Goal: Task Accomplishment & Management: Manage account settings

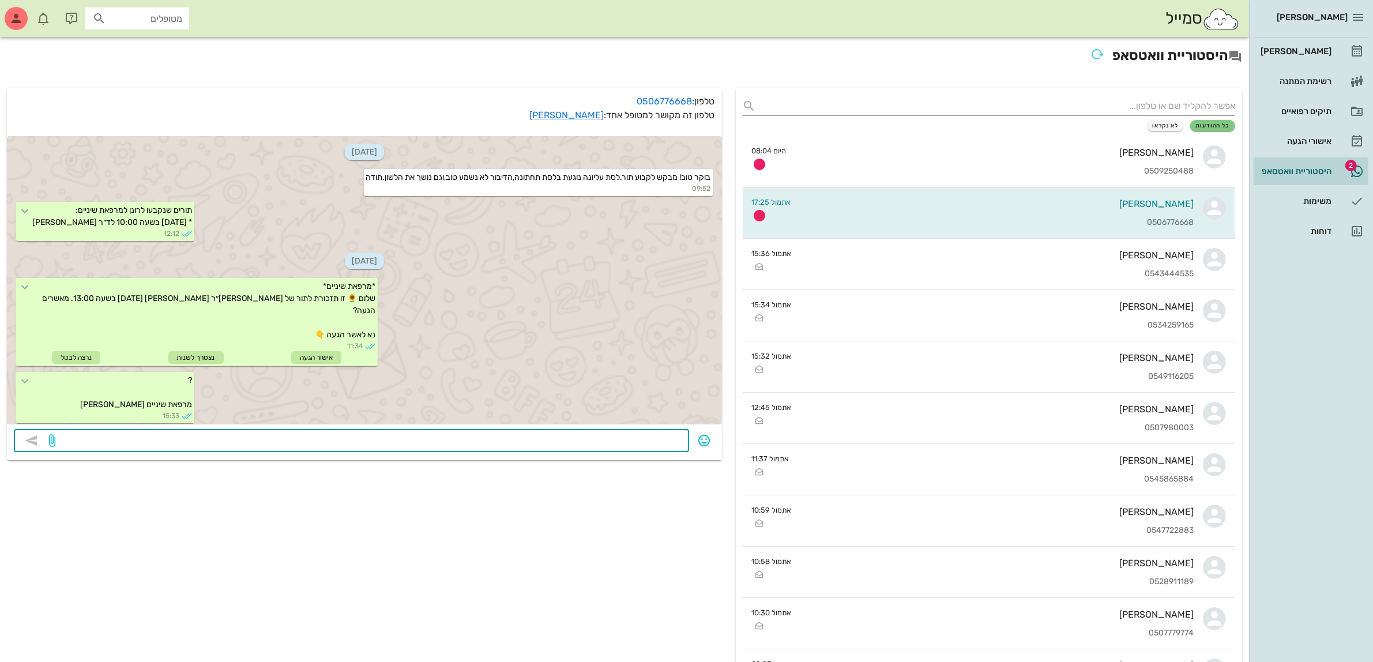
scroll to position [196, 0]
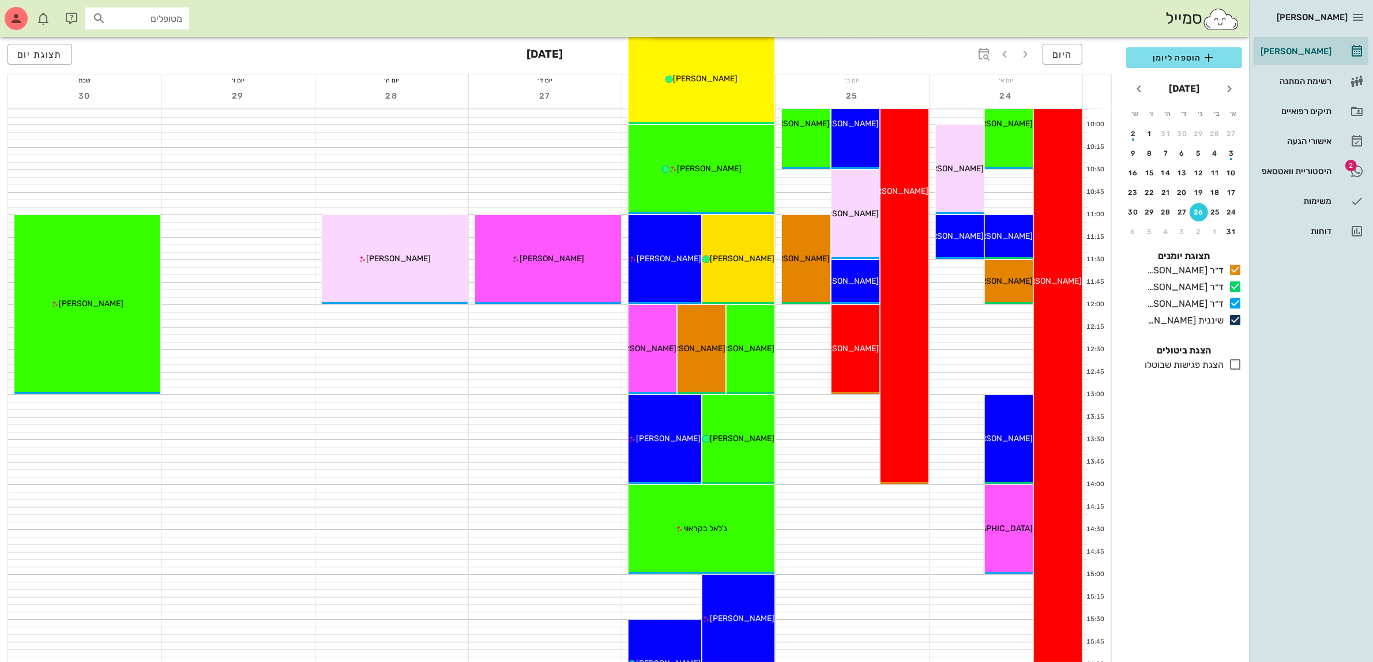
scroll to position [288, 0]
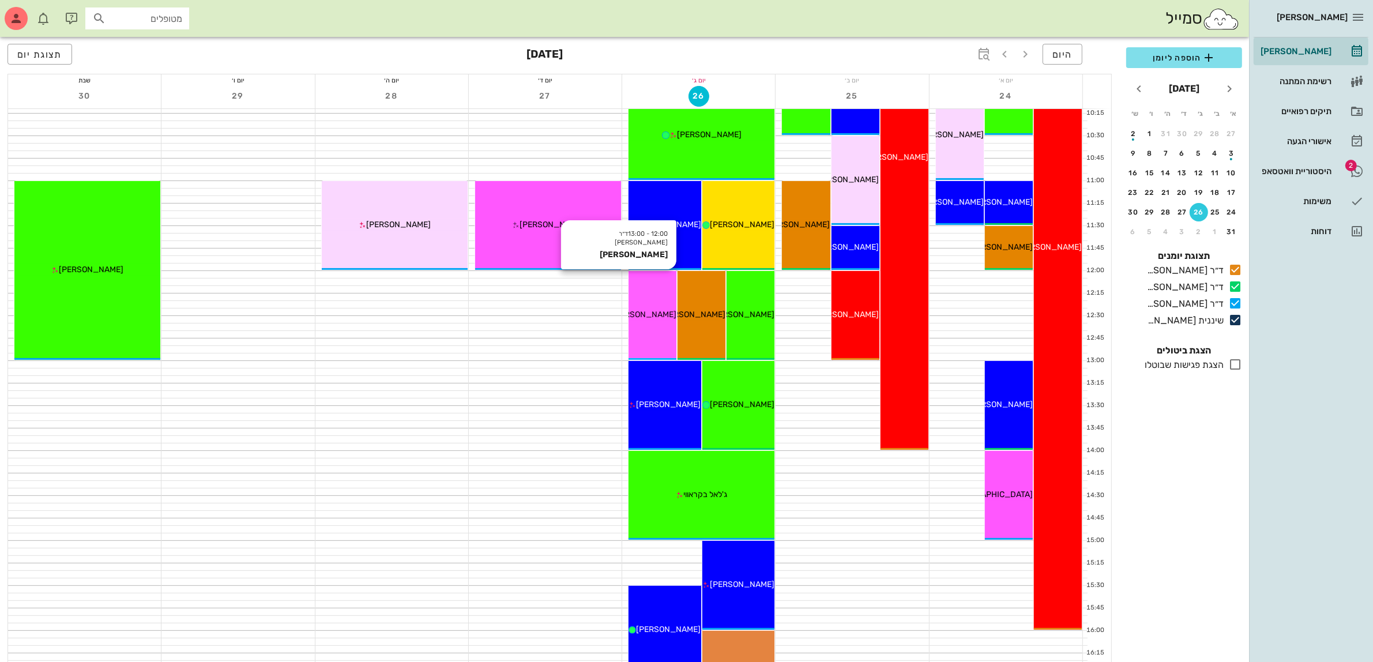
click at [659, 319] on div "[PERSON_NAME]" at bounding box center [653, 315] width 48 height 12
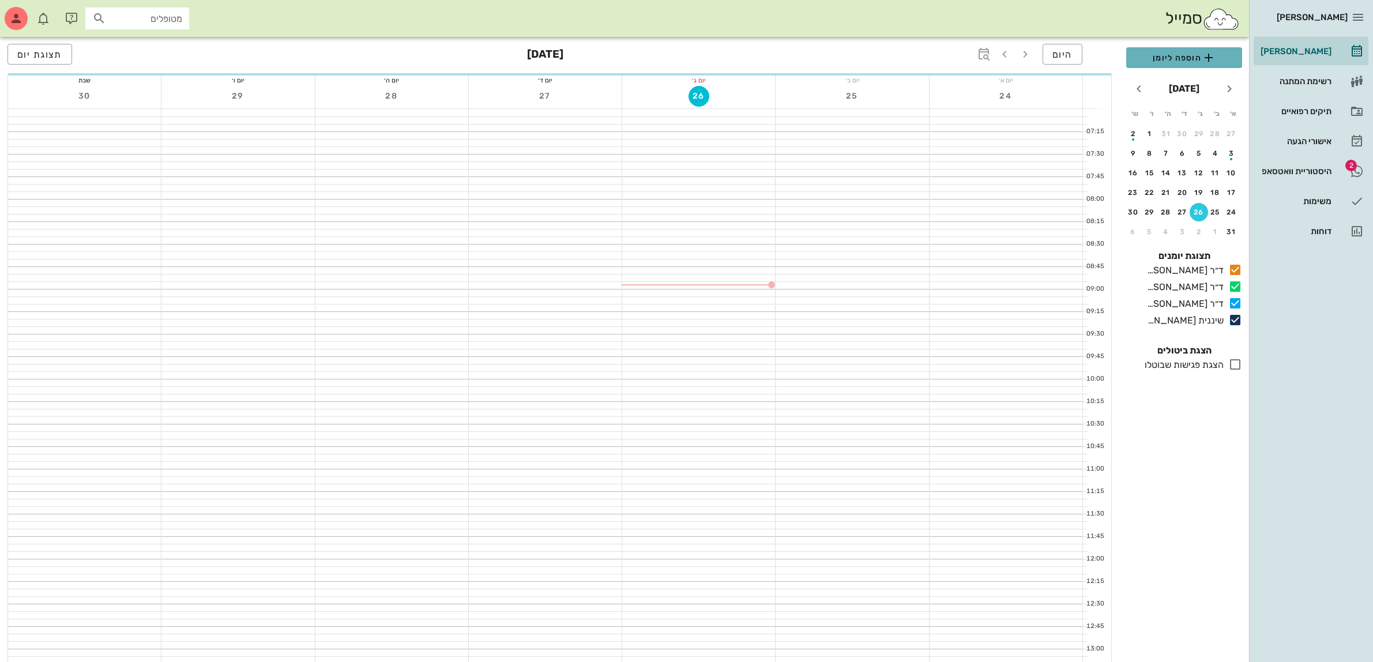
click at [1166, 57] on span "הוספה ליומן" at bounding box center [1184, 58] width 97 height 14
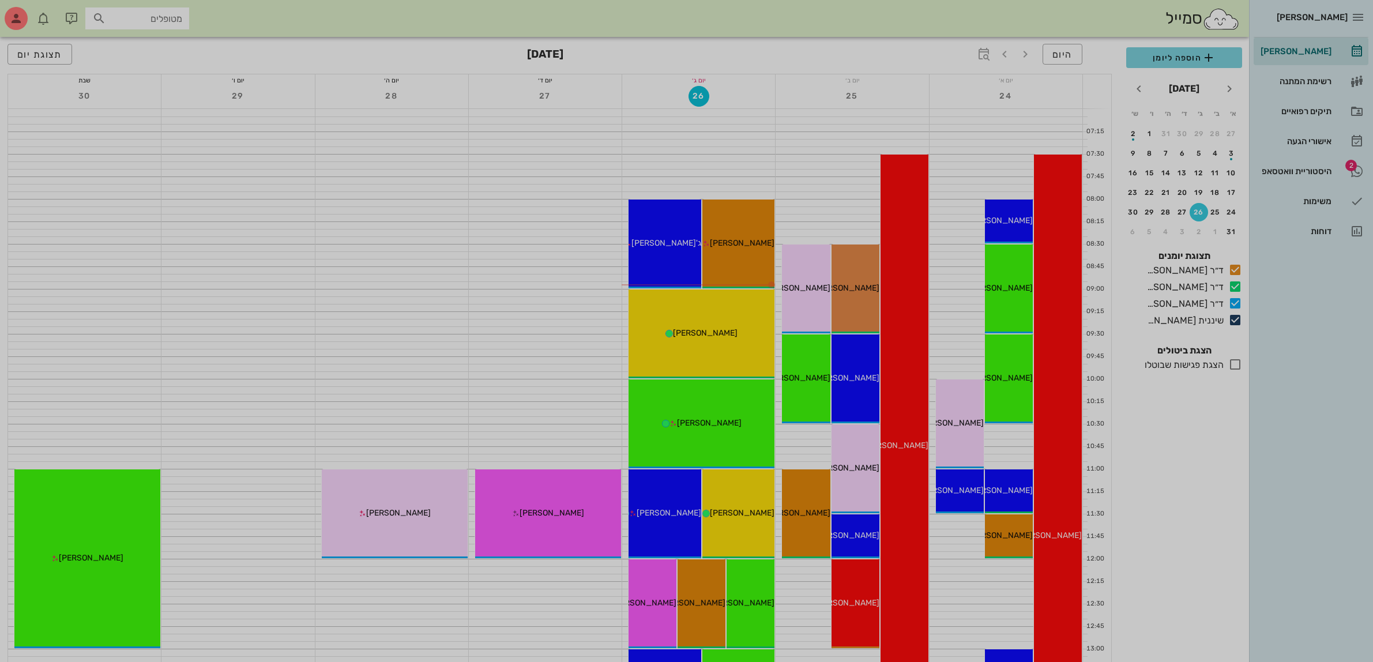
scroll to position [288, 0]
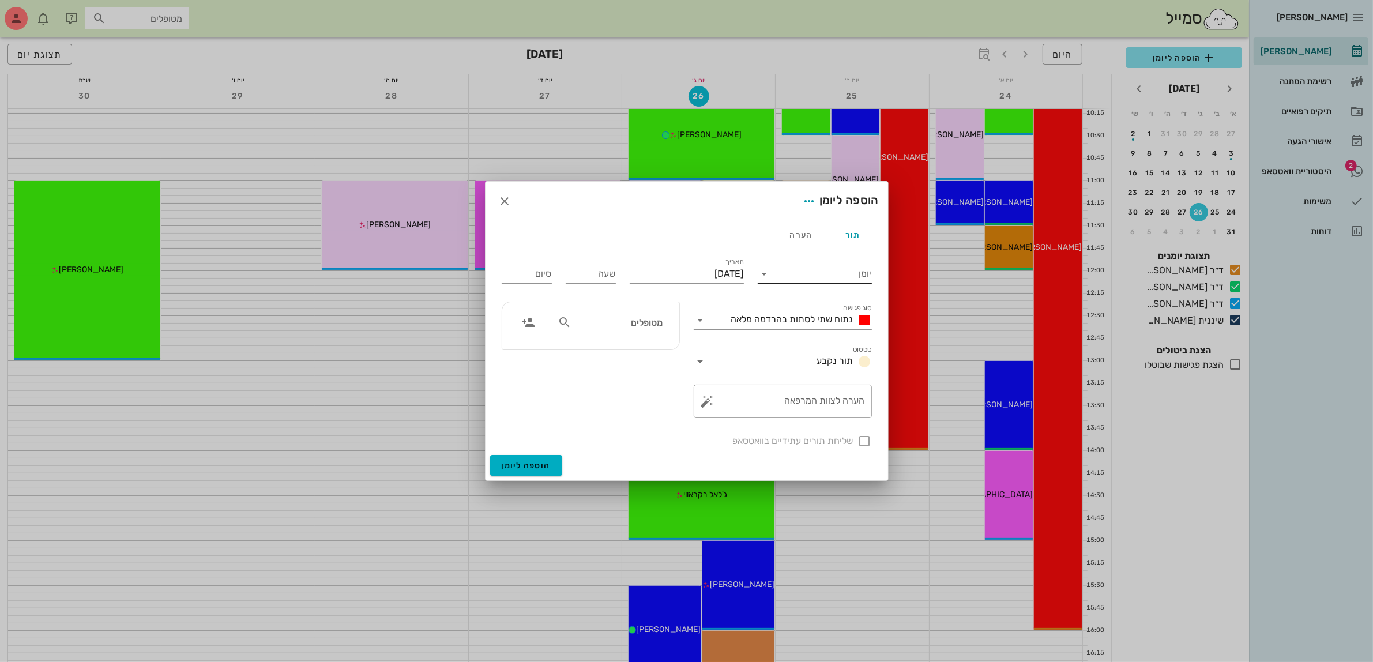
click at [802, 276] on input "יומן" at bounding box center [823, 274] width 98 height 18
click at [817, 338] on div "ד״ר [PERSON_NAME]" at bounding box center [818, 338] width 102 height 11
click at [818, 316] on span "נתוח שתי לסתות בהרדמה מלאה" at bounding box center [792, 319] width 122 height 11
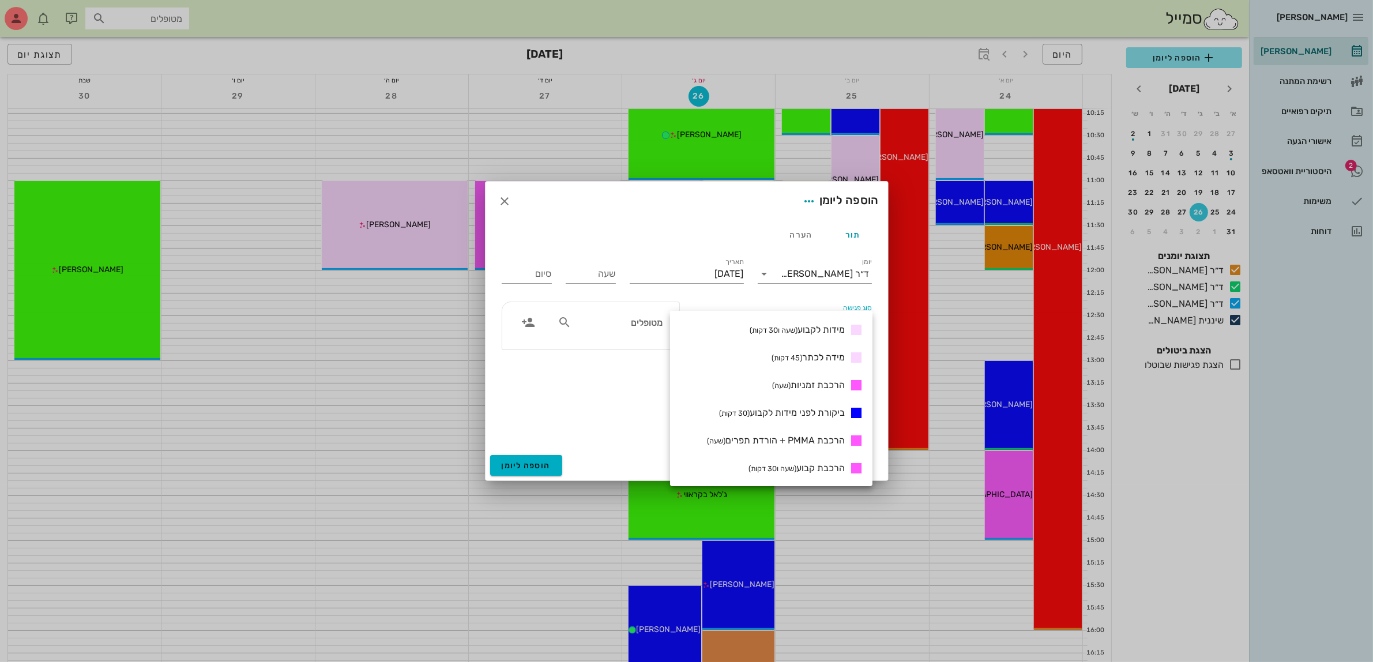
scroll to position [361, 0]
click at [816, 468] on span "הרכבת קבוע (שעה ו30 דקות)" at bounding box center [797, 466] width 96 height 11
type input "01:30"
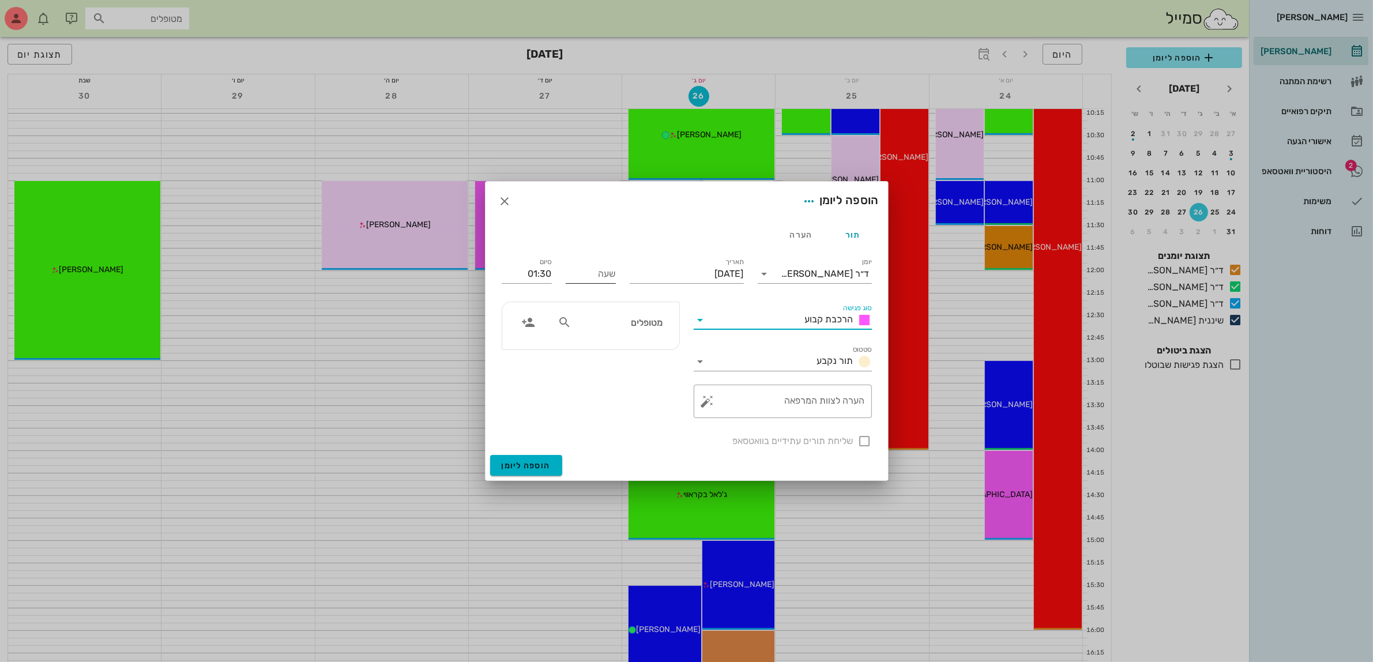
click at [609, 275] on input "שעה" at bounding box center [591, 274] width 50 height 18
click at [523, 280] on div "סיום 01:30" at bounding box center [527, 273] width 50 height 30
type input "10:30"
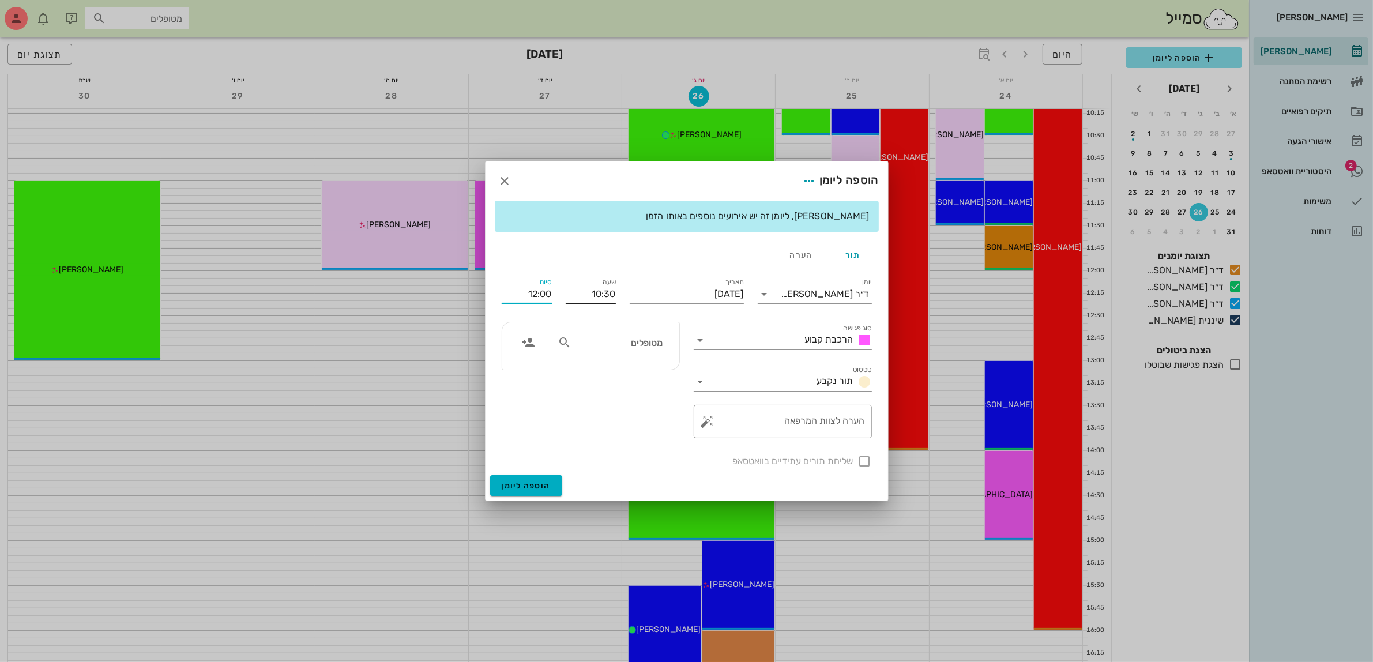
drag, startPoint x: 523, startPoint y: 298, endPoint x: 579, endPoint y: 297, distance: 56.0
click at [579, 297] on div "יומן ד״ר עמראן ביאדסה סוג פגישה הרכבת קבוע סטטוס תור נקבע תאריך יום שלישי, 26 ב…" at bounding box center [687, 372] width 384 height 207
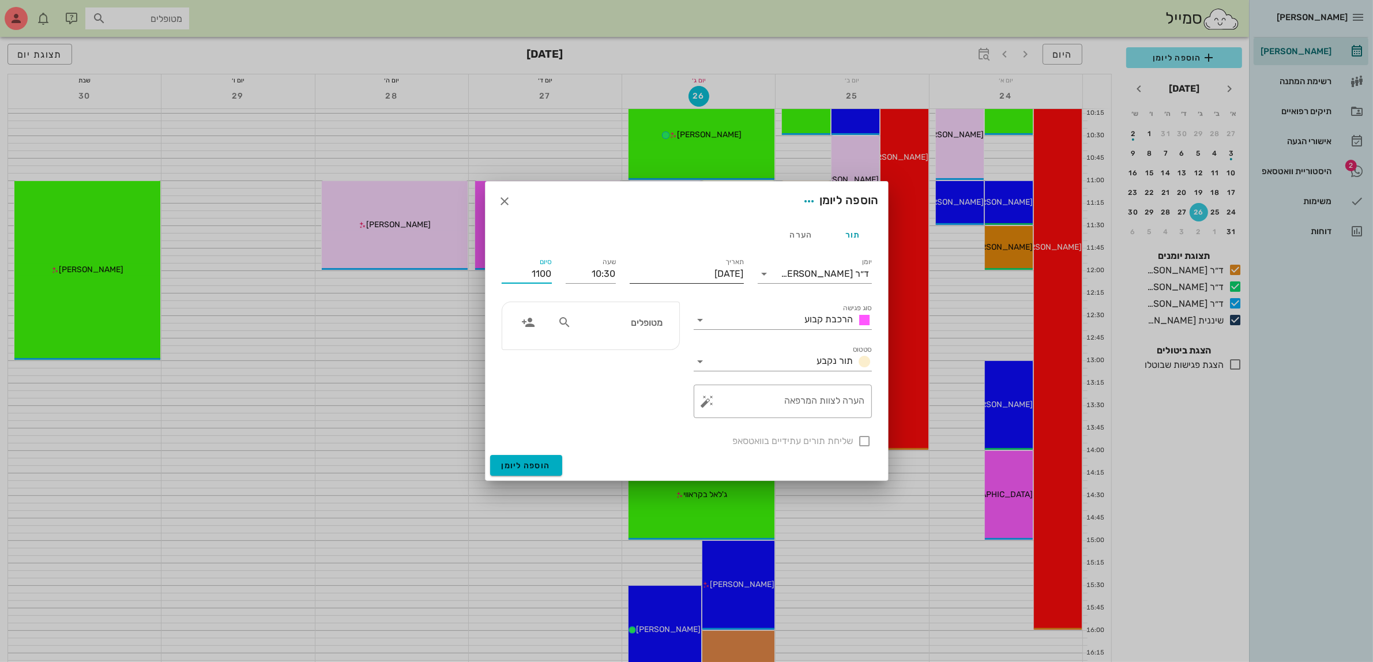
type input "11:00"
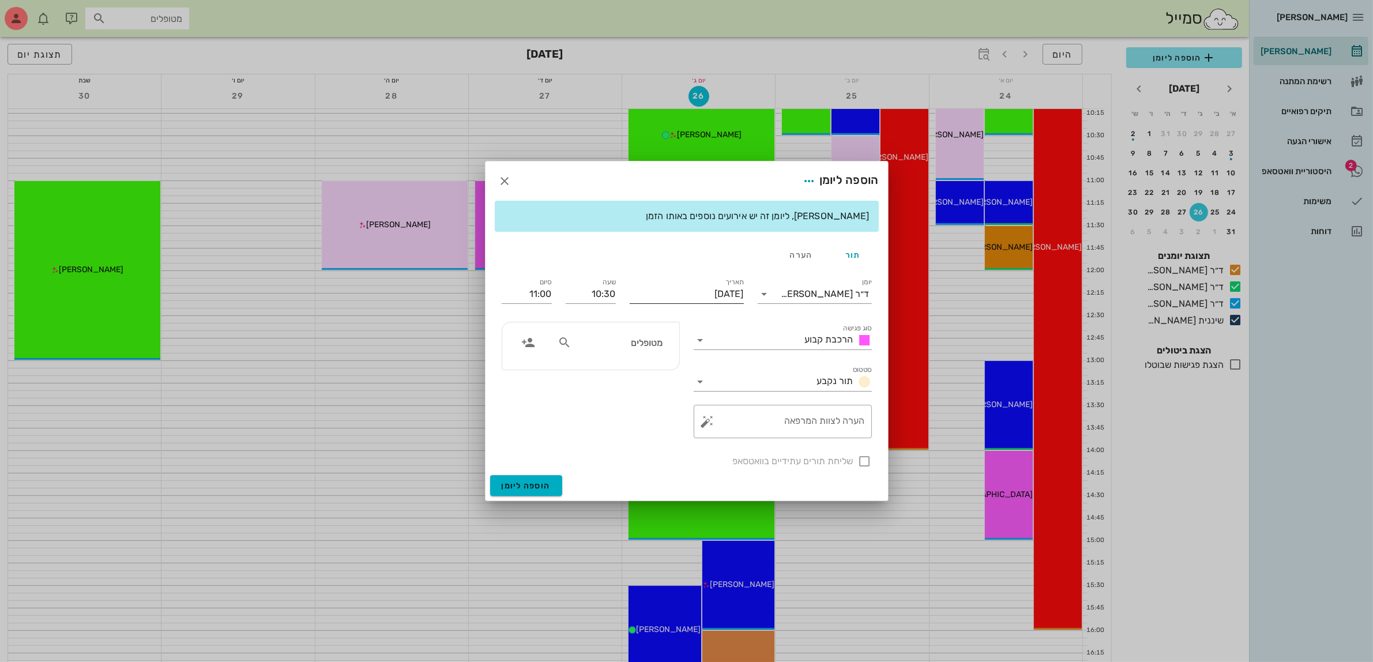
click at [673, 263] on div "שימו לב, ליומן זה יש אירועים נוספים באותו הזמן תור הערה יומן ד״ר עמראן ביאדסה ס…" at bounding box center [687, 338] width 403 height 275
click at [681, 290] on input "[DATE]" at bounding box center [687, 294] width 114 height 18
click at [749, 461] on div "31" at bounding box center [749, 465] width 18 height 8
type input "יום ראשון, 31 באוגוסט 2025"
click at [635, 344] on input "מטופלים" at bounding box center [618, 342] width 89 height 15
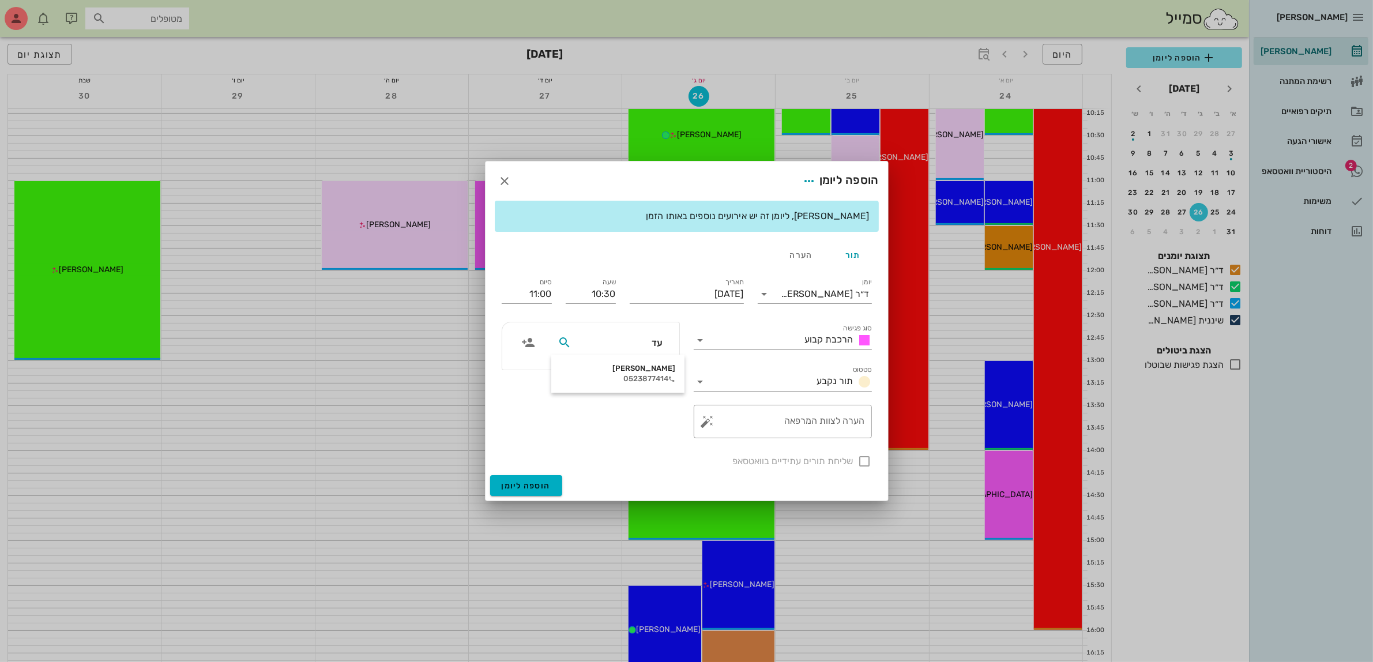
type input "עדי"
click at [635, 378] on div "0523877414" at bounding box center [618, 378] width 115 height 9
click at [861, 460] on div at bounding box center [865, 462] width 20 height 20
checkbox input "true"
click at [516, 494] on button "הוספה ליומן" at bounding box center [526, 485] width 72 height 21
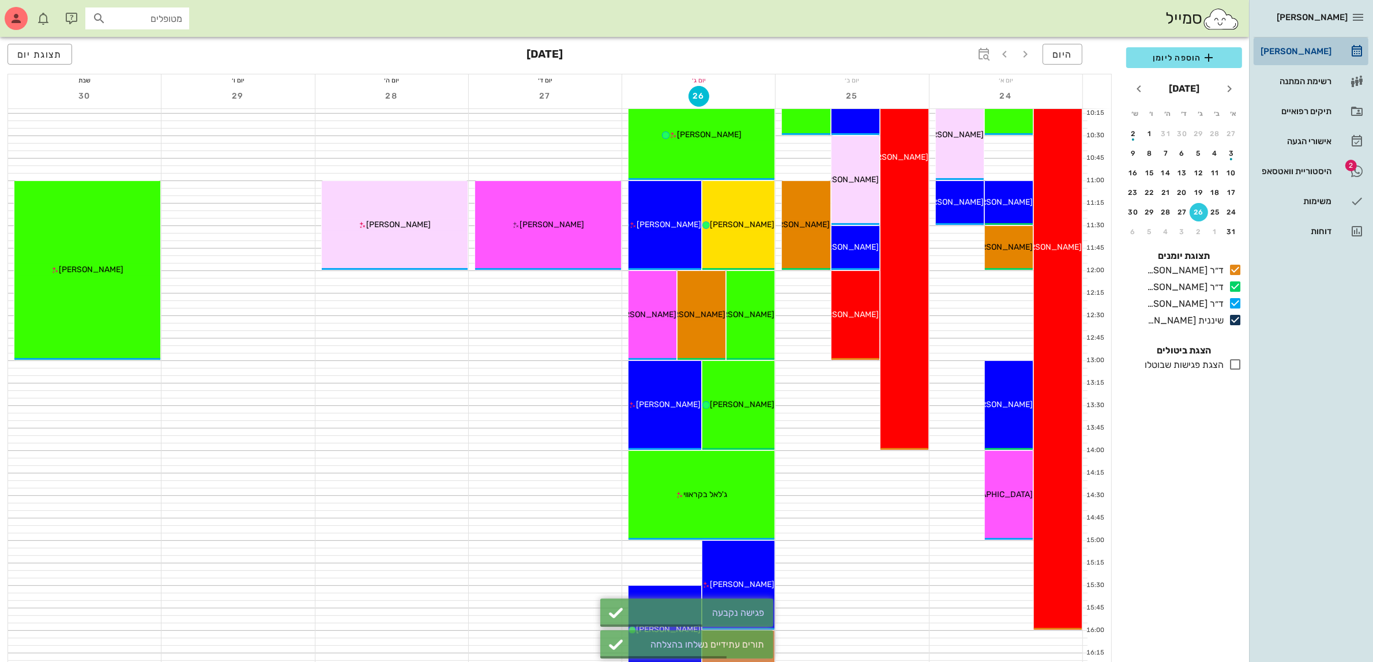
click at [1317, 49] on div "[PERSON_NAME]" at bounding box center [1295, 51] width 73 height 9
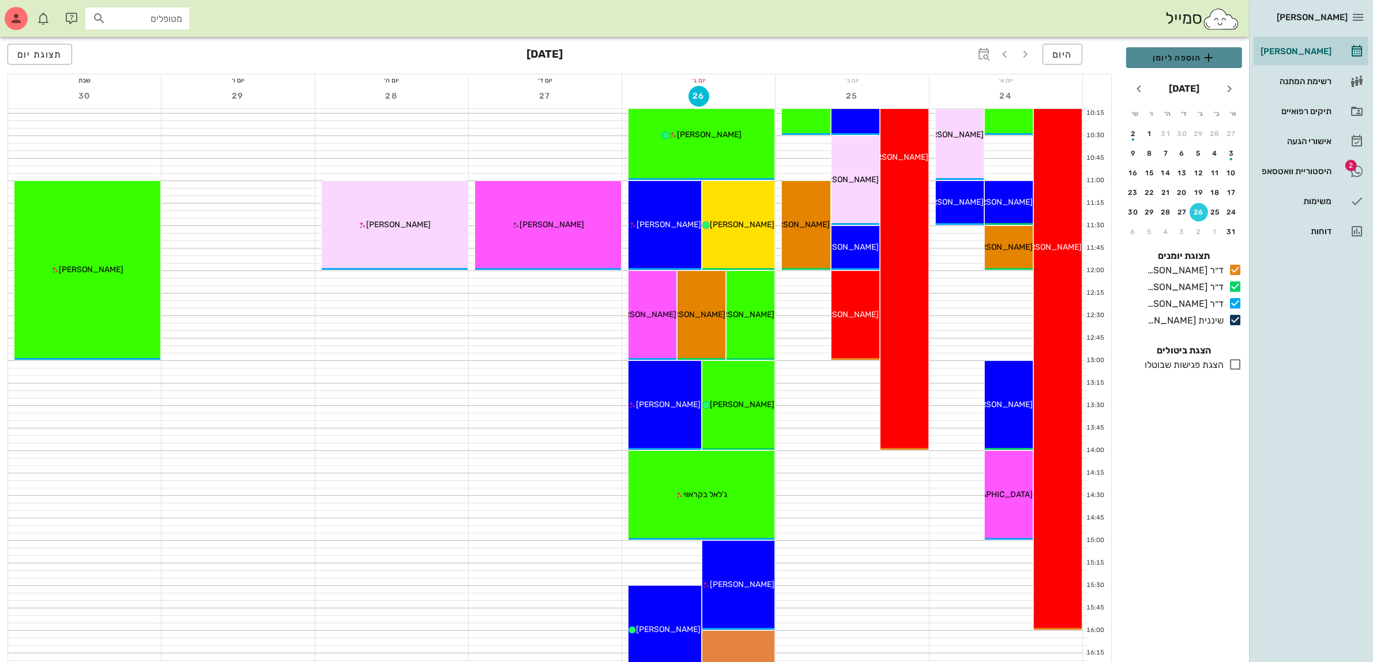
click at [1178, 53] on span "הוספה ליומן" at bounding box center [1184, 58] width 97 height 14
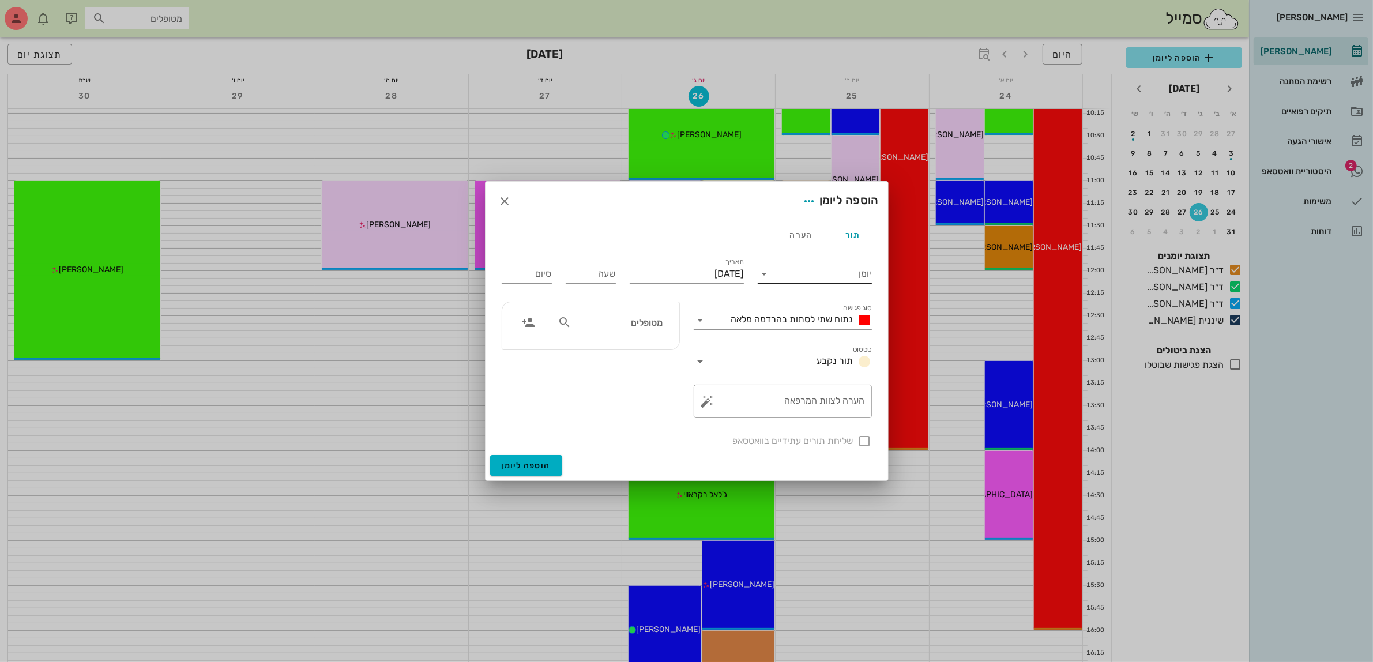
click at [843, 276] on input "יומן" at bounding box center [823, 274] width 98 height 18
click at [822, 335] on div "ד״ר [PERSON_NAME]" at bounding box center [818, 338] width 102 height 11
click at [698, 272] on input "[DATE]" at bounding box center [687, 274] width 114 height 18
click at [610, 303] on span "חודש הבא" at bounding box center [619, 302] width 21 height 14
click at [728, 344] on div "1" at bounding box center [727, 347] width 18 height 8
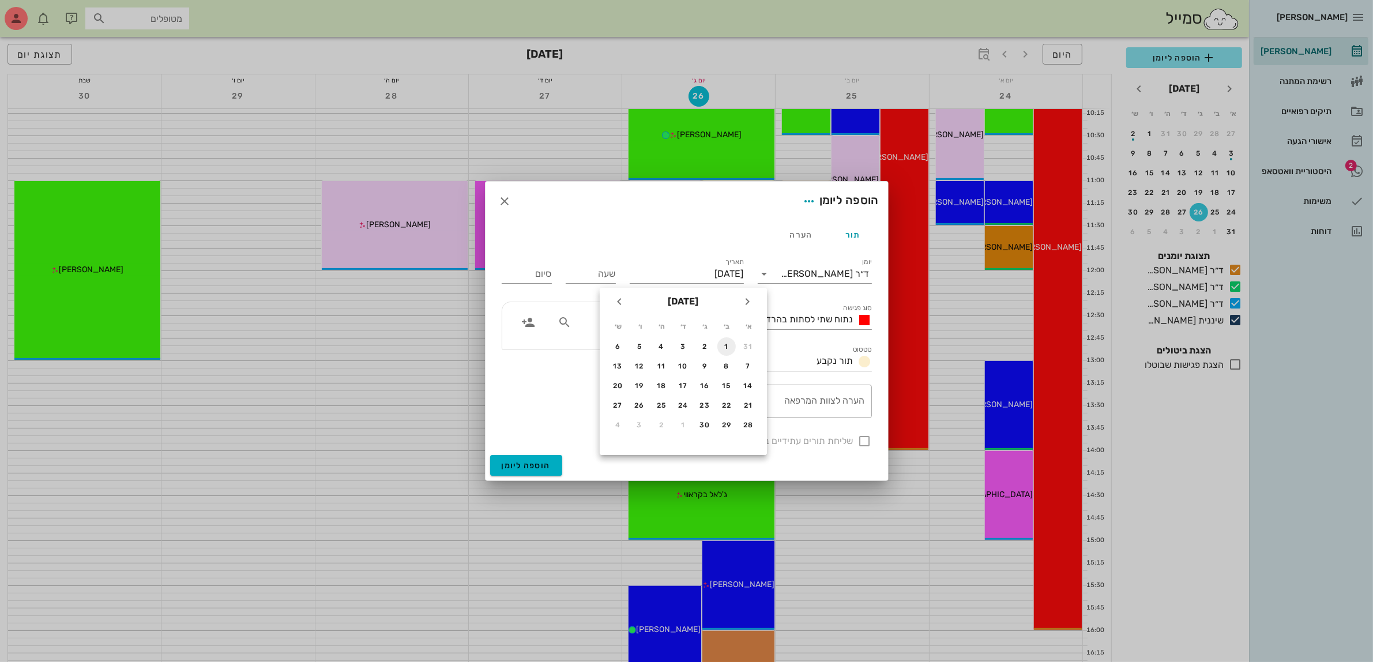
type input "יום שני, 1 בספטמבר 2025"
click at [607, 277] on input "שעה" at bounding box center [591, 274] width 50 height 18
type input "1100"
type input "19:00"
type input "11:00"
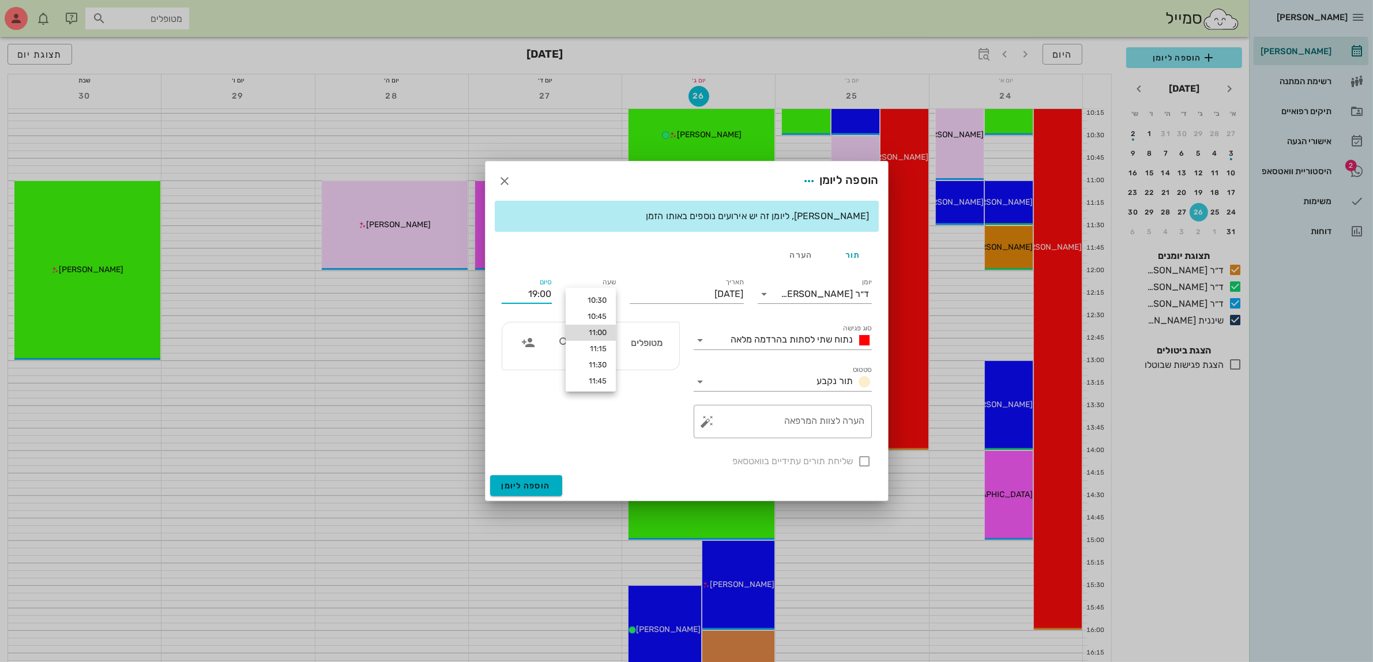
click at [592, 333] on div "11:00" at bounding box center [591, 332] width 32 height 9
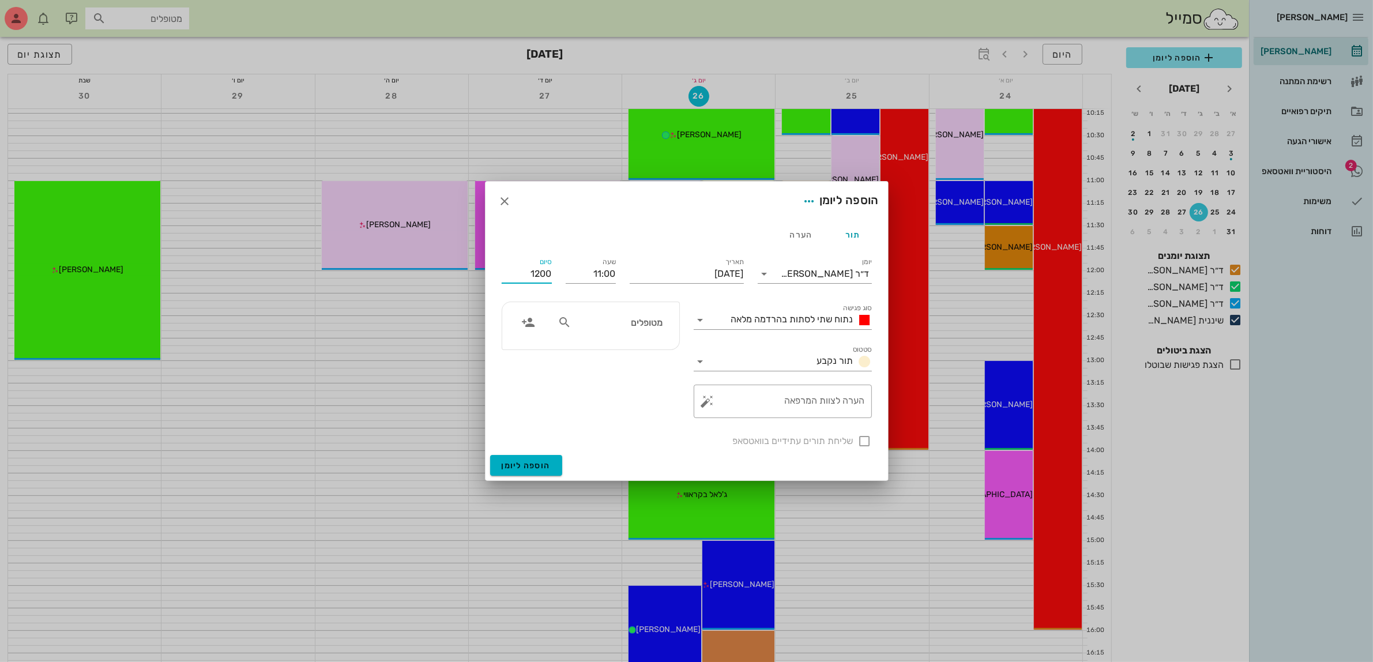
click at [769, 320] on span "נתוח שתי לסתות בהרדמה מלאה" at bounding box center [792, 319] width 122 height 11
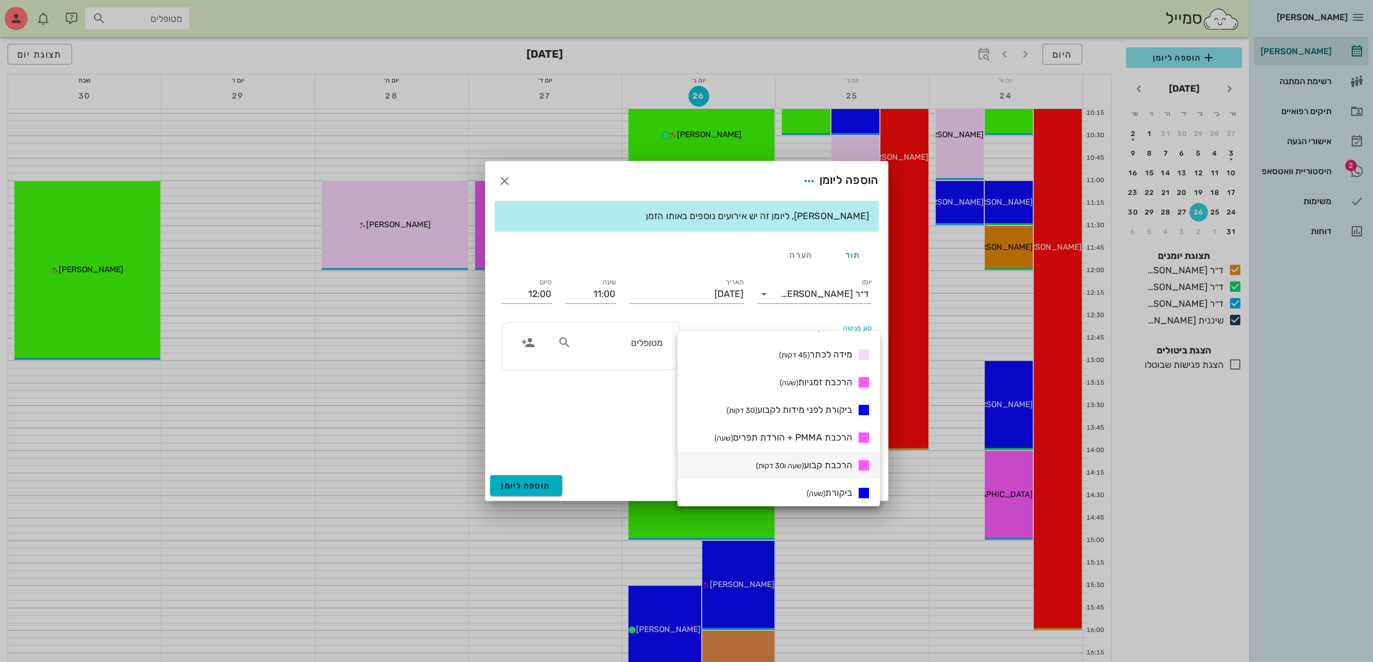
scroll to position [361, 0]
click at [815, 347] on span "מידות לקבוע (שעה ו30 דקות)" at bounding box center [804, 348] width 95 height 11
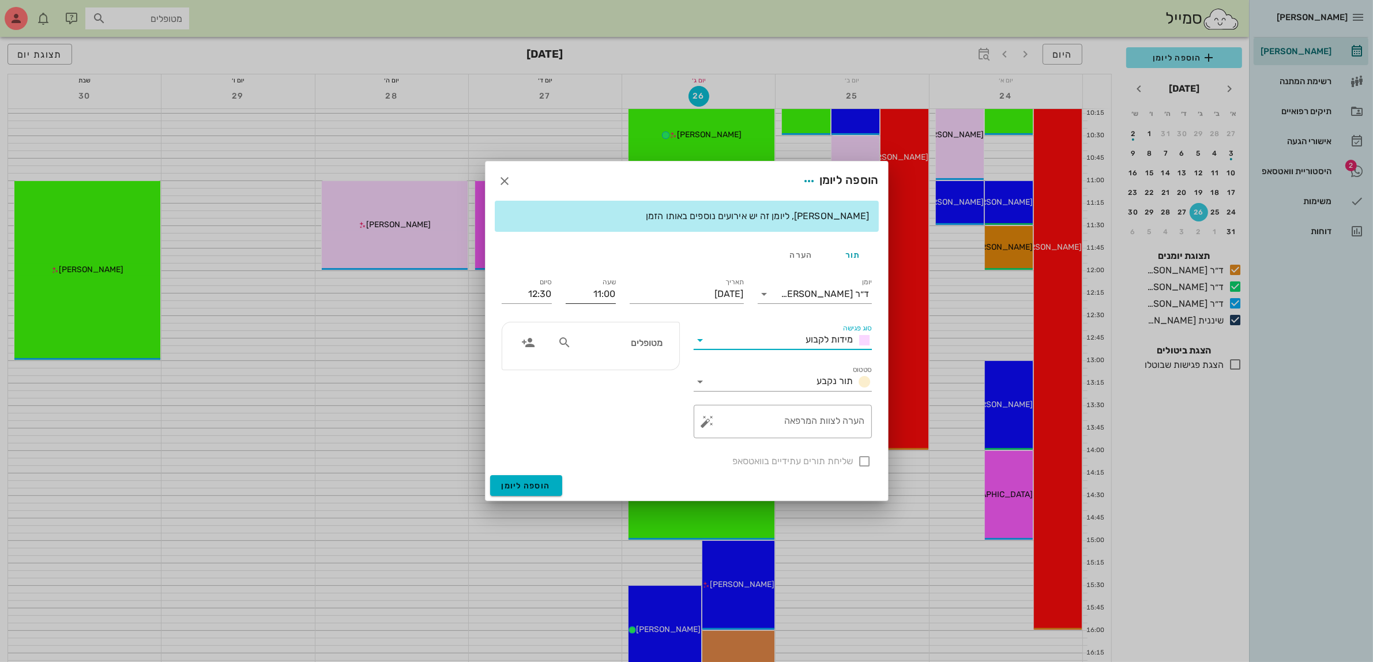
scroll to position [0, 0]
click at [540, 292] on input "12:30" at bounding box center [527, 294] width 50 height 18
click at [531, 365] on div "12:00 (שעה)" at bounding box center [496, 369] width 70 height 9
click at [800, 335] on input "סוג פגישה" at bounding box center [756, 340] width 92 height 18
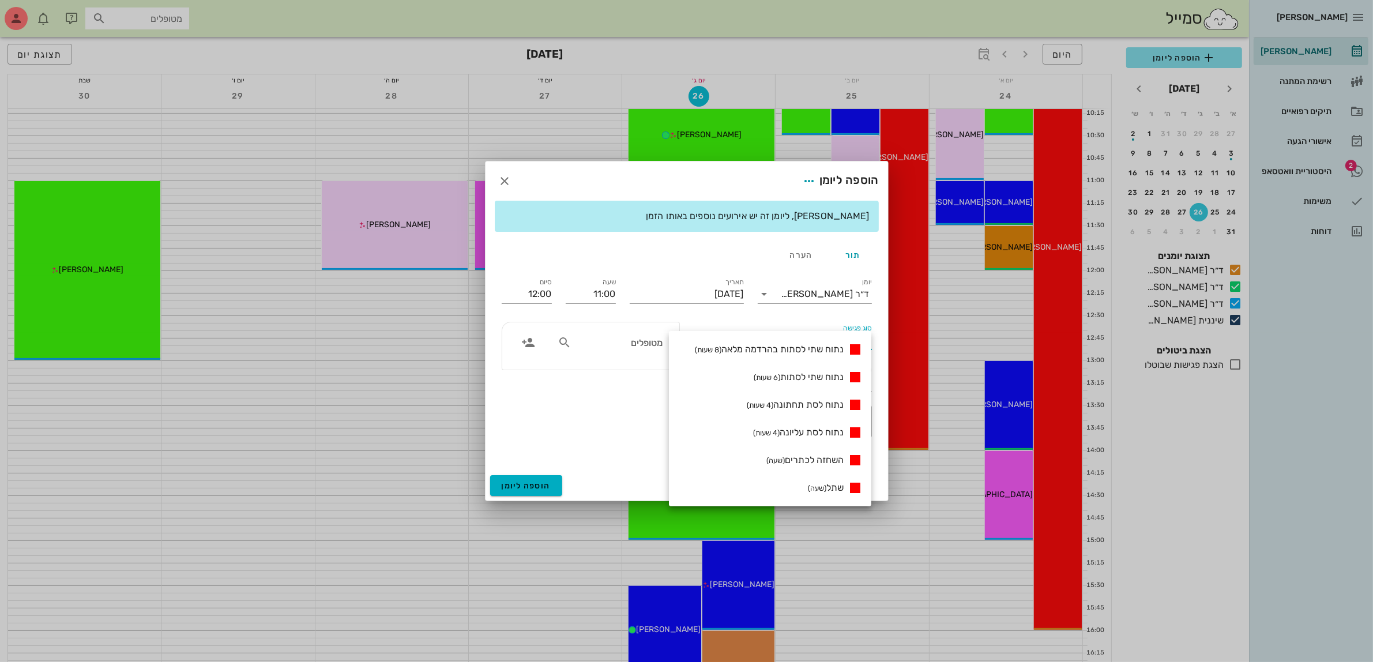
click at [800, 336] on div "נתוח שתי לסתות בהרדמה מלאה (8 שעות)" at bounding box center [770, 350] width 202 height 28
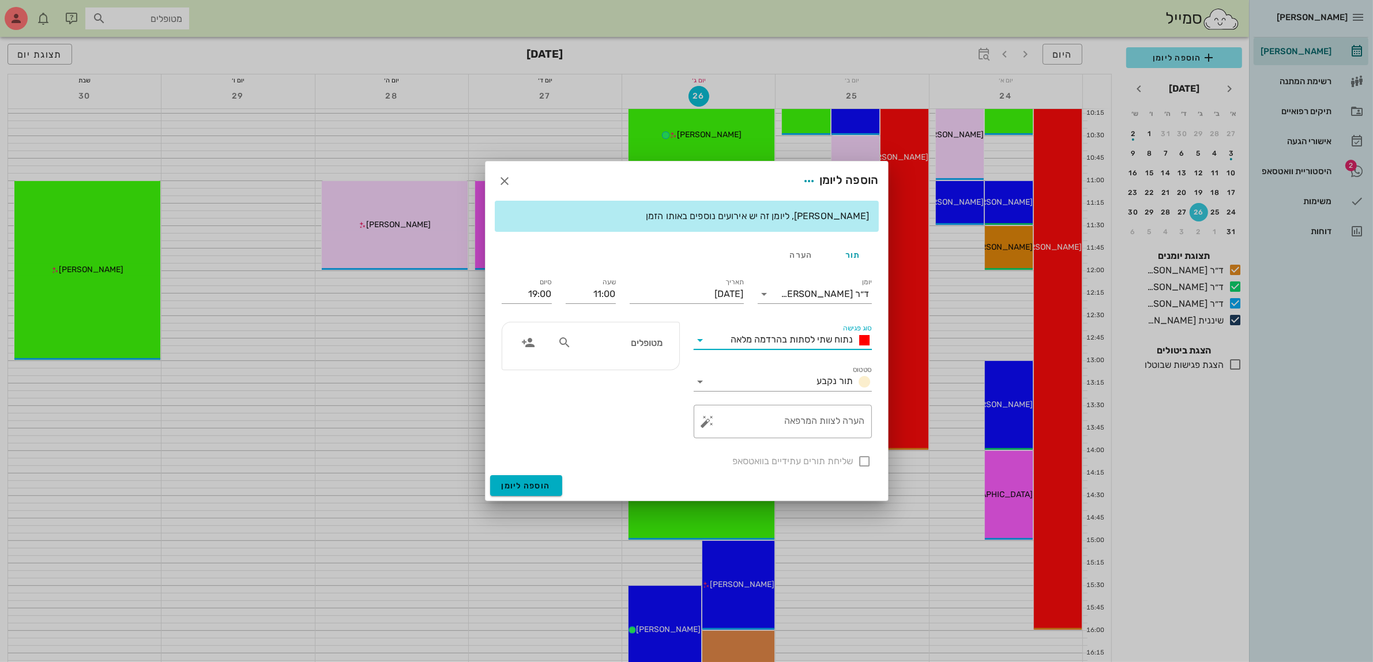
click at [699, 341] on icon at bounding box center [701, 340] width 14 height 14
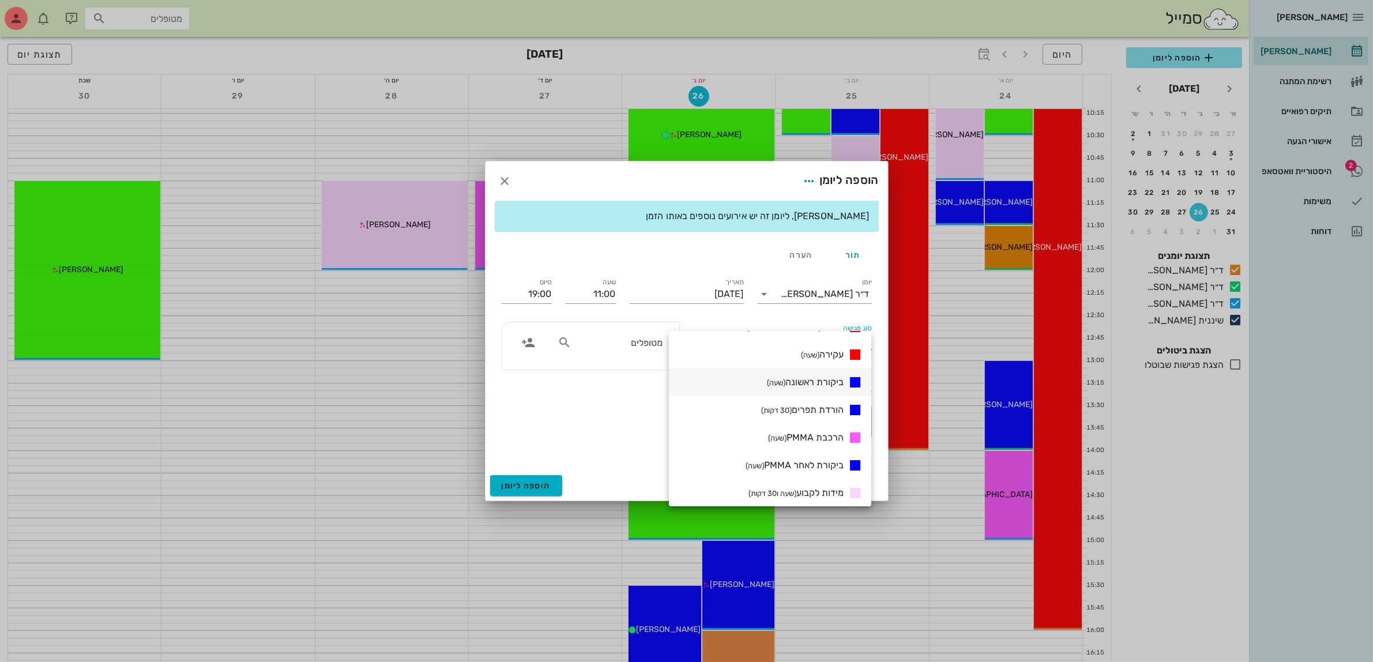
scroll to position [288, 0]
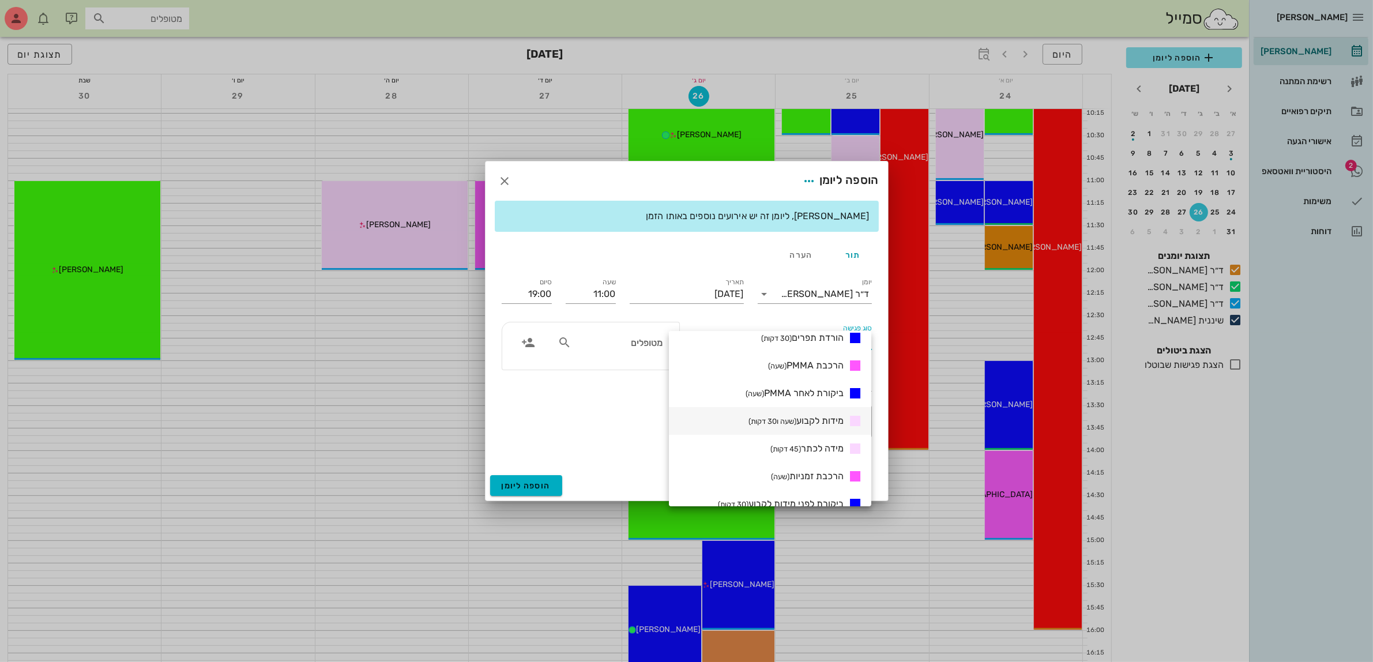
click at [816, 425] on span "מידות לקבוע (שעה ו30 דקות)" at bounding box center [796, 420] width 95 height 11
type input "12:30"
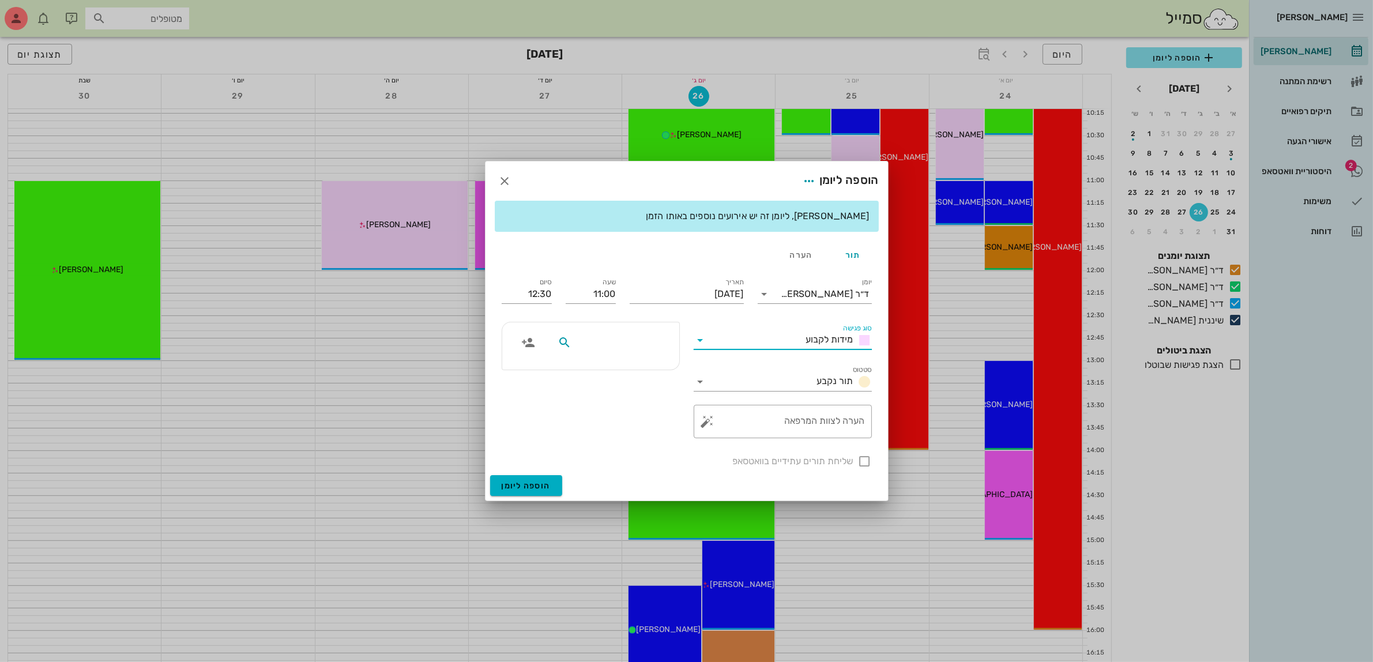
click at [621, 344] on input "text" at bounding box center [618, 342] width 89 height 15
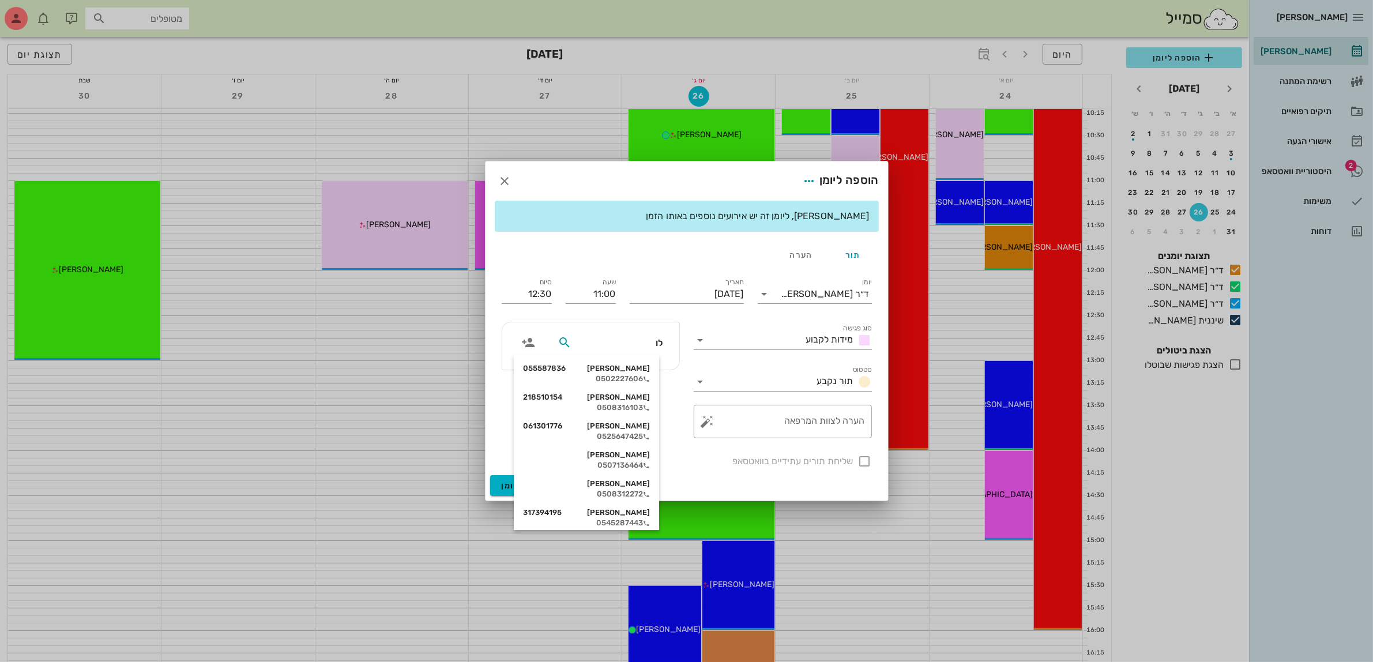
type input "לוא"
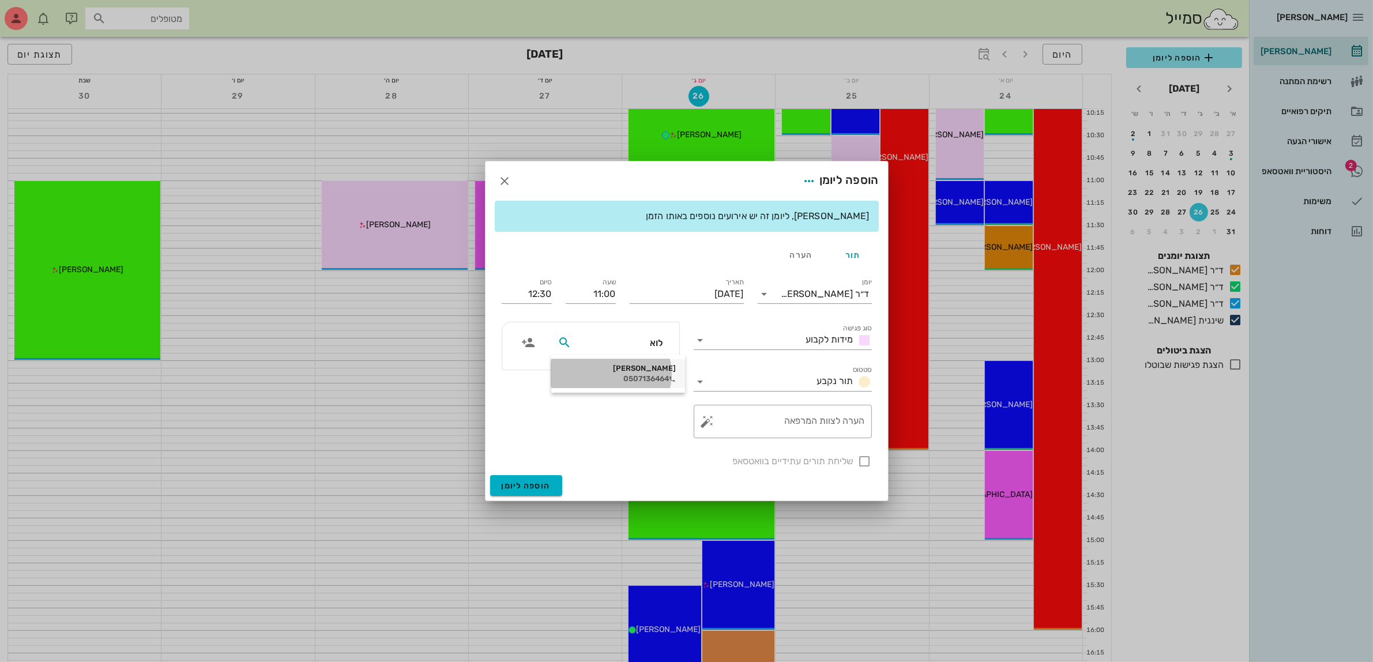
click at [629, 378] on div "0507136464" at bounding box center [618, 378] width 115 height 9
click at [868, 462] on div at bounding box center [865, 462] width 20 height 20
checkbox input "true"
drag, startPoint x: 541, startPoint y: 292, endPoint x: 578, endPoint y: 291, distance: 37.5
click at [578, 291] on div "יומן ד״ר עמראן ביאדסה סוג פגישה מידות לקבוע סטטוס תור נקבע תאריך יום שני, 1 בספ…" at bounding box center [687, 372] width 384 height 207
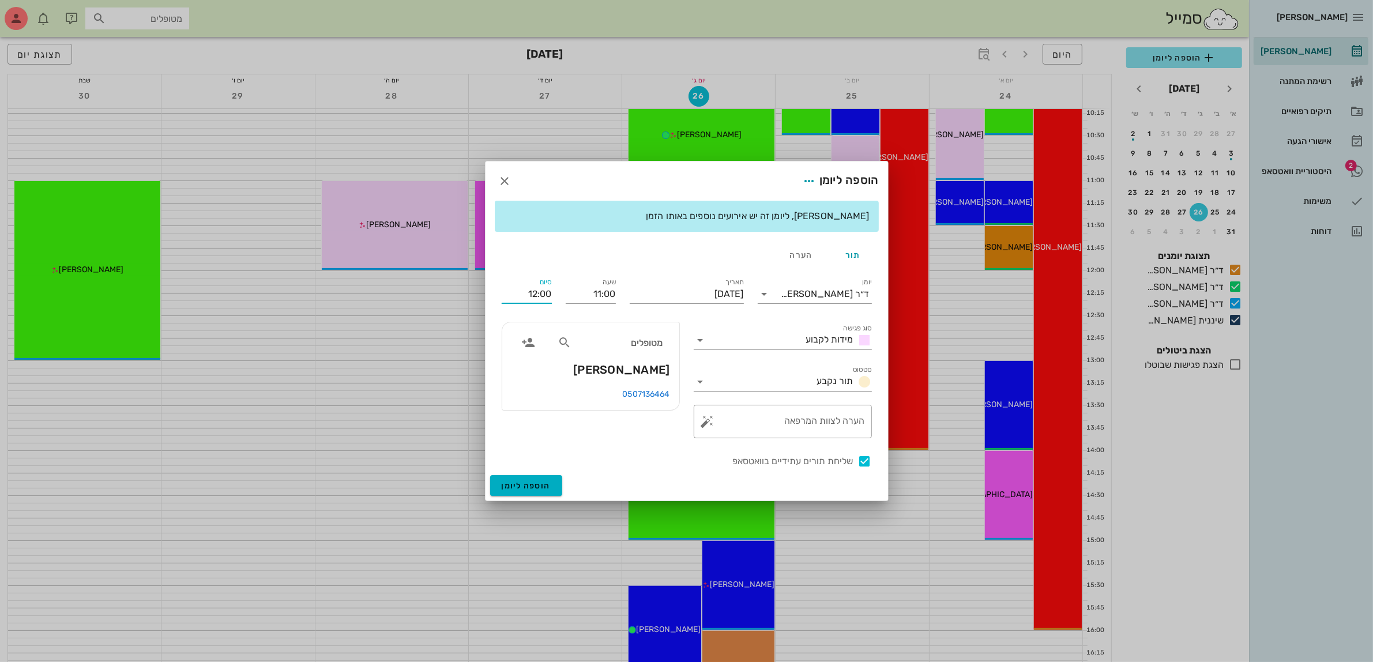
type input "12:00"
click at [551, 439] on div "מטופלים לואיזה סדי 0507136464" at bounding box center [591, 380] width 192 height 130
click at [938, 57] on div at bounding box center [686, 331] width 1373 height 662
click at [737, 428] on textarea "הערה לצוות המרפאה" at bounding box center [787, 425] width 155 height 28
type textarea "מידות לקבוע"
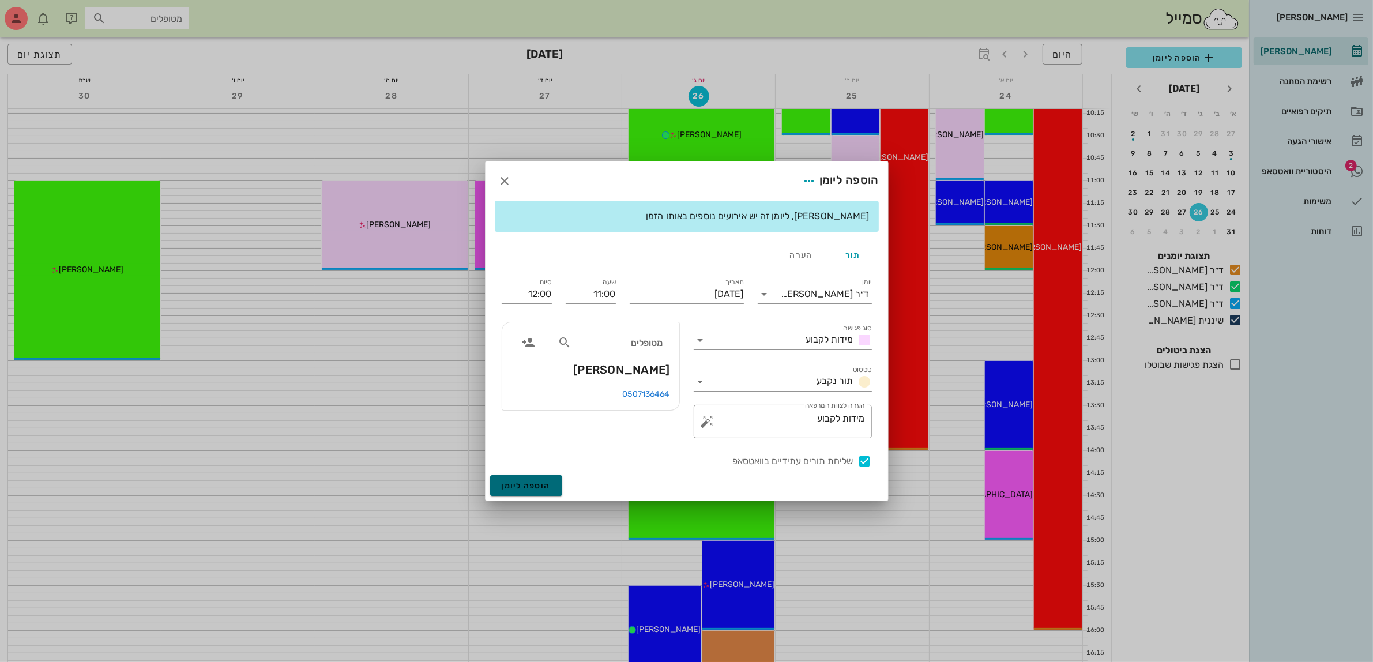
click at [535, 480] on button "הוספה ליומן" at bounding box center [526, 485] width 72 height 21
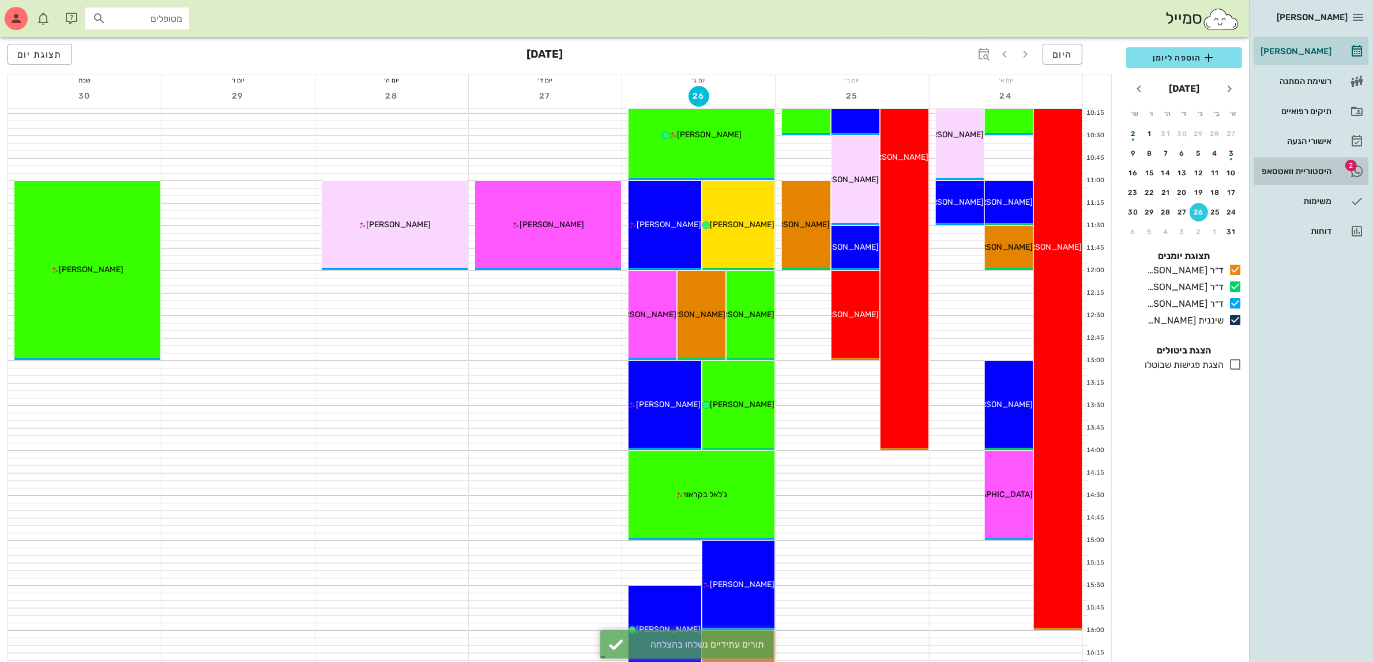
click at [1315, 168] on div "היסטוריית וואטסאפ" at bounding box center [1295, 171] width 73 height 9
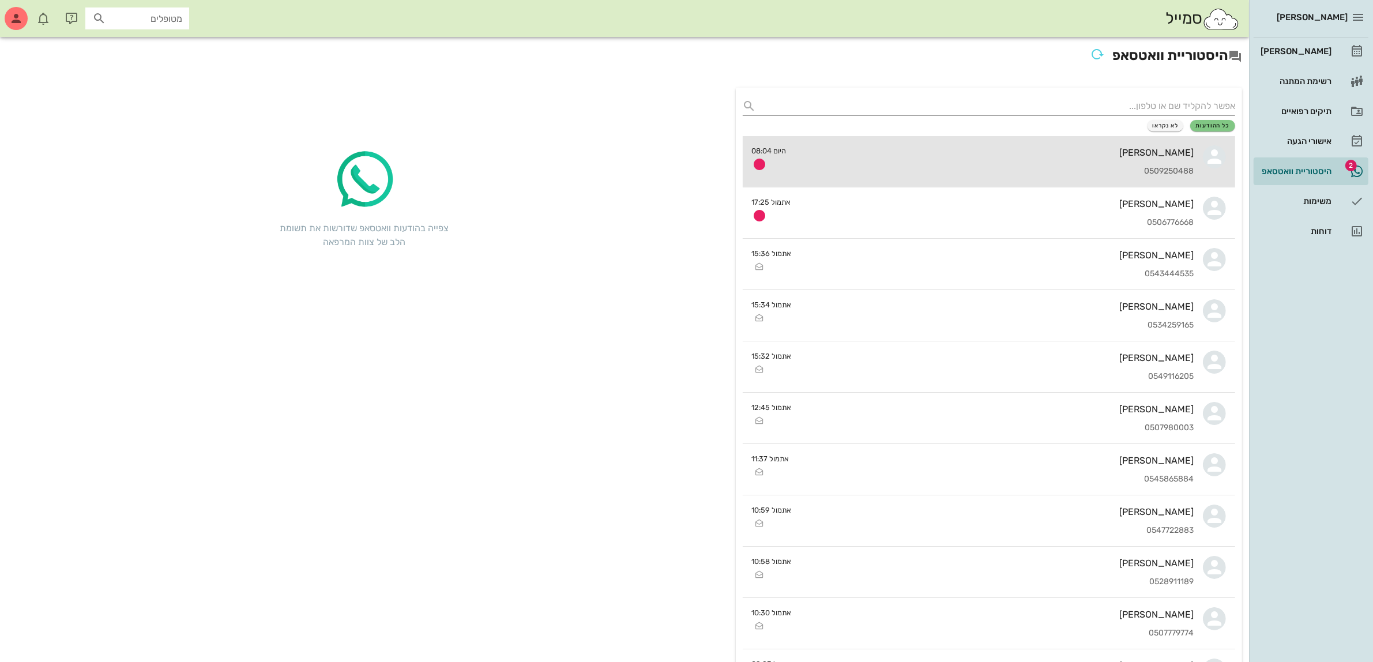
click at [1020, 145] on div "ציפי סלע 0509250488" at bounding box center [995, 161] width 399 height 51
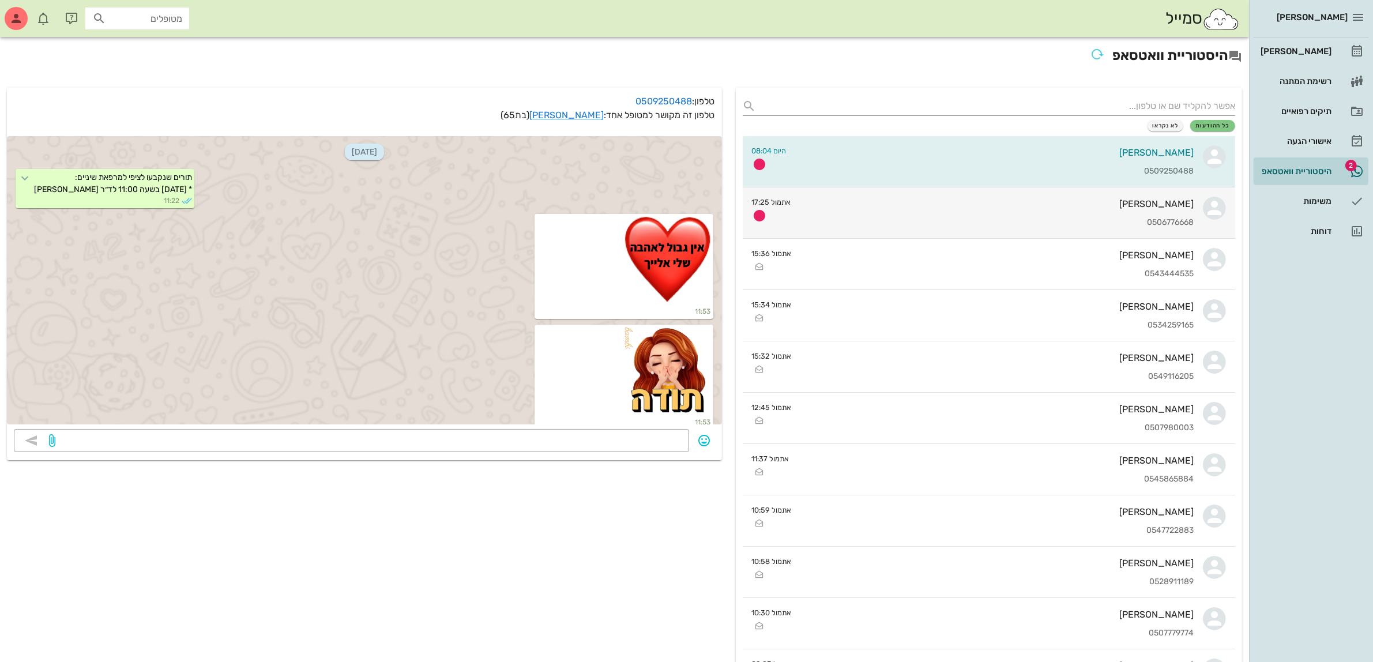
scroll to position [2769, 0]
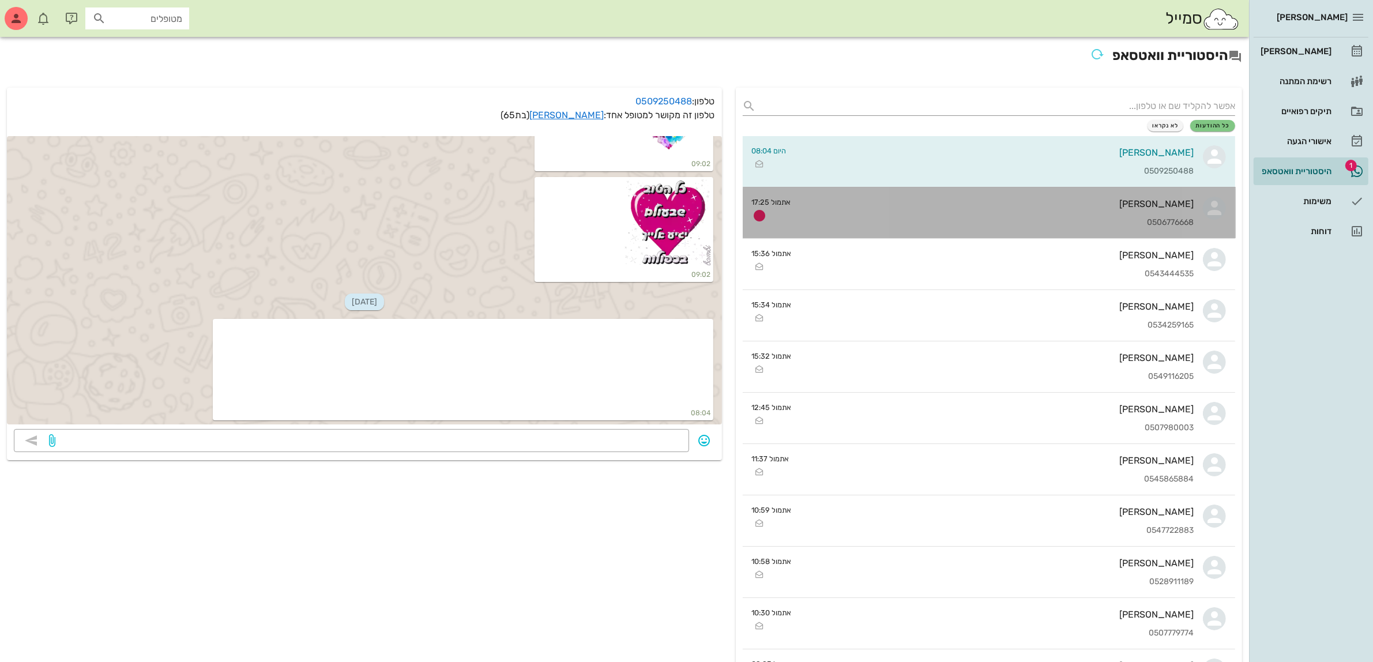
click at [979, 220] on div "0506776668" at bounding box center [998, 223] width 394 height 10
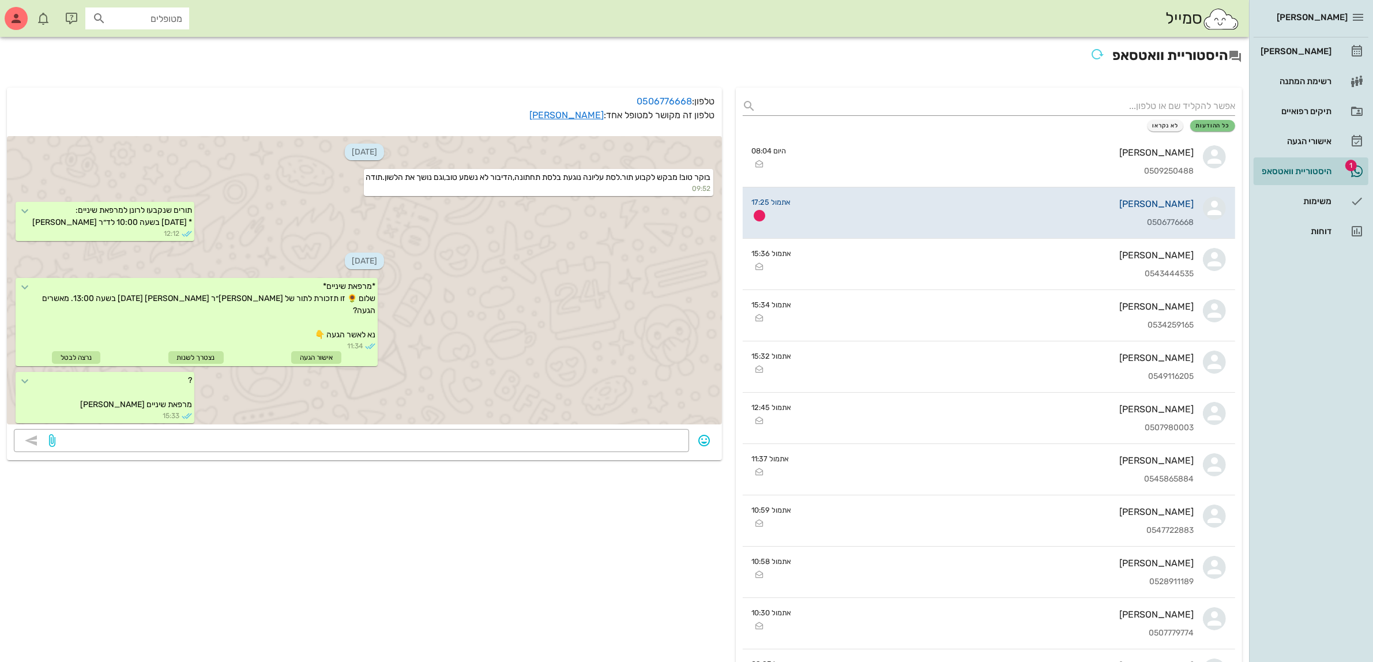
scroll to position [196, 0]
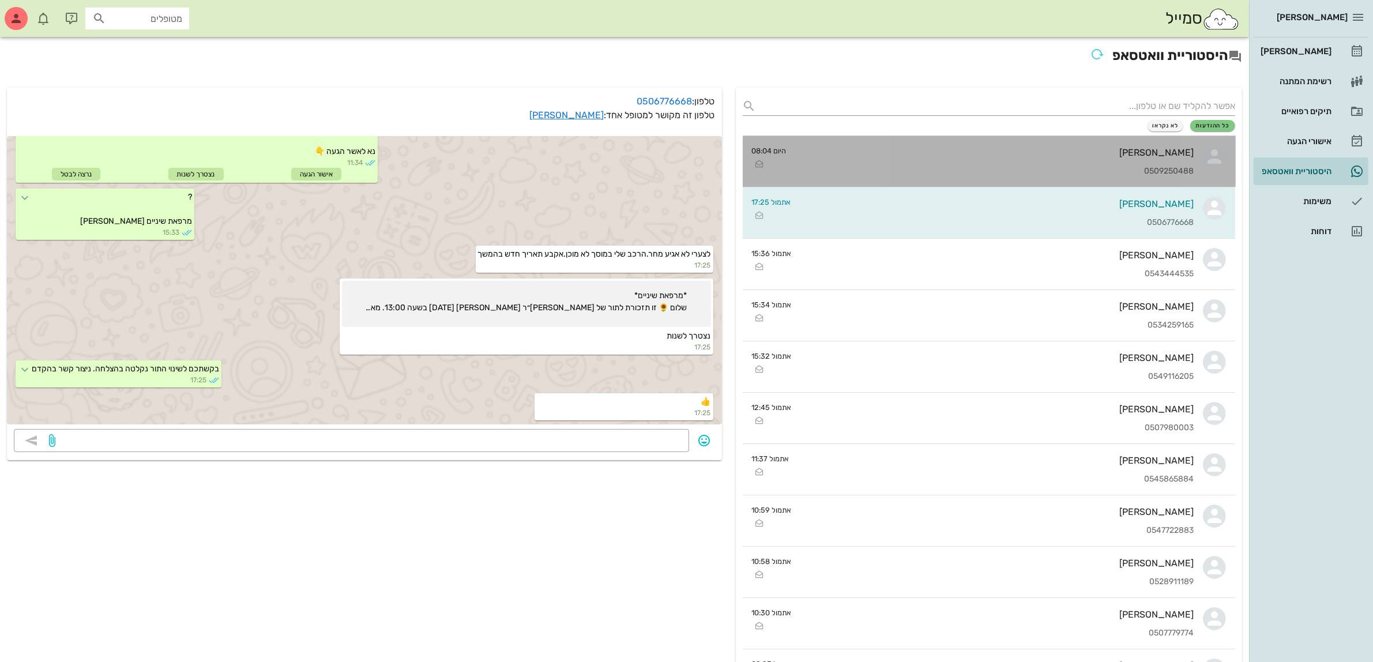
click at [1008, 145] on div "ציפי סלע 0509250488" at bounding box center [995, 161] width 399 height 51
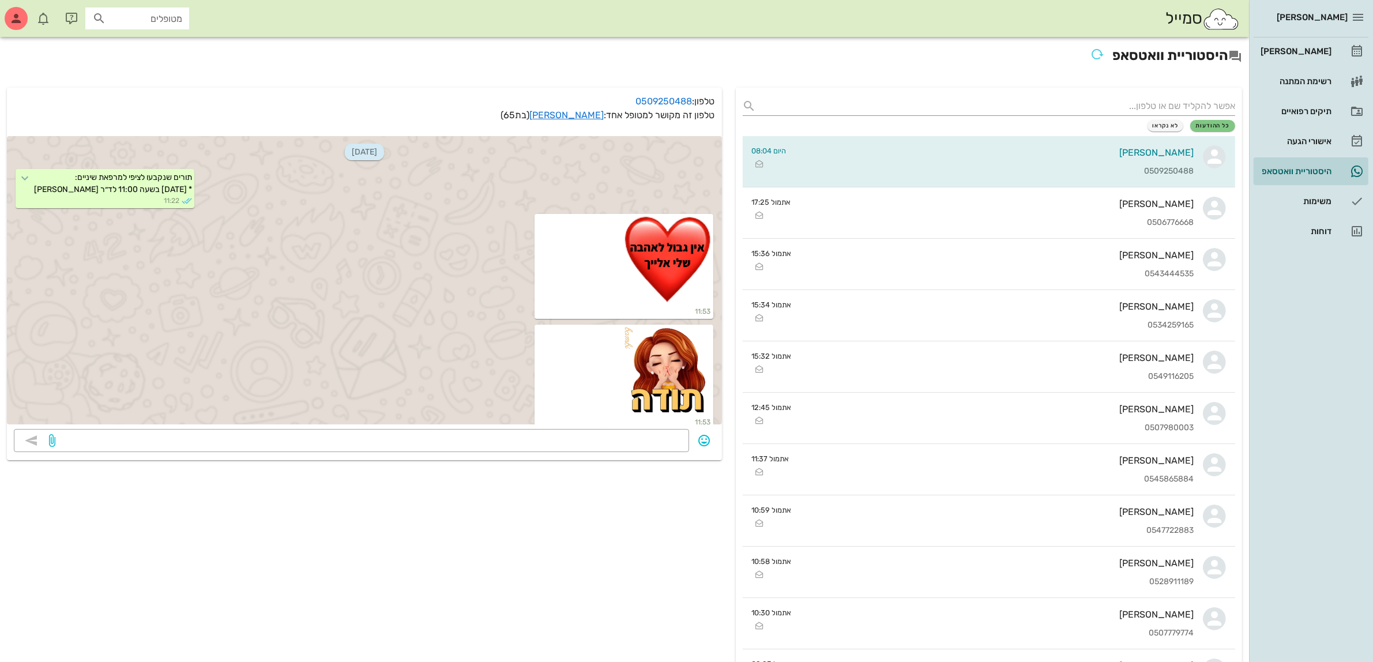
scroll to position [2769, 0]
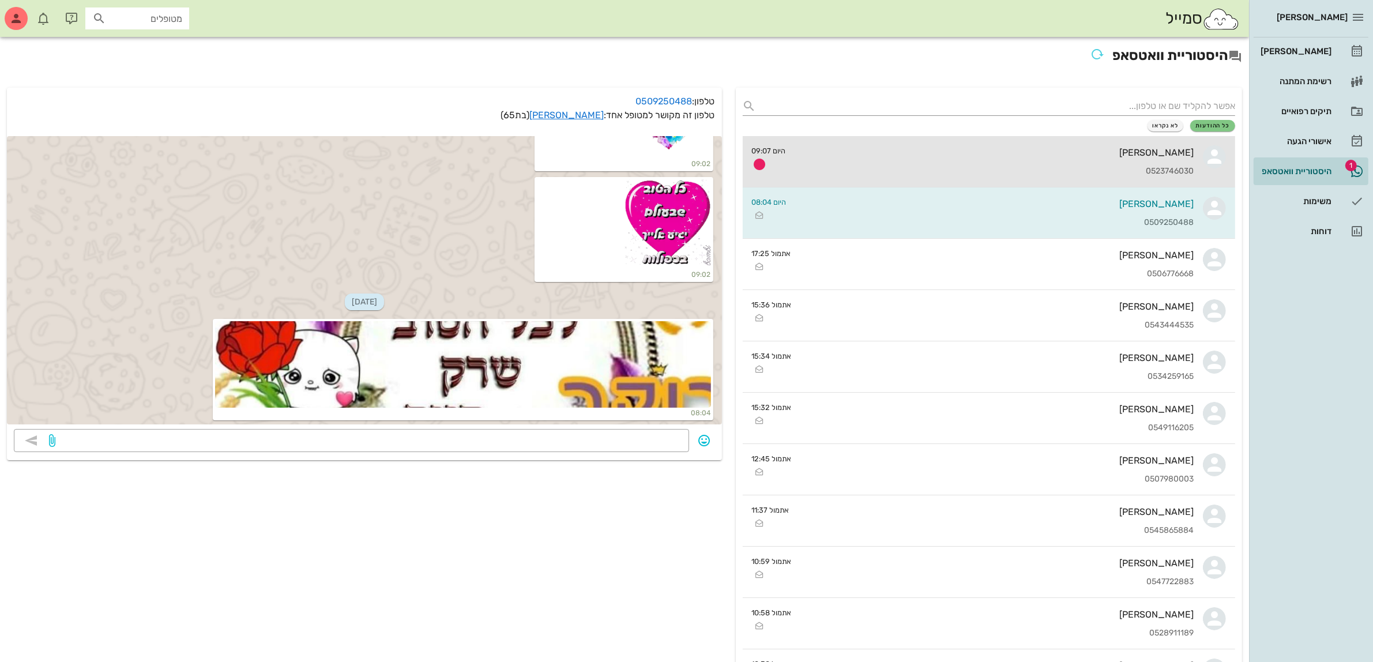
click at [1050, 153] on div "[PERSON_NAME]" at bounding box center [994, 152] width 399 height 11
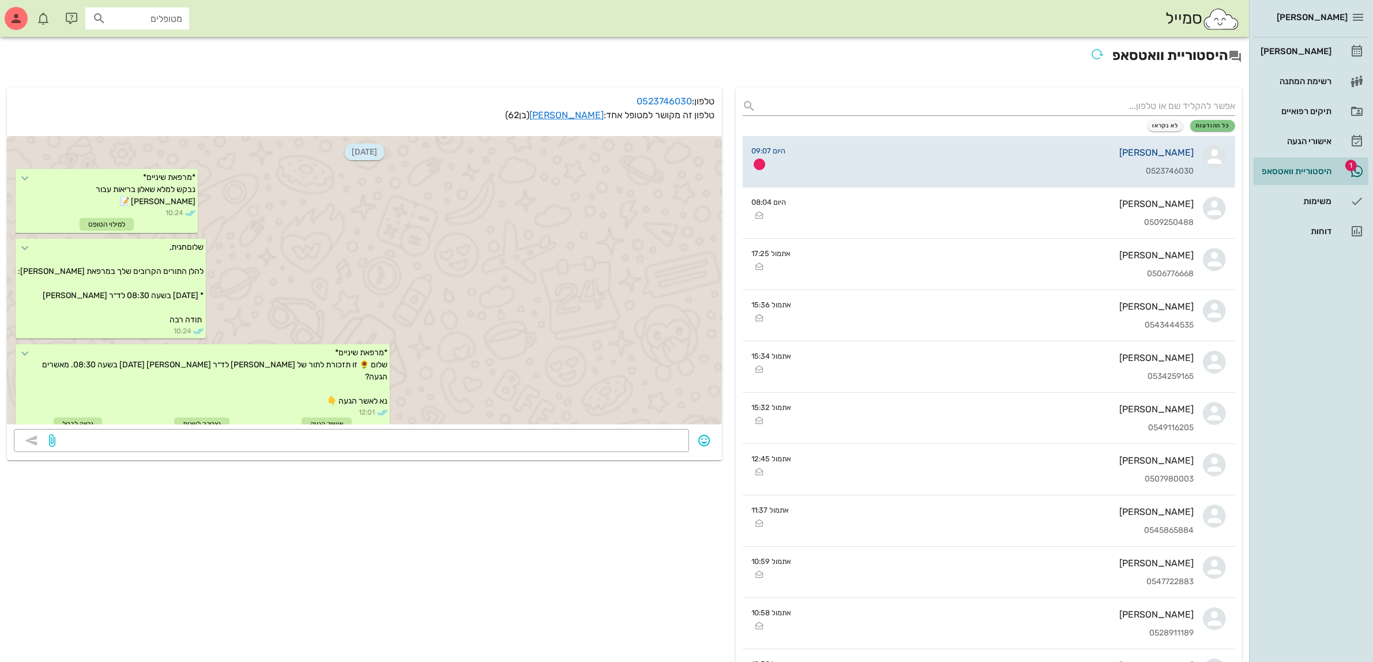
scroll to position [516, 0]
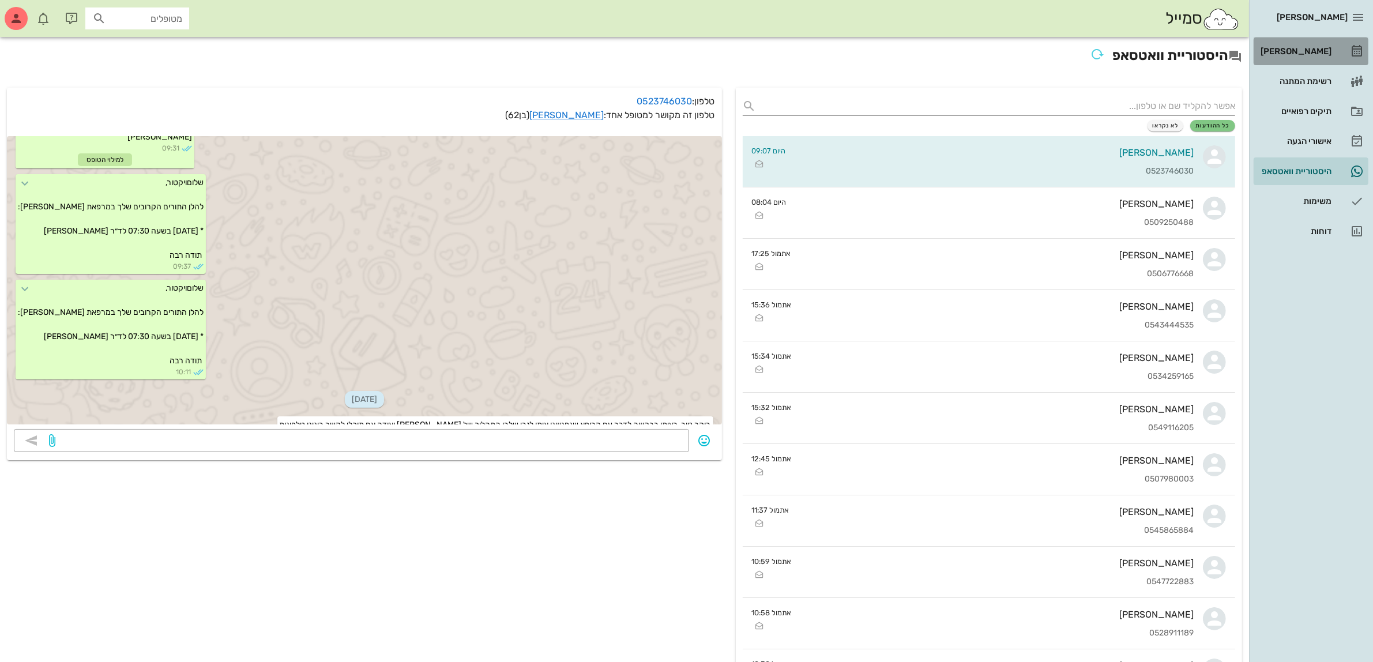
click at [1290, 50] on div "[PERSON_NAME]" at bounding box center [1295, 51] width 73 height 9
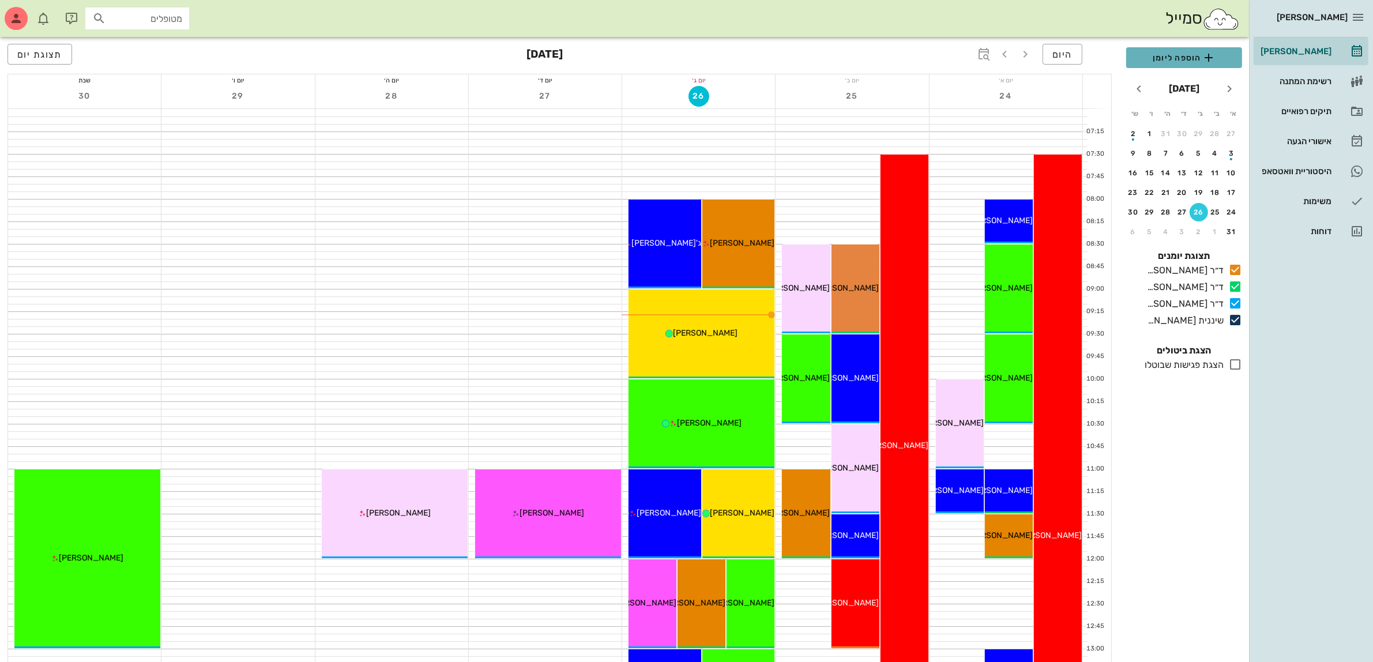
click at [1166, 56] on span "הוספה ליומן" at bounding box center [1184, 58] width 97 height 14
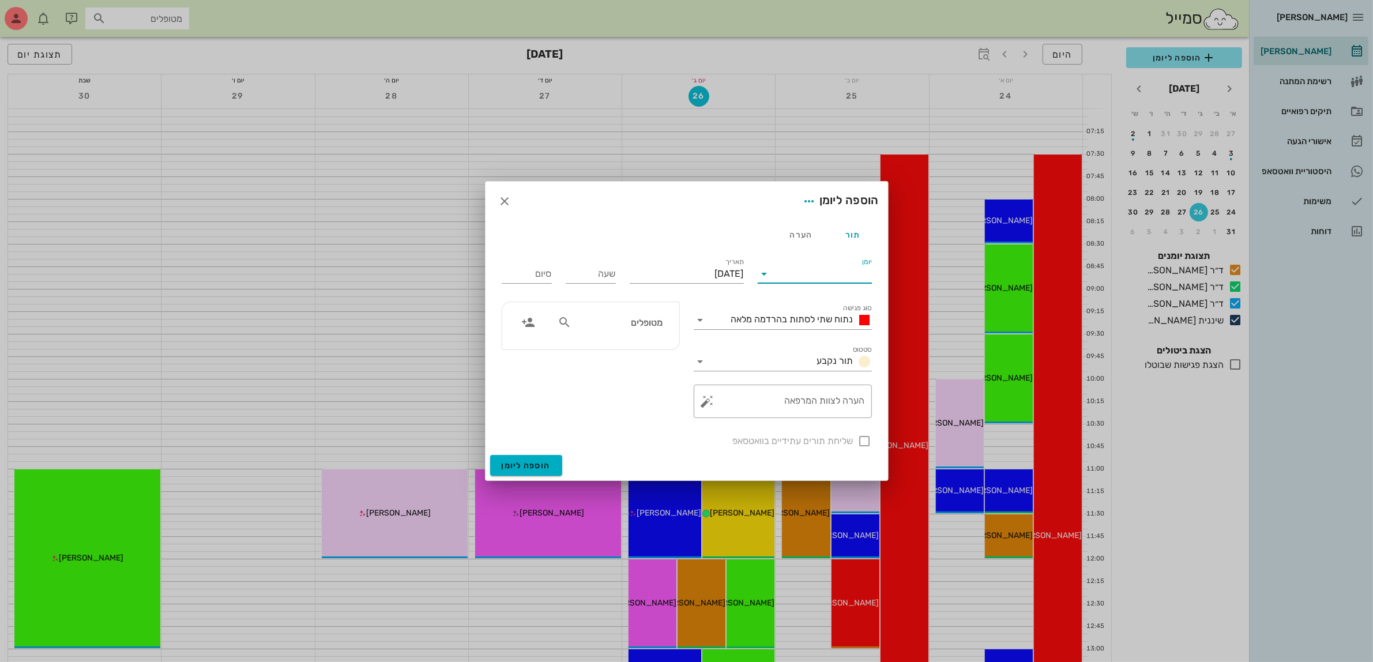
click at [847, 266] on input "יומן" at bounding box center [823, 274] width 98 height 18
click at [844, 336] on div "ד״ר [PERSON_NAME]" at bounding box center [818, 338] width 102 height 11
click at [681, 275] on input "[DATE]" at bounding box center [687, 274] width 114 height 18
click at [659, 421] on div "28" at bounding box center [661, 425] width 18 height 8
type input "יום חמישי, 28 באוגוסט 2025"
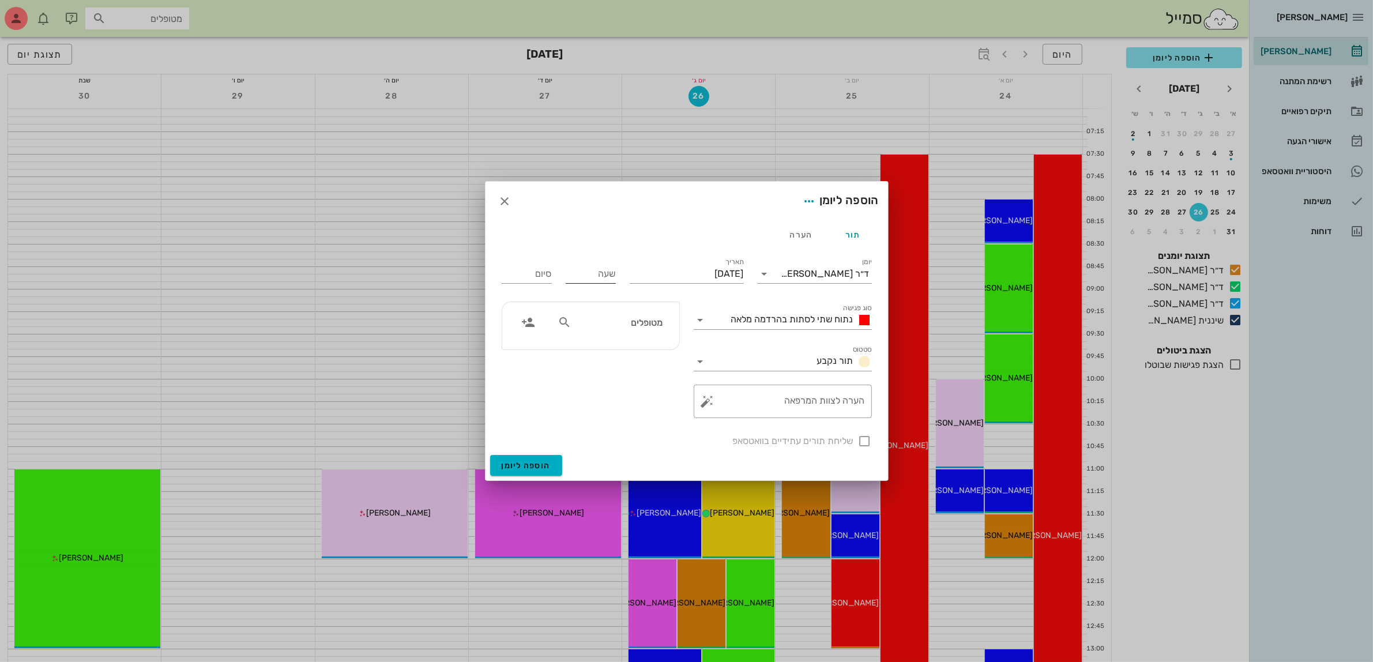
click at [599, 279] on input "שעה" at bounding box center [591, 274] width 50 height 18
type input "1500"
type input "23:00"
click at [598, 384] on div "16:00" at bounding box center [591, 384] width 32 height 9
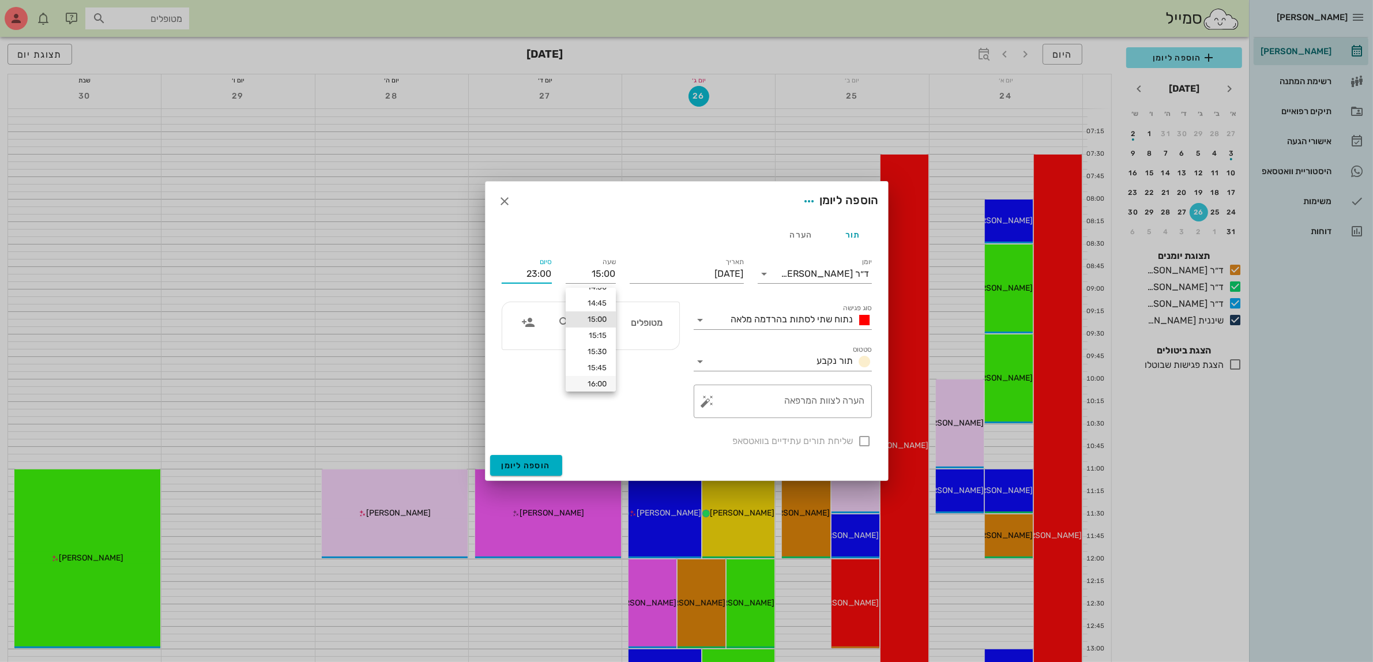
type input "16:00"
click at [755, 319] on span "נתוח שתי לסתות בהרדמה מלאה" at bounding box center [792, 319] width 122 height 11
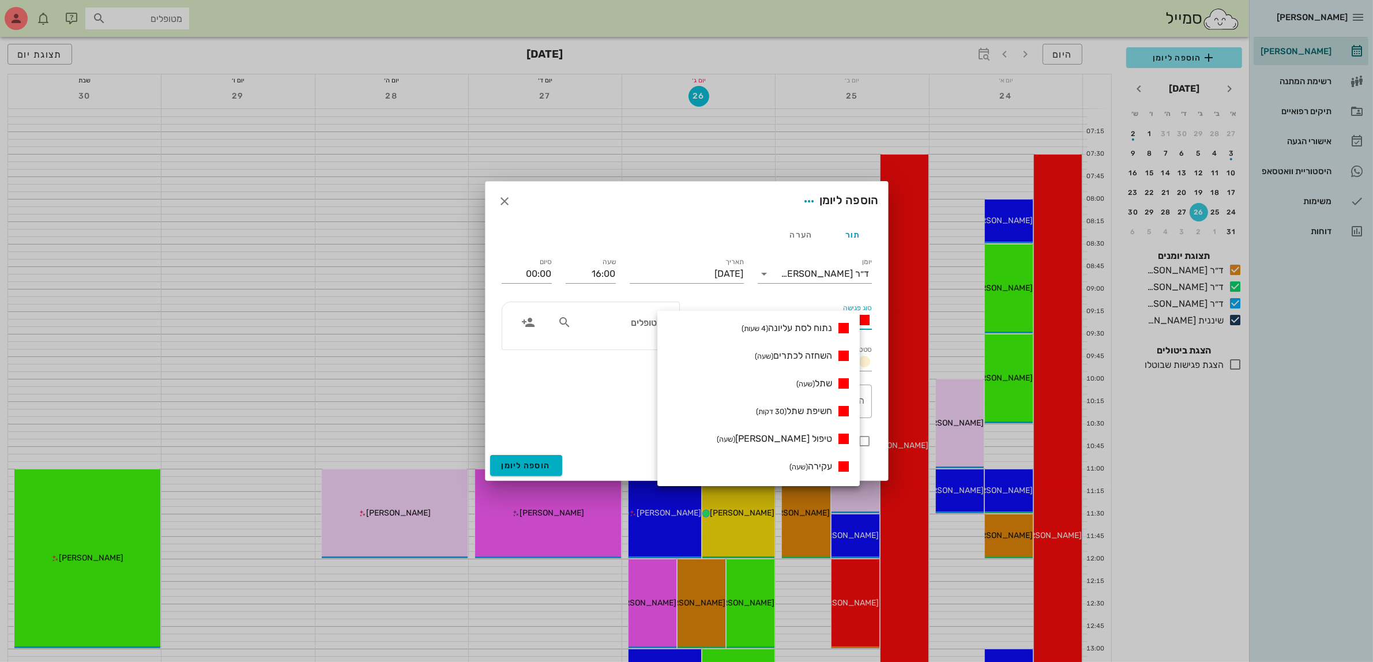
scroll to position [361, 0]
click at [794, 384] on span "הרכבת זמניות (שעה)" at bounding box center [796, 383] width 73 height 11
type input "17:00"
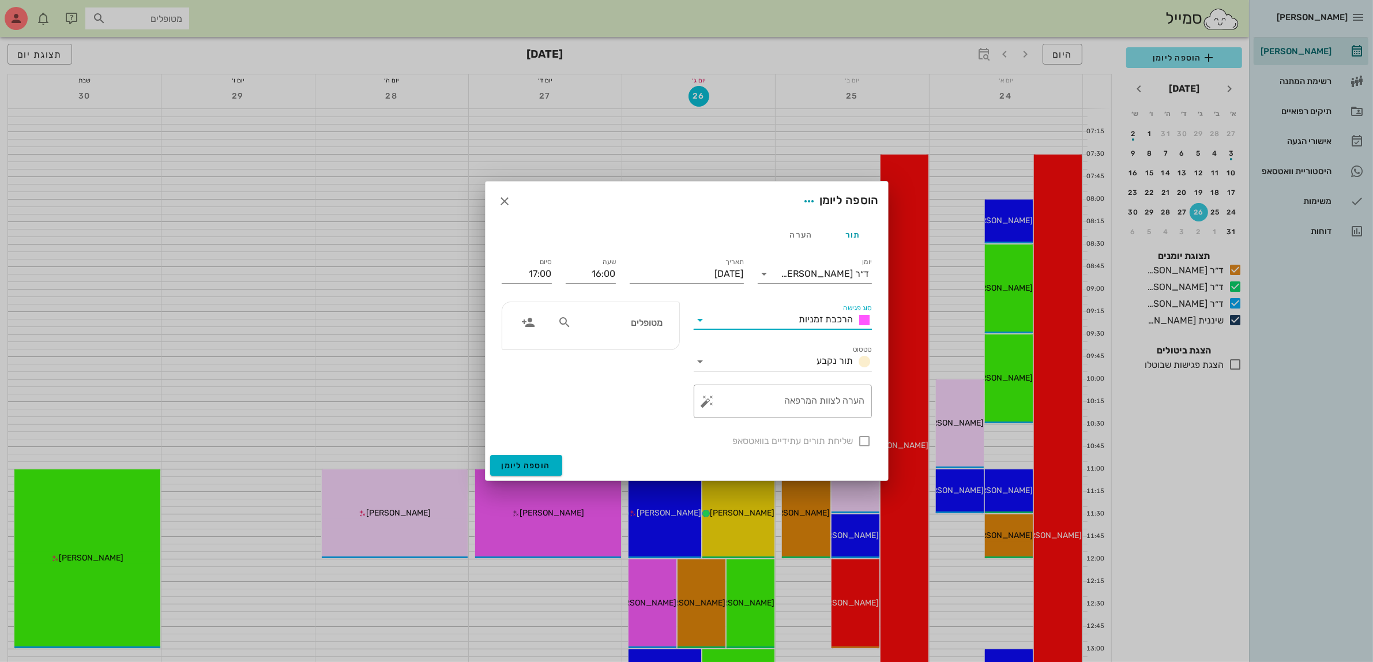
click at [635, 331] on div "מטופלים" at bounding box center [610, 323] width 119 height 22
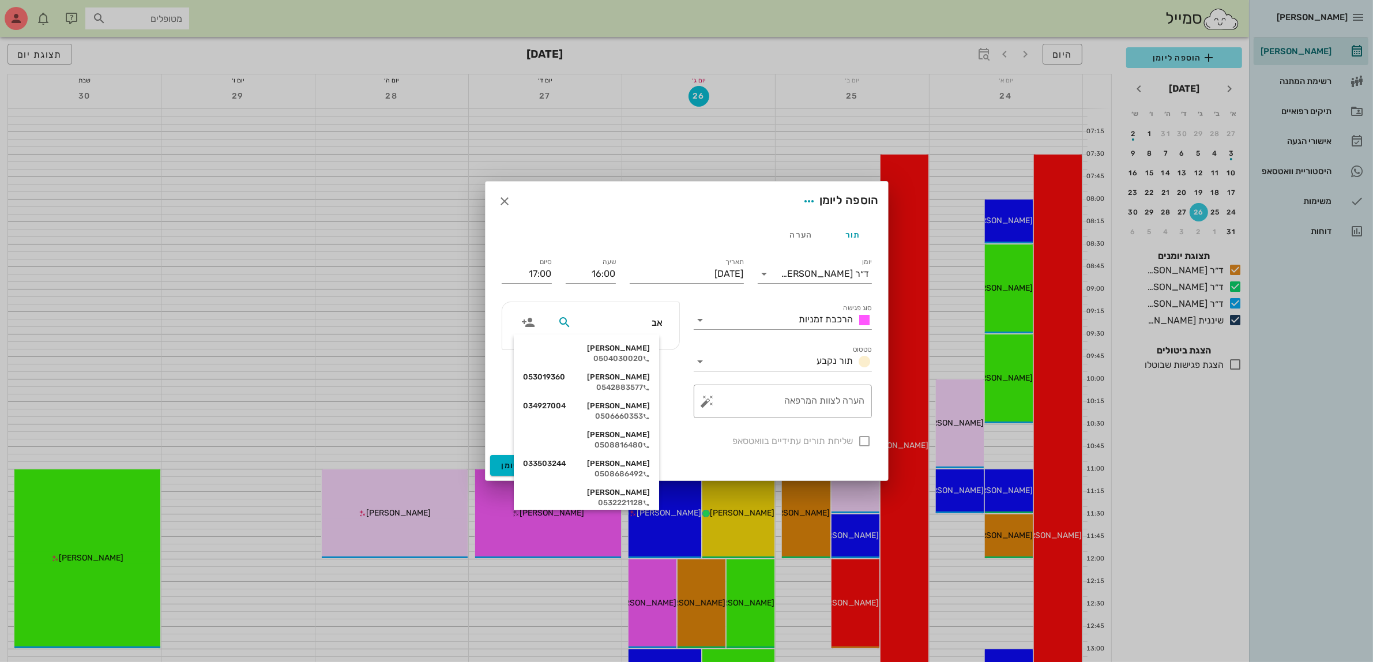
type input "אבי"
click at [643, 352] on div "אביחי ממן 053019360" at bounding box center [586, 348] width 127 height 9
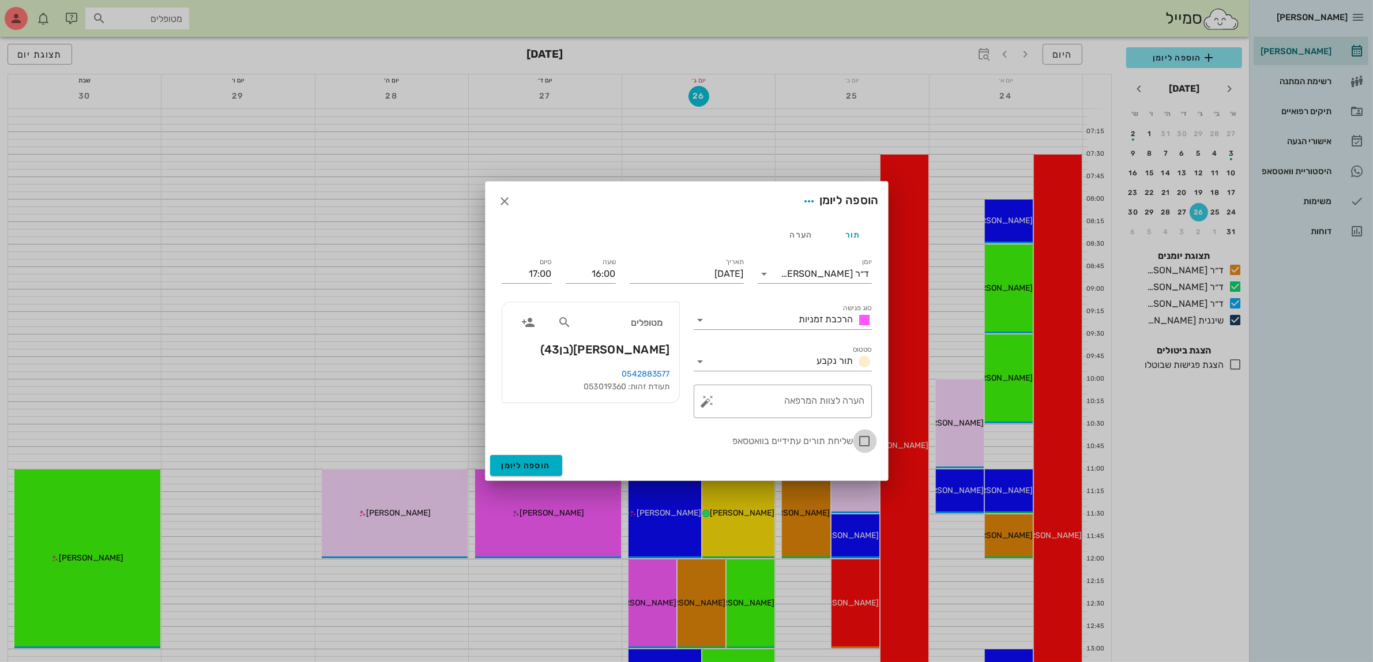
click at [862, 446] on div at bounding box center [865, 441] width 20 height 20
checkbox input "true"
click at [587, 272] on input "16:00" at bounding box center [591, 274] width 50 height 18
drag, startPoint x: 581, startPoint y: 272, endPoint x: 641, endPoint y: 270, distance: 59.5
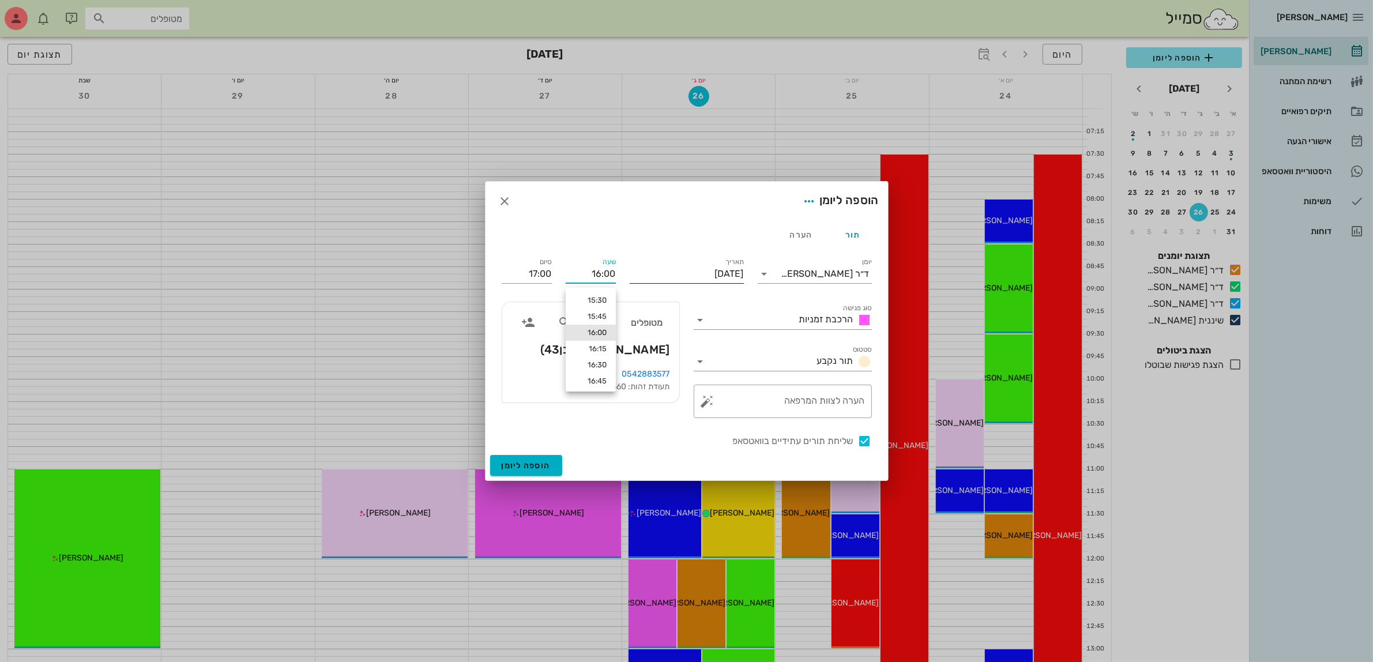
click at [641, 270] on div "יומן ד״ר עמראן ביאדסה סוג פגישה הרכבת זמניות סטטוס תור נקבע תאריך יום חמישי, 28…" at bounding box center [687, 352] width 384 height 207
type input "1500"
type input "16:00"
type input "15:00"
click at [535, 468] on span "הוספה ליומן" at bounding box center [526, 466] width 49 height 10
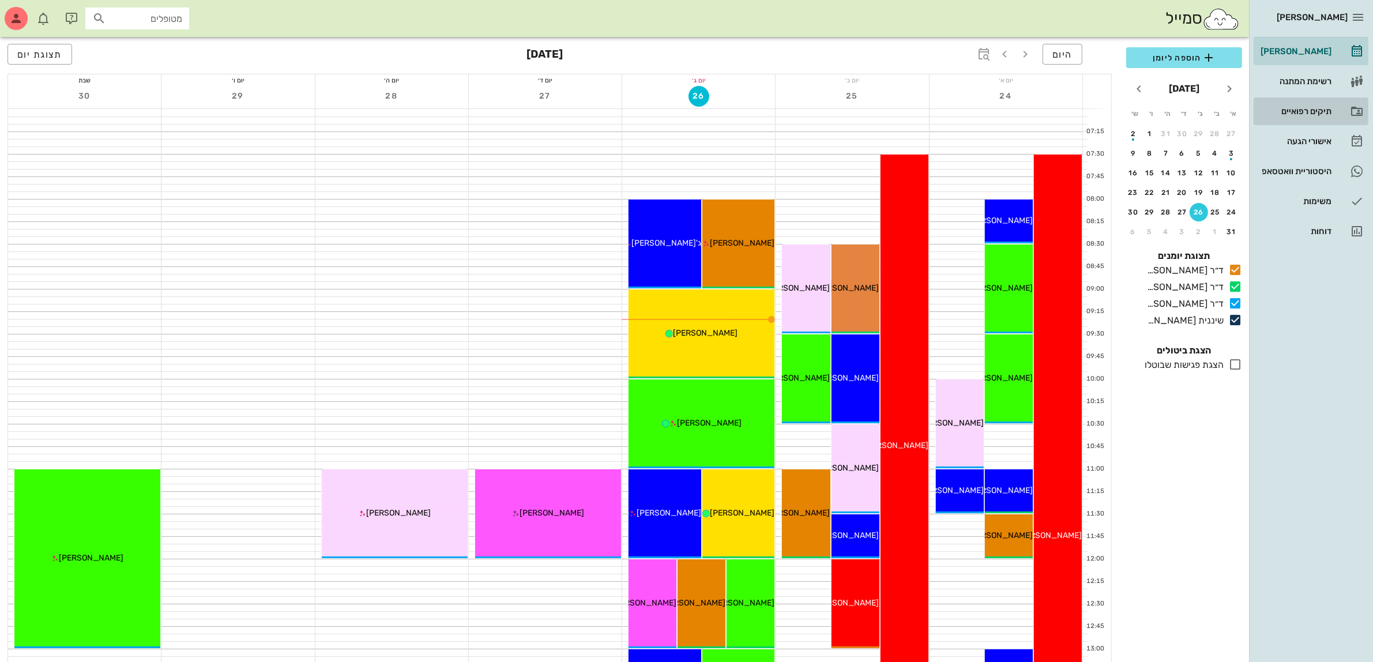
click at [1297, 107] on div "תיקים רפואיים" at bounding box center [1295, 111] width 73 height 9
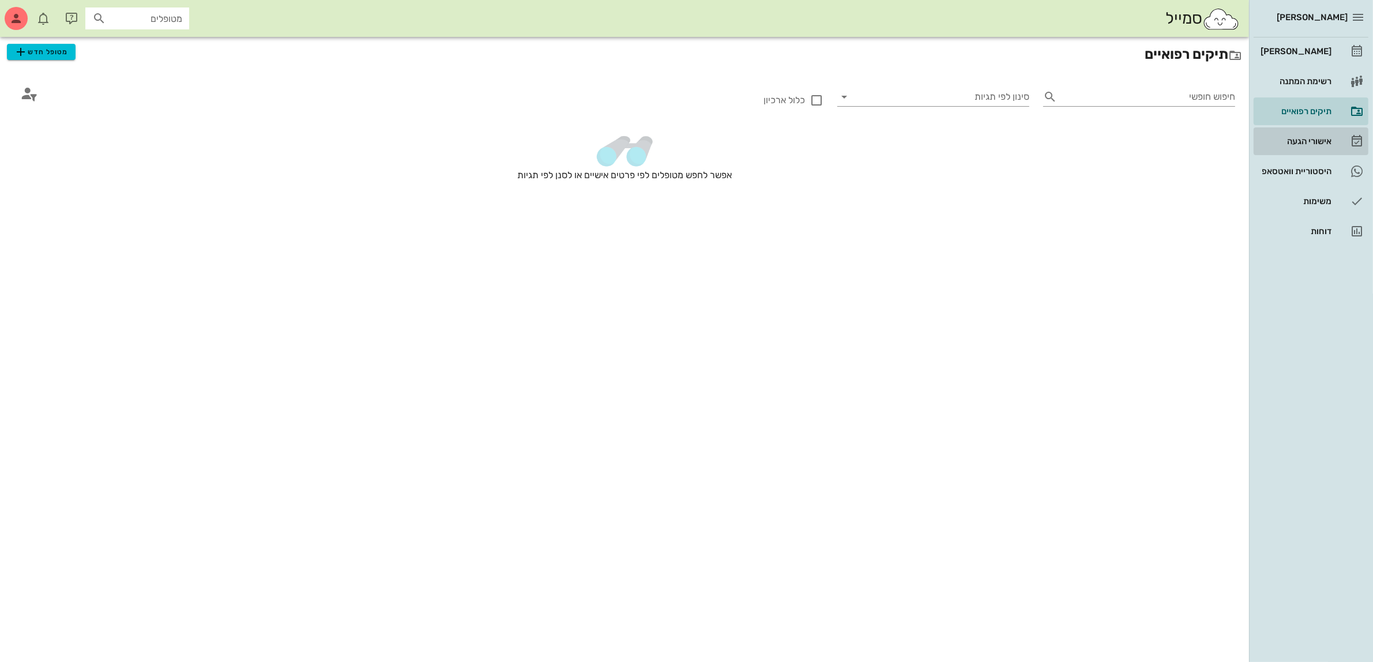
click at [1297, 140] on div "אישורי הגעה" at bounding box center [1295, 141] width 73 height 9
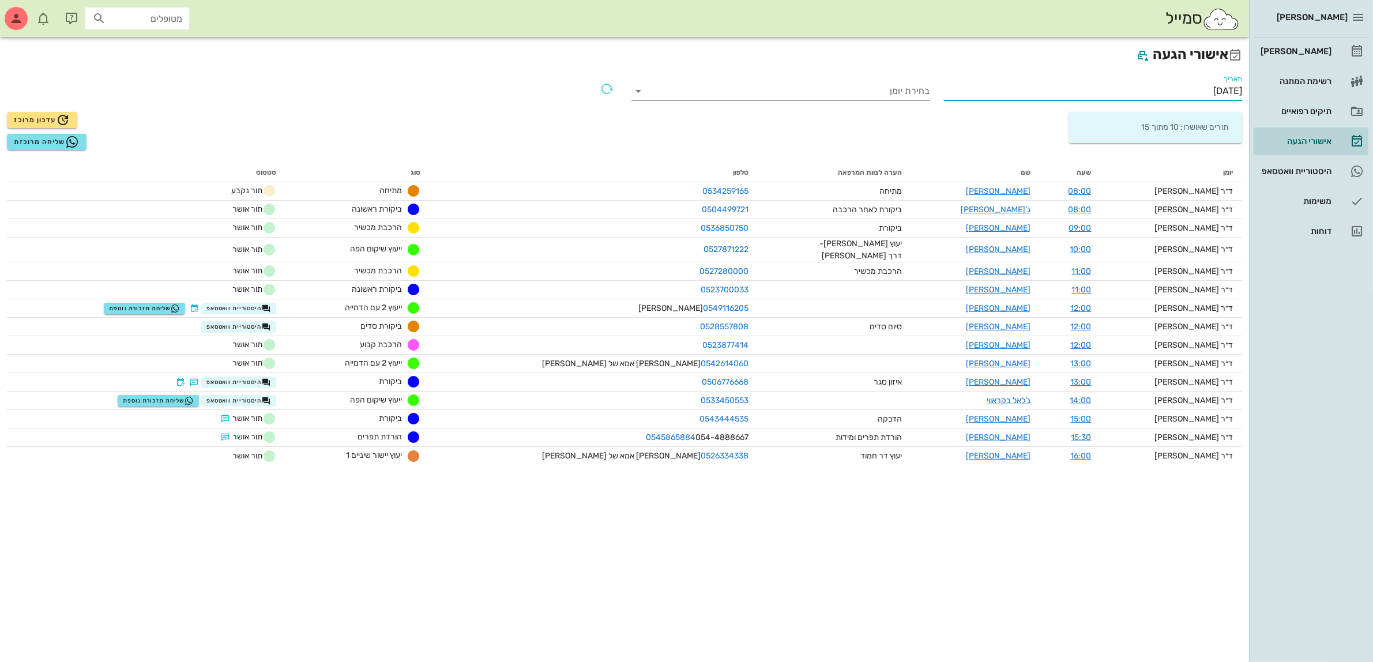
click at [1198, 90] on input "26/08/2025" at bounding box center [1093, 91] width 299 height 18
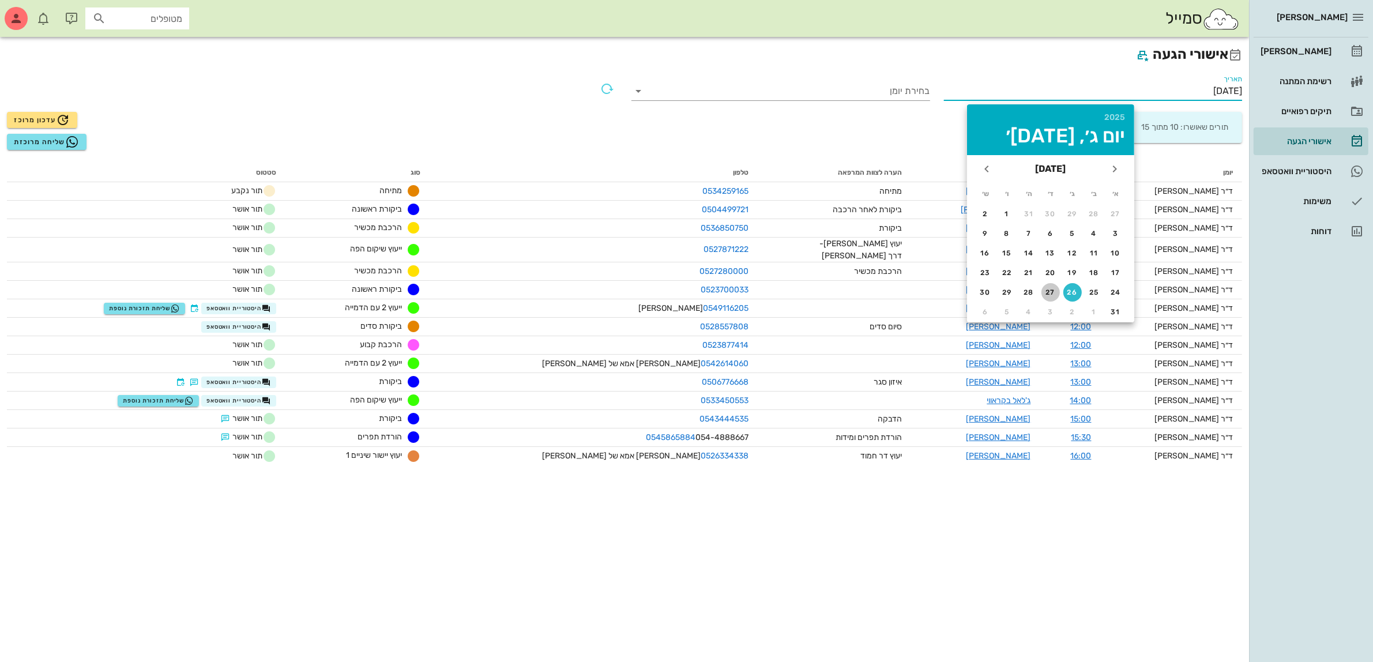
click at [1053, 290] on div "27" at bounding box center [1051, 292] width 18 height 8
type input "27/08/2025"
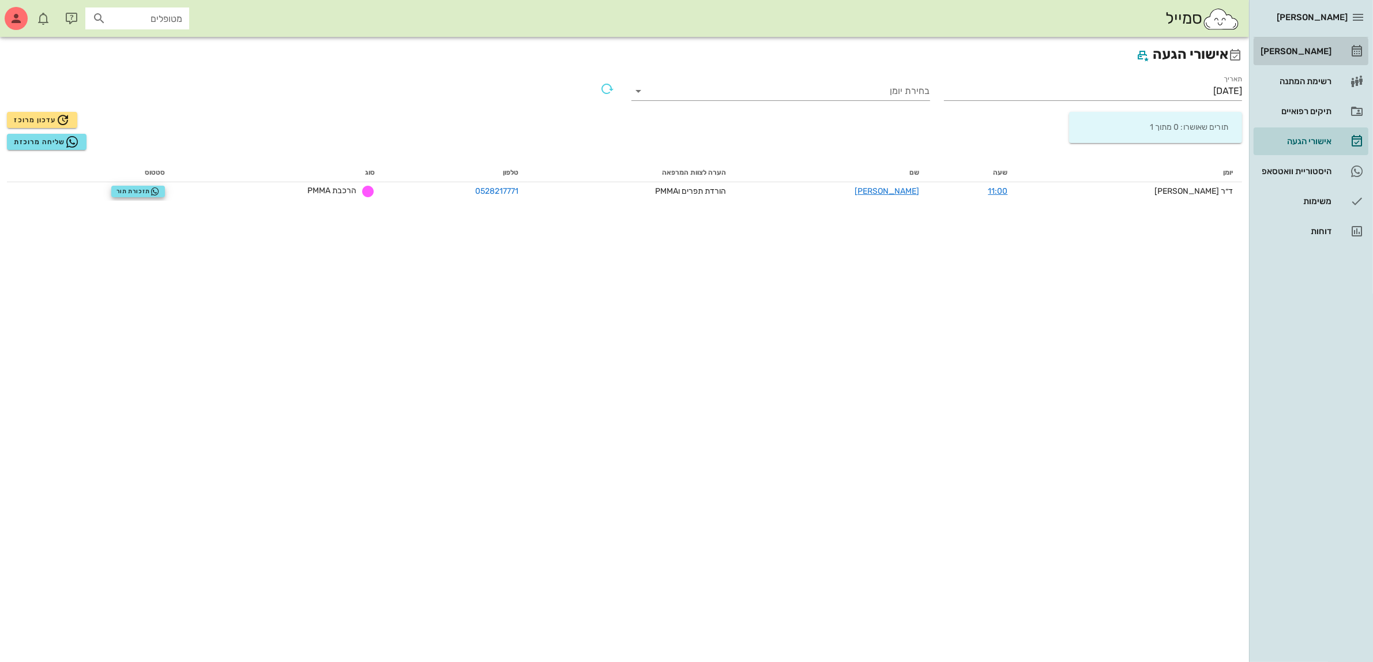
click at [1310, 50] on div "[PERSON_NAME]" at bounding box center [1295, 51] width 73 height 9
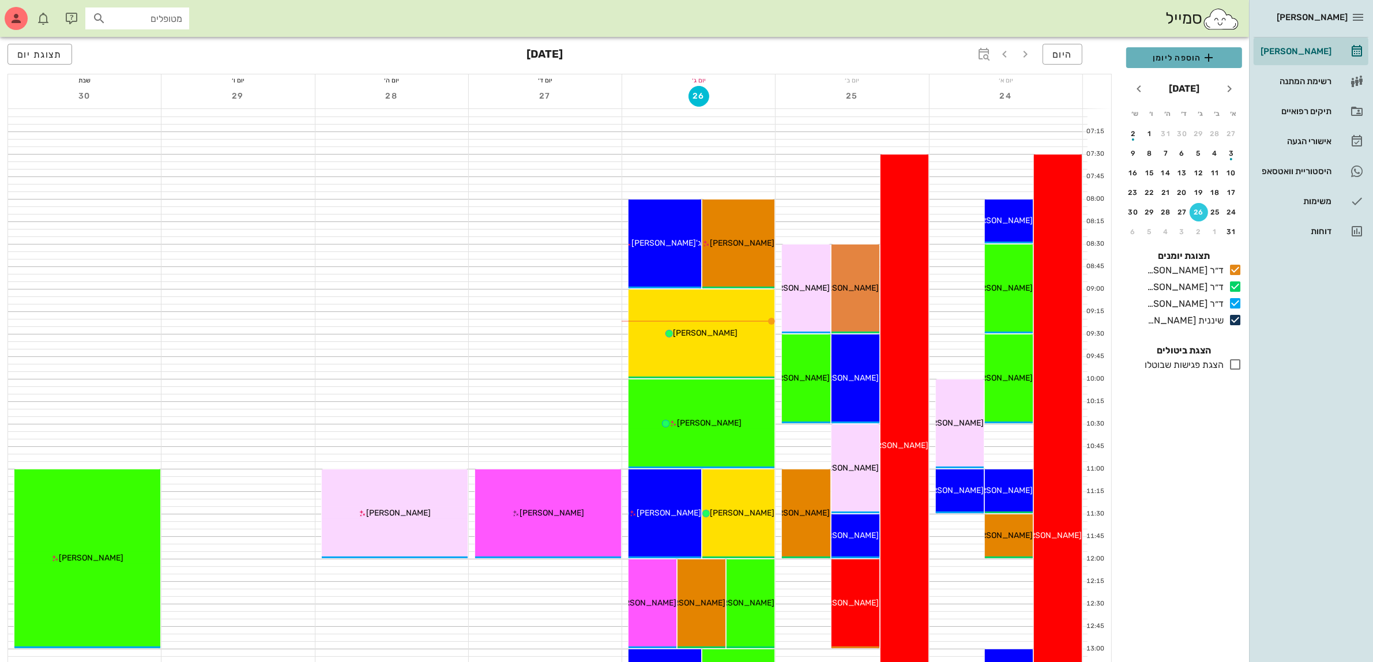
click at [1193, 57] on span "הוספה ליומן" at bounding box center [1184, 58] width 97 height 14
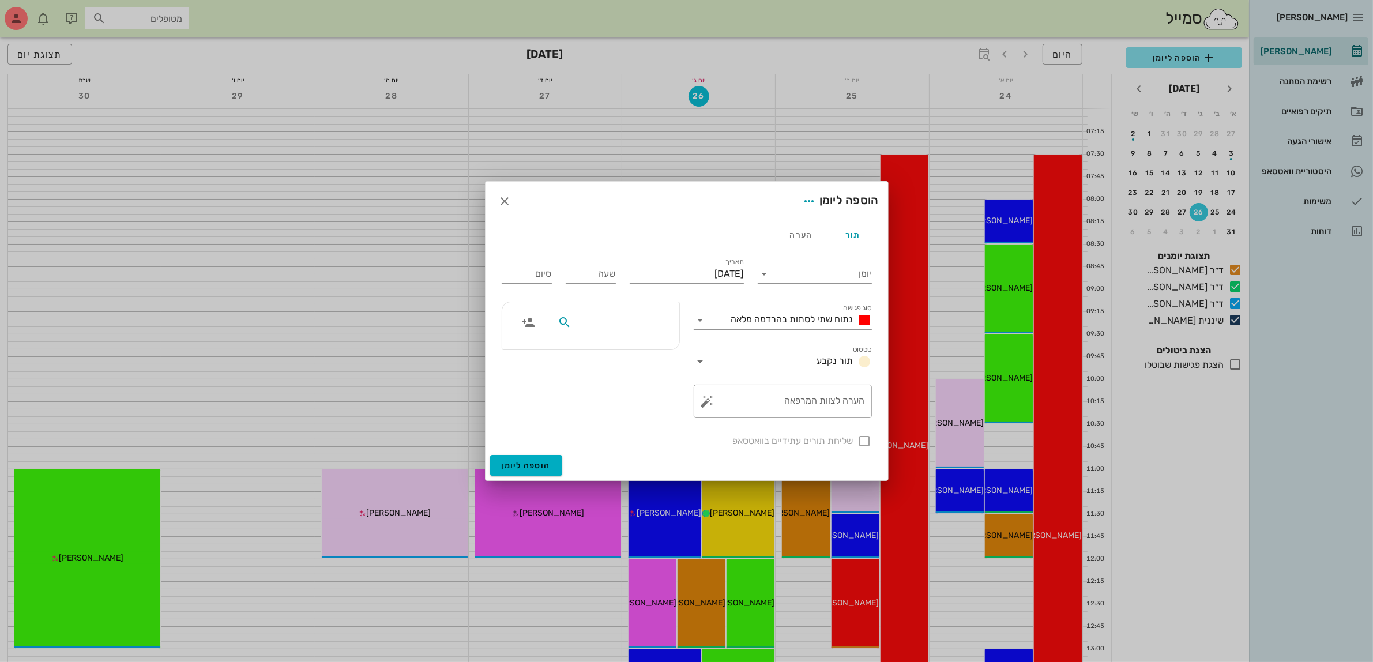
click at [624, 324] on input "text" at bounding box center [618, 322] width 89 height 15
drag, startPoint x: 632, startPoint y: 328, endPoint x: 656, endPoint y: 329, distance: 24.8
click at [656, 329] on input "יוסף" at bounding box center [618, 322] width 89 height 15
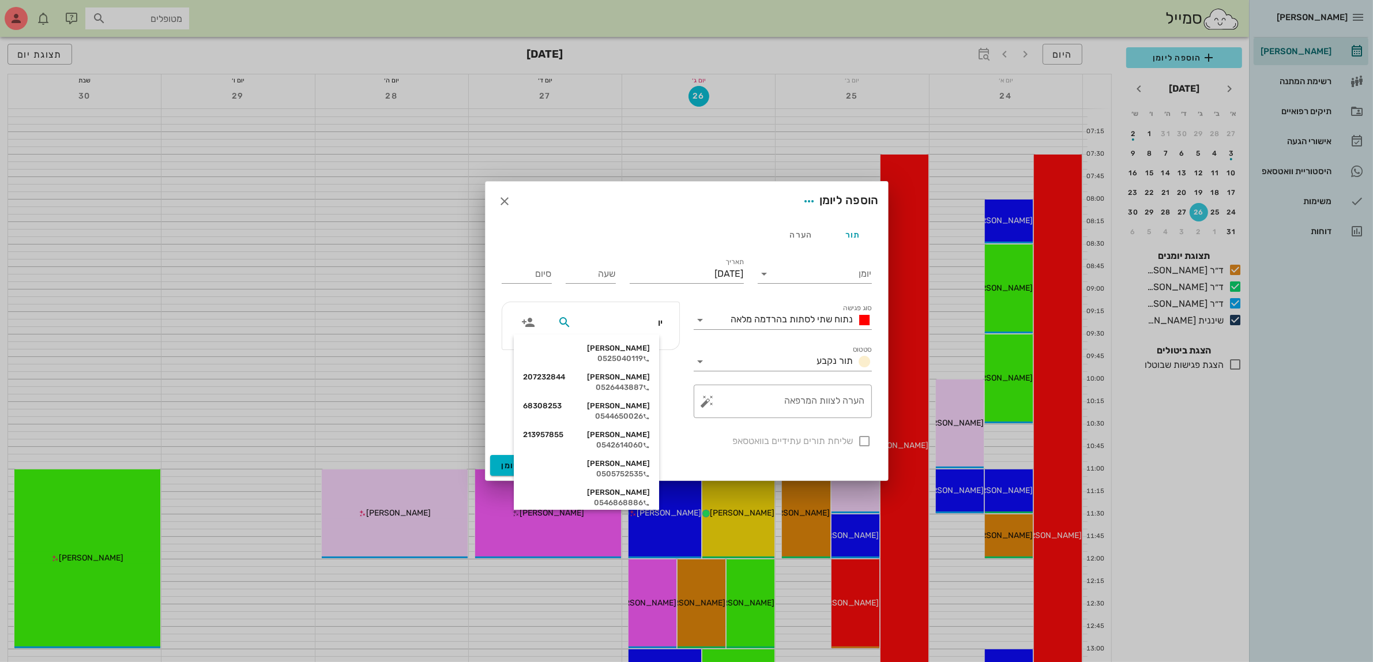
type input "י"
click at [509, 202] on icon "button" at bounding box center [505, 201] width 14 height 14
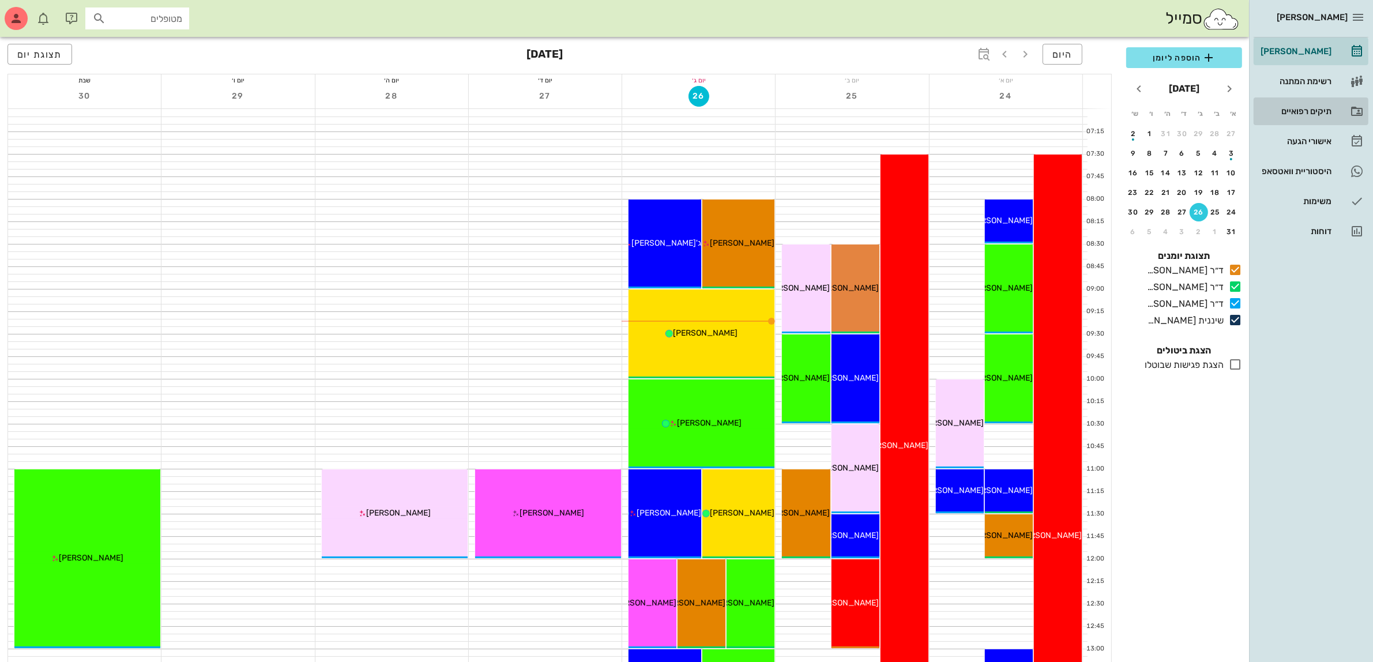
click at [1304, 107] on div "תיקים רפואיים" at bounding box center [1295, 111] width 73 height 9
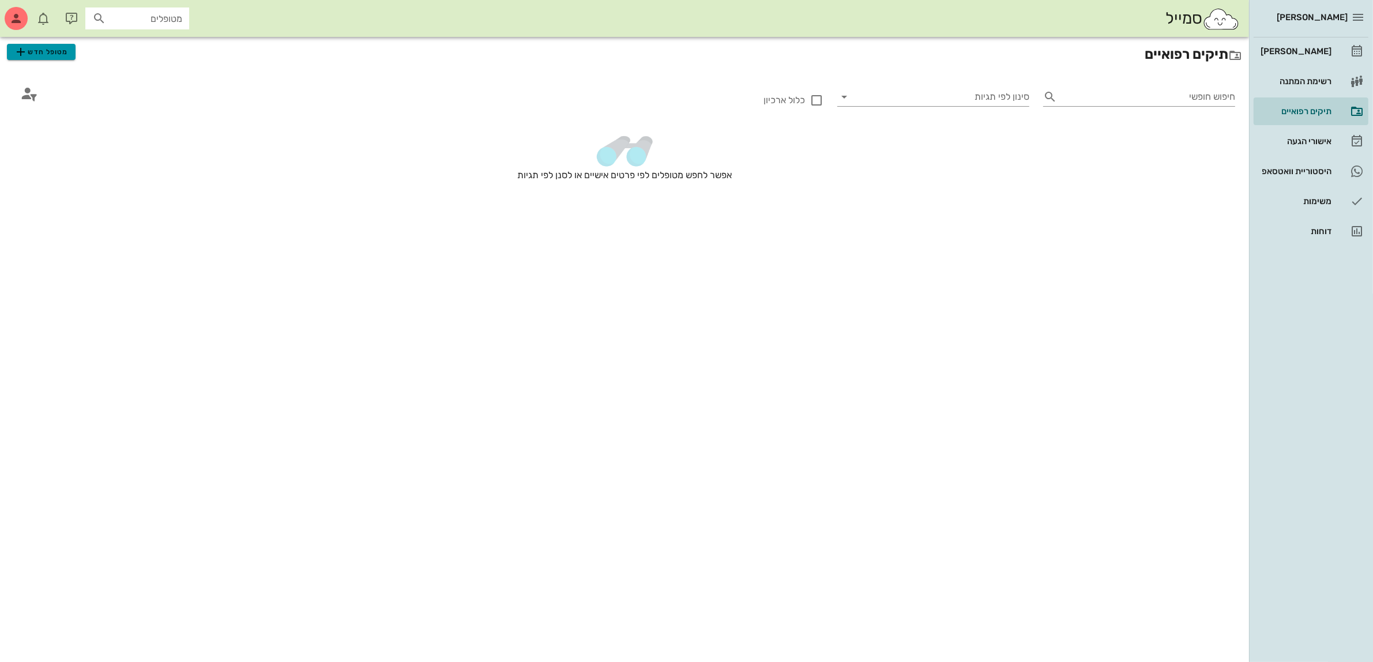
click at [39, 55] on span "מטופל חדש" at bounding box center [41, 52] width 54 height 14
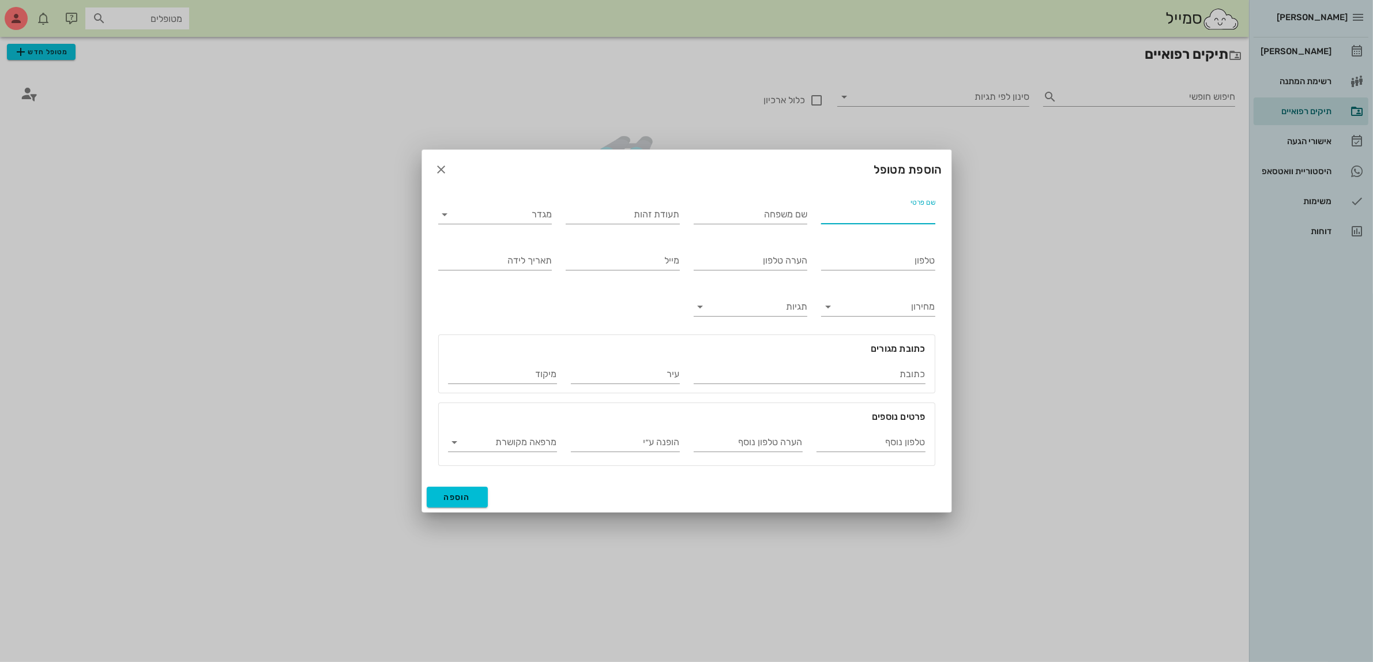
click at [875, 215] on input "שם פרטי" at bounding box center [878, 214] width 114 height 18
type input "יוסף"
type input "טרגנו"
click at [528, 208] on input "מגדר" at bounding box center [505, 214] width 96 height 18
click at [530, 226] on div "זכר" at bounding box center [495, 223] width 95 height 11
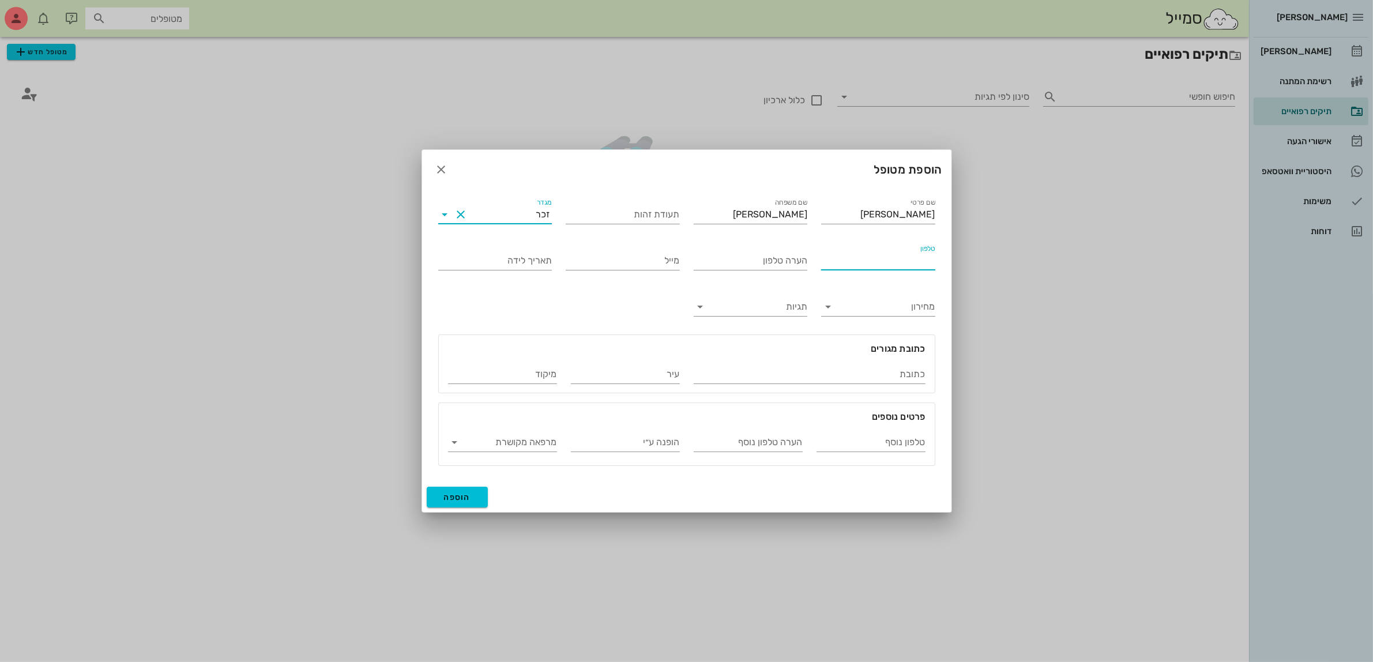
click at [861, 264] on input "טלפון" at bounding box center [878, 261] width 114 height 18
type input "050-9322574"
click at [844, 442] on input "טלפון נוסף" at bounding box center [871, 442] width 109 height 18
type input "053-5551019"
click at [722, 438] on input "הערה טלפון נוסף" at bounding box center [748, 442] width 109 height 18
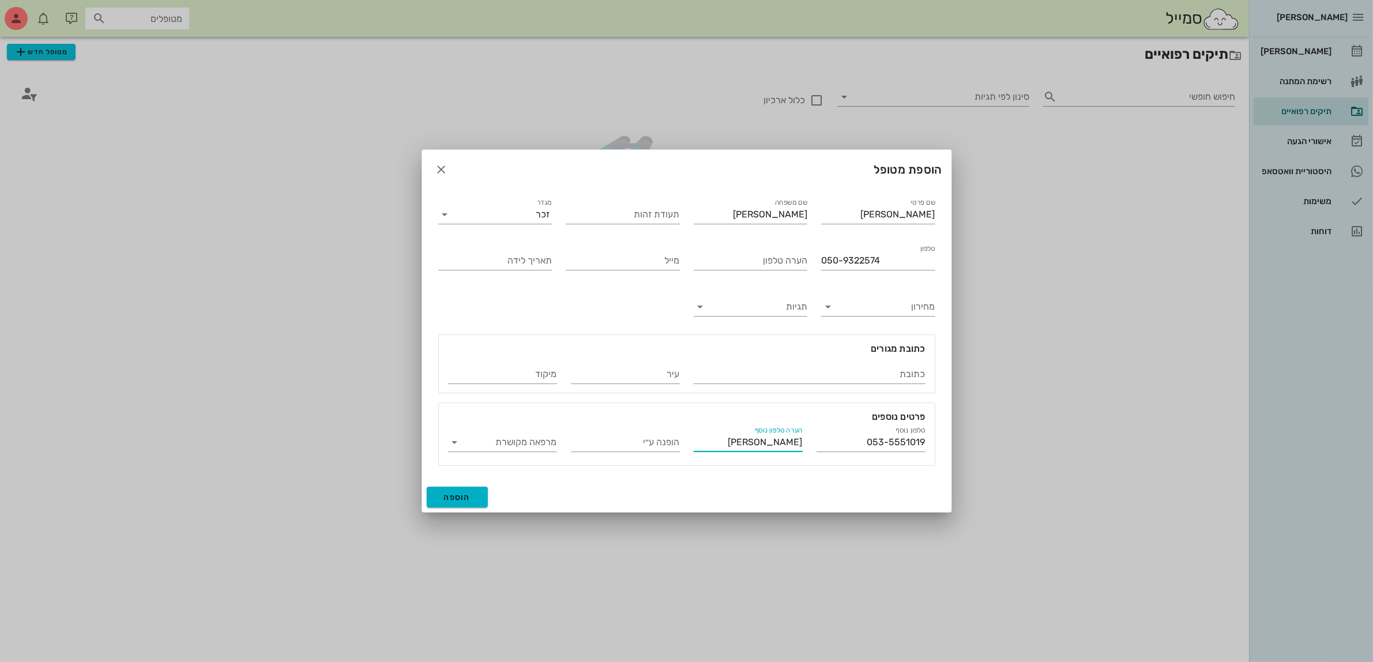
type input "חיים הבן שלו"
click at [449, 502] on button "הוספה" at bounding box center [458, 497] width 62 height 21
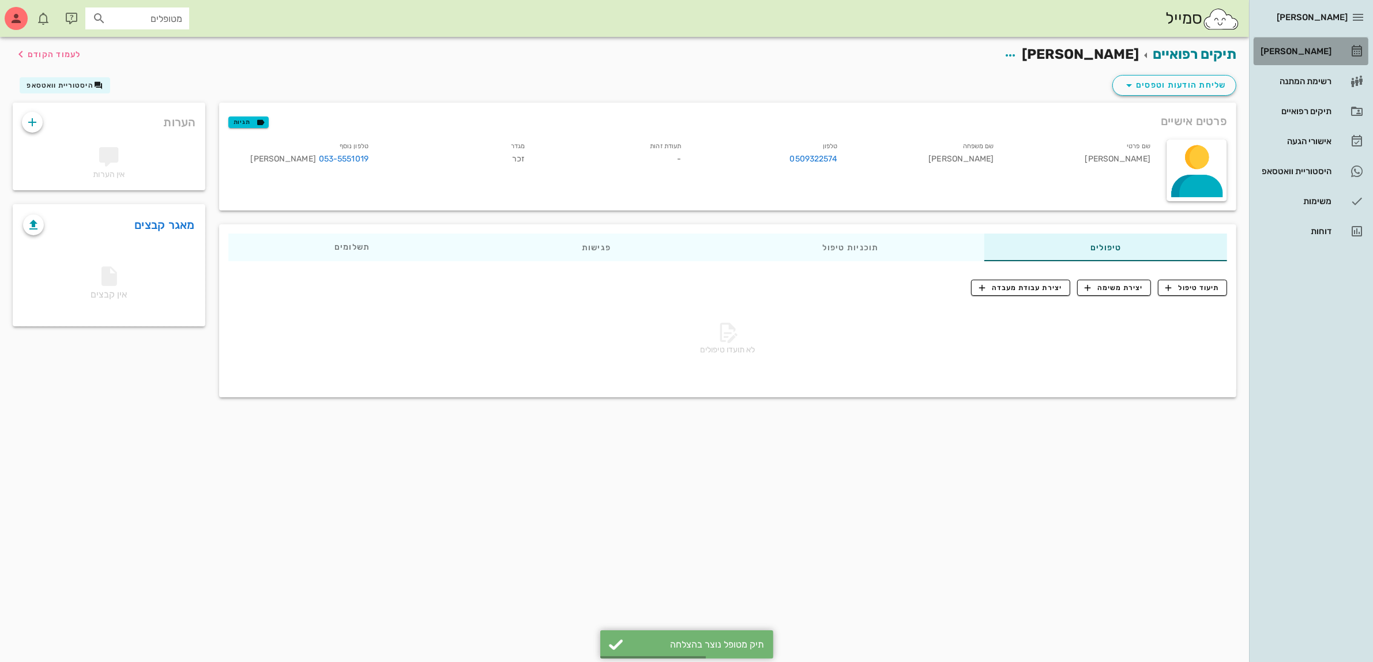
click at [1312, 48] on div "[PERSON_NAME]" at bounding box center [1295, 51] width 73 height 9
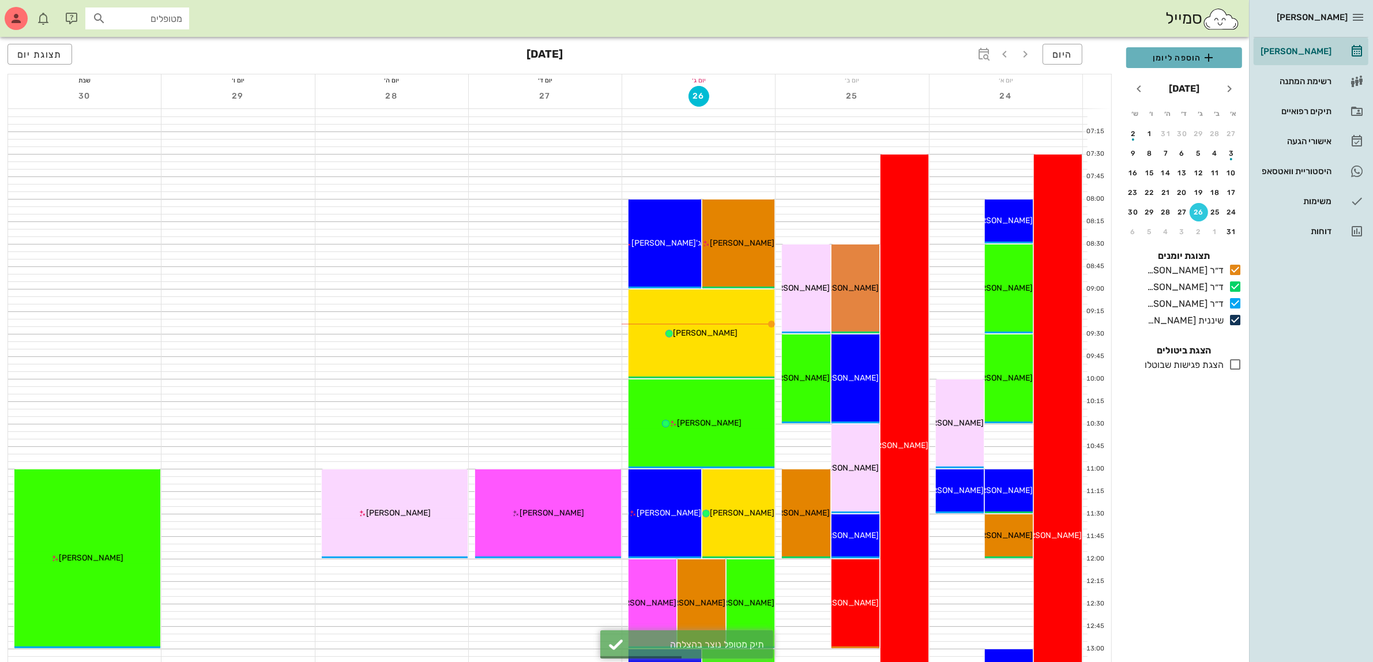
click at [1160, 57] on span "הוספה ליומן" at bounding box center [1184, 58] width 97 height 14
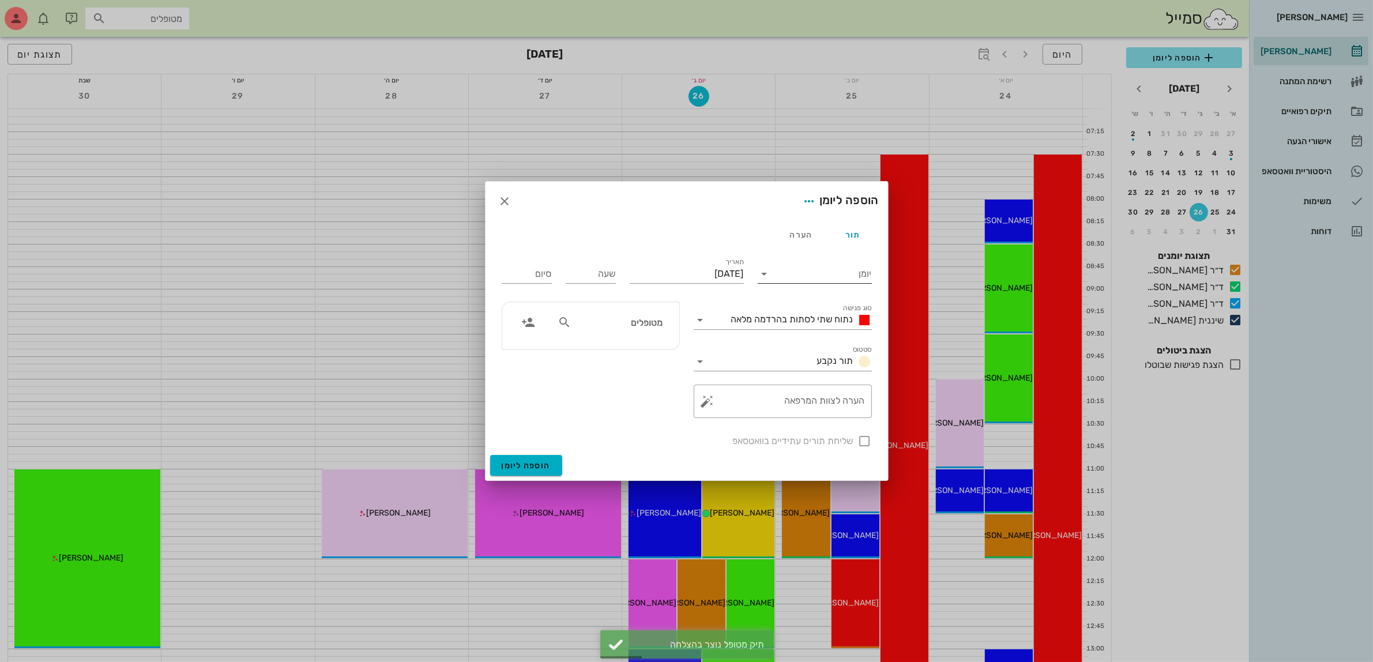
click at [806, 272] on input "יומן" at bounding box center [823, 274] width 98 height 18
click at [817, 282] on div "ד״ר [PERSON_NAME]" at bounding box center [818, 282] width 102 height 11
click at [710, 272] on input "[DATE]" at bounding box center [687, 274] width 114 height 18
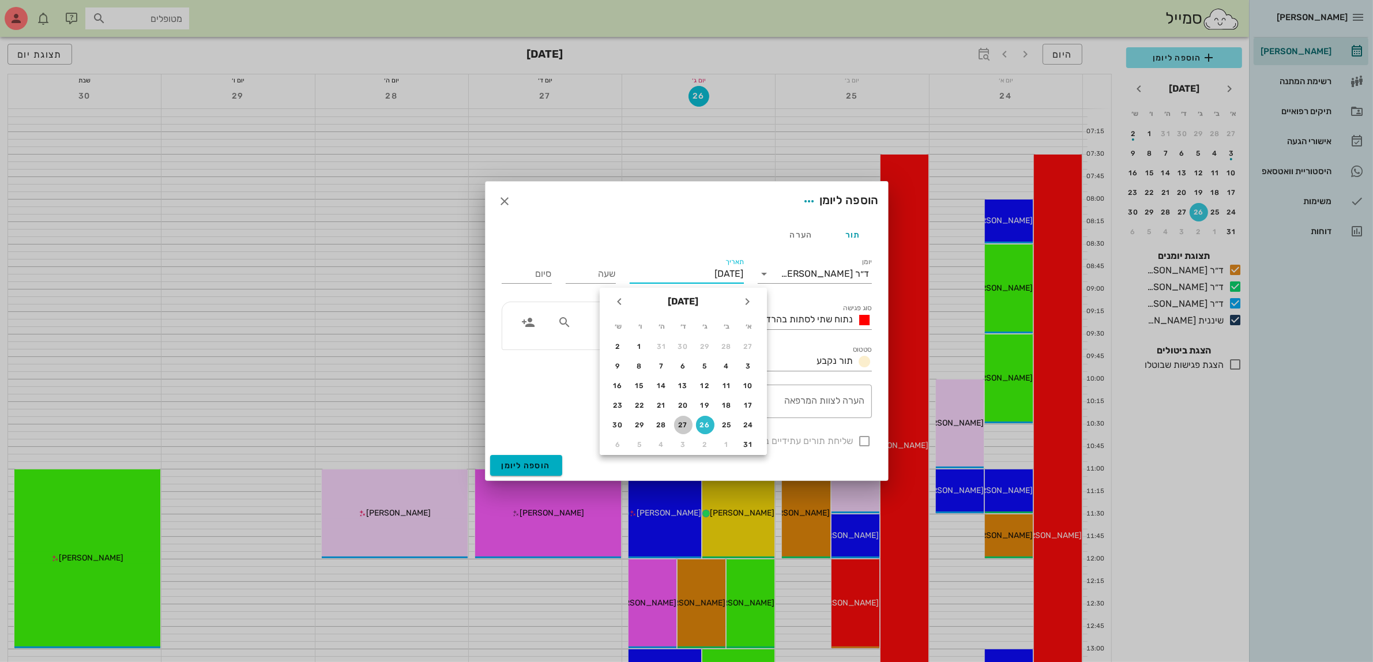
click at [680, 421] on div "27" at bounding box center [683, 425] width 18 height 8
type input "יום רביעי, 27 באוגוסט 2025"
click at [583, 269] on input "שעה" at bounding box center [591, 274] width 50 height 18
type input "0730"
type input "15:30"
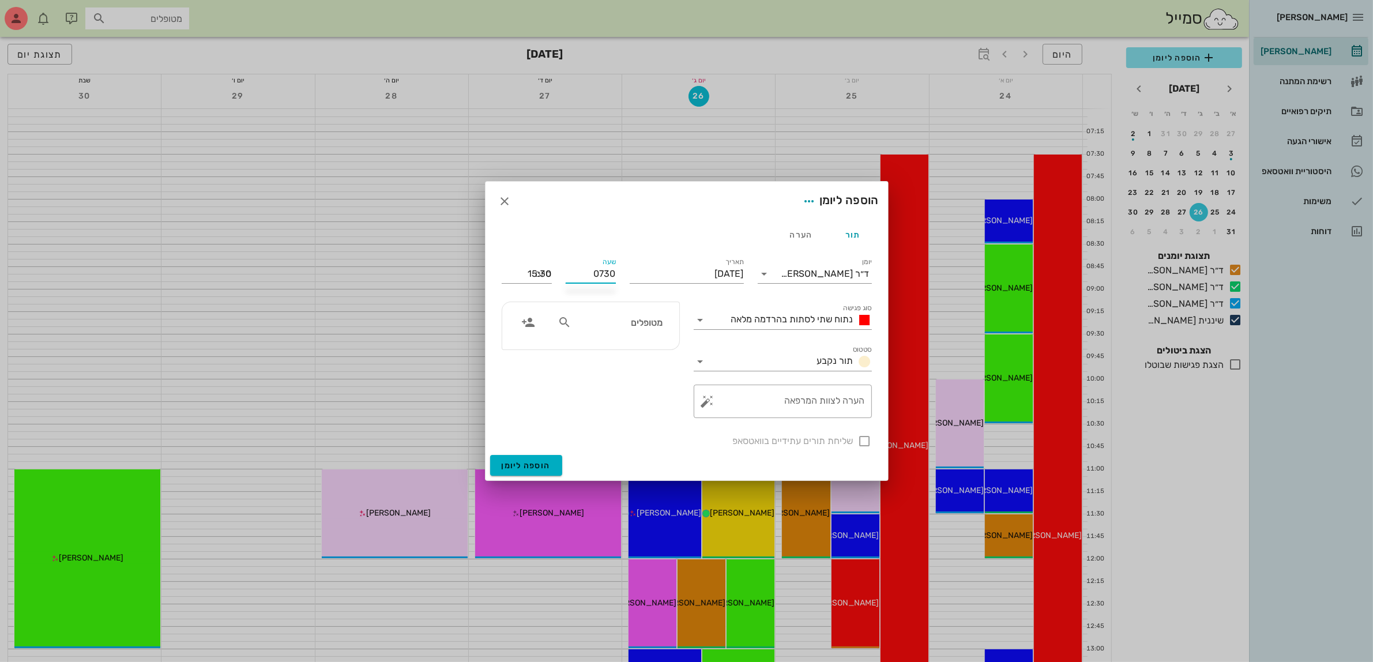
type input "07:30"
type input "14:00"
click at [490, 455] on button "הוספה ליומן" at bounding box center [526, 465] width 72 height 21
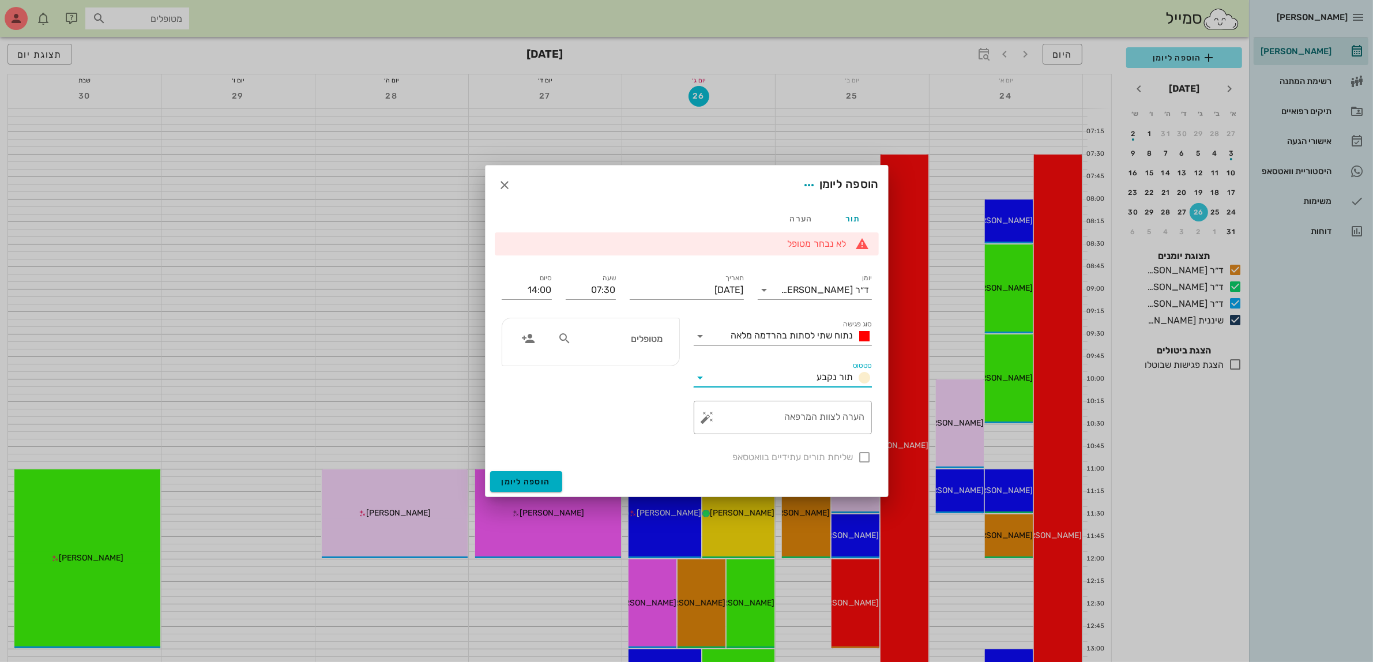
click at [785, 382] on input "סטטוס" at bounding box center [761, 378] width 103 height 18
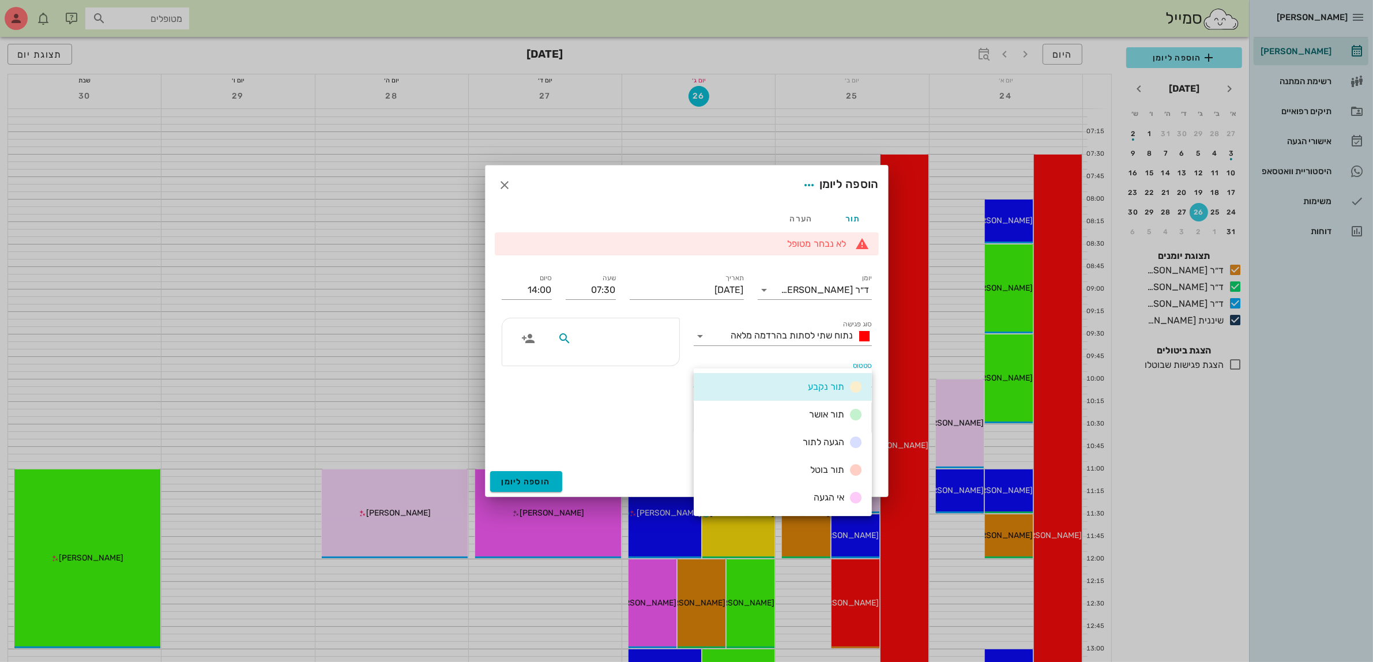
click at [637, 336] on input "text" at bounding box center [618, 338] width 89 height 15
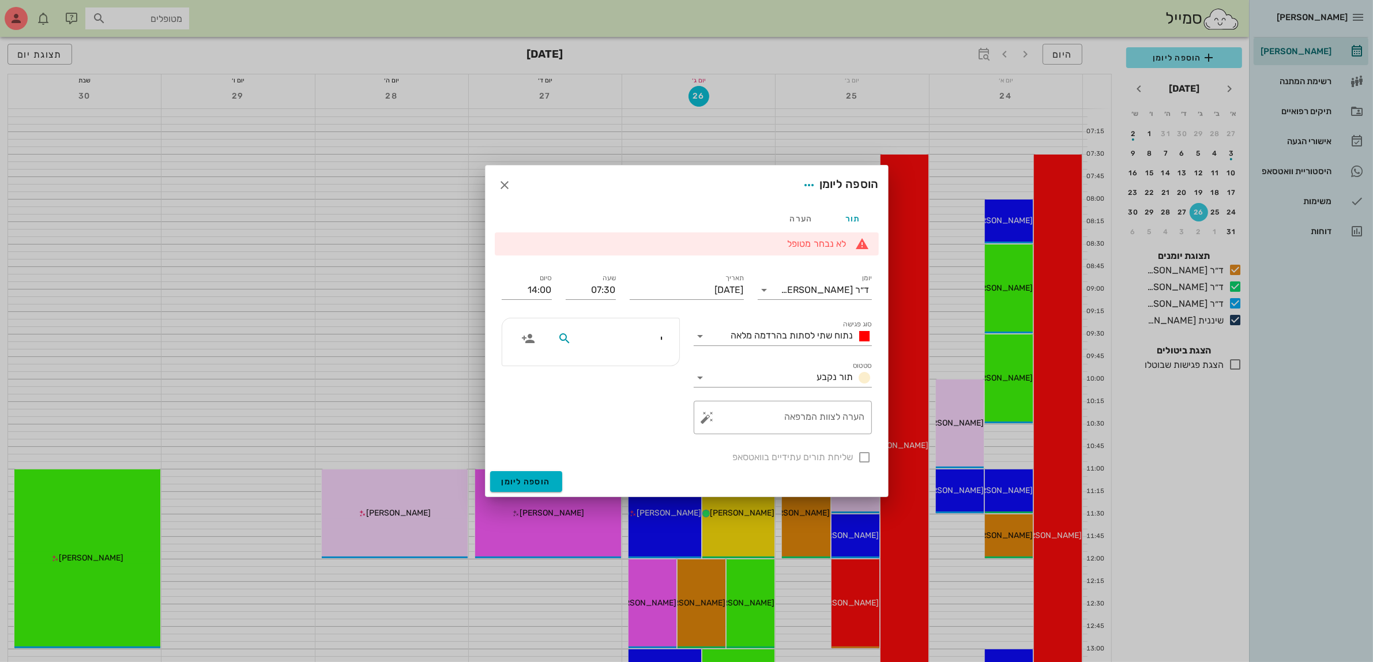
type input "יו"
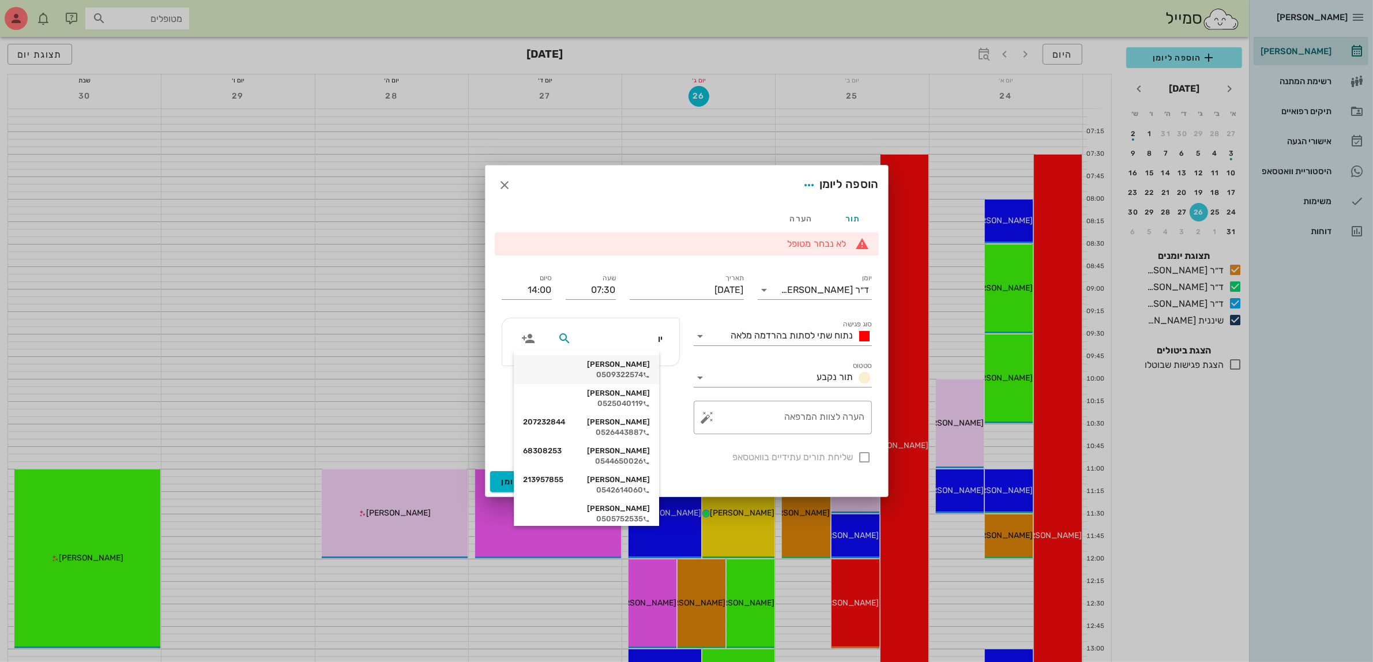
click at [647, 368] on div "יוסף טרגנו" at bounding box center [586, 364] width 127 height 9
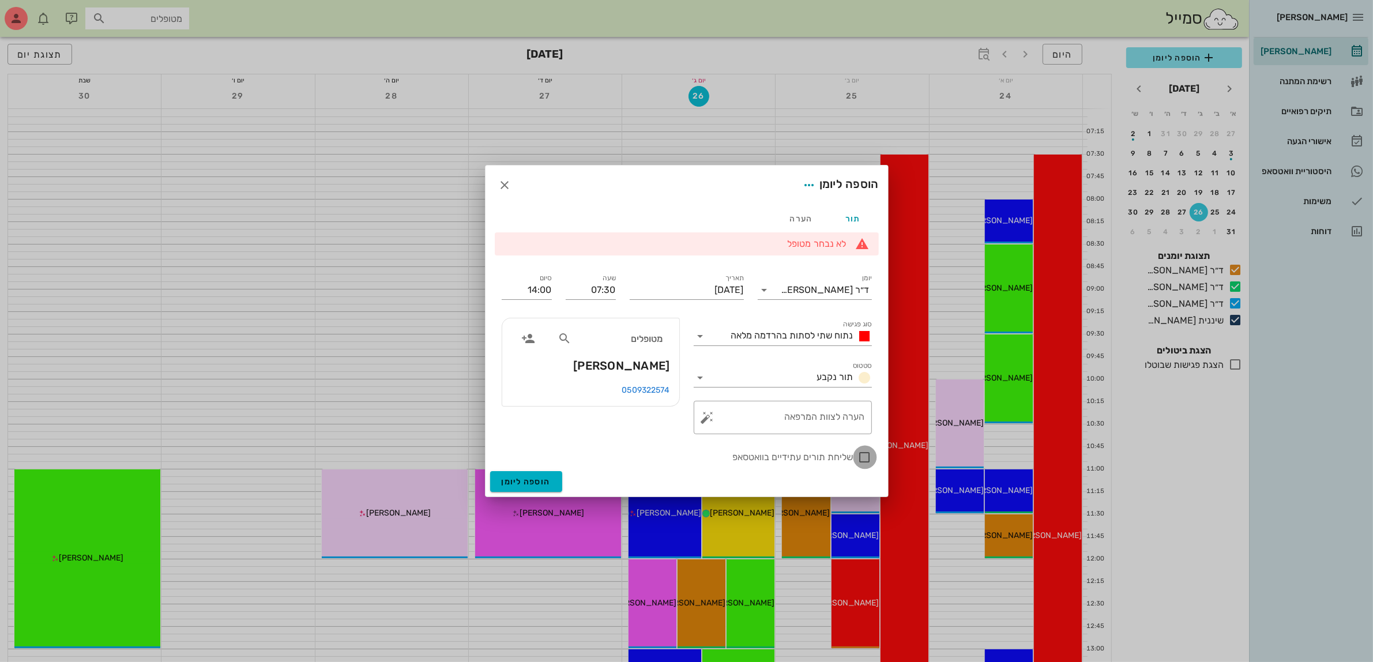
click at [860, 460] on div at bounding box center [865, 458] width 20 height 20
checkbox input "true"
click at [524, 483] on span "הוספה ליומן" at bounding box center [526, 482] width 49 height 10
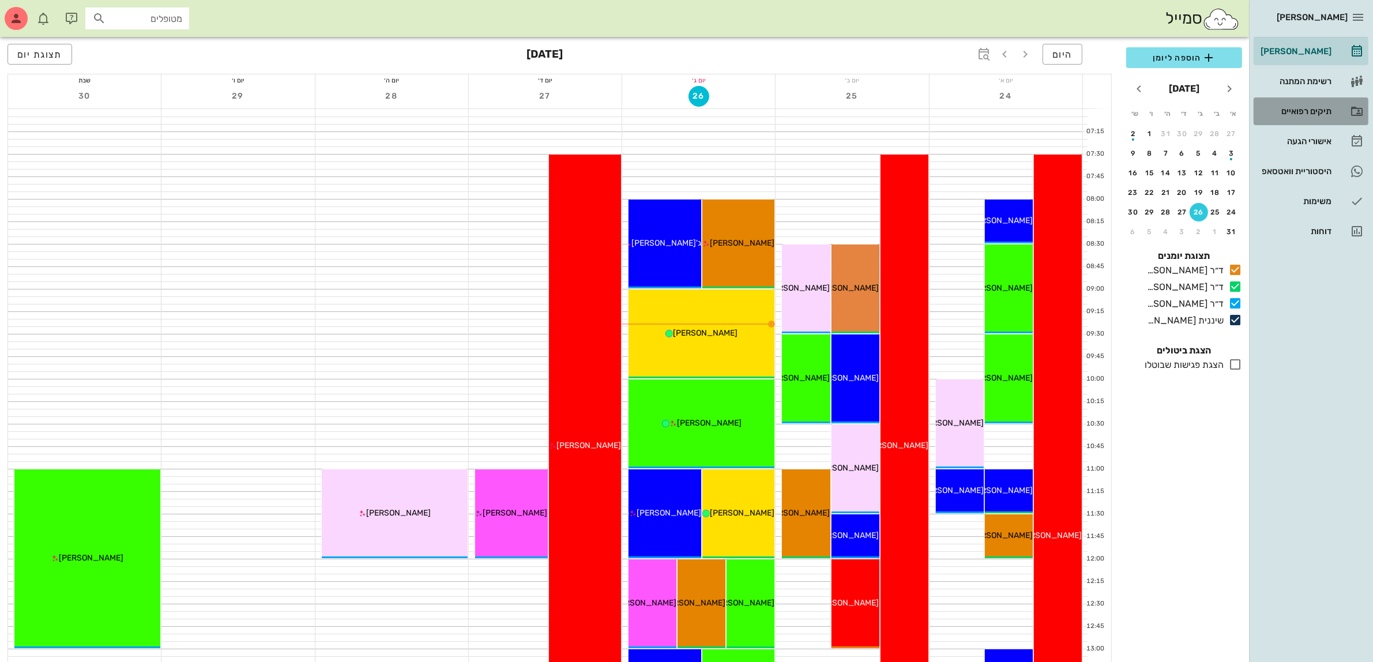
click at [1313, 114] on div "תיקים רפואיים" at bounding box center [1295, 111] width 73 height 9
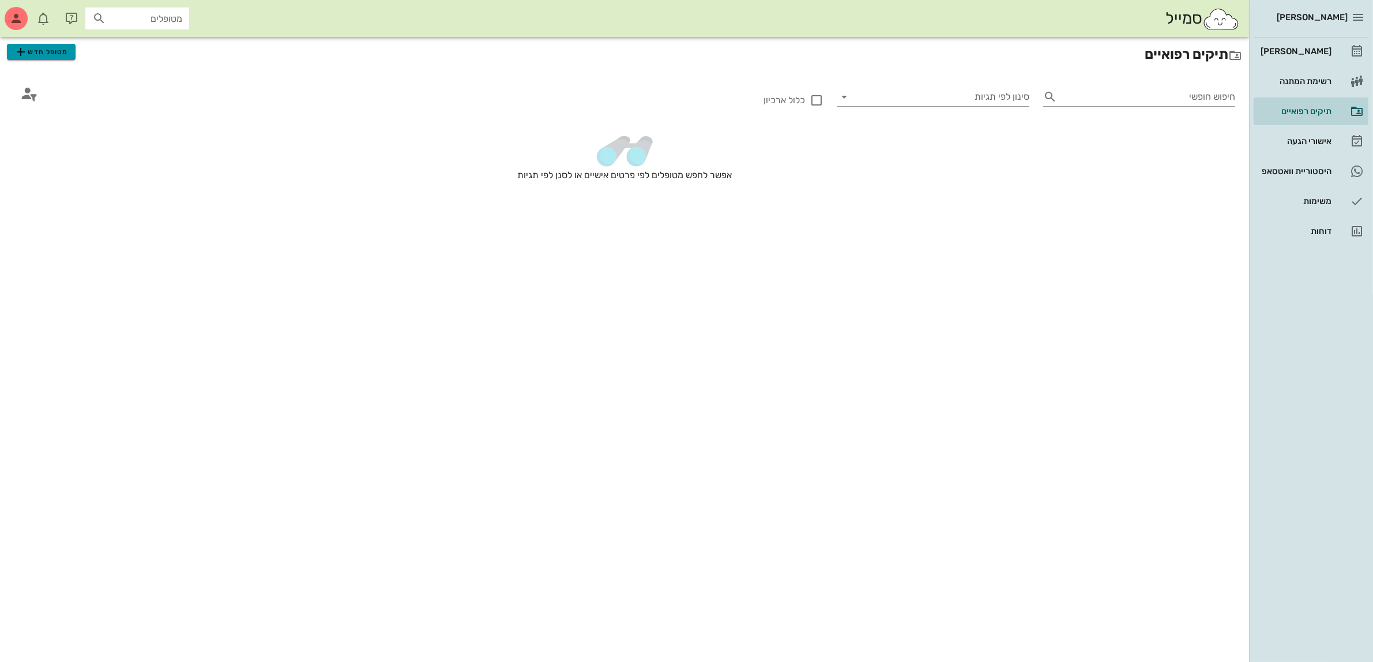
click at [58, 54] on span "מטופל חדש" at bounding box center [41, 52] width 54 height 14
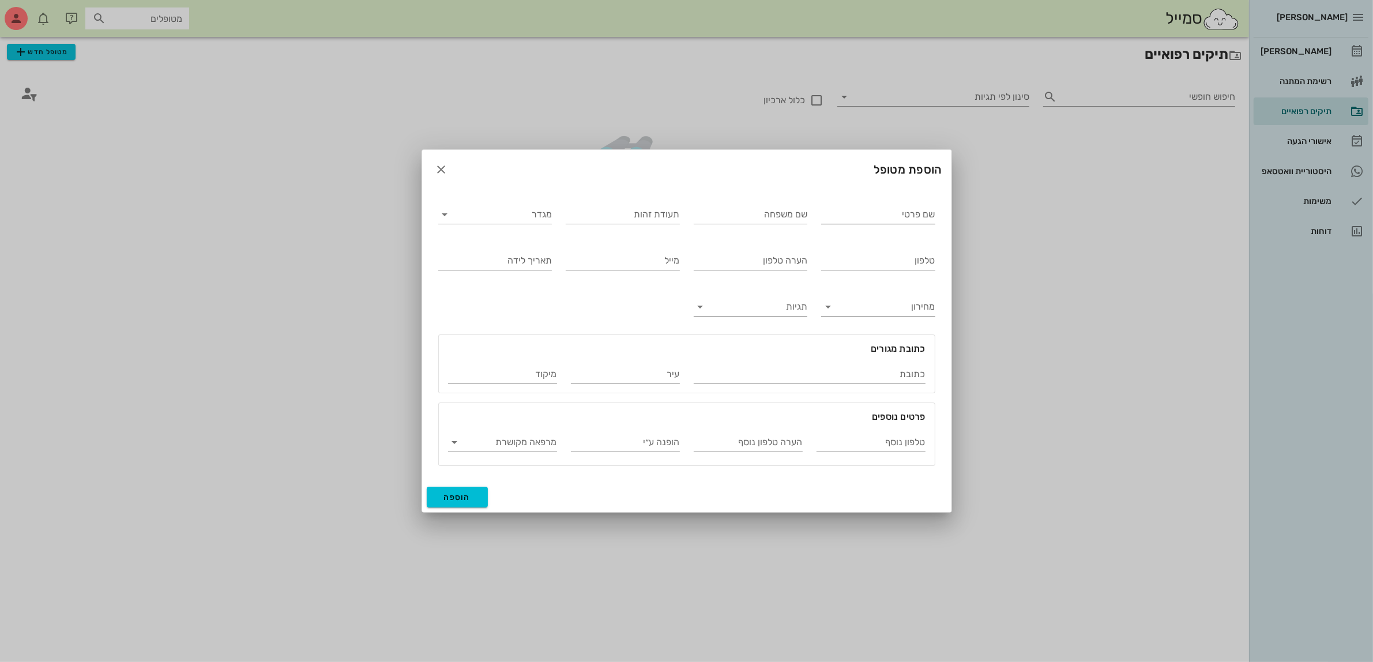
click at [884, 212] on input "שם פרטי" at bounding box center [878, 214] width 114 height 18
type input "עלי"
type input "חמיד"
click at [511, 214] on input "מגדר" at bounding box center [505, 214] width 96 height 18
click at [517, 249] on div "נקבה" at bounding box center [495, 251] width 95 height 11
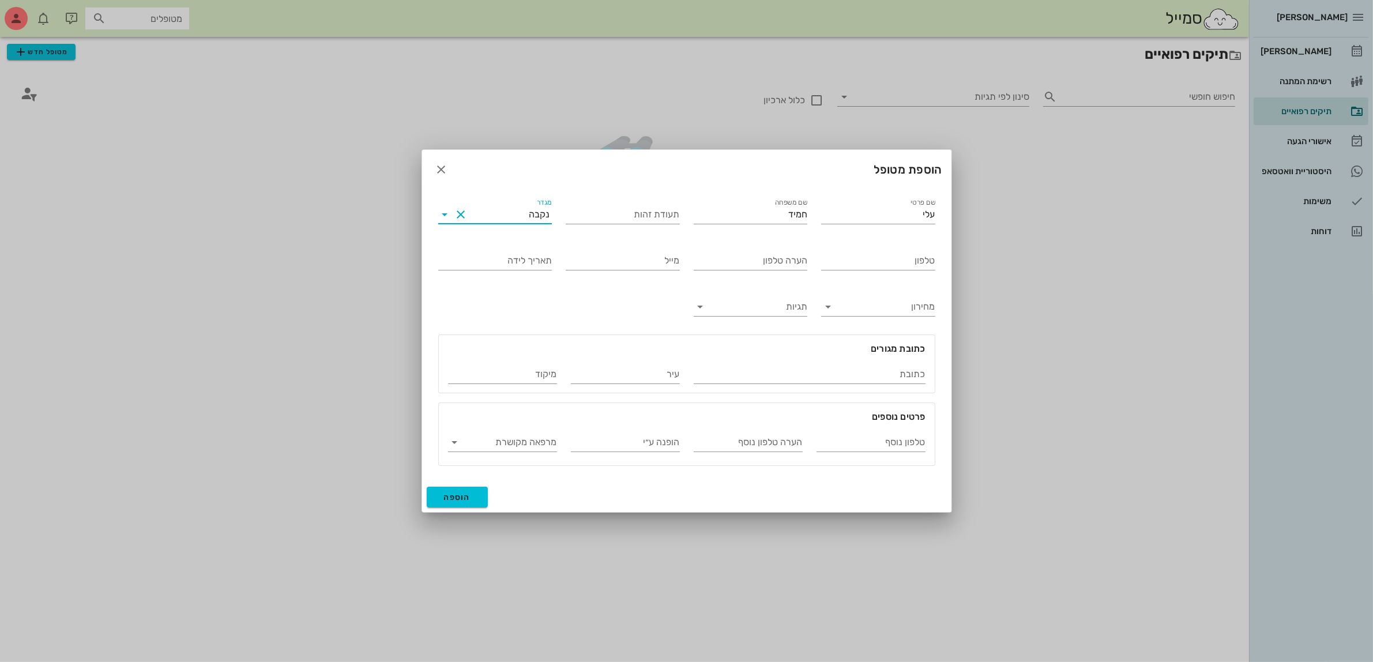
click at [523, 216] on input "מגדר" at bounding box center [500, 214] width 59 height 18
click at [531, 224] on div "זכר" at bounding box center [495, 223] width 95 height 11
click at [836, 257] on input "טלפון" at bounding box center [878, 261] width 114 height 18
click at [436, 168] on icon "button" at bounding box center [442, 170] width 14 height 14
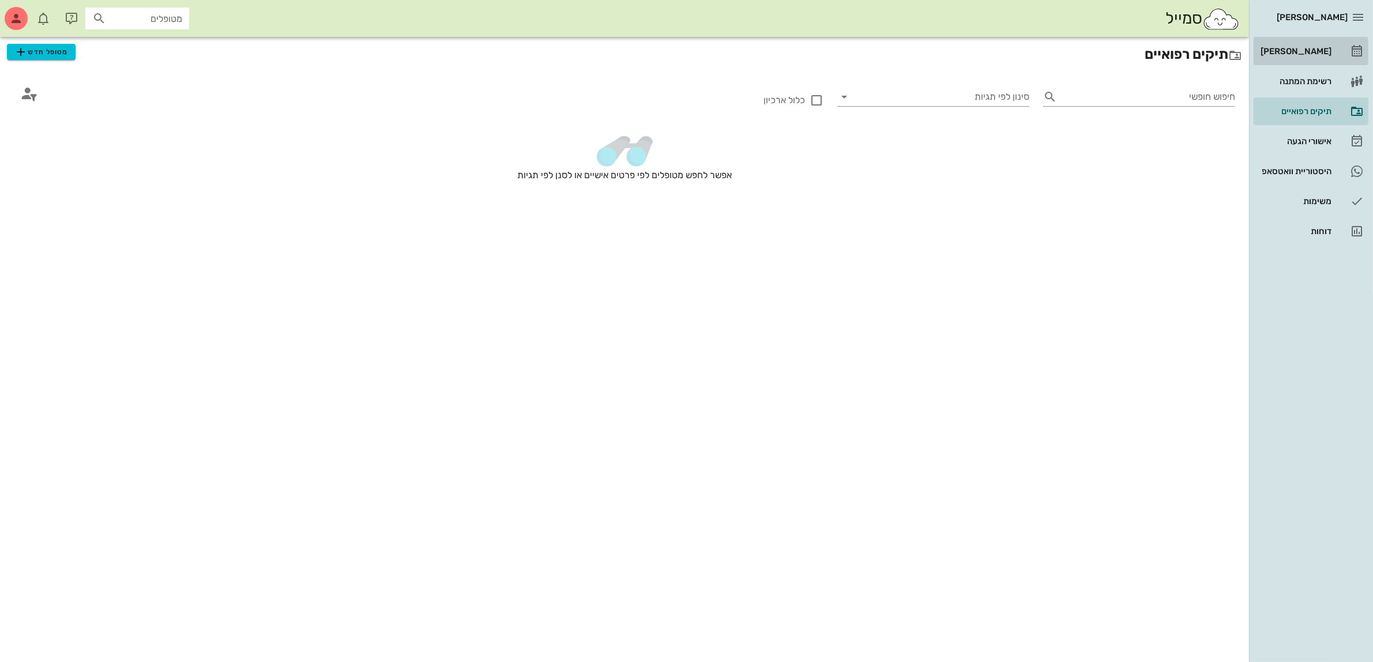
click at [1314, 52] on div "[PERSON_NAME]" at bounding box center [1295, 51] width 73 height 9
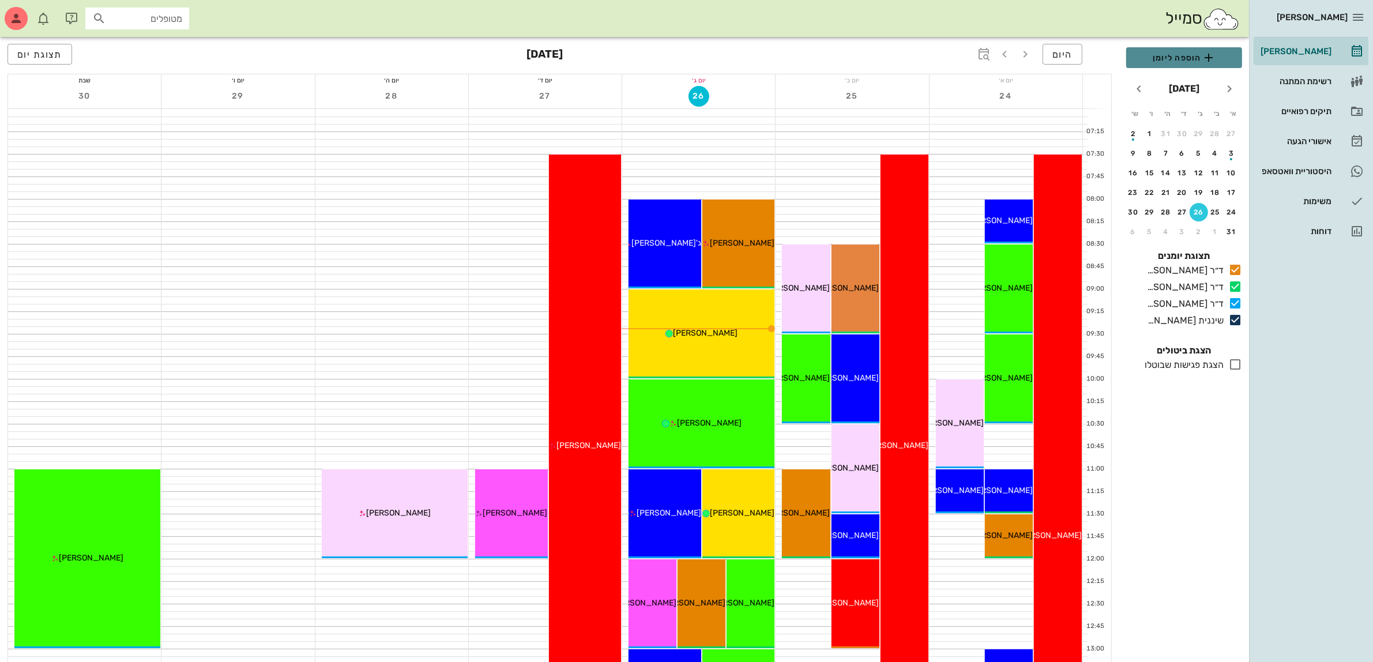
click at [1174, 59] on span "הוספה ליומן" at bounding box center [1184, 58] width 97 height 14
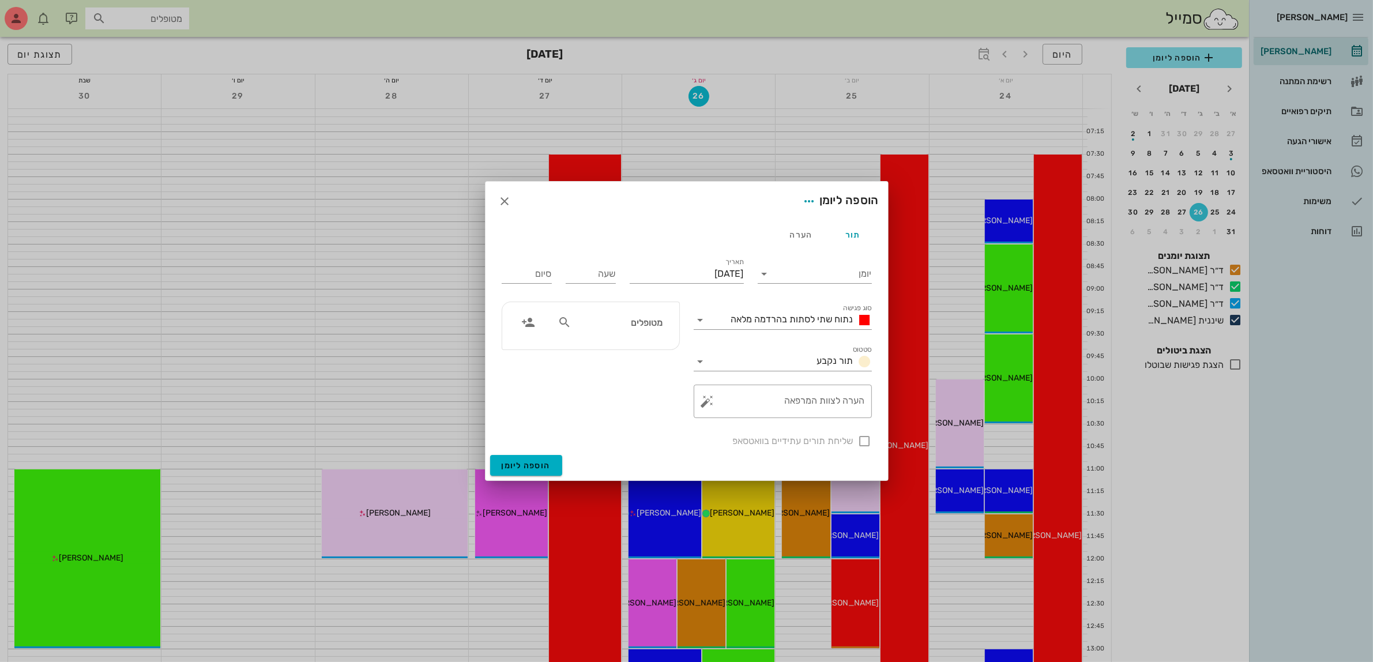
click at [578, 328] on input "מטופלים" at bounding box center [618, 322] width 89 height 15
type input "רחלי"
click at [617, 352] on div "רחלי כרמלי 35927482" at bounding box center [597, 348] width 127 height 9
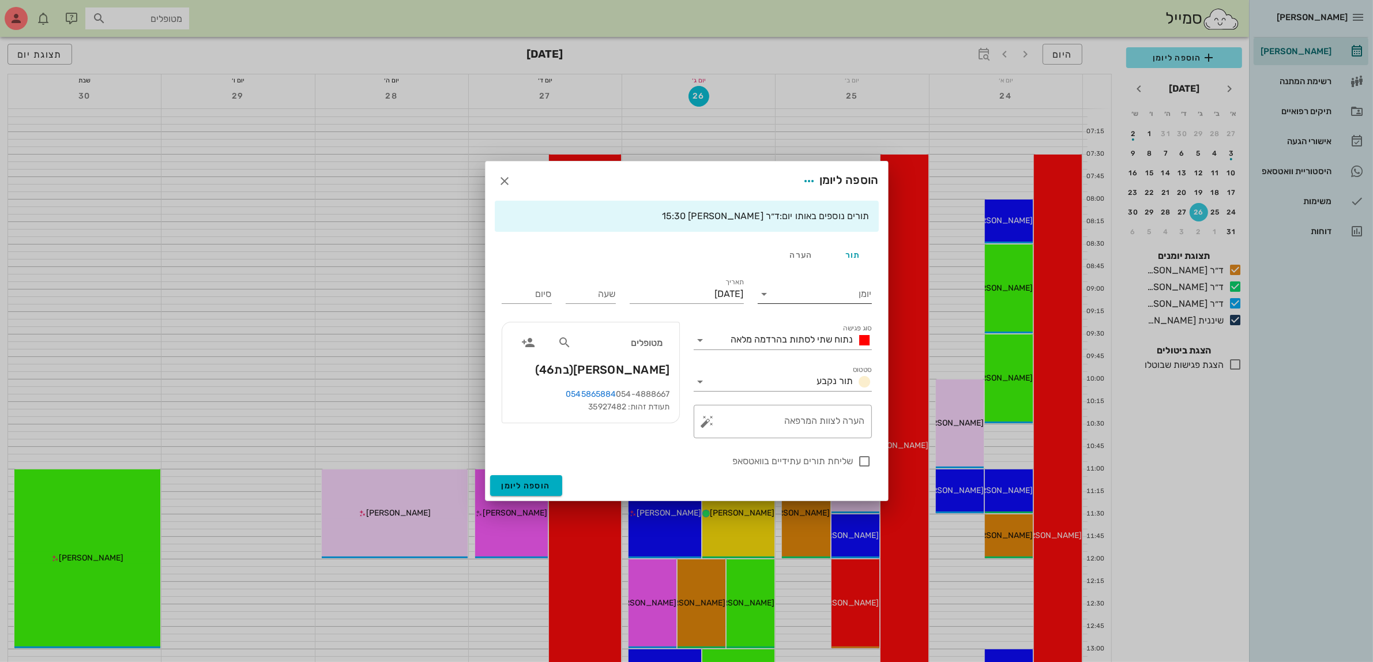
click at [810, 295] on input "יומן" at bounding box center [823, 294] width 98 height 18
click at [823, 353] on div "ד״ר [PERSON_NAME]" at bounding box center [818, 358] width 102 height 11
click at [713, 290] on input "[DATE]" at bounding box center [687, 294] width 114 height 18
click at [684, 445] on div "27" at bounding box center [683, 445] width 18 height 8
type input "יום רביעי, 27 באוגוסט 2025"
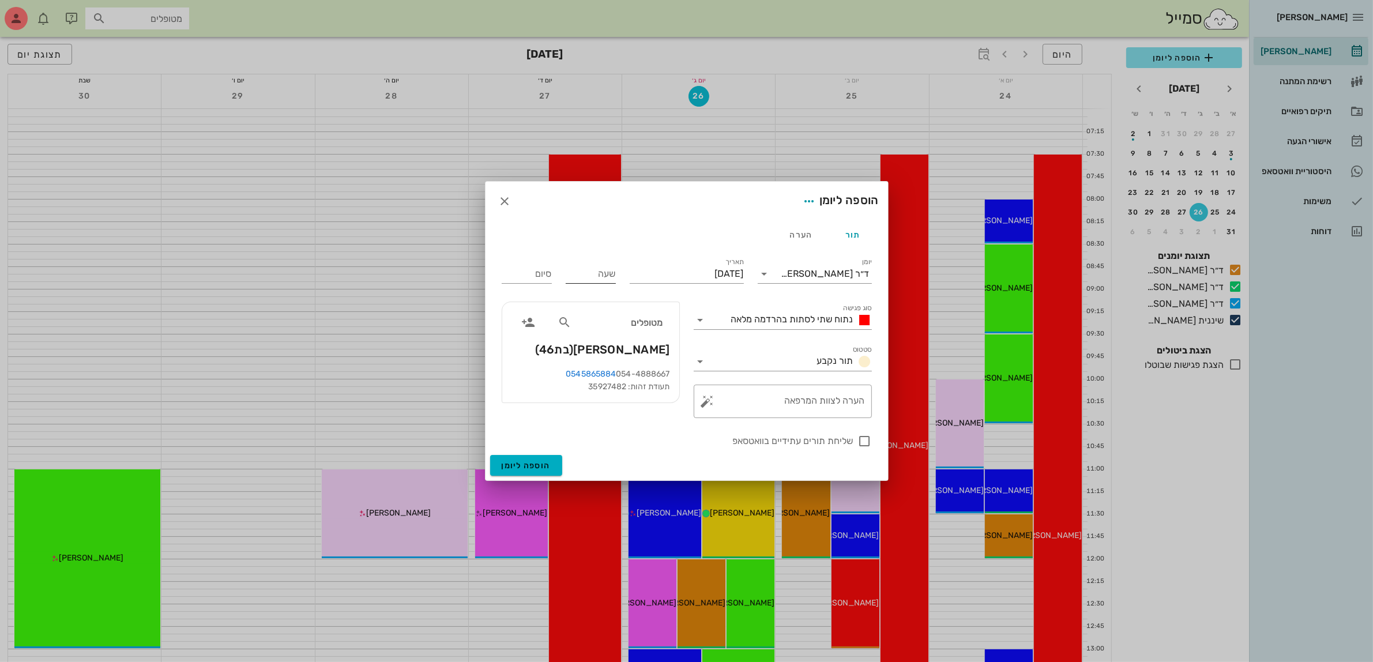
click at [604, 275] on input "שעה" at bounding box center [591, 274] width 50 height 18
type input "09:00"
click at [538, 275] on div "סיום 17:00" at bounding box center [527, 272] width 64 height 46
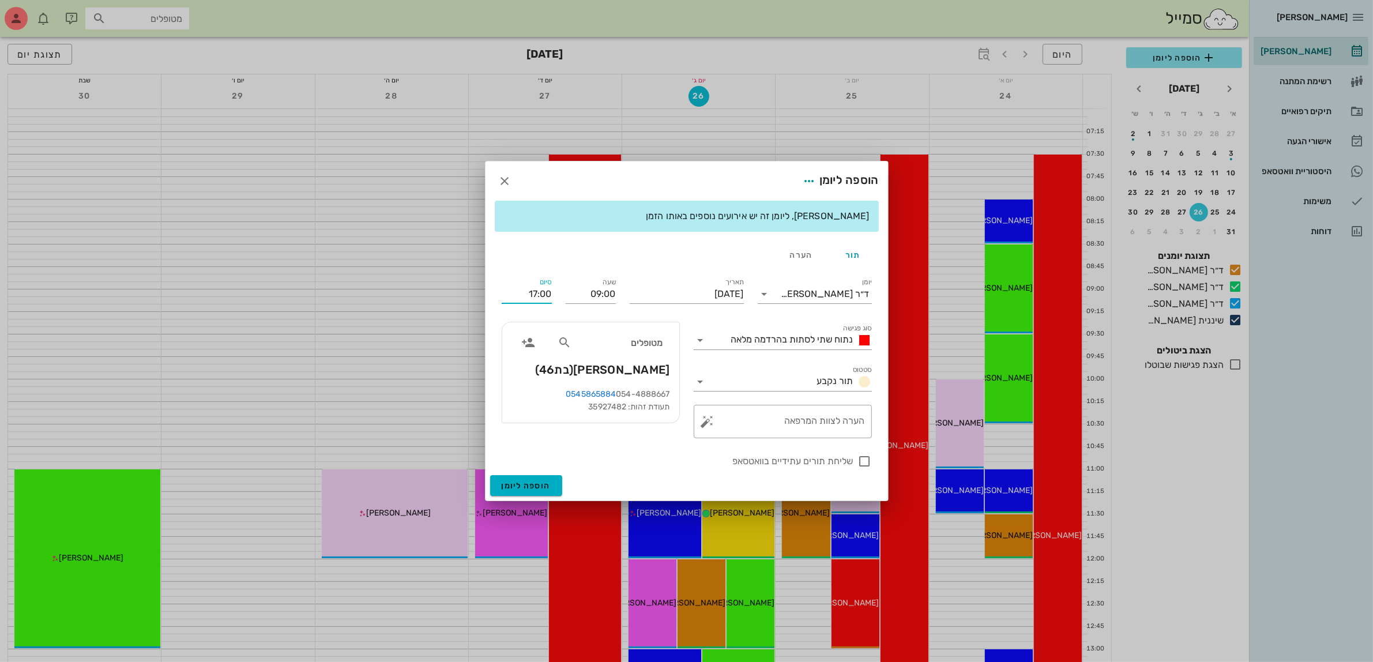
drag, startPoint x: 523, startPoint y: 290, endPoint x: 618, endPoint y: 305, distance: 96.8
click at [618, 305] on div "יומן ד״ר עמראן ביאדסה סוג פגישה נתוח שתי לסתות בהרדמה מלאה סטטוס תור נקבע תאריך…" at bounding box center [687, 372] width 384 height 207
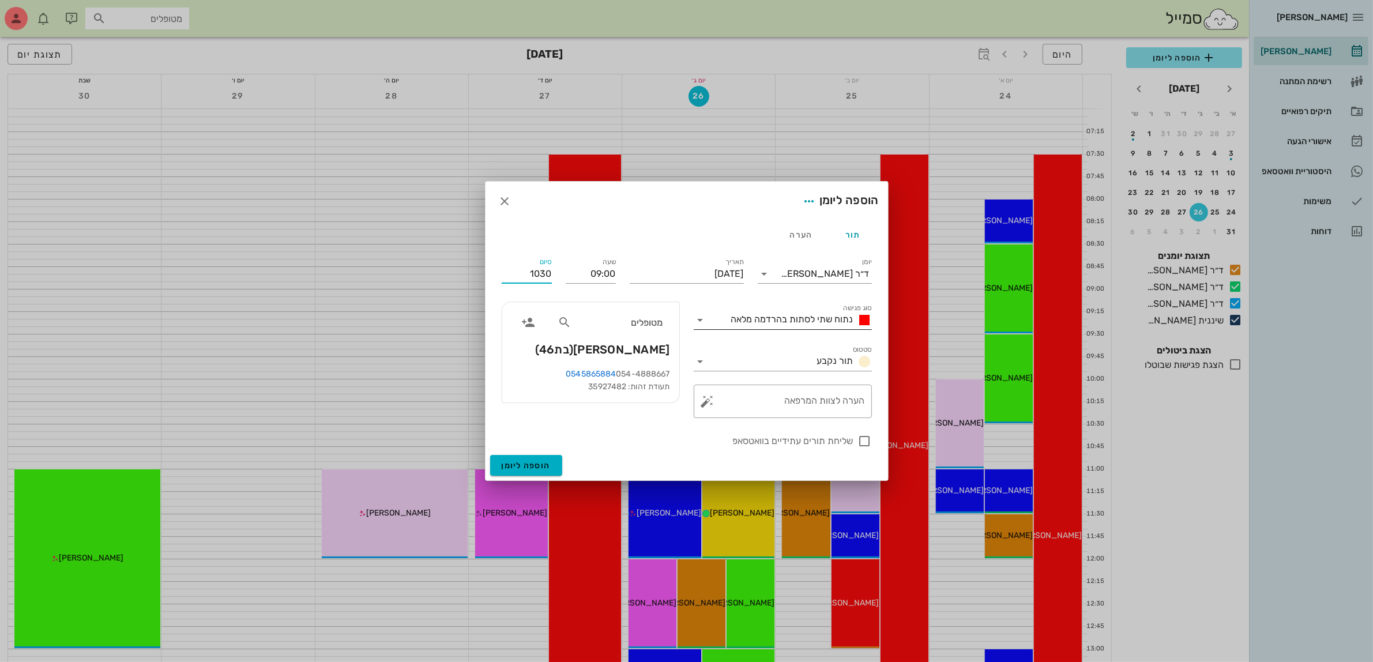
click at [775, 321] on span "נתוח שתי לסתות בהרדמה מלאה" at bounding box center [792, 319] width 122 height 11
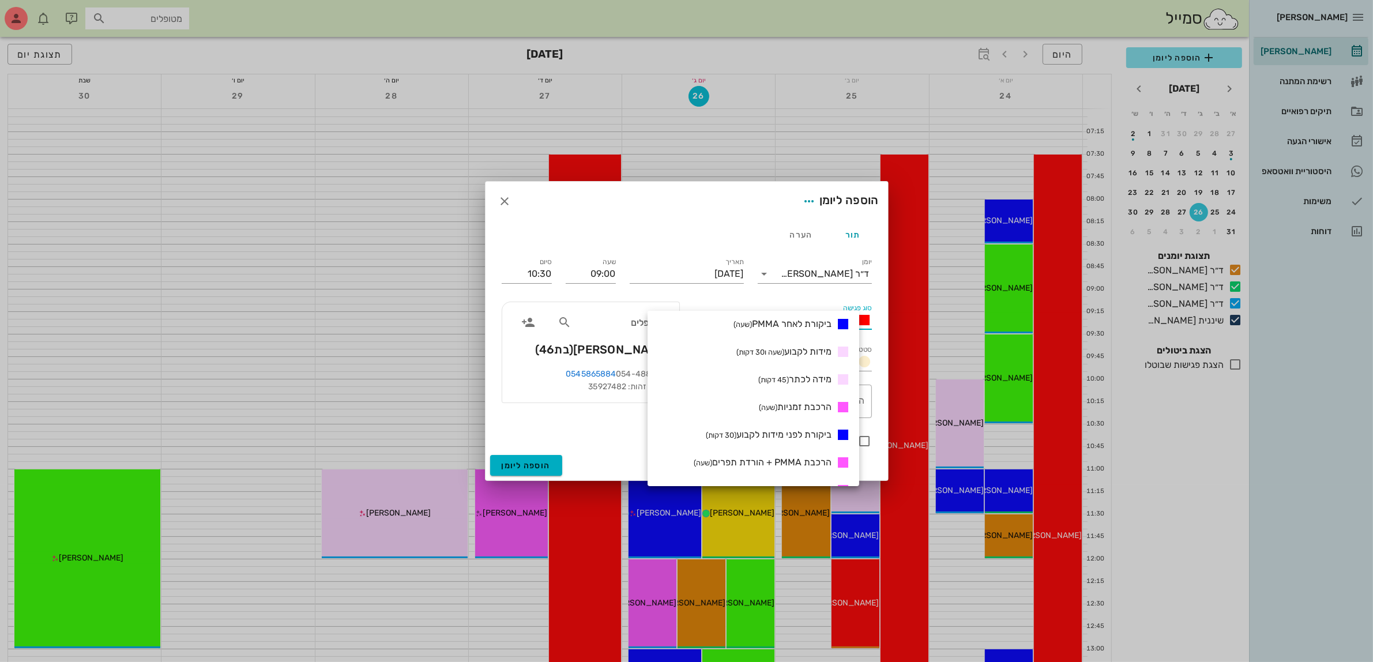
scroll to position [361, 0]
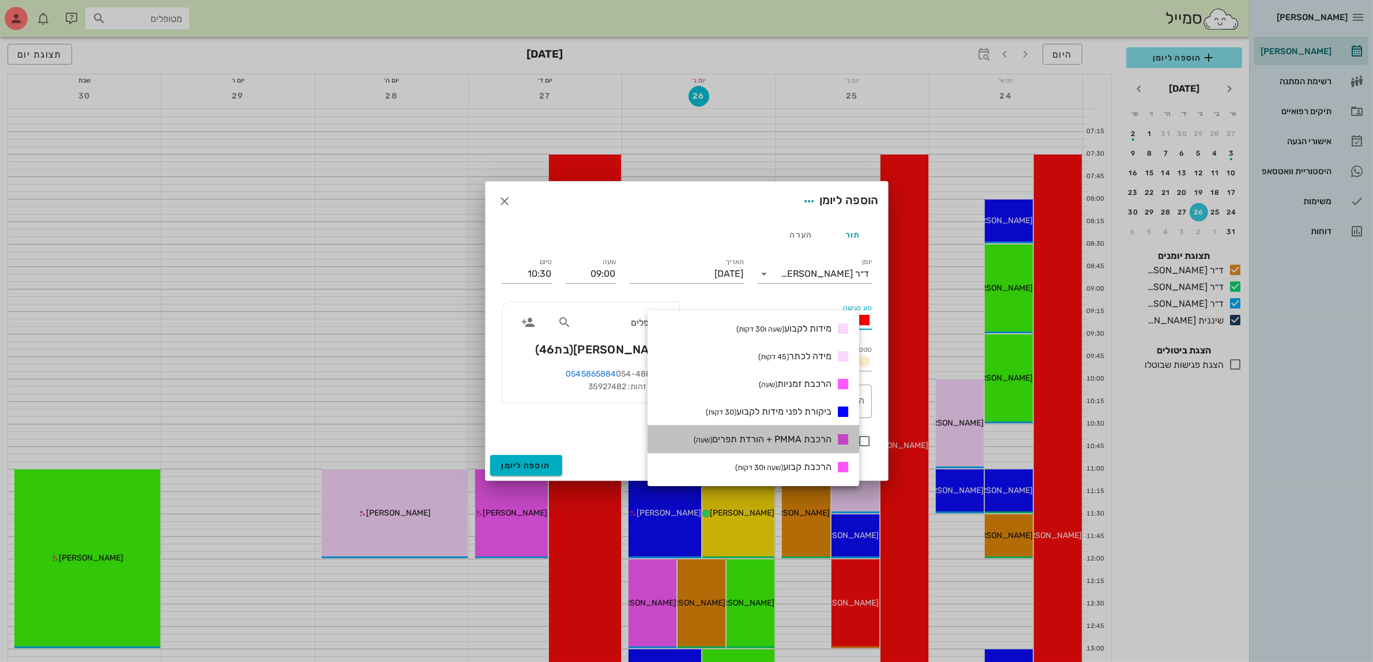
click at [778, 441] on span "הרכבת PMMA + הורדת תפרים (שעה)" at bounding box center [763, 439] width 138 height 11
type input "10:00"
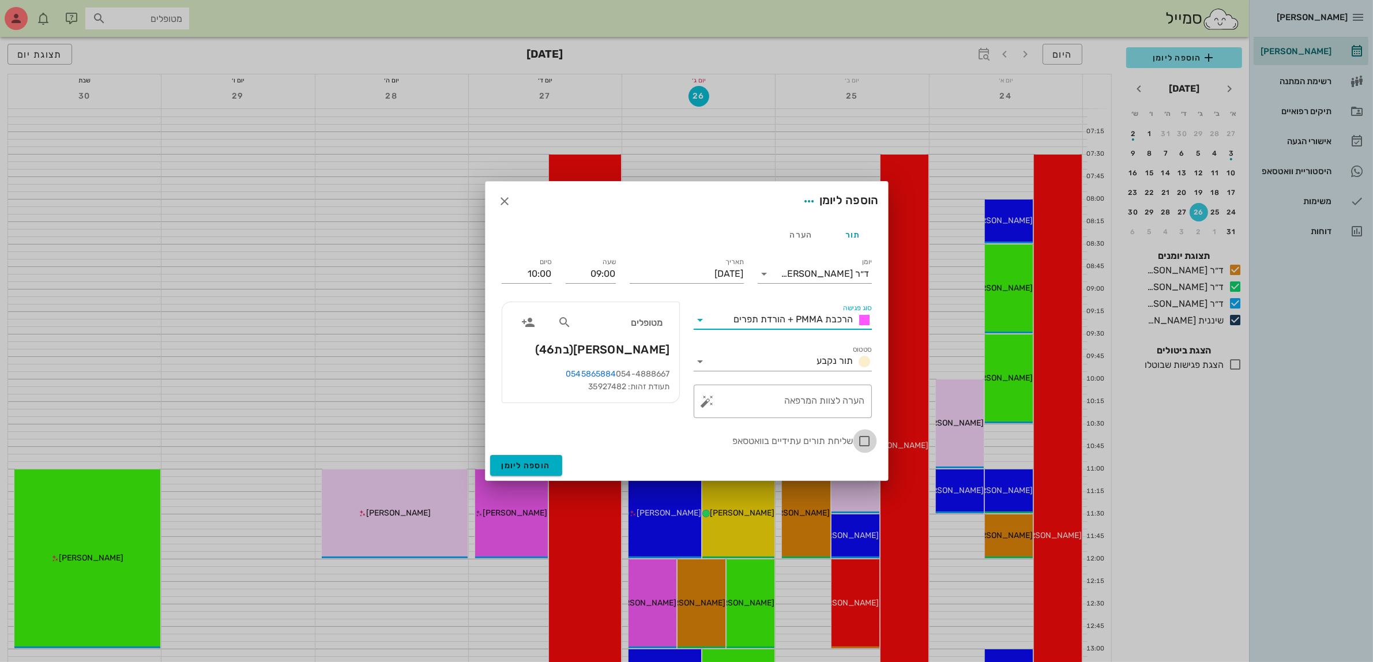
click at [865, 443] on div at bounding box center [865, 441] width 20 height 20
checkbox input "true"
click at [790, 404] on textarea "הערה לצוות המרפאה" at bounding box center [787, 405] width 155 height 28
type textarea "הורדת תפרים + PMMA"
click at [544, 272] on input "10:00" at bounding box center [527, 274] width 50 height 18
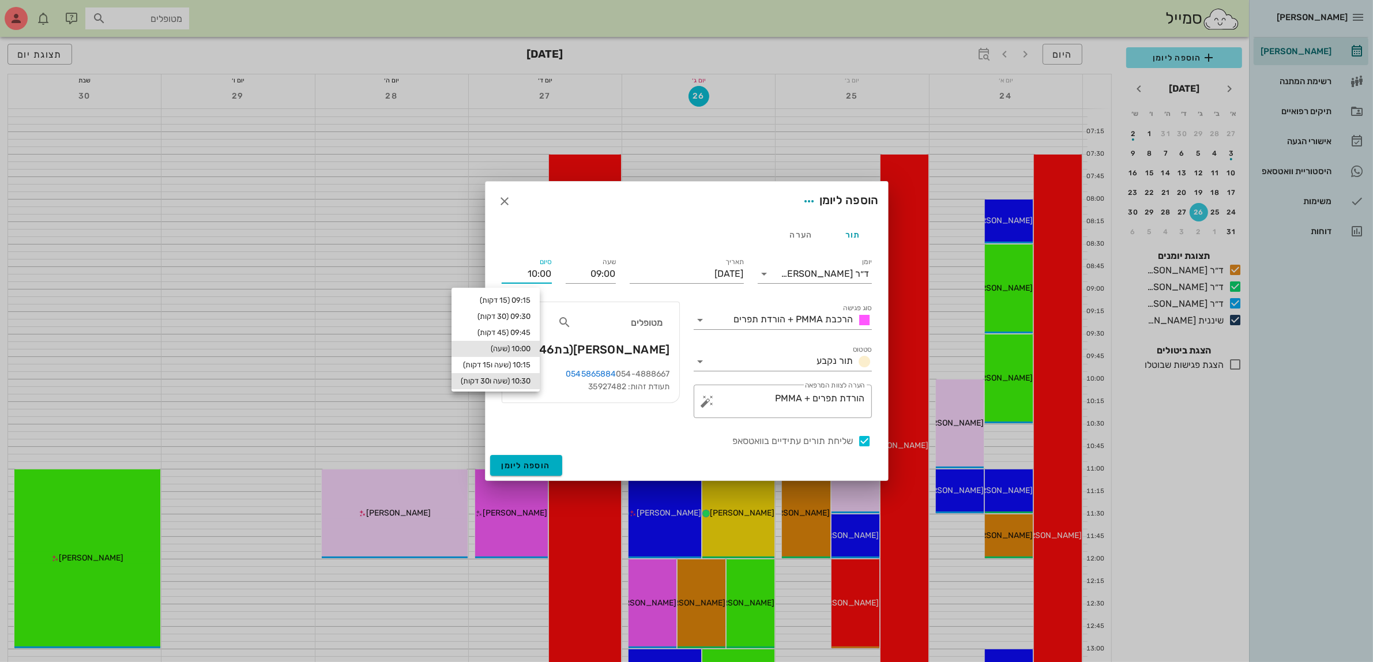
click at [531, 377] on div "10:30 (שעה ו30 דקות)" at bounding box center [496, 381] width 70 height 9
type input "10:30"
click at [535, 466] on span "הוספה ליומן" at bounding box center [526, 466] width 49 height 10
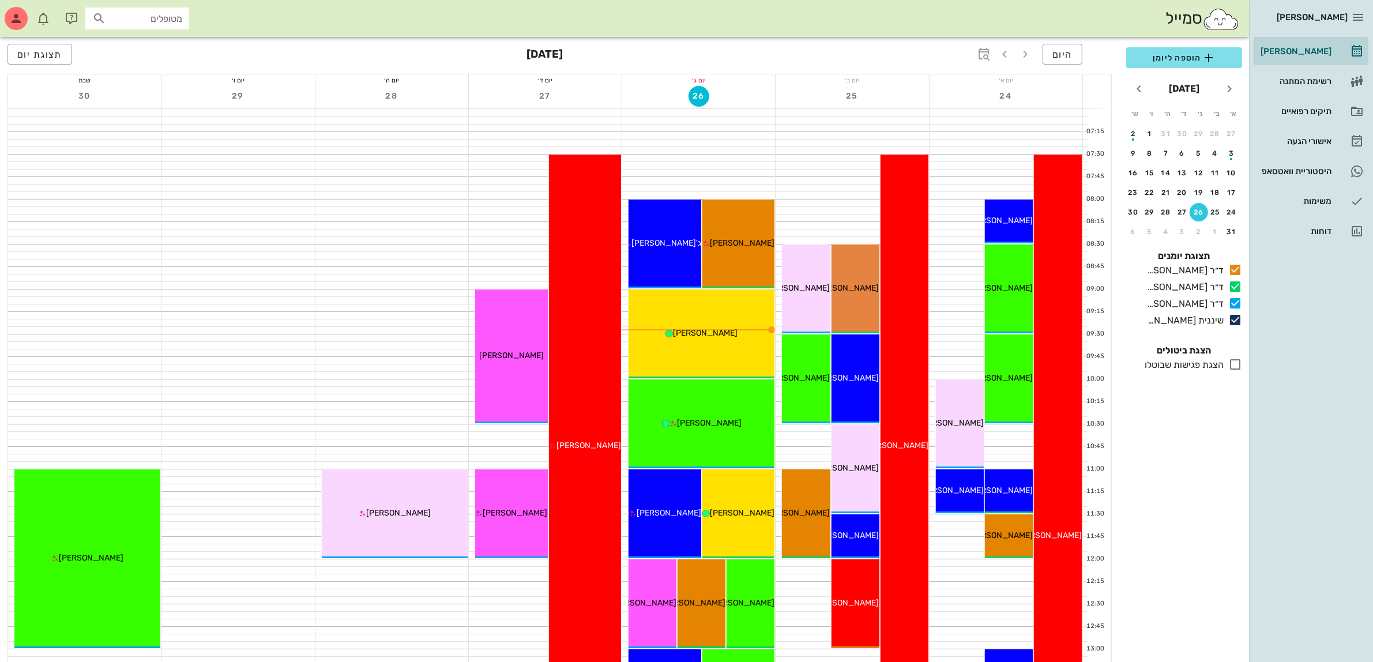
click at [1317, 108] on div "תיקים רפואיים" at bounding box center [1295, 111] width 73 height 9
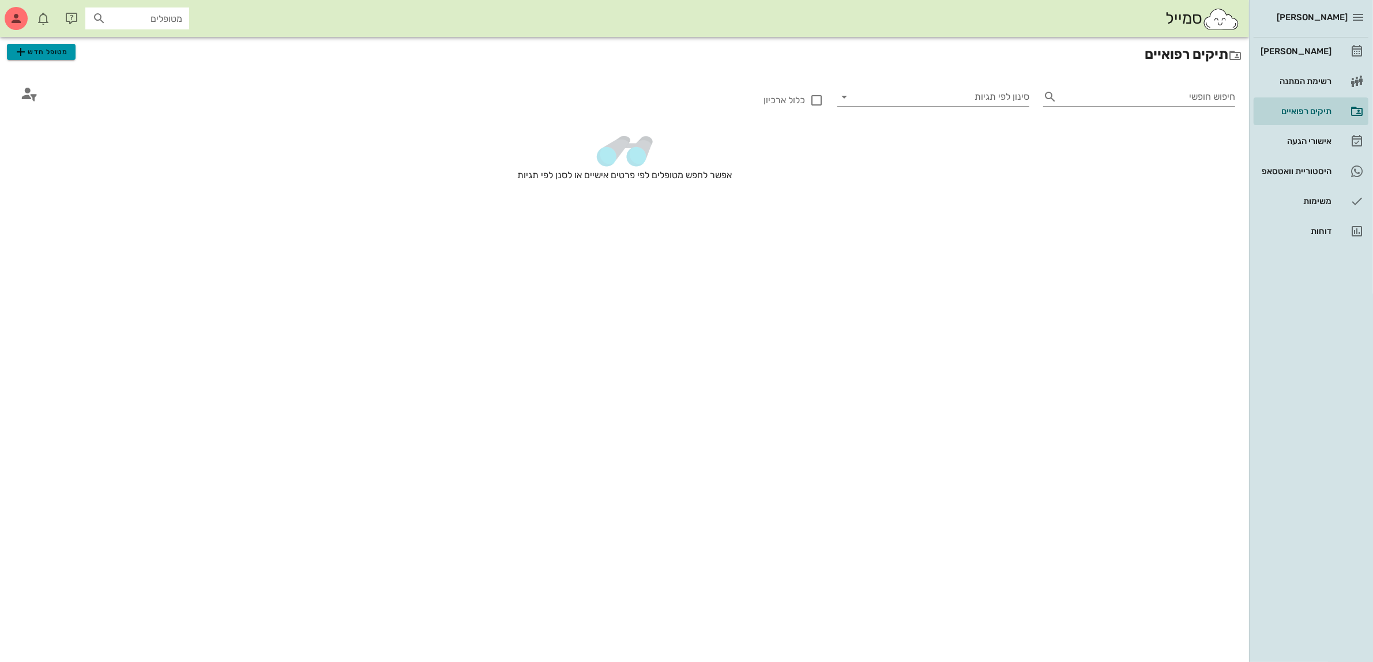
click at [33, 52] on span "מטופל חדש" at bounding box center [41, 52] width 54 height 14
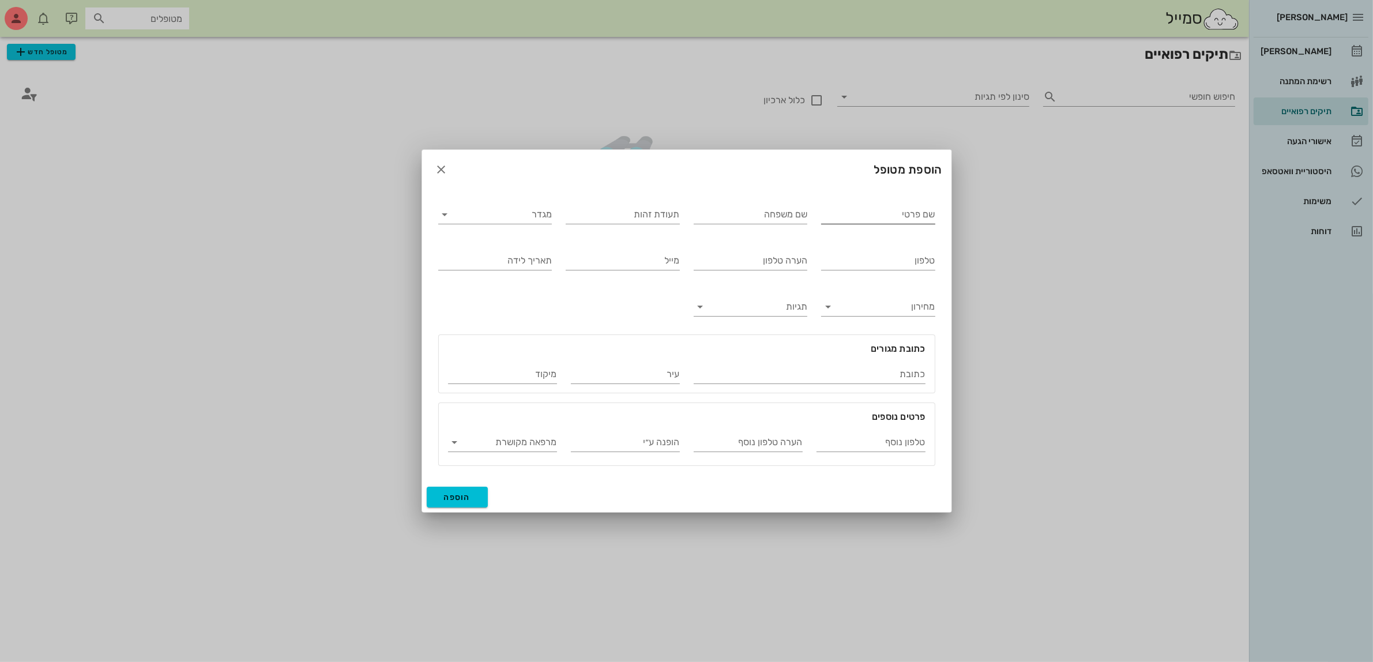
click at [840, 212] on input "שם פרטי" at bounding box center [878, 214] width 114 height 18
type input "HGEC"
type input "TYHTX"
click at [513, 215] on input "מגדר" at bounding box center [505, 214] width 96 height 18
click at [526, 255] on div "נקבה" at bounding box center [495, 251] width 95 height 11
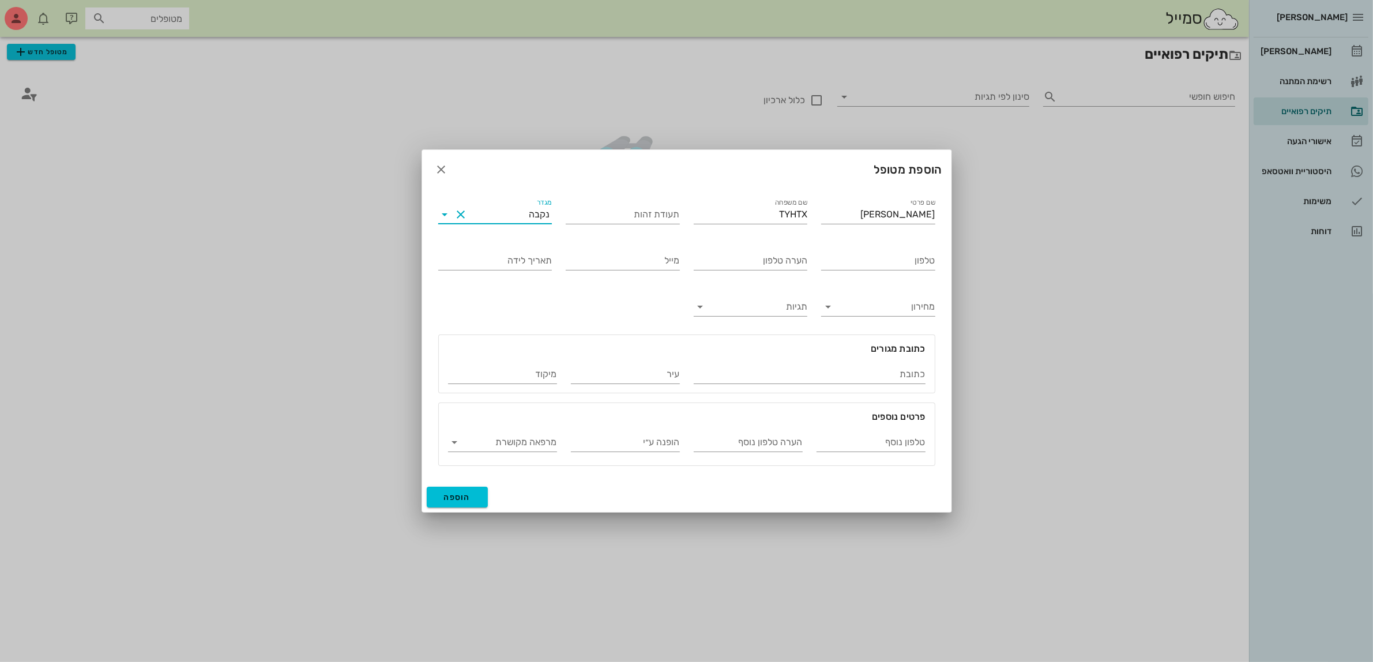
click at [515, 218] on input "מגדר" at bounding box center [500, 214] width 59 height 18
click at [536, 224] on div "זכר" at bounding box center [495, 223] width 95 height 11
drag, startPoint x: 1138, startPoint y: 217, endPoint x: 1153, endPoint y: 218, distance: 15.0
click at [1153, 218] on div "ביאדסה דנט יומן מרפאה רשימת המתנה תיקים רפואיים אישורי הגעה היסטוריית וואטסאפ מ…" at bounding box center [686, 331] width 1373 height 662
drag, startPoint x: 775, startPoint y: 220, endPoint x: 895, endPoint y: 219, distance: 120.6
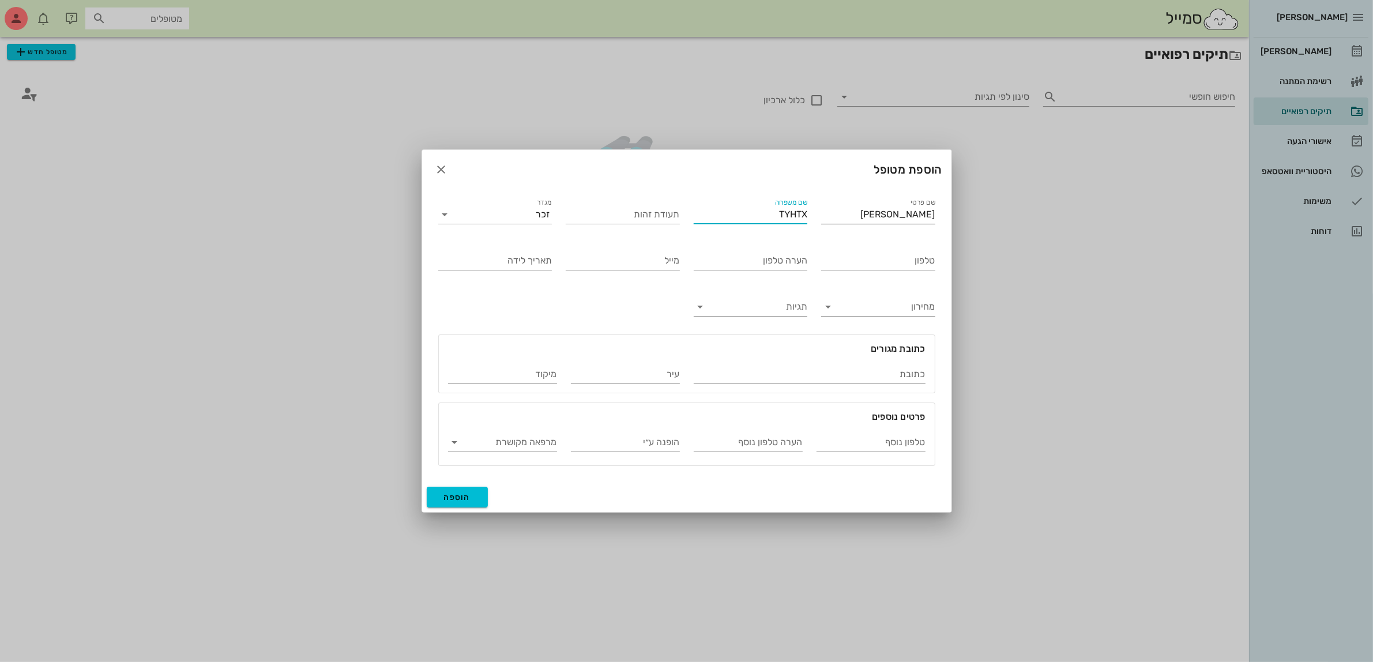
click at [895, 219] on div "שם פרטי יעקב שם משפחה TYHTX תעודת זהות מגדר זכר טלפון הערה טלפון מייל תאריך ליד…" at bounding box center [686, 331] width 511 height 284
type input "יעקב"
type input "אטיאס"
click at [903, 264] on input "טלפון" at bounding box center [878, 261] width 114 height 18
type input "052-5966012"
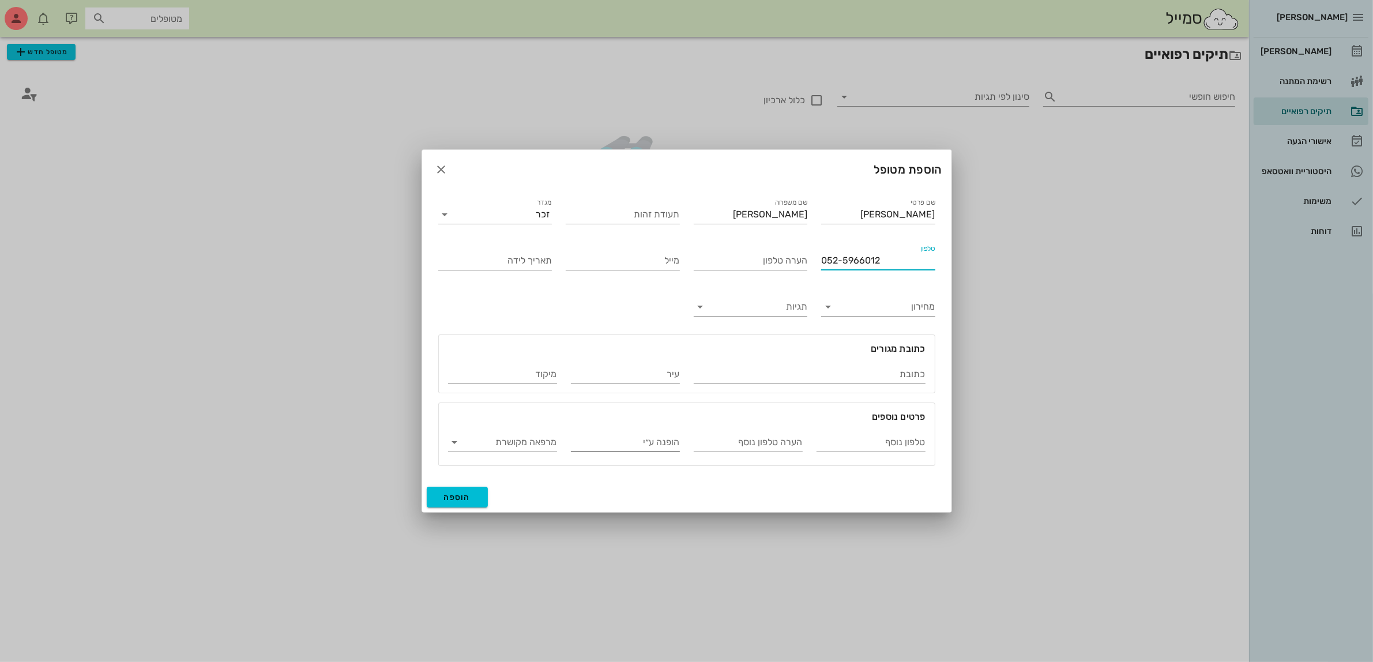
click at [598, 443] on input "הופנה ע״י" at bounding box center [625, 442] width 109 height 18
type input "שגיא כהן"
click at [446, 506] on button "הוספה" at bounding box center [458, 497] width 62 height 21
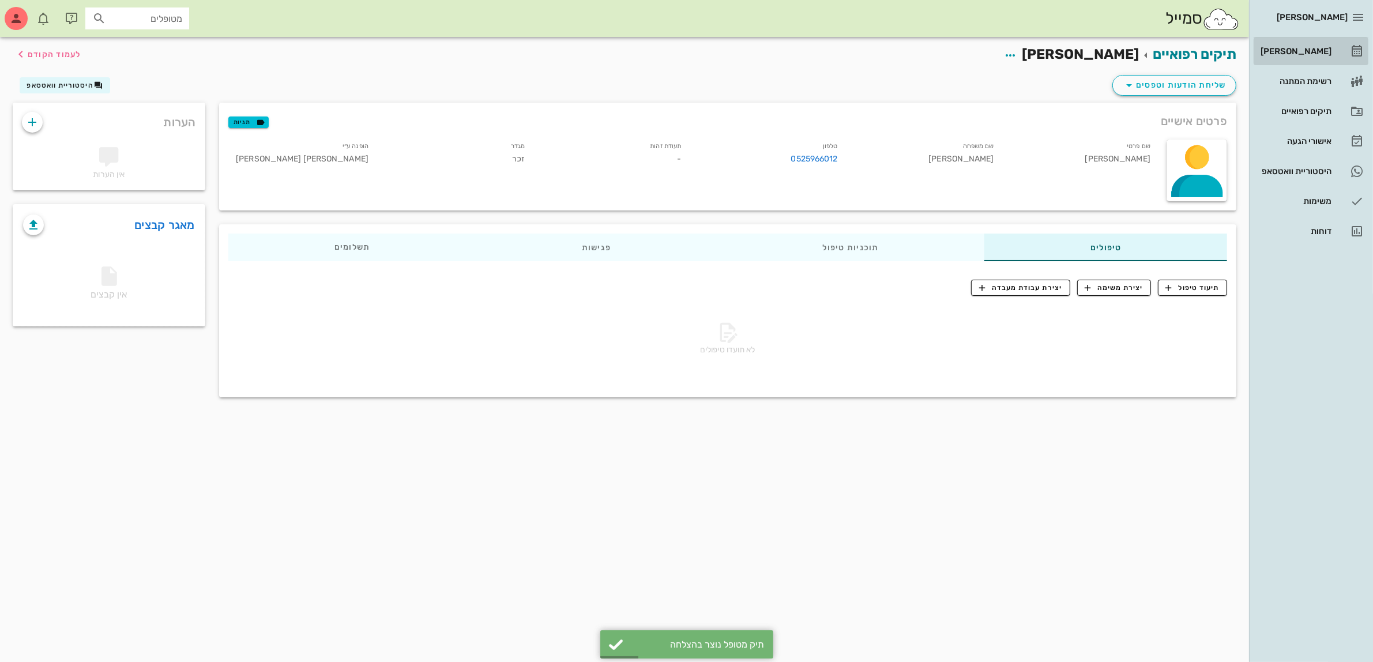
click at [1304, 47] on div "[PERSON_NAME]" at bounding box center [1295, 51] width 73 height 9
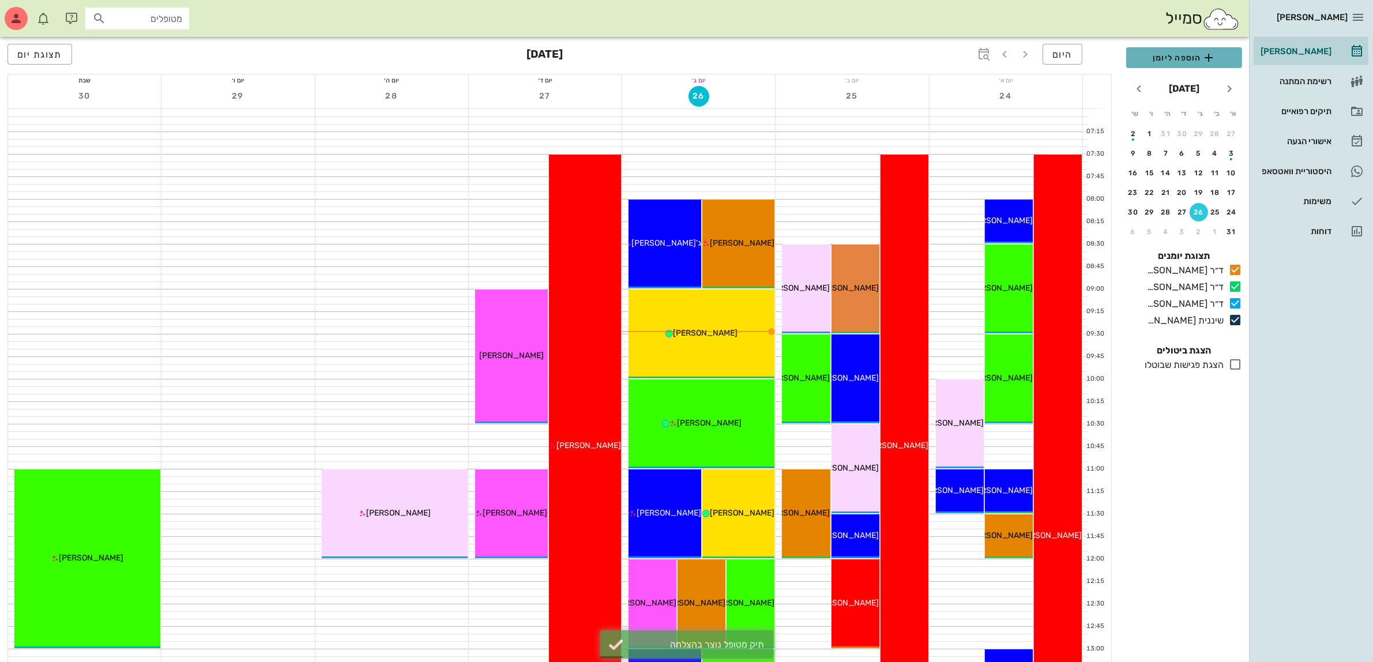
click at [1187, 53] on span "הוספה ליומן" at bounding box center [1184, 58] width 97 height 14
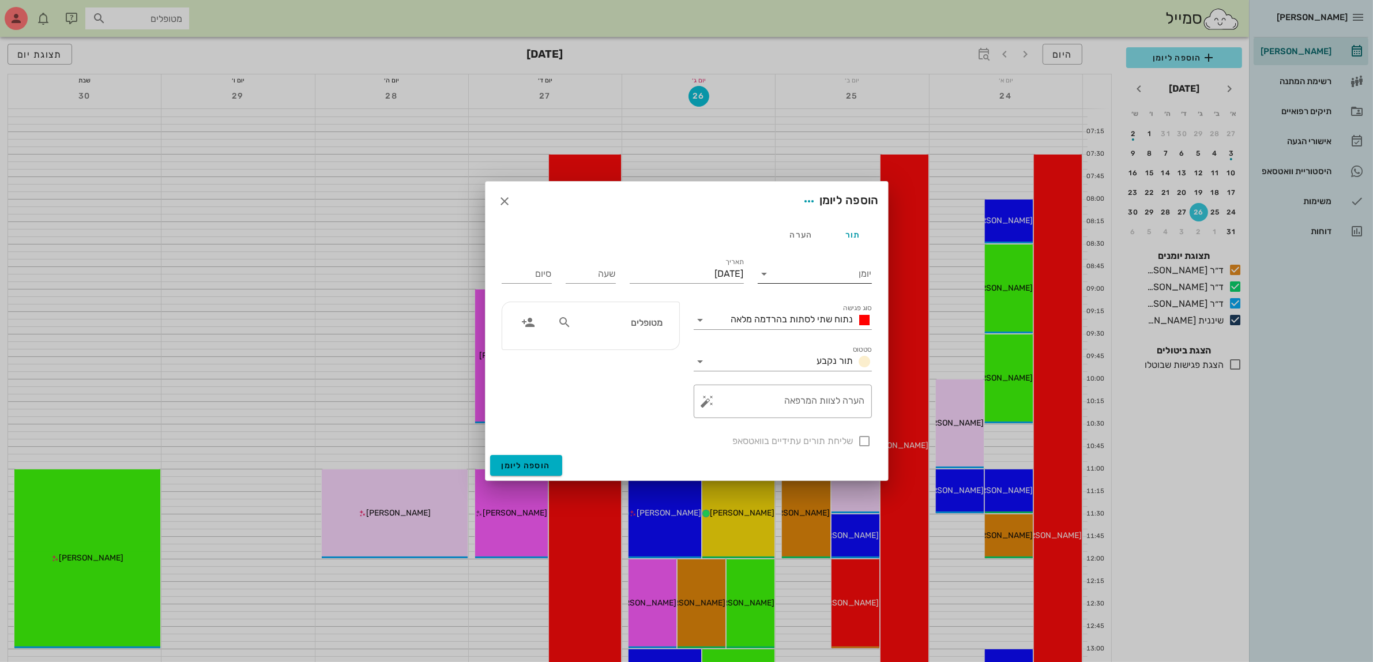
click at [824, 274] on input "יומן" at bounding box center [823, 274] width 98 height 18
click at [825, 339] on div "ד״ר [PERSON_NAME]" at bounding box center [818, 338] width 102 height 11
click at [697, 276] on input "[DATE]" at bounding box center [687, 274] width 114 height 18
click at [682, 416] on button "27" at bounding box center [683, 425] width 18 height 18
type input "יום רביעי, 27 באוגוסט 2025"
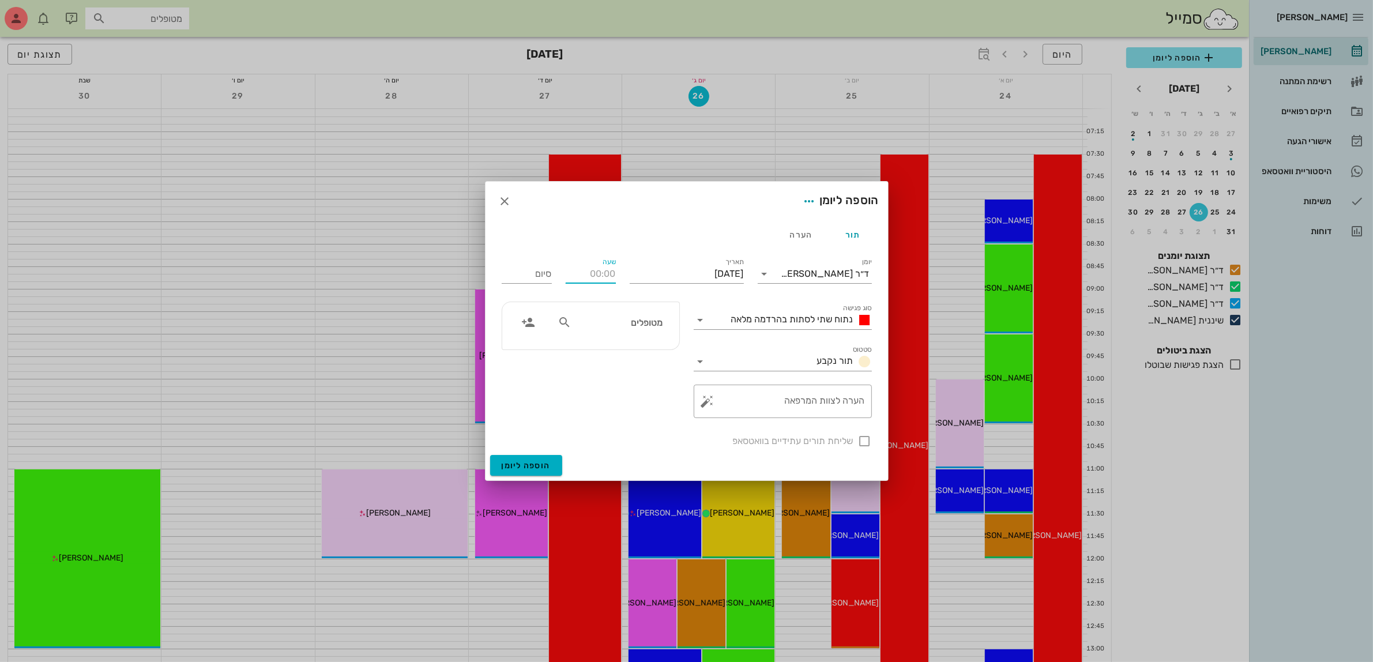
click at [598, 274] on input "שעה" at bounding box center [591, 274] width 50 height 18
type input "1030"
type input "18:30"
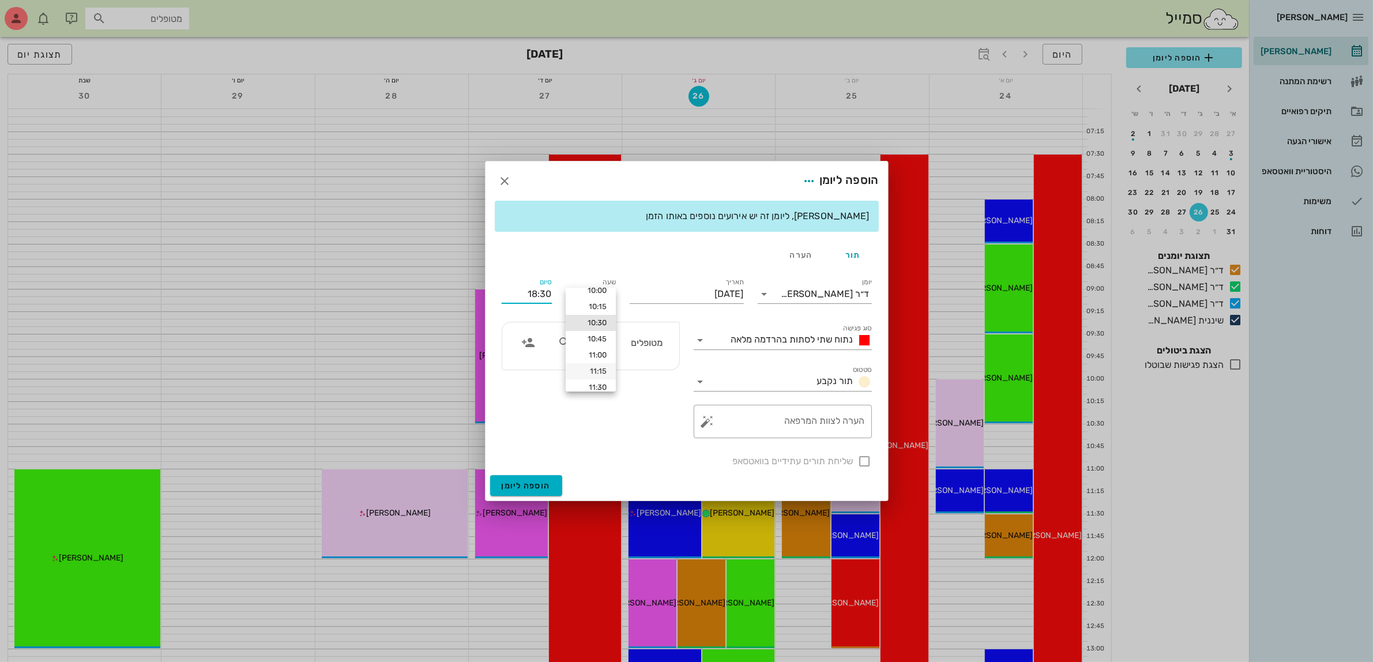
scroll to position [13, 0]
click at [596, 380] on div "11:30" at bounding box center [591, 384] width 32 height 9
type input "11:30"
click at [771, 333] on div "נתוח שתי לסתות בהרדמה מלאה" at bounding box center [799, 340] width 145 height 14
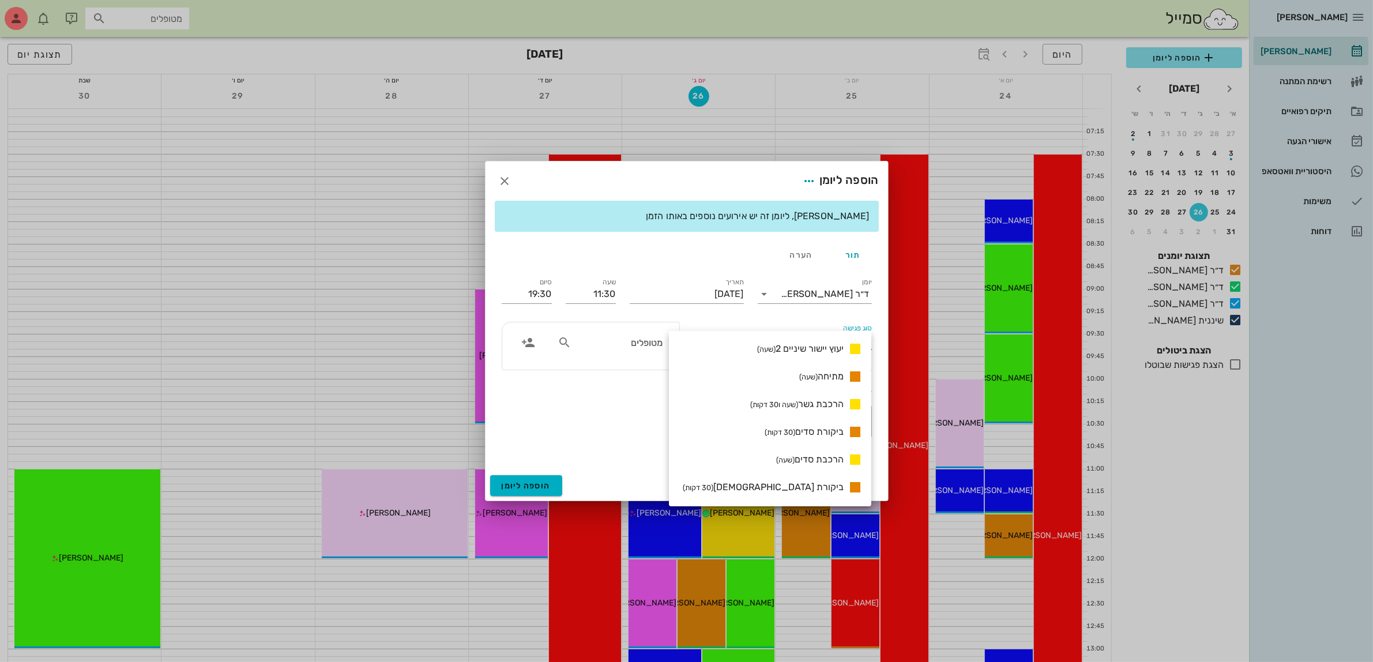
scroll to position [604, 0]
click at [809, 408] on span "ייעוץ שיקום הפה (שעה)" at bounding box center [804, 409] width 79 height 11
type input "12:30"
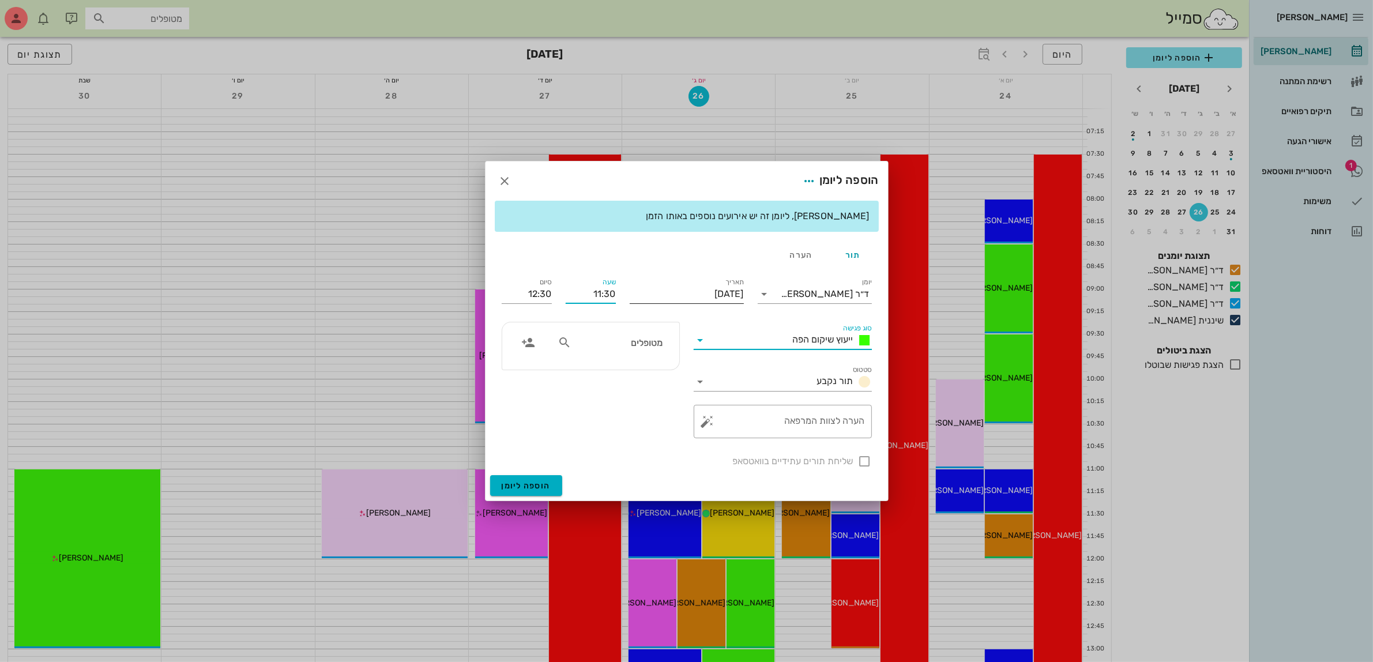
drag, startPoint x: 592, startPoint y: 294, endPoint x: 650, endPoint y: 286, distance: 58.8
click at [650, 286] on div "יומן ד״ר עמראן ביאדסה סוג פגישה ייעוץ שיקום הפה סטטוס תור נקבע תאריך יום רביעי,…" at bounding box center [687, 372] width 384 height 207
type input "10:30"
type input "11:30"
click at [636, 347] on input "מטופלים" at bounding box center [618, 342] width 89 height 15
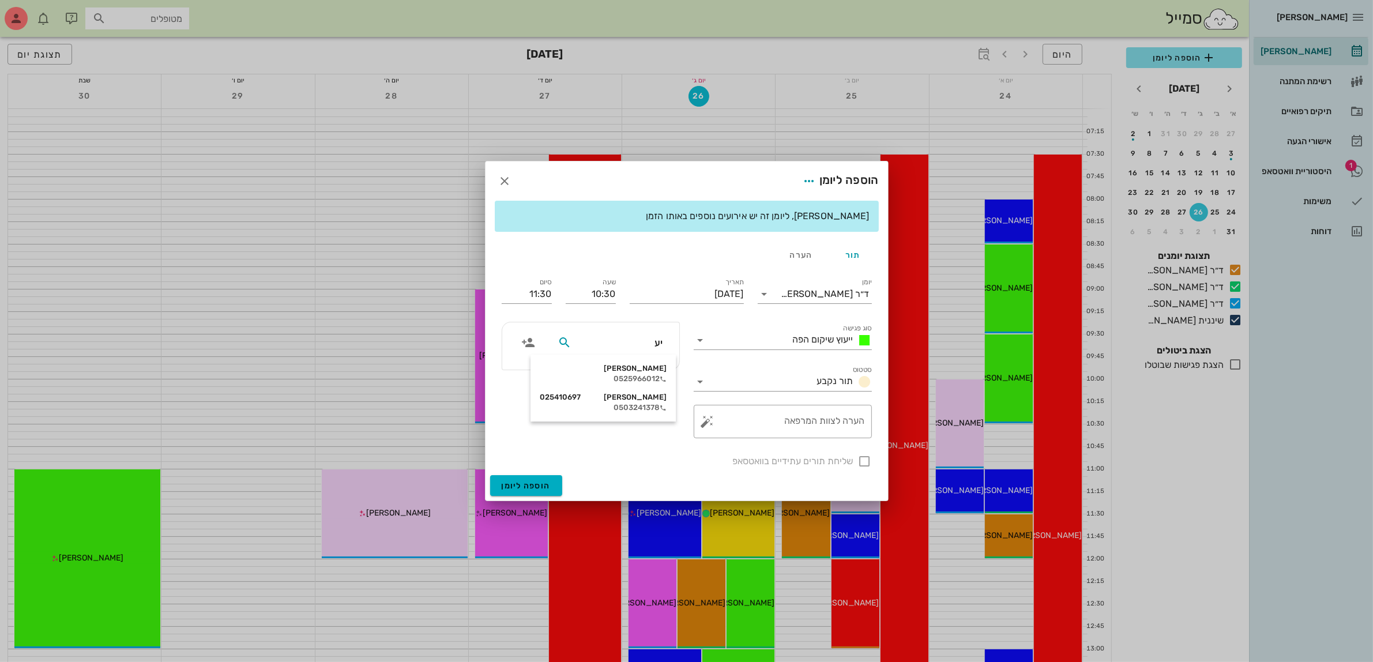
type input "יעק"
click at [640, 373] on div "יעקב אטיאס 0525966012" at bounding box center [603, 373] width 127 height 29
click at [868, 464] on div at bounding box center [865, 462] width 20 height 20
checkbox input "true"
click at [528, 483] on span "הוספה ליומן" at bounding box center [526, 486] width 49 height 10
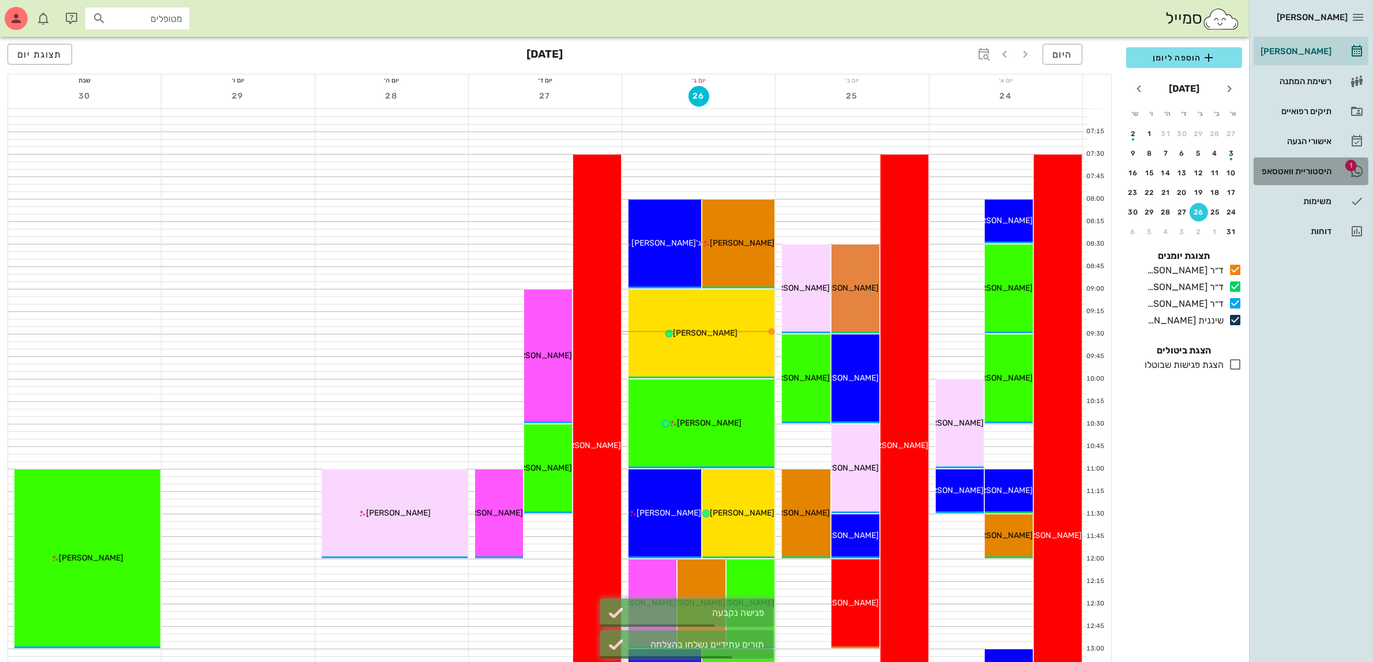
click at [1296, 168] on div "היסטוריית וואטסאפ" at bounding box center [1295, 171] width 73 height 9
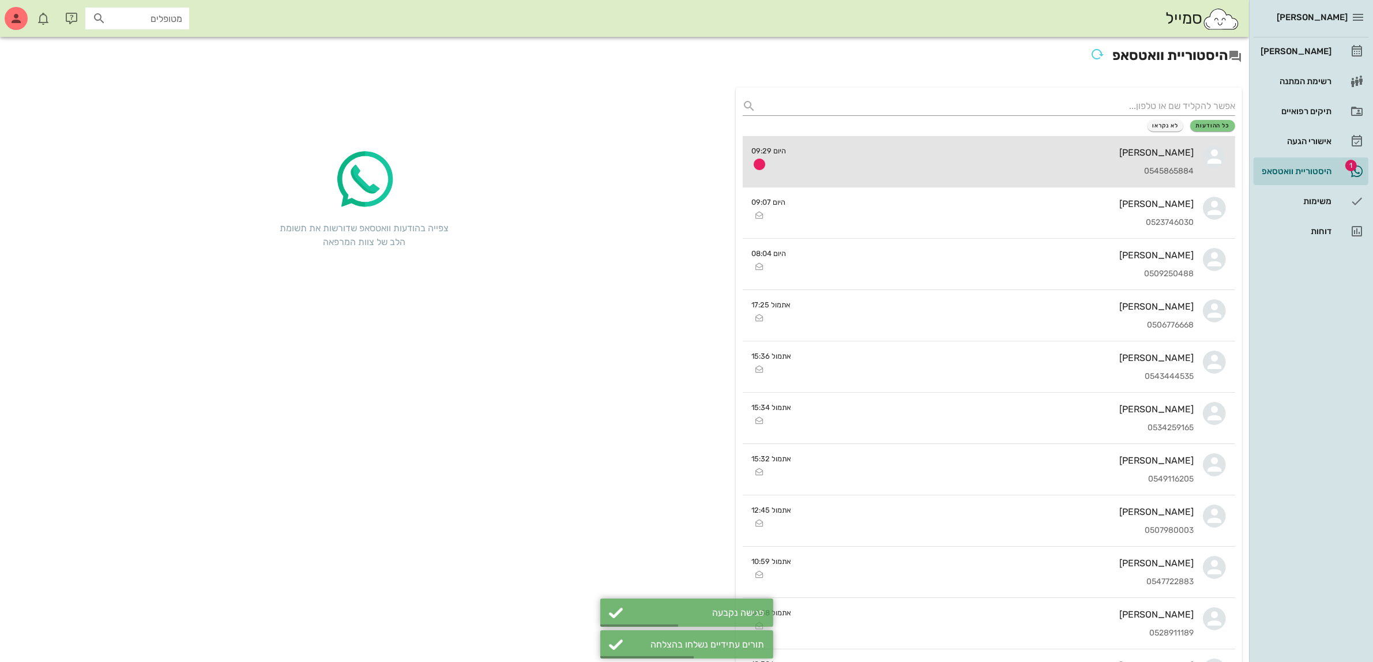
click at [1090, 156] on div "[PERSON_NAME]" at bounding box center [995, 152] width 399 height 11
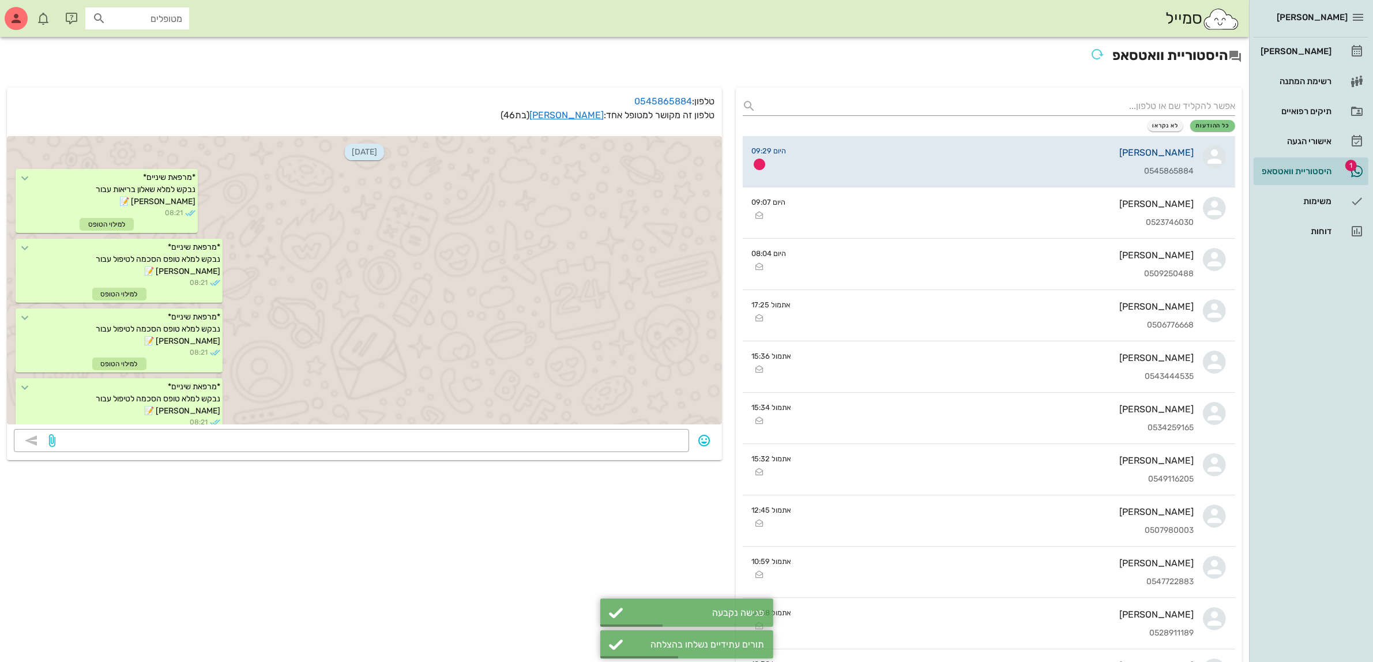
scroll to position [792, 0]
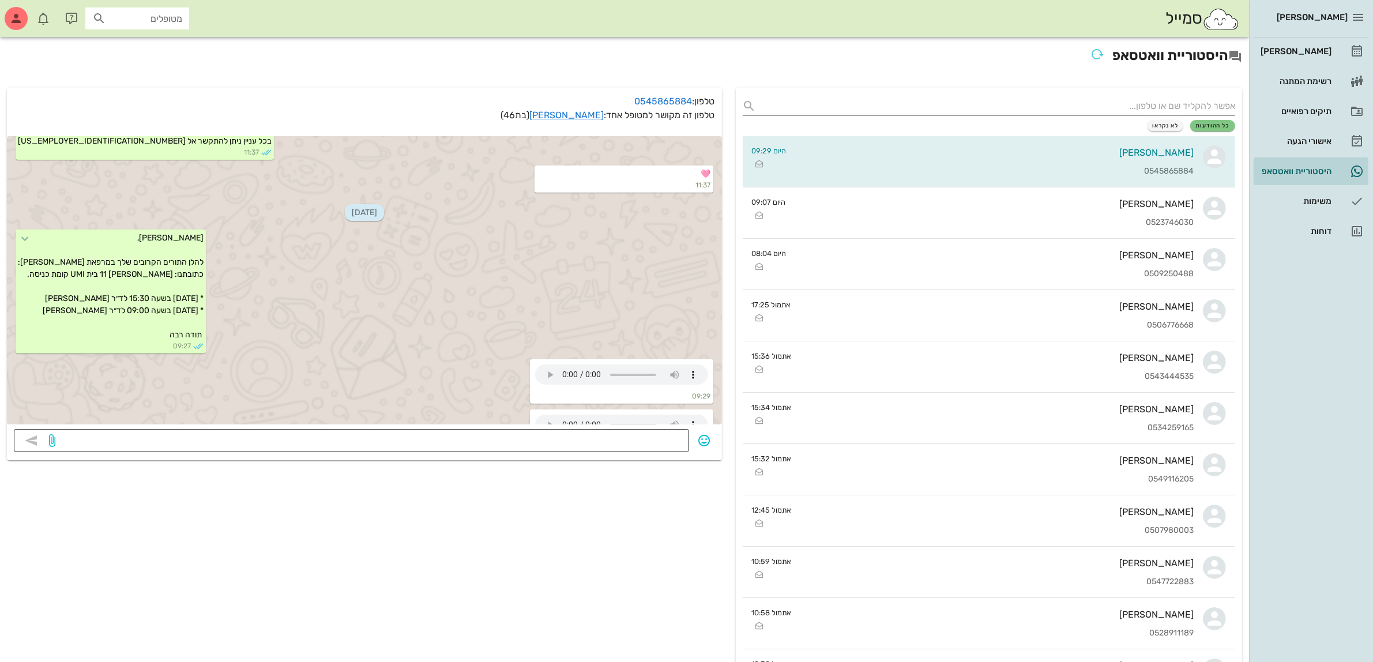
click at [665, 439] on textarea at bounding box center [370, 442] width 625 height 18
type textarea "מאמי פה זה רק להודעות ואישורי הגעה"
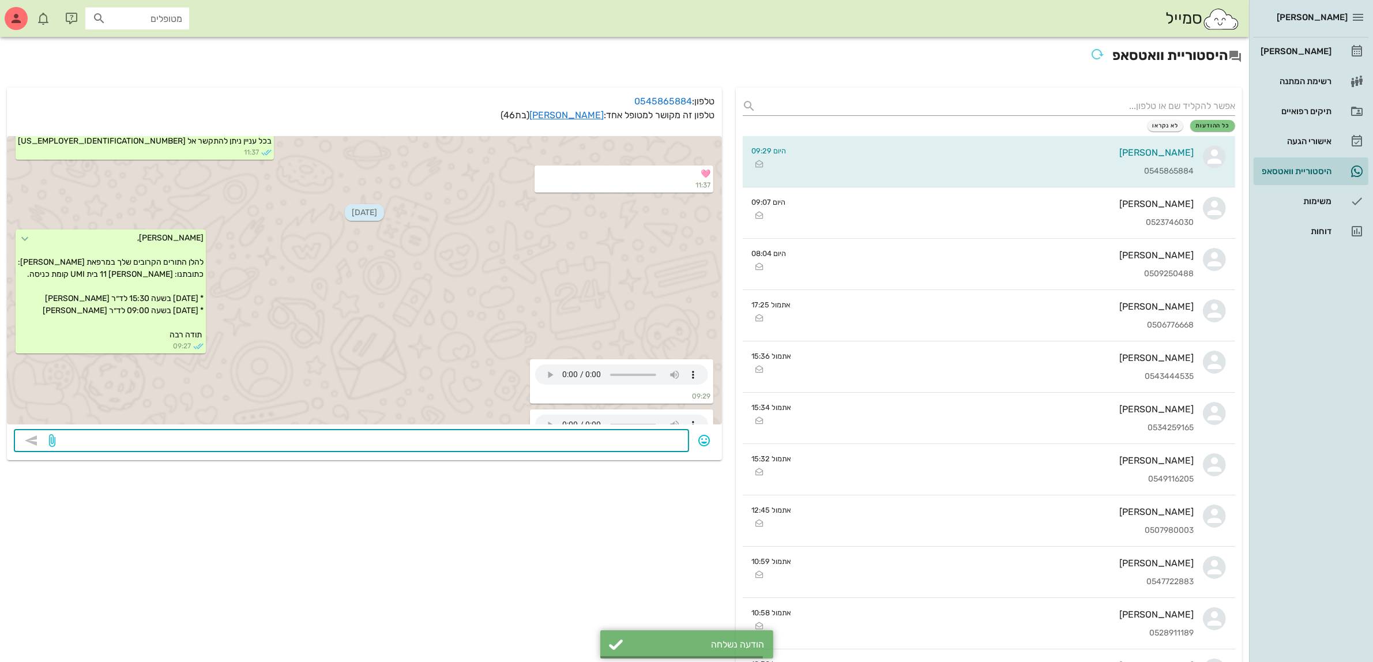
scroll to position [825, 0]
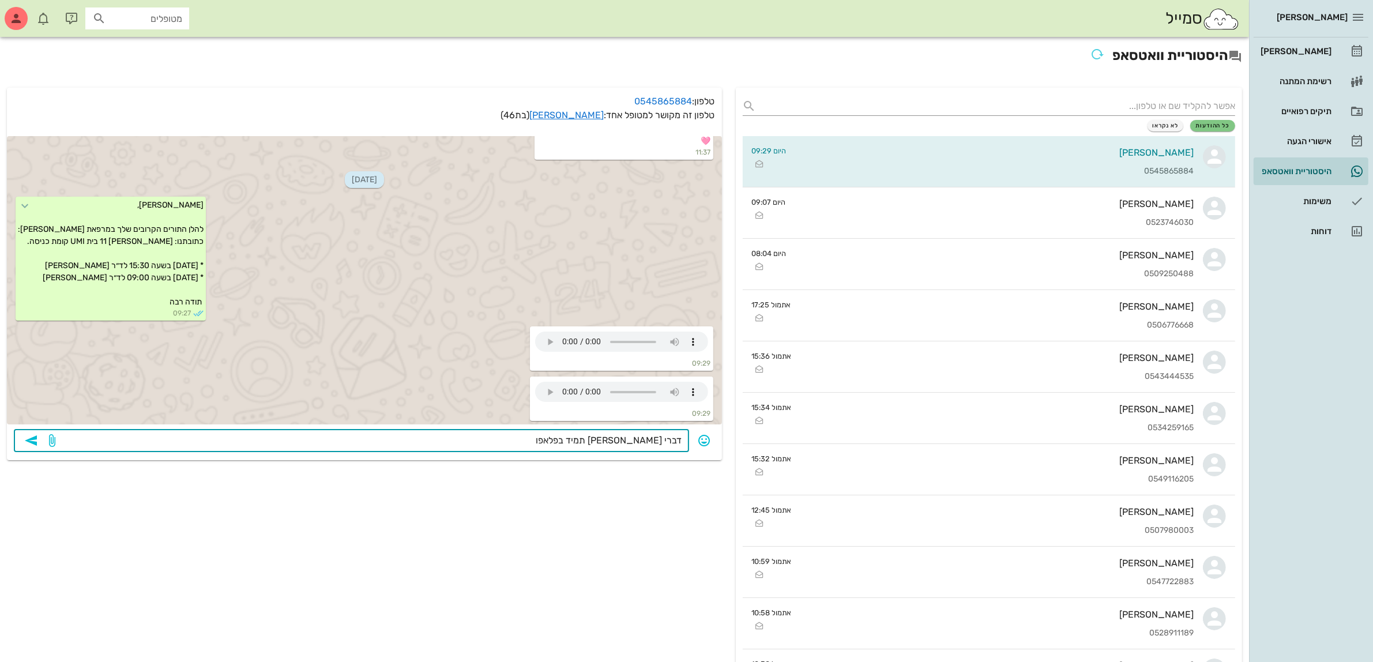
type textarea "דברי איתי תמיד בפלאפון"
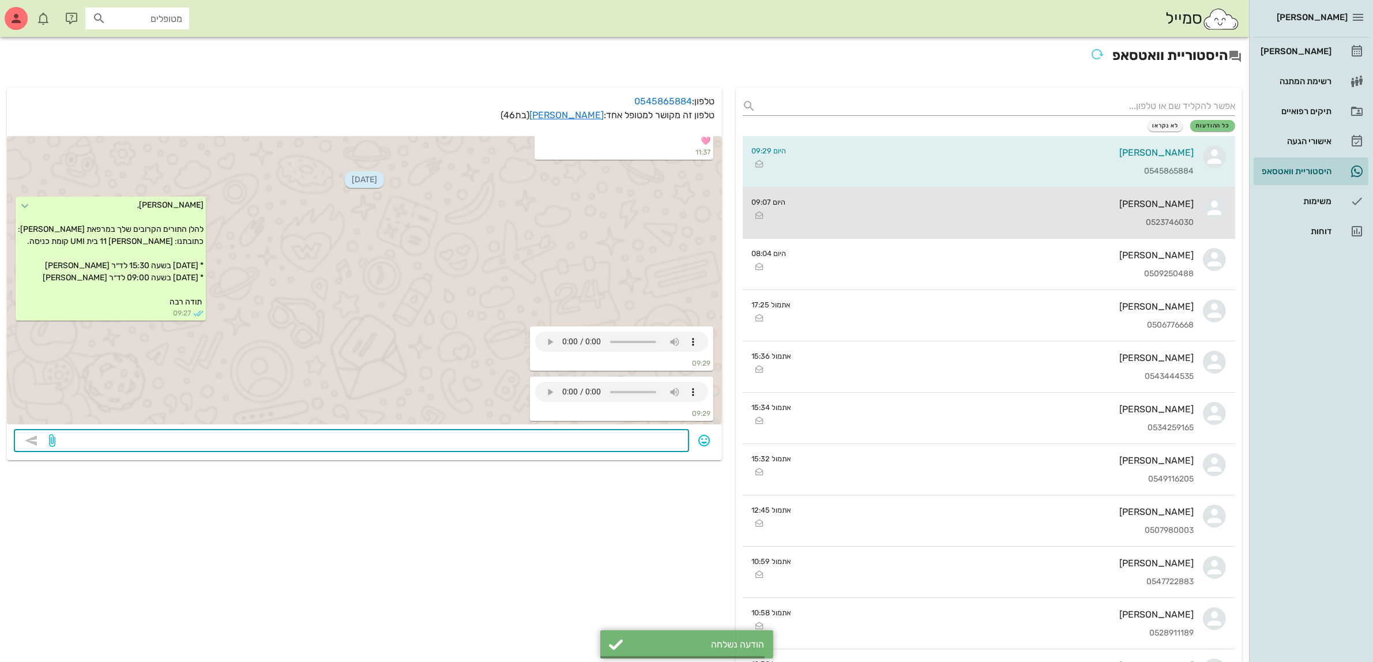
scroll to position [858, 0]
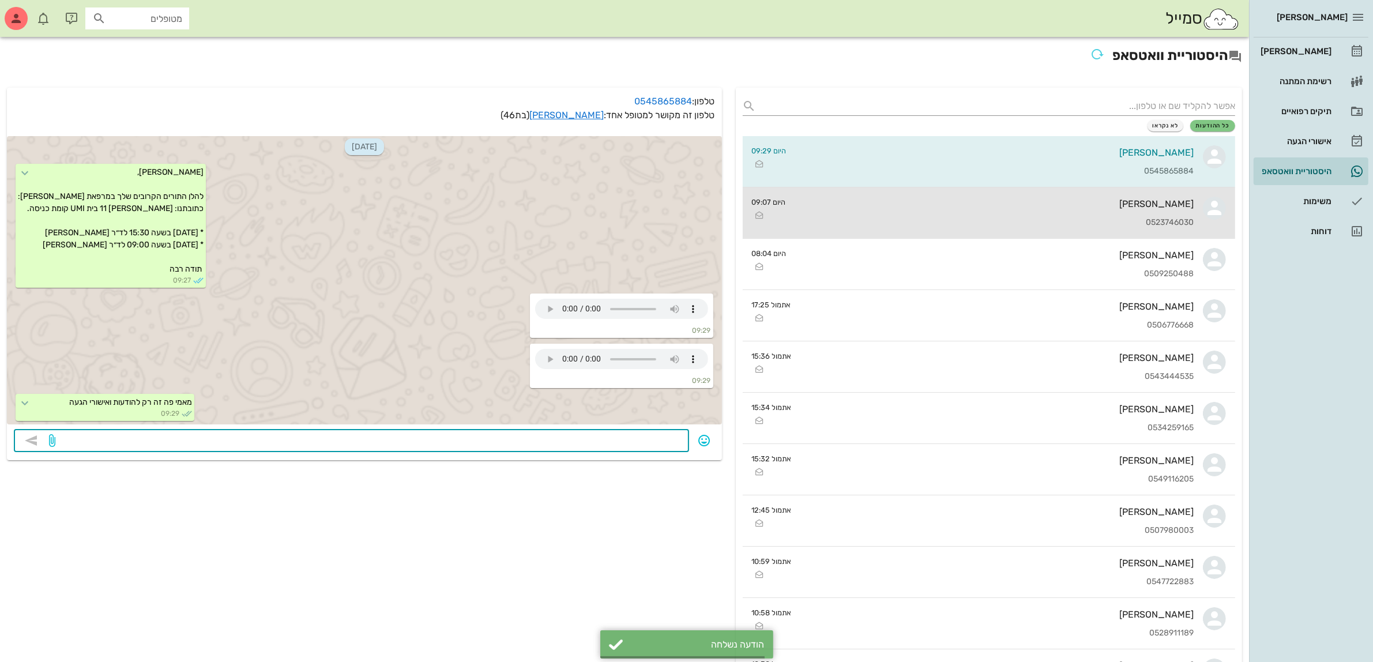
click at [1085, 219] on div "0523746030" at bounding box center [994, 223] width 399 height 10
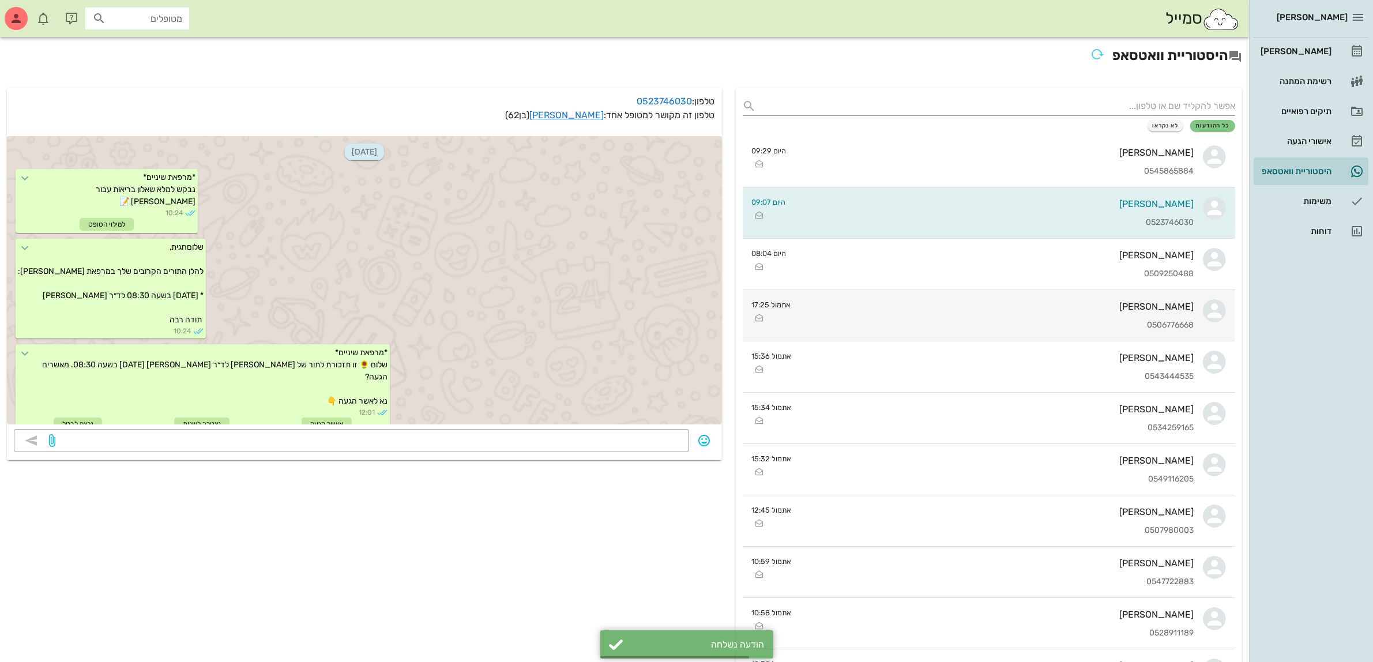
scroll to position [516, 0]
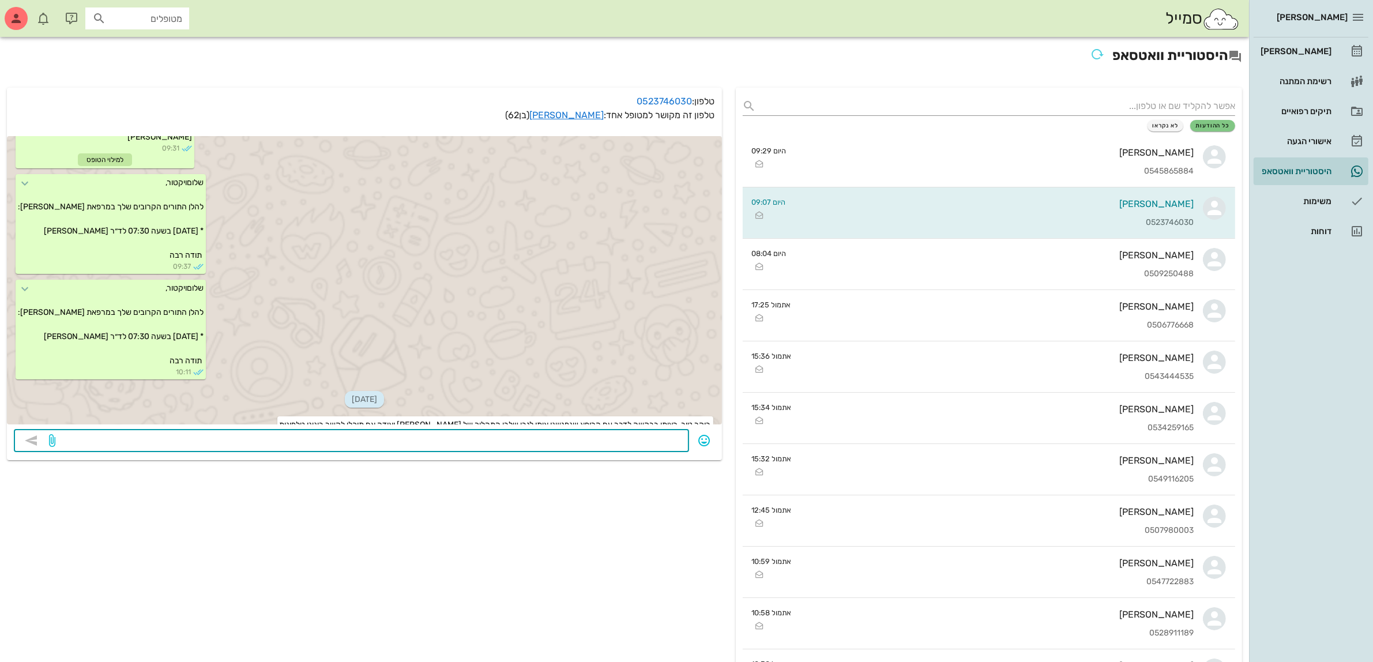
click at [644, 441] on textarea at bounding box center [370, 442] width 625 height 18
type textarea "היי וירטוק כמה ד מתקשרת"
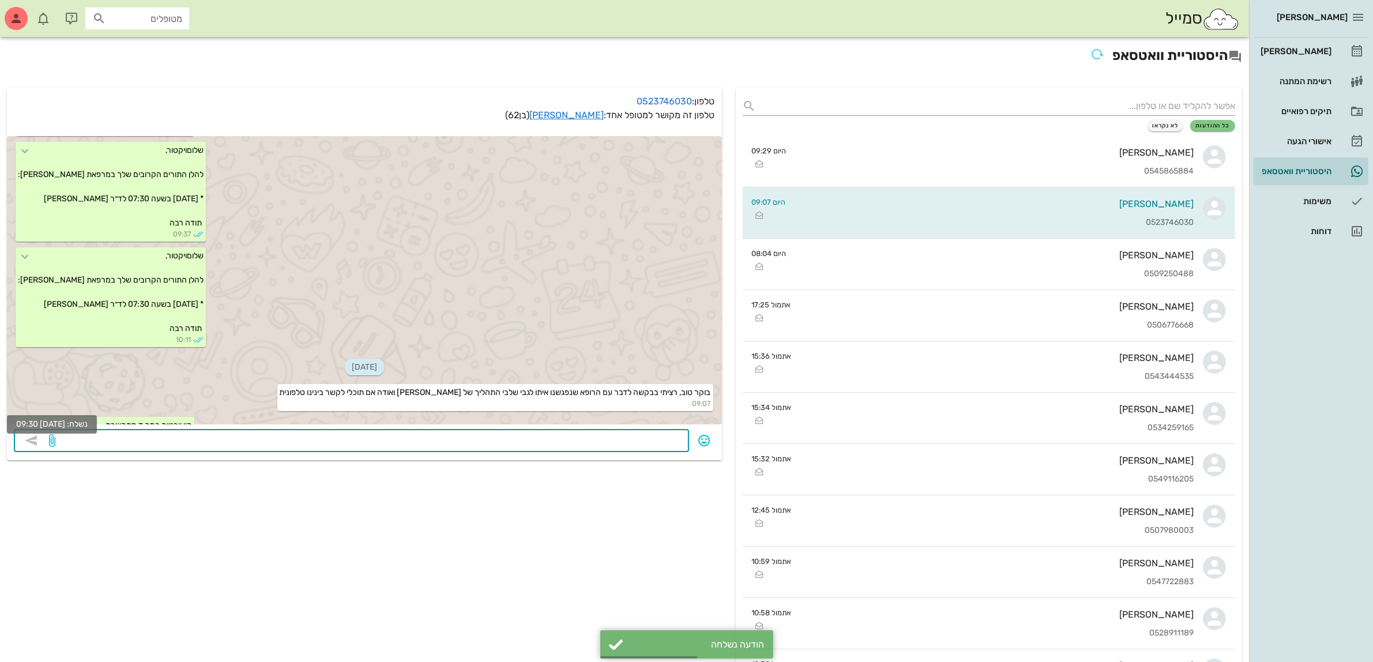
click at [32, 419] on icon at bounding box center [25, 426] width 14 height 14
click at [191, 437] on textarea at bounding box center [370, 442] width 625 height 18
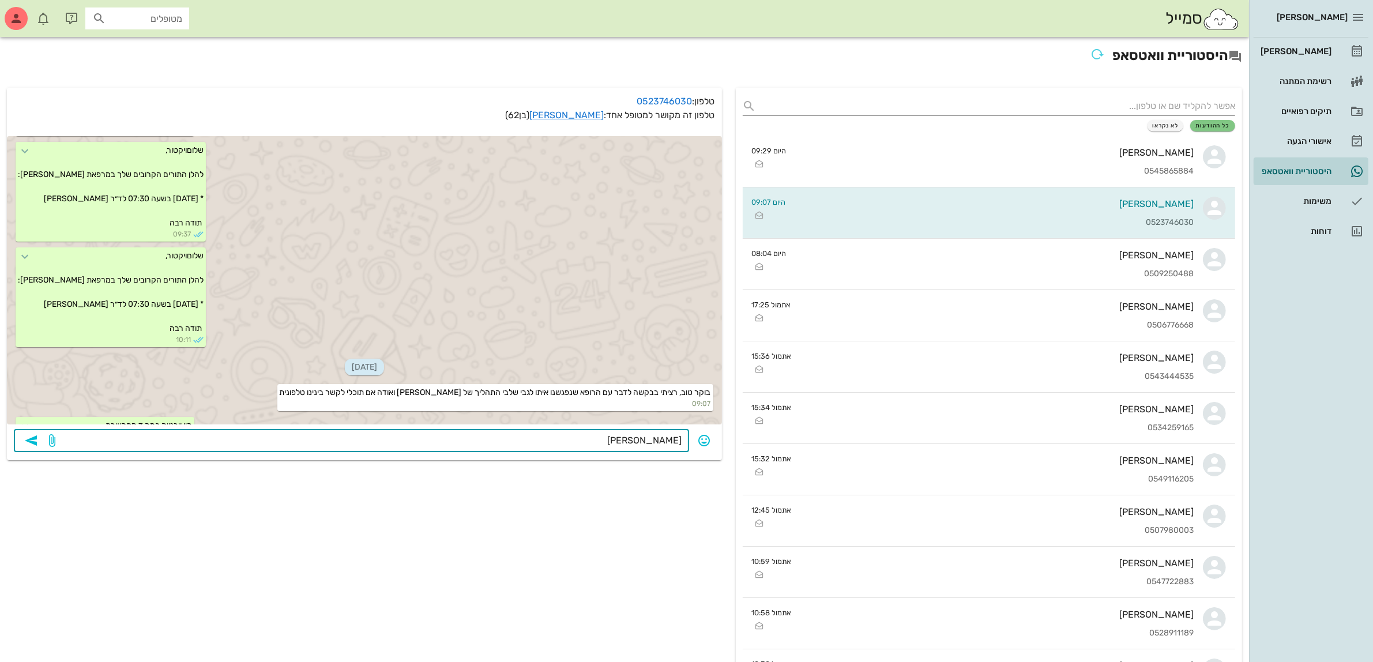
type textarea "ויקטור"
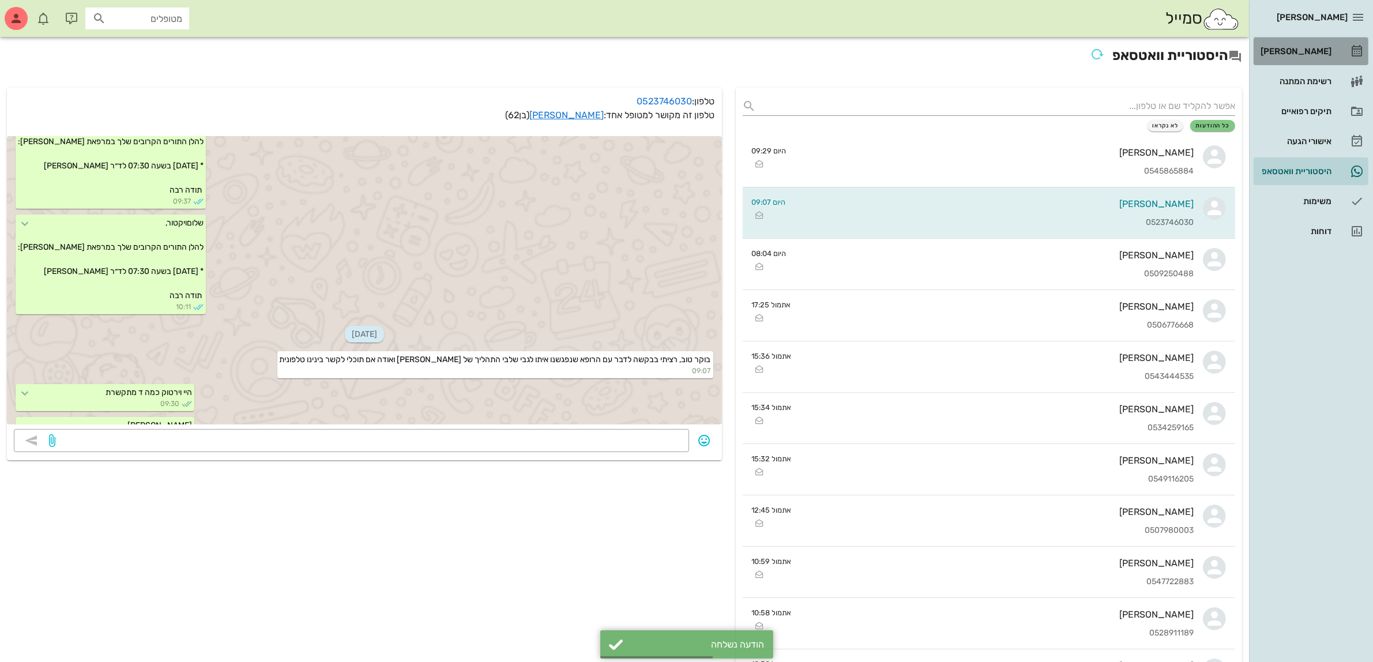
click at [1310, 53] on div "[PERSON_NAME]" at bounding box center [1295, 51] width 73 height 9
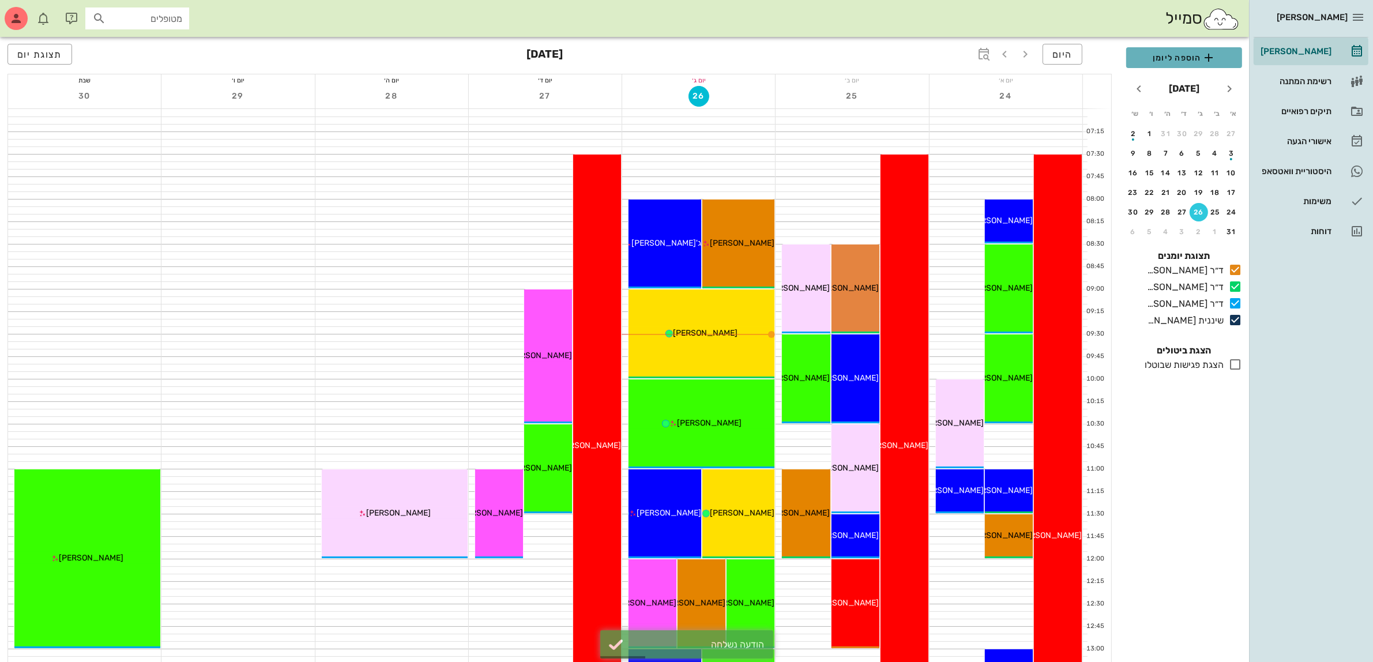
click at [1176, 61] on span "הוספה ליומן" at bounding box center [1184, 58] width 97 height 14
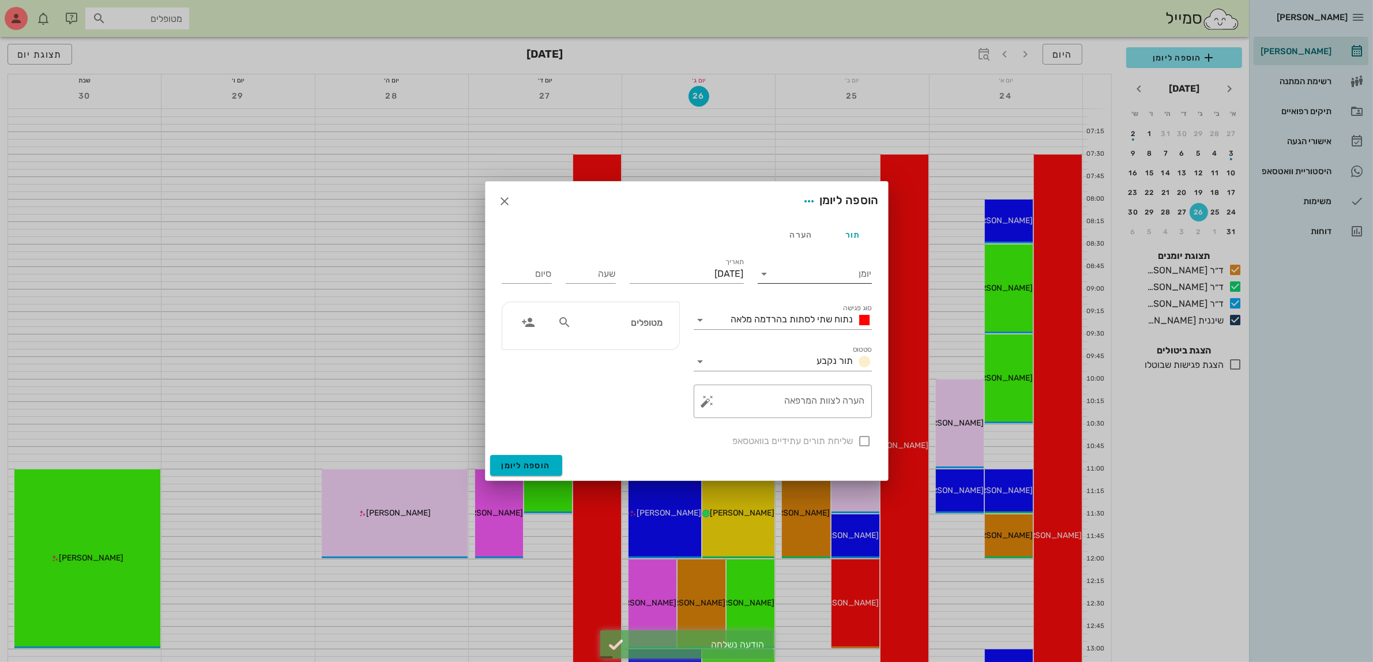
click at [830, 272] on input "יומן" at bounding box center [823, 274] width 98 height 18
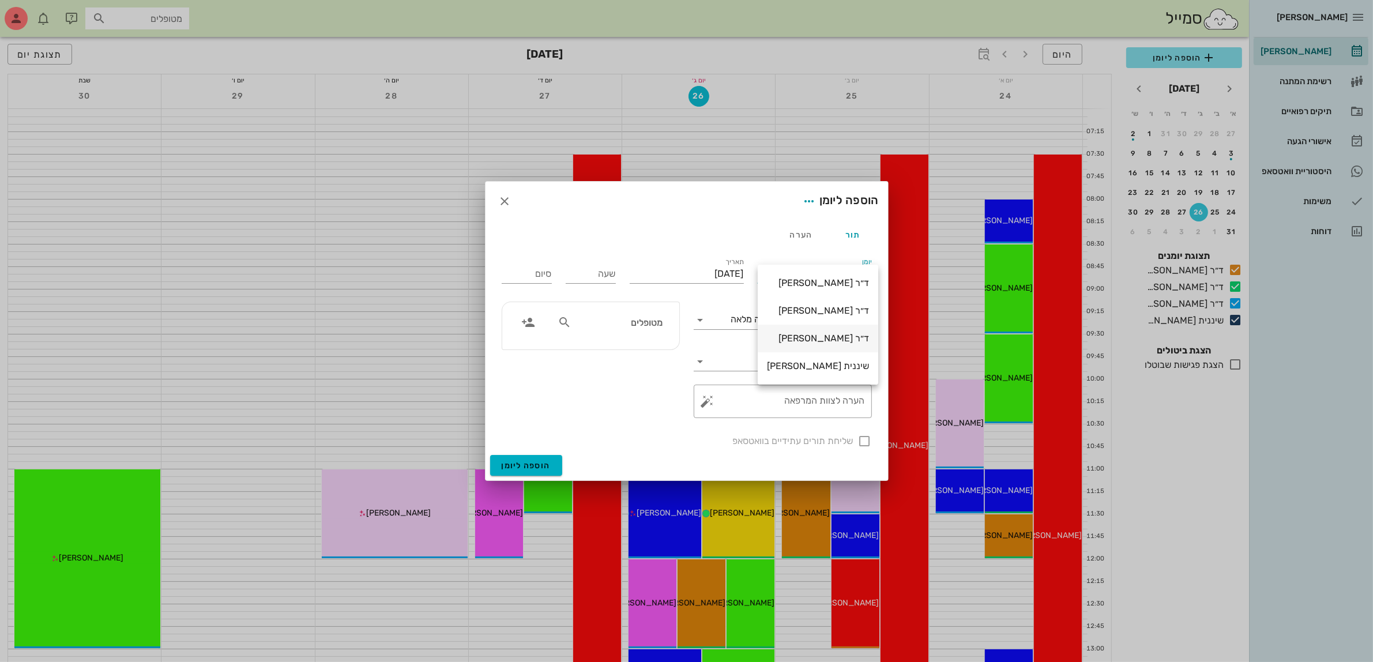
click at [830, 341] on div "ד״ר [PERSON_NAME]" at bounding box center [818, 338] width 102 height 11
click at [682, 269] on input "[DATE]" at bounding box center [687, 274] width 114 height 18
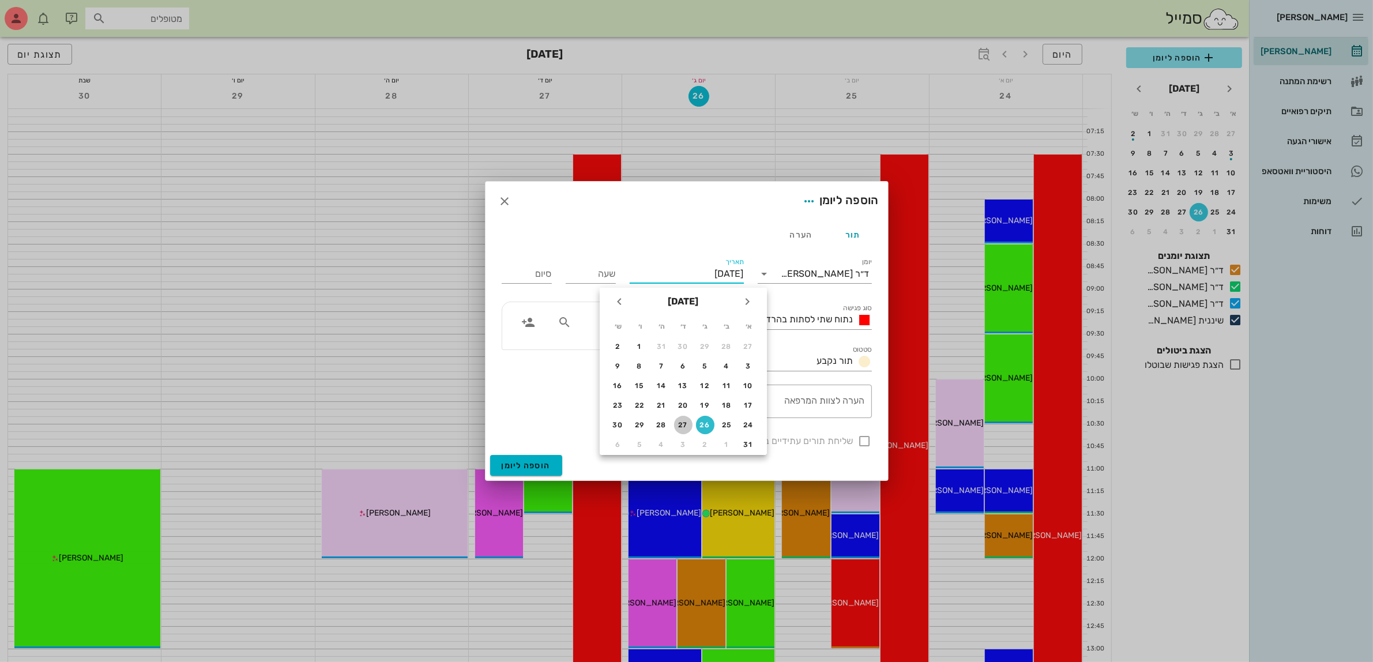
click at [685, 423] on div "27" at bounding box center [683, 425] width 18 height 8
type input "יום רביעי, 27 באוגוסט 2025"
click at [598, 273] on input "שעה" at bounding box center [591, 274] width 50 height 18
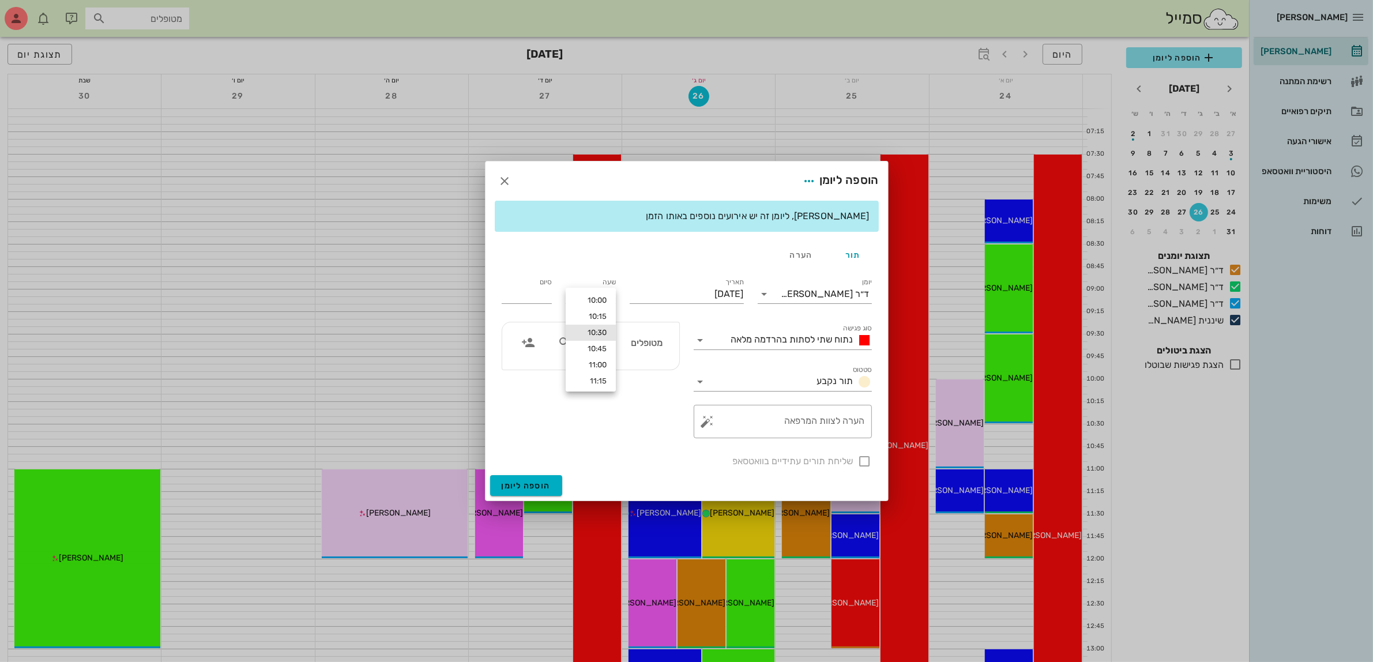
type input "10:30"
type input "18:30"
click at [595, 381] on div "11:30" at bounding box center [591, 384] width 32 height 9
type input "11:30"
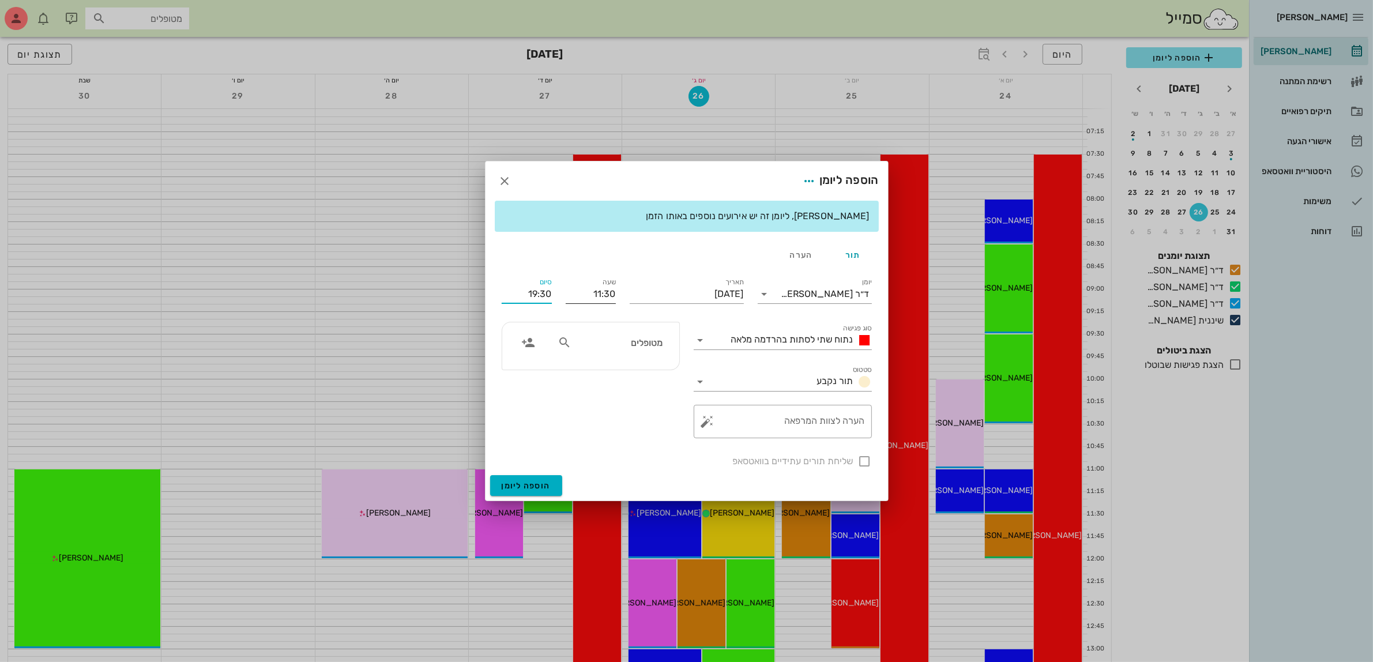
drag, startPoint x: 528, startPoint y: 300, endPoint x: 611, endPoint y: 307, distance: 84.0
click at [611, 307] on div "יומן ד״ר עמראן ביאדסה סוג פגישה נתוח שתי לסתות בהרדמה מלאה סטטוס תור נקבע תאריך…" at bounding box center [687, 372] width 384 height 207
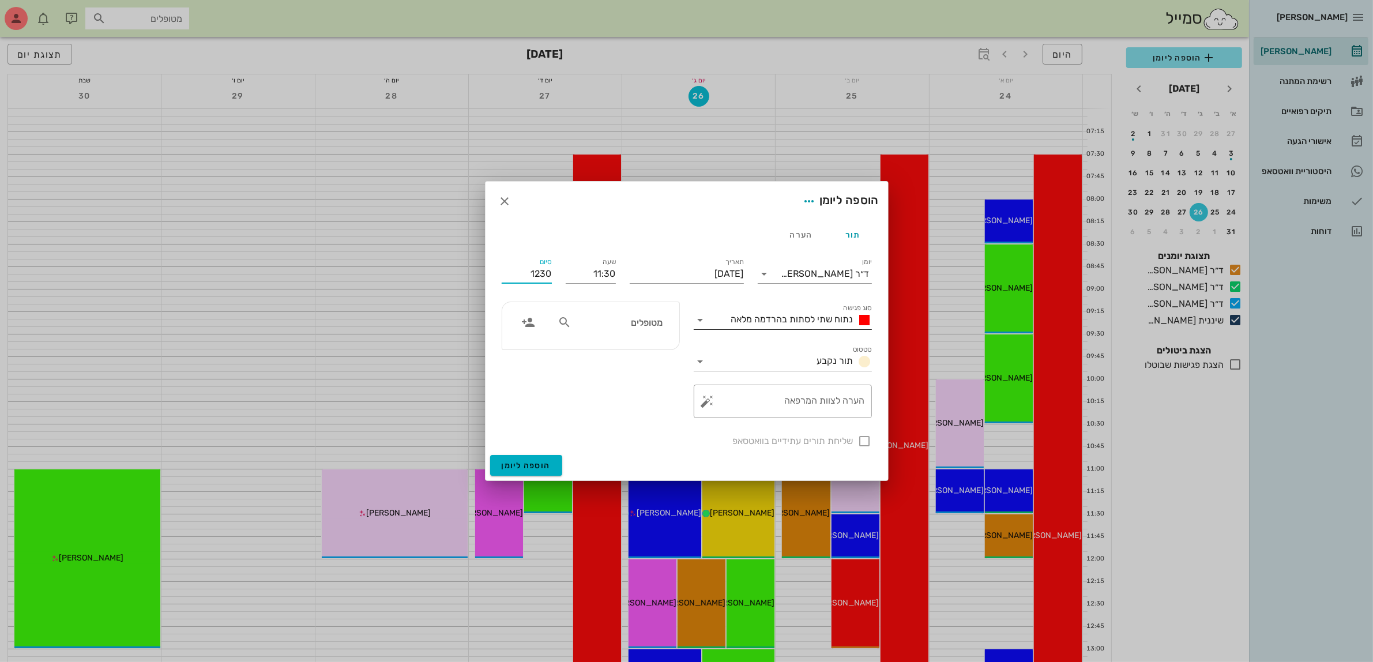
click at [780, 316] on span "נתוח שתי לסתות בהרדמה מלאה" at bounding box center [792, 319] width 122 height 11
type input "12:30"
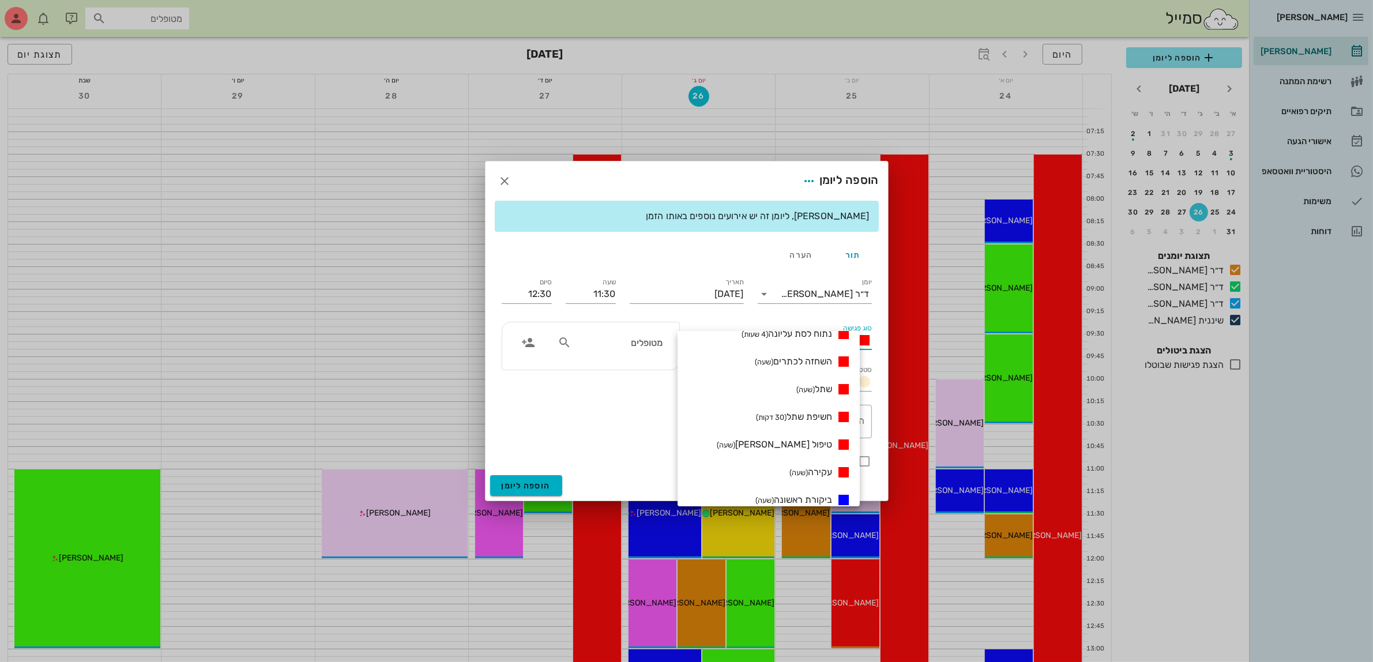
scroll to position [388, 0]
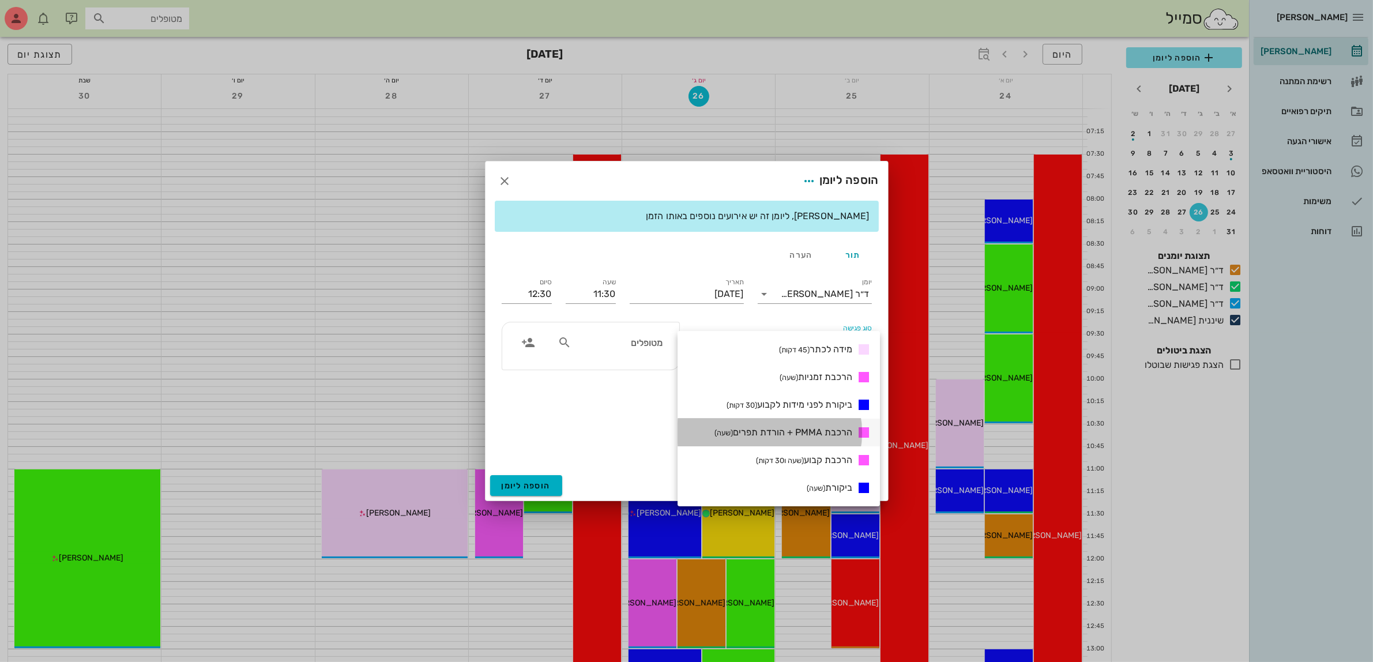
click at [791, 427] on span "הרכבת PMMA + הורדת תפרים (שעה)" at bounding box center [784, 432] width 138 height 11
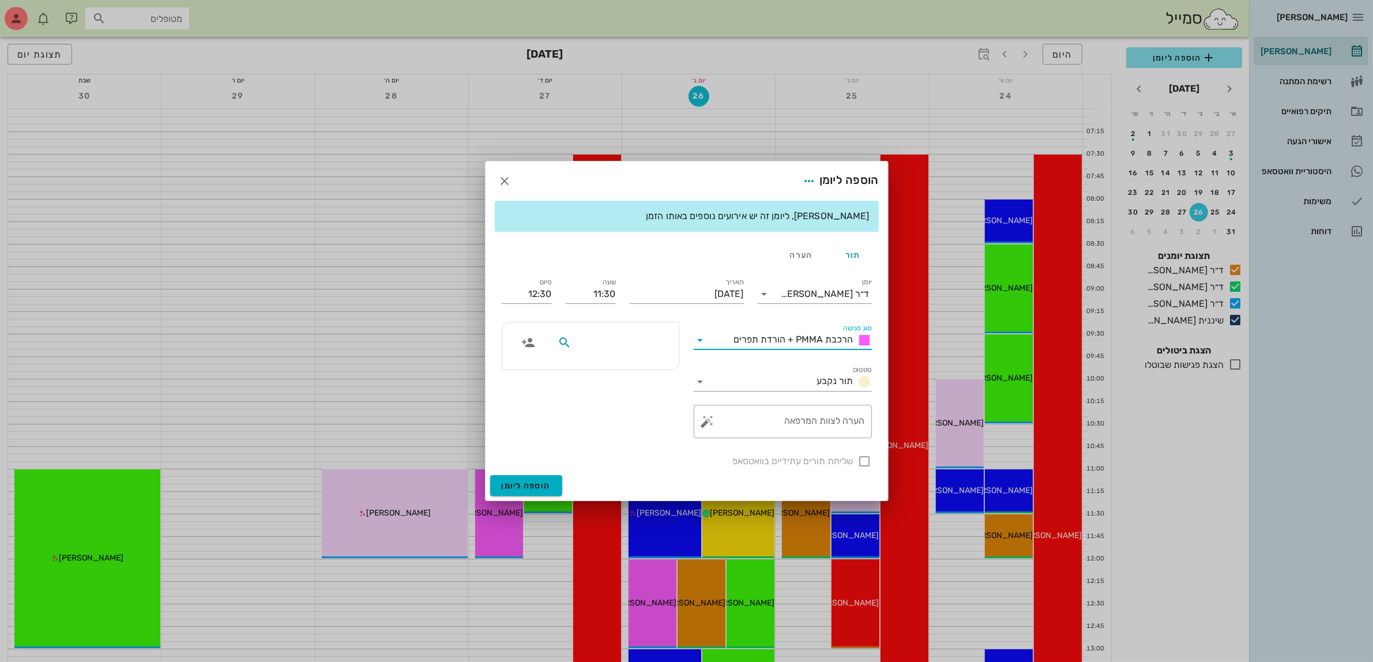
click at [643, 339] on input "text" at bounding box center [618, 342] width 89 height 15
type input "ירמ"
click at [644, 369] on div "ירמי יהודה 53257077" at bounding box center [605, 368] width 127 height 9
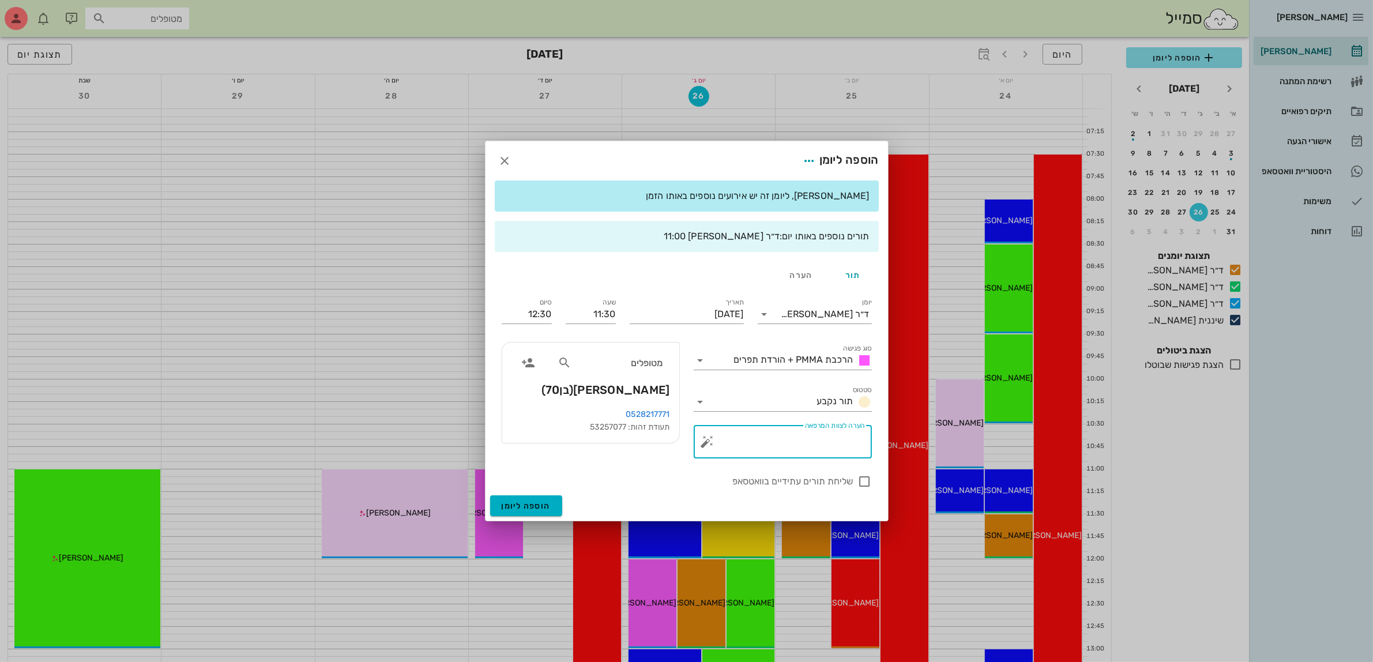
click at [777, 445] on textarea "הערה לצוות המרפאה" at bounding box center [787, 445] width 155 height 28
type textarea "הורדת תפרים+PMMA"
click at [866, 485] on div at bounding box center [865, 482] width 20 height 20
checkbox input "true"
click at [535, 502] on span "הוספה ליומן" at bounding box center [526, 506] width 49 height 10
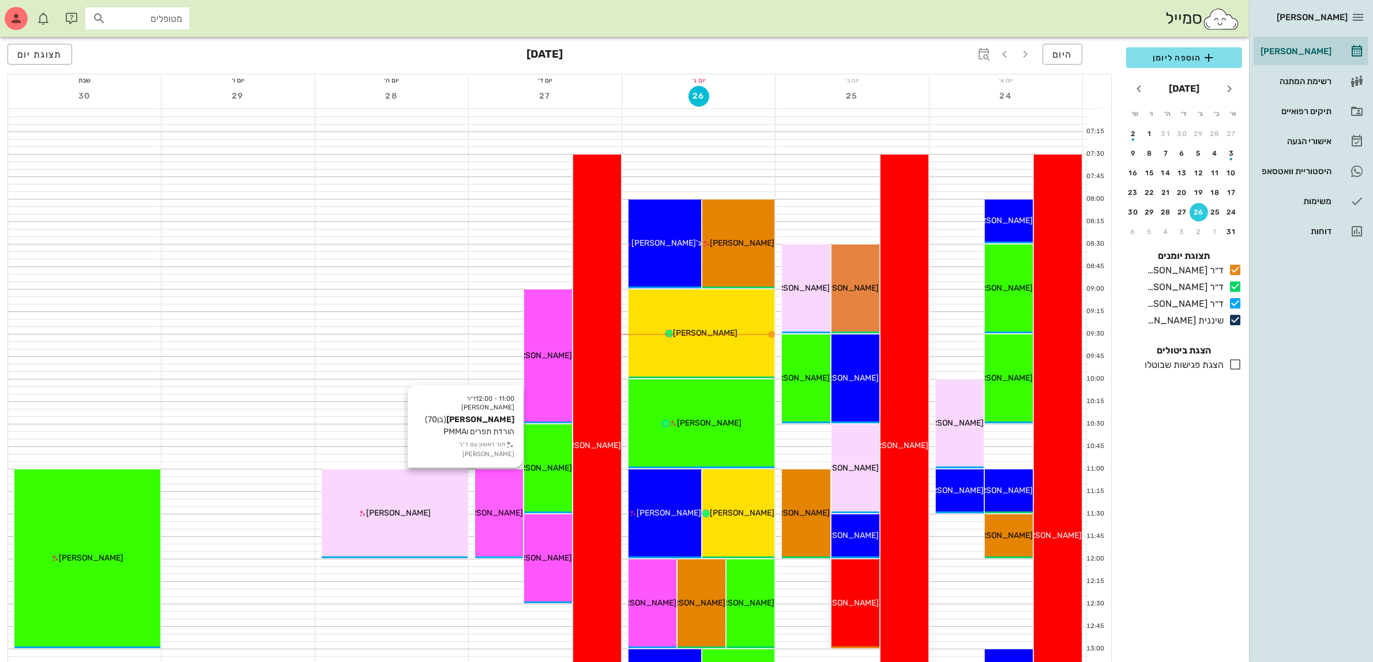
click at [498, 512] on span "[PERSON_NAME]" at bounding box center [491, 513] width 65 height 10
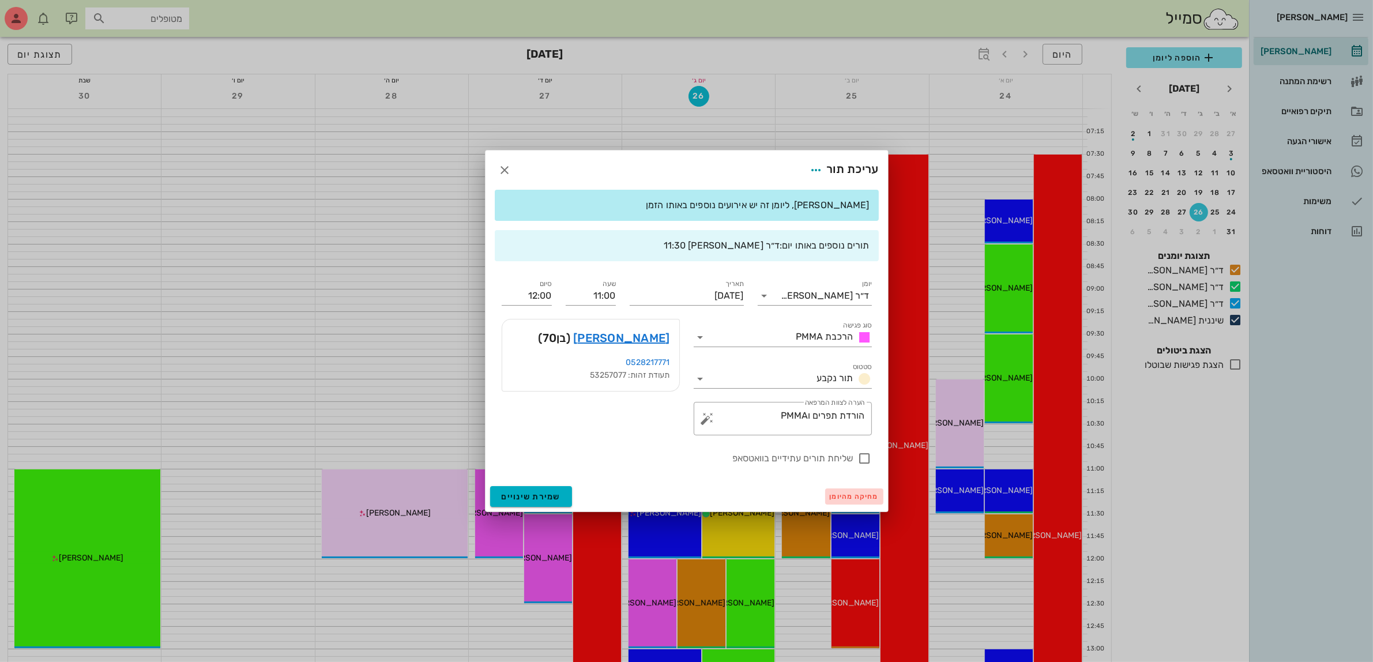
click at [838, 497] on span "מחיקה מהיומן" at bounding box center [854, 497] width 49 height 8
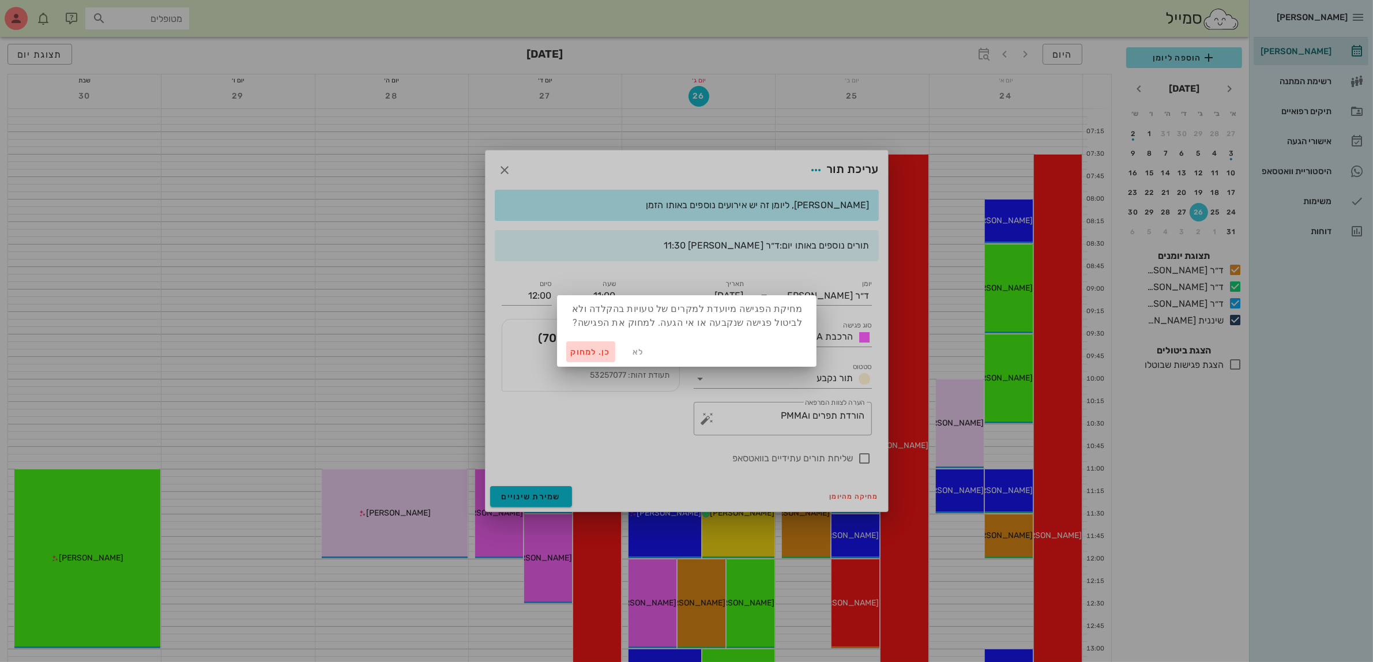
click at [583, 348] on span "כן. למחוק" at bounding box center [591, 352] width 40 height 10
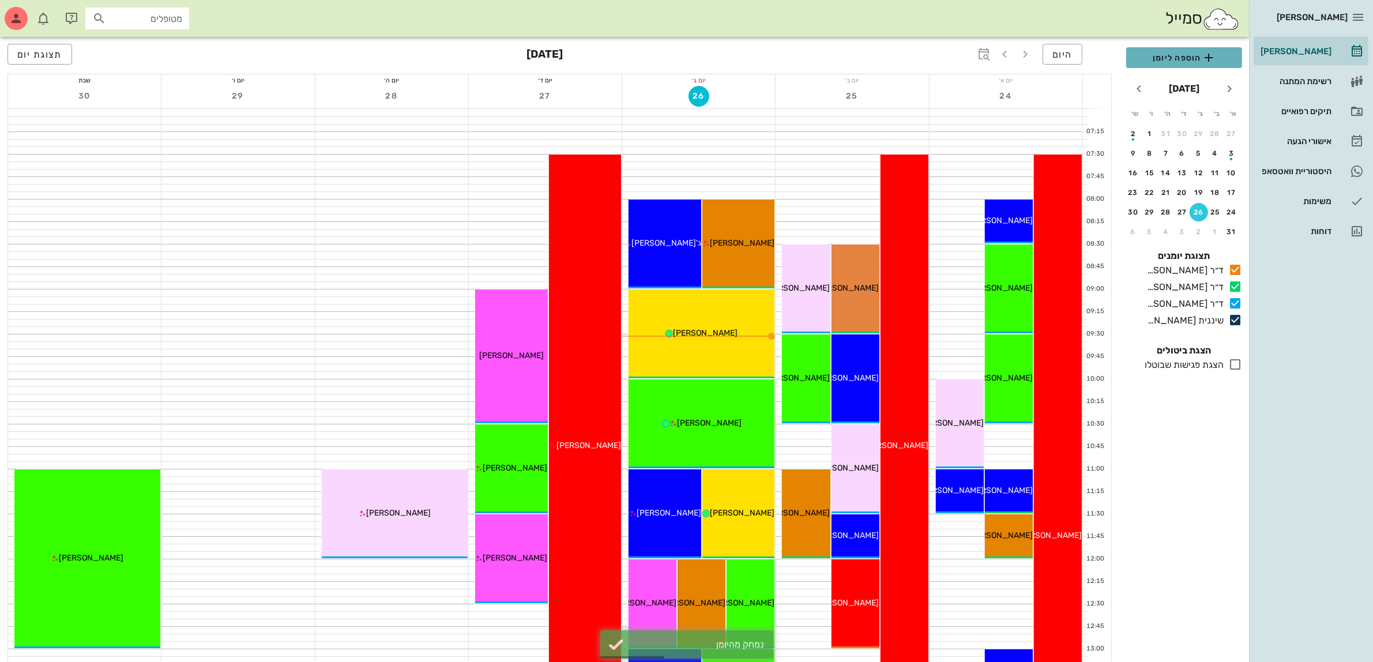
click at [1185, 61] on span "הוספה ליומן" at bounding box center [1184, 58] width 97 height 14
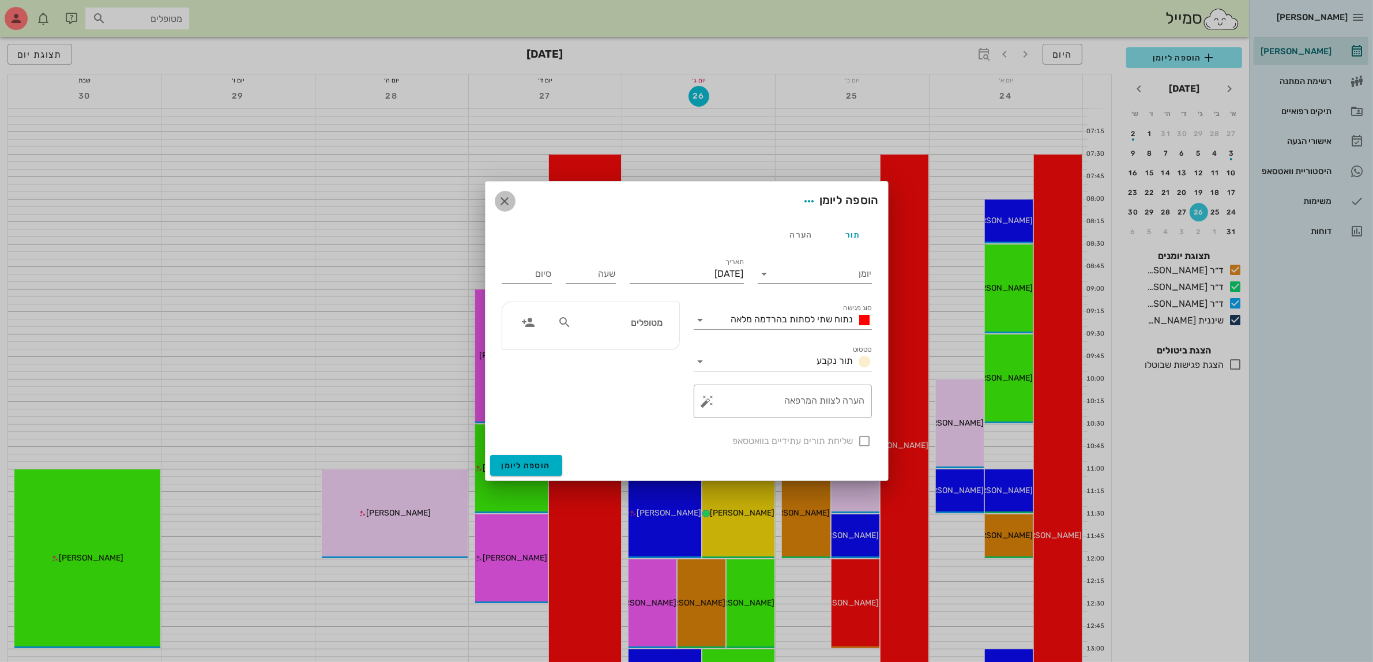
click at [505, 202] on icon "button" at bounding box center [505, 201] width 14 height 14
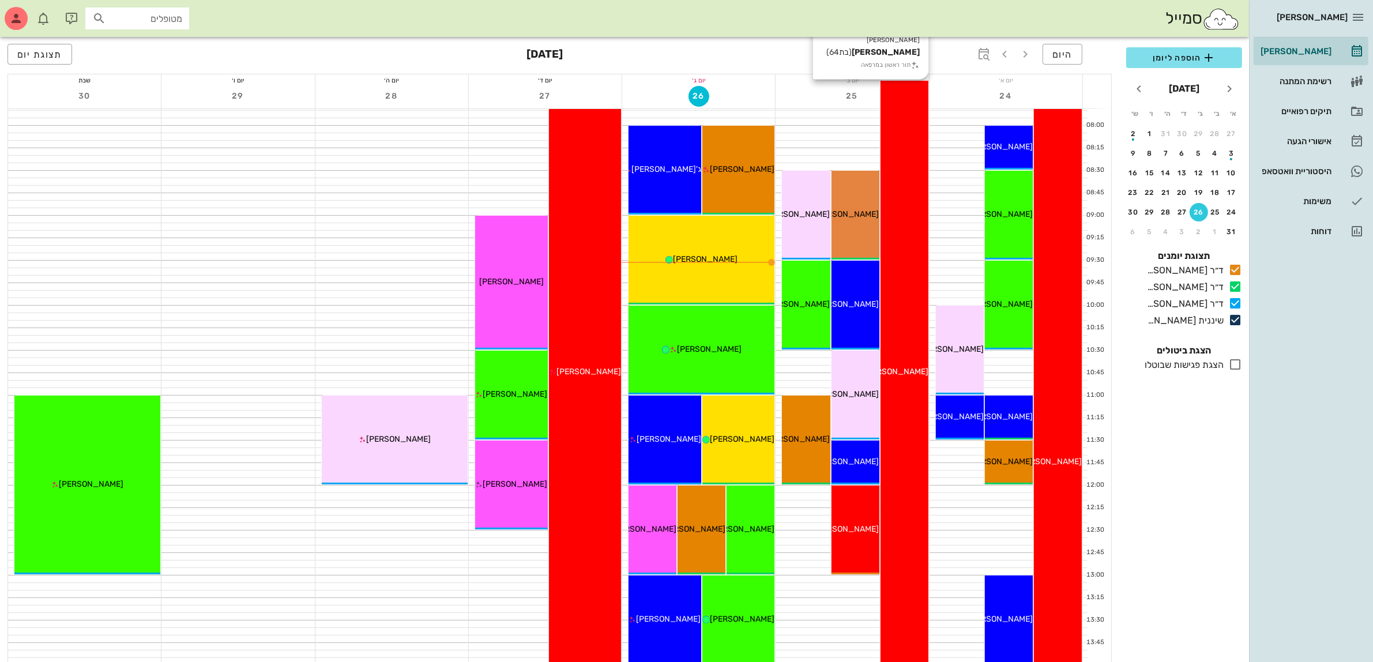
scroll to position [72, 0]
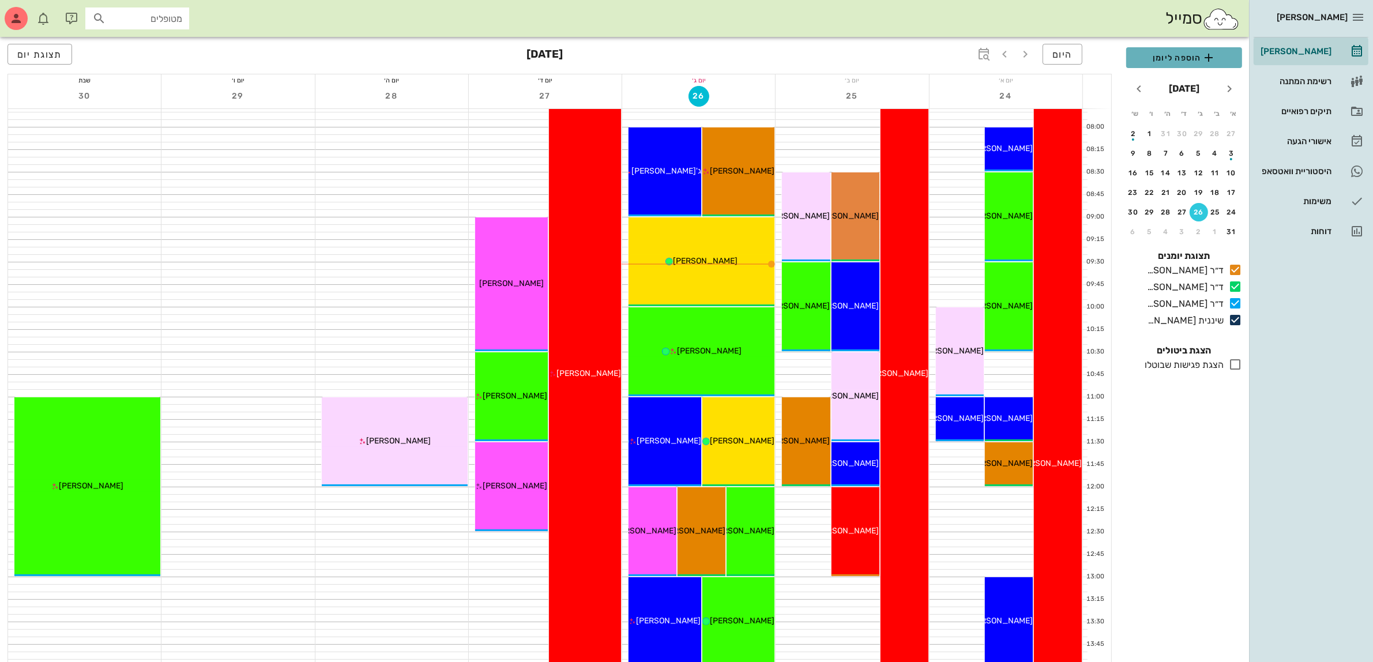
click at [1165, 59] on span "הוספה ליומן" at bounding box center [1184, 58] width 97 height 14
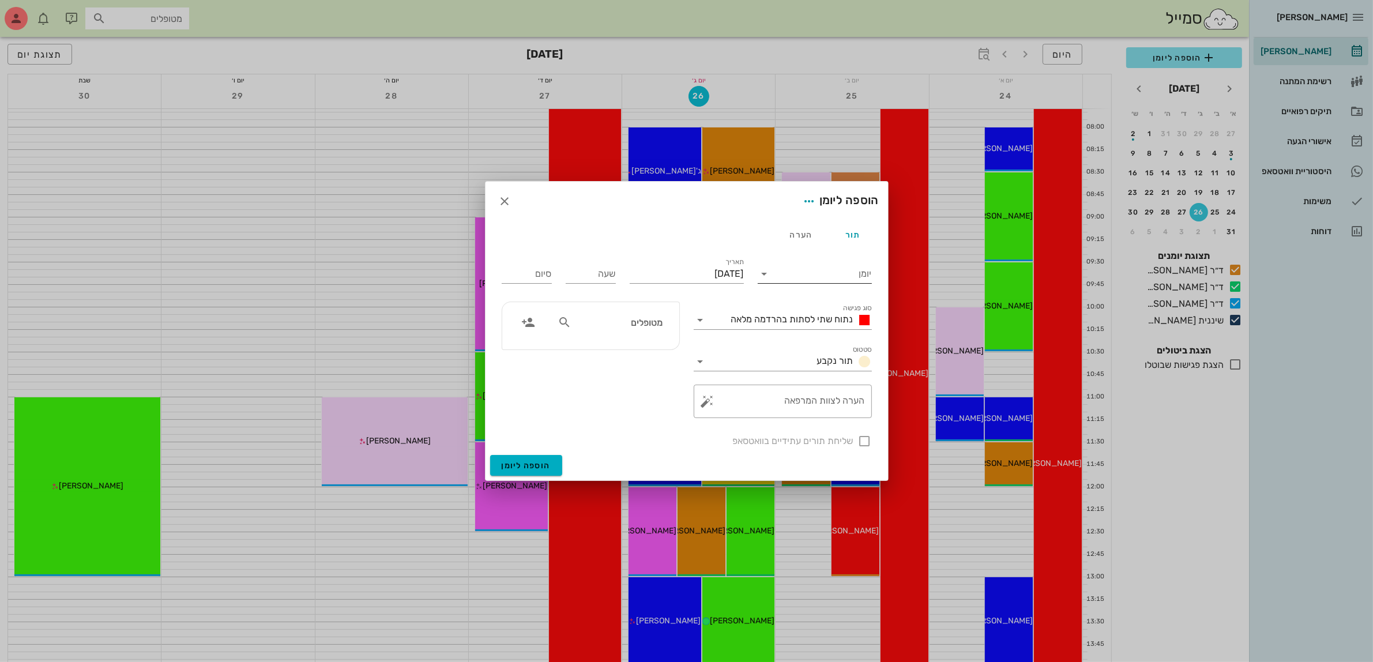
click at [829, 269] on input "יומן" at bounding box center [823, 274] width 98 height 18
click at [815, 341] on div "ד״ר [PERSON_NAME]" at bounding box center [818, 338] width 102 height 11
click at [696, 271] on input "[DATE]" at bounding box center [687, 274] width 114 height 18
click at [678, 421] on div "27" at bounding box center [683, 425] width 18 height 8
type input "יום רביעי, 27 באוגוסט 2025"
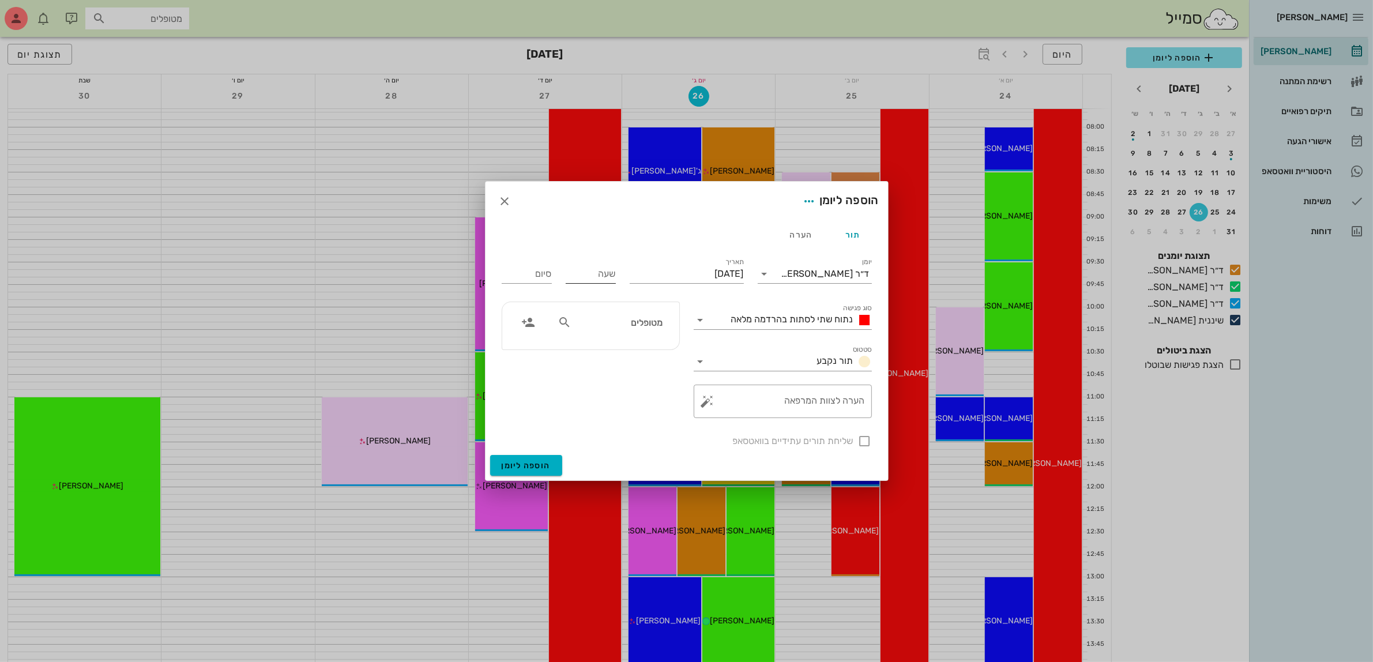
click at [597, 269] on input "שעה" at bounding box center [591, 274] width 50 height 18
type input "16:00"
click at [545, 275] on div "סיום 00:00" at bounding box center [527, 274] width 50 height 18
drag, startPoint x: 526, startPoint y: 269, endPoint x: 565, endPoint y: 269, distance: 39.8
click at [565, 269] on div "יומן ד״ר עמראן ביאדסה סוג פגישה נתוח שתי לסתות בהרדמה מלאה סטטוס תור נקבע תאריך…" at bounding box center [687, 352] width 384 height 207
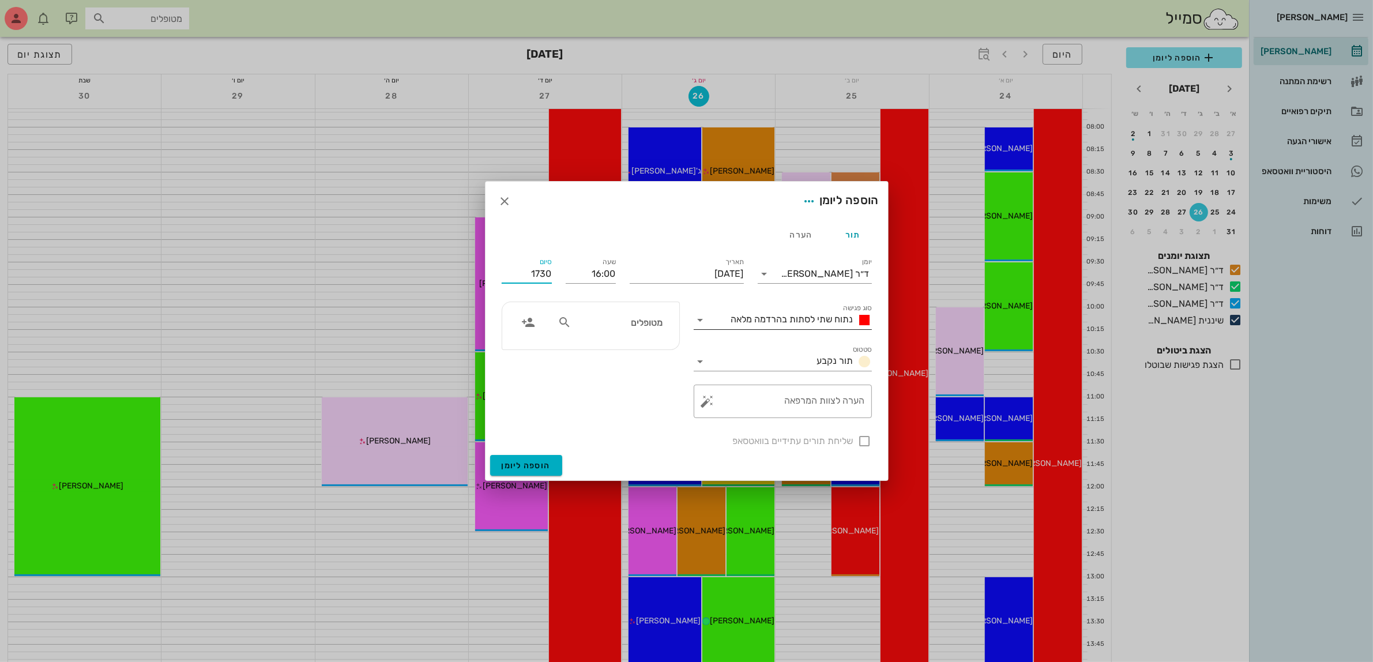
click at [741, 315] on span "נתוח שתי לסתות בהרדמה מלאה" at bounding box center [792, 319] width 122 height 11
type input "17:30"
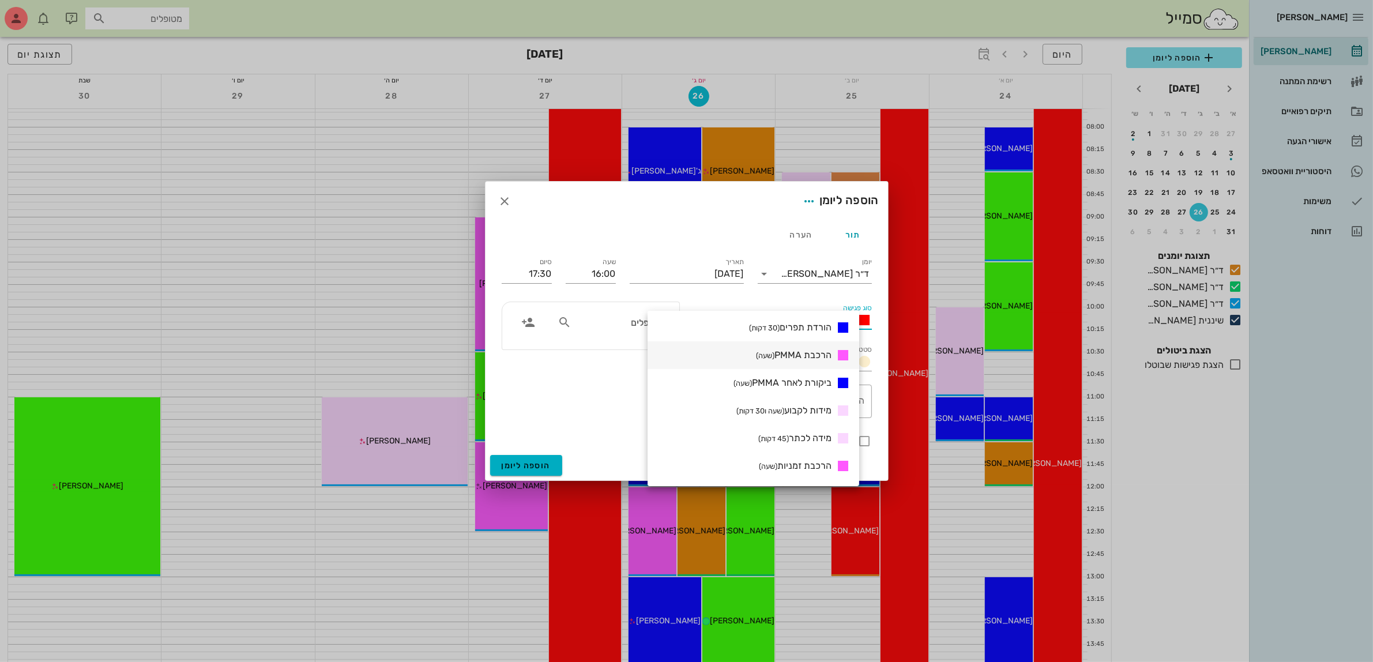
scroll to position [361, 0]
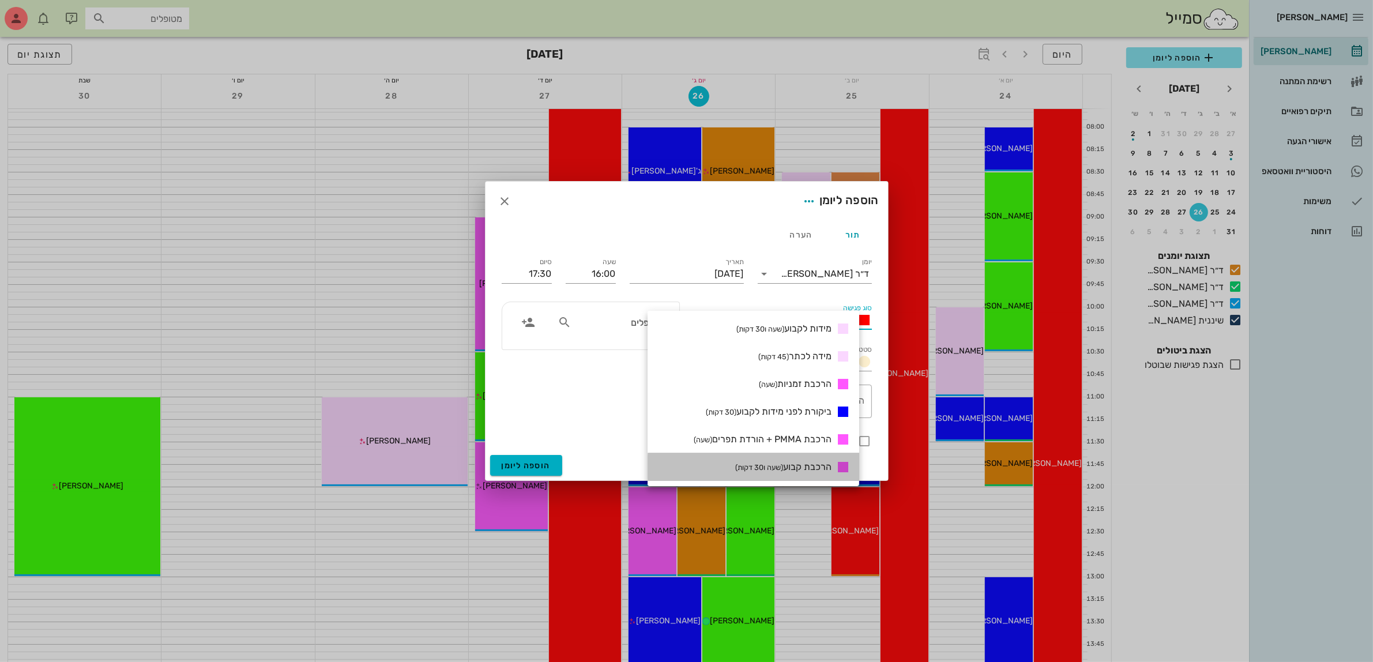
drag, startPoint x: 811, startPoint y: 464, endPoint x: 800, endPoint y: 448, distance: 19.5
click at [810, 465] on span "הרכבת קבוע (שעה ו30 דקות)" at bounding box center [783, 466] width 96 height 11
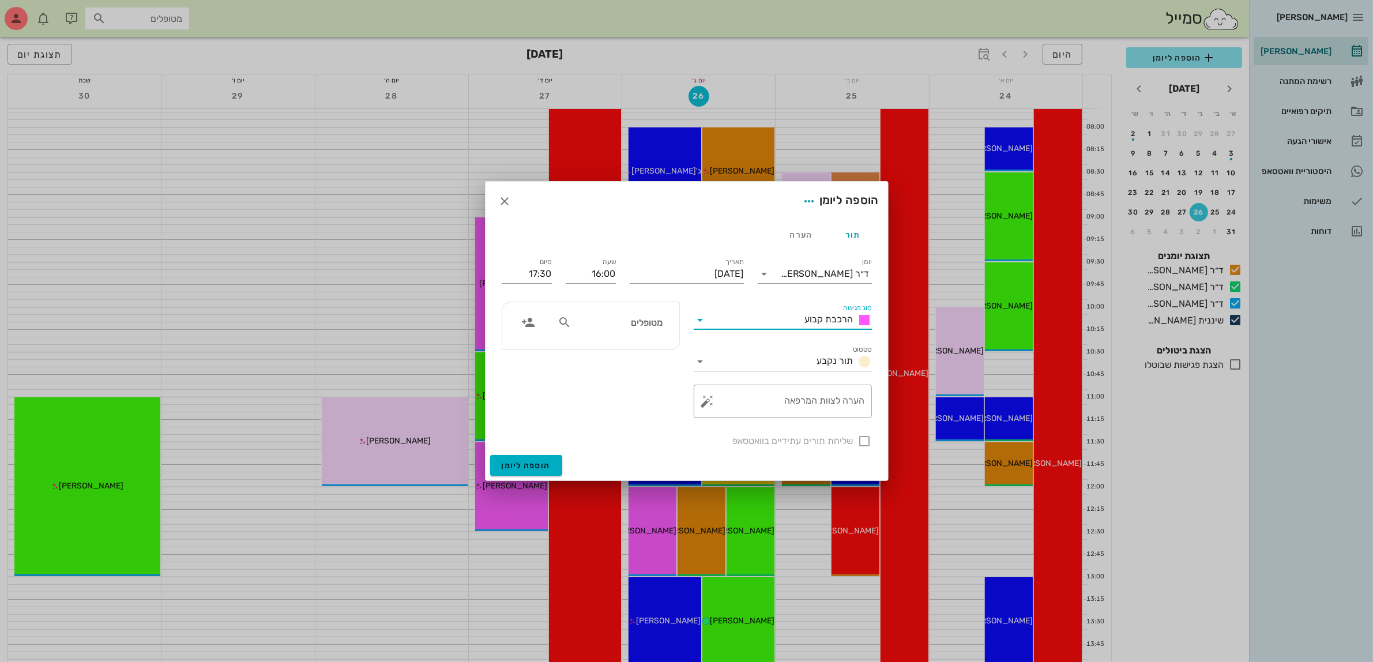
click at [619, 326] on input "מטופלים" at bounding box center [618, 322] width 89 height 15
type input "זמי"
drag, startPoint x: 505, startPoint y: 202, endPoint x: 1000, endPoint y: 99, distance: 505.6
click at [505, 202] on icon "button" at bounding box center [505, 201] width 14 height 14
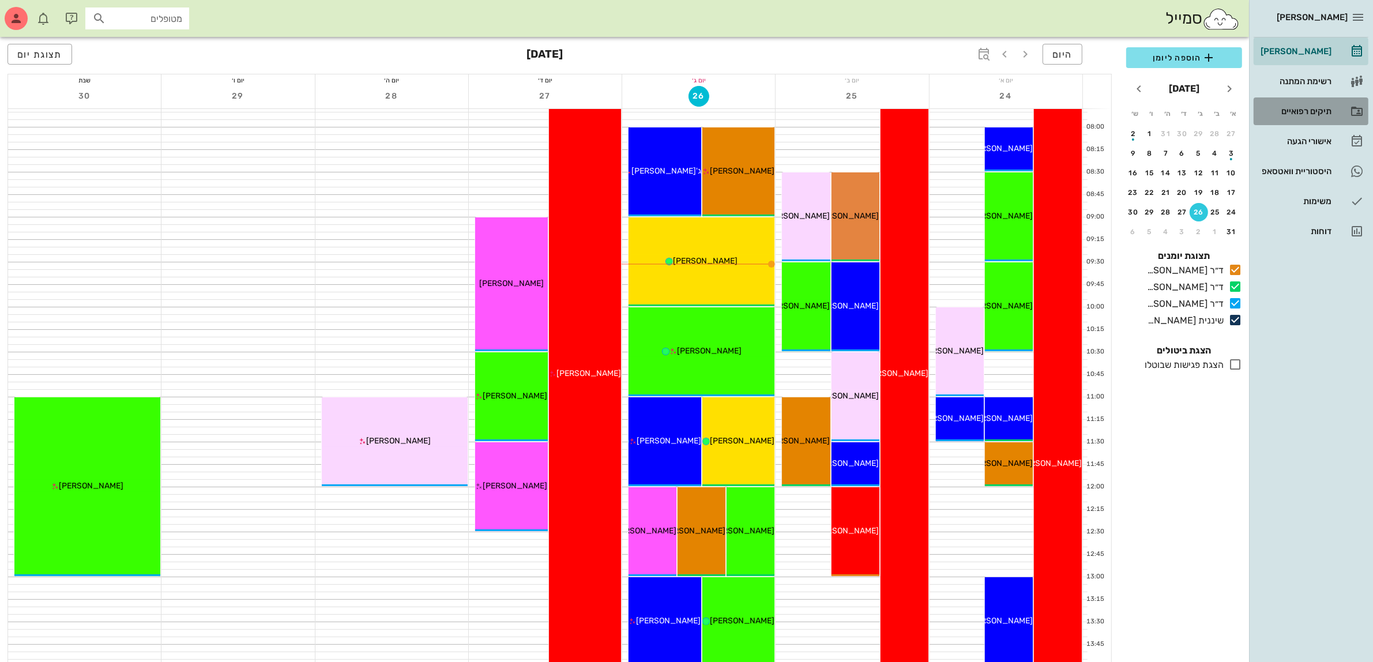
click at [1285, 108] on div "תיקים רפואיים" at bounding box center [1295, 111] width 73 height 9
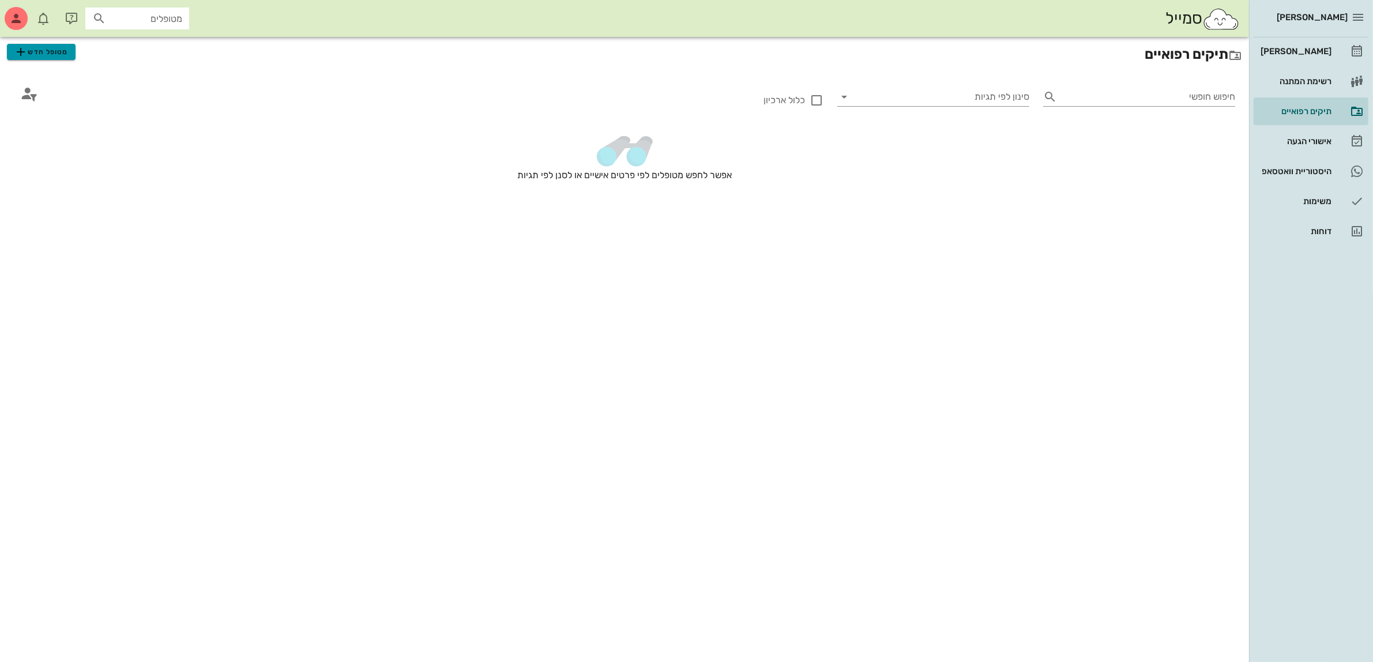
click at [63, 50] on span "מטופל חדש" at bounding box center [41, 52] width 54 height 14
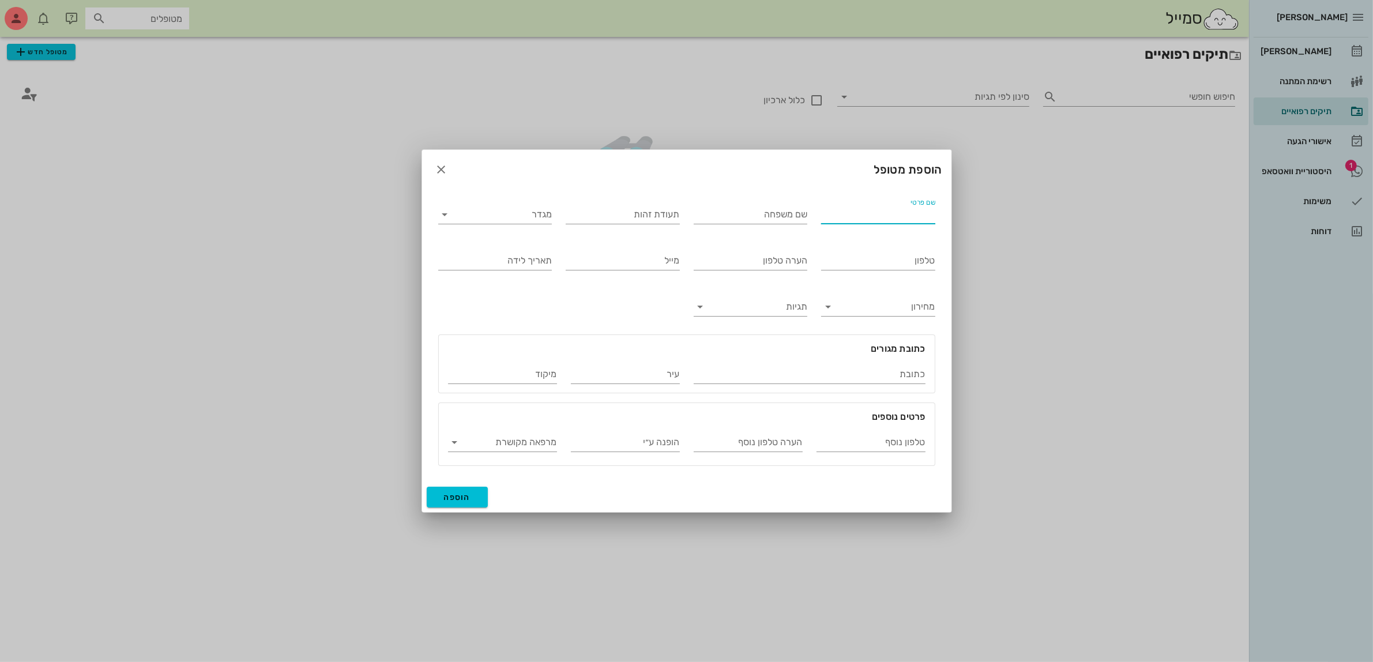
click at [864, 216] on input "שם פרטי" at bounding box center [878, 214] width 114 height 18
type input "זמירה"
type input "לוי"
click at [521, 215] on input "מגדר" at bounding box center [505, 214] width 96 height 18
click at [527, 256] on div "נקבה" at bounding box center [495, 251] width 95 height 11
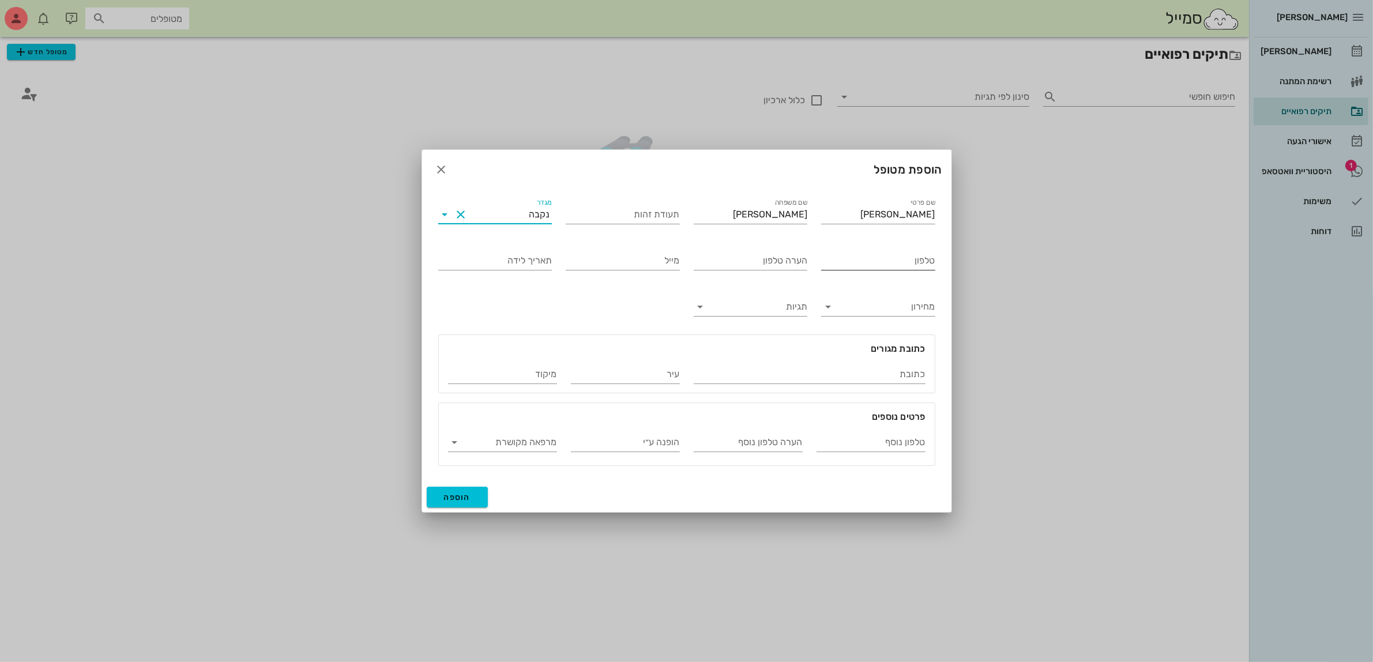
click at [883, 255] on input "טלפון" at bounding box center [878, 261] width 114 height 18
type input "052-2317112"
click at [461, 499] on span "הוספה" at bounding box center [457, 498] width 27 height 10
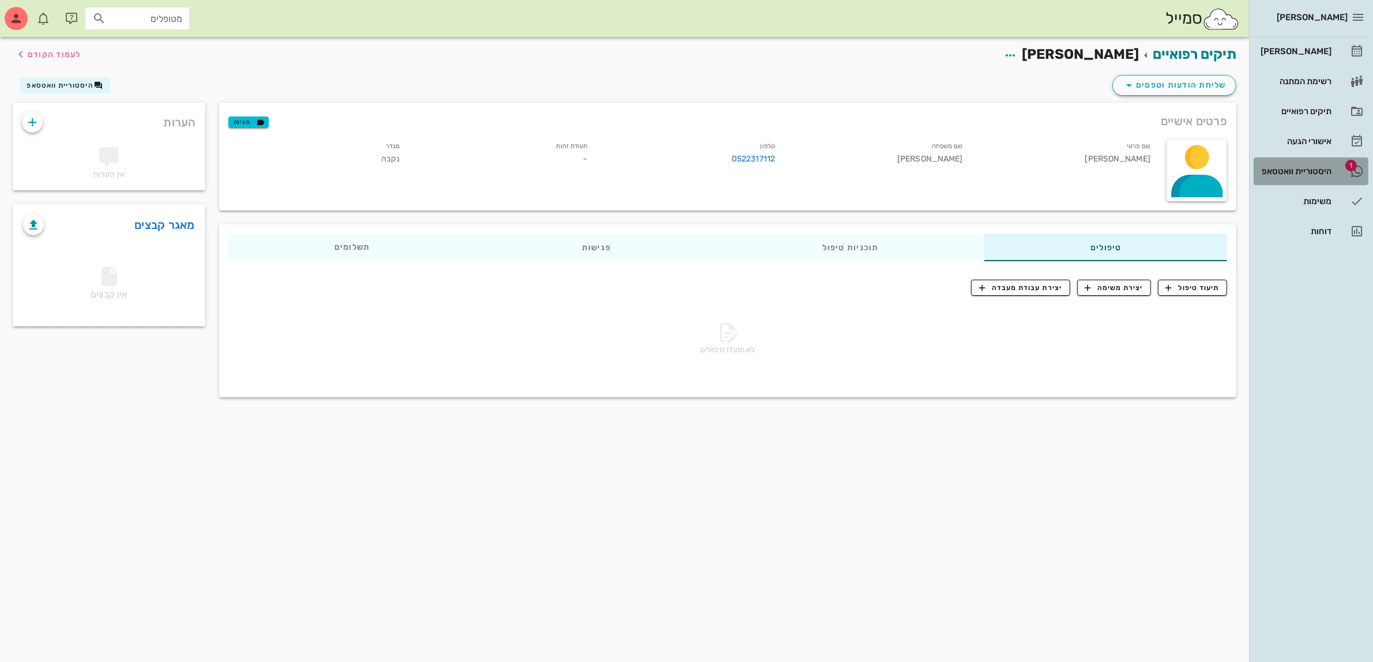
click at [1287, 167] on div "היסטוריית וואטסאפ" at bounding box center [1295, 171] width 73 height 9
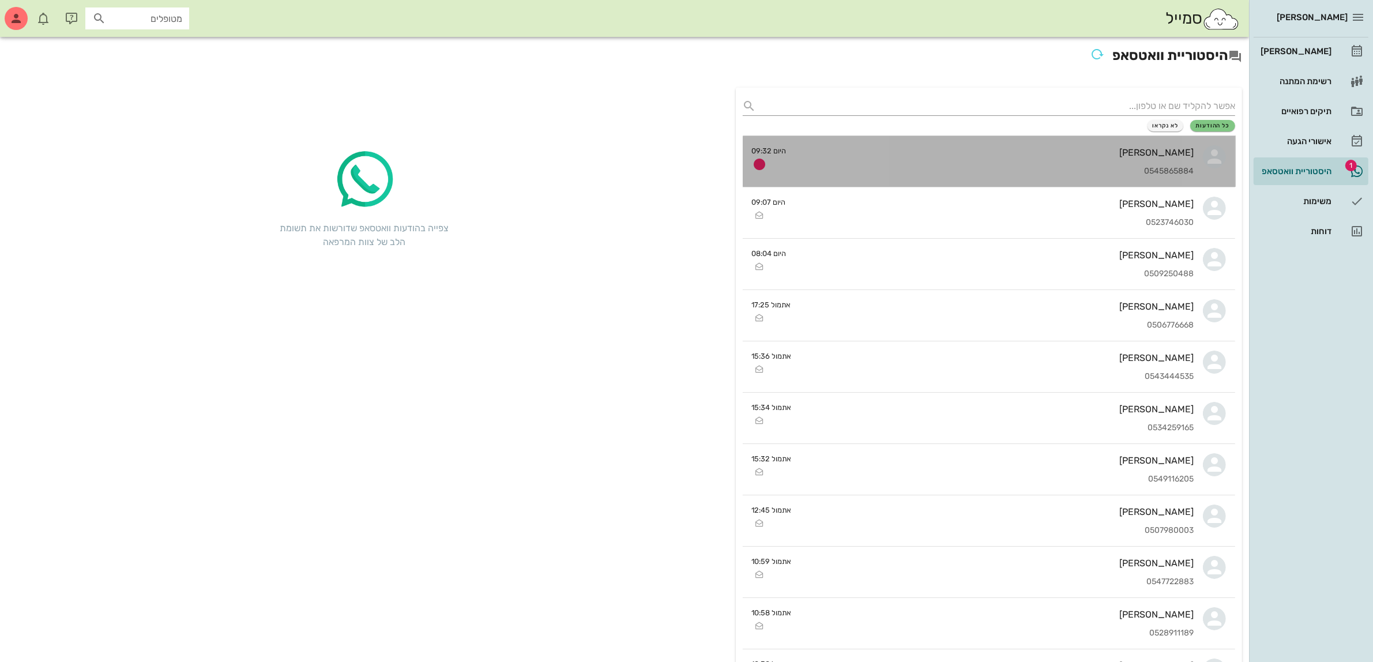
click at [1102, 163] on div "רחלי כרמלי 0545865884" at bounding box center [995, 161] width 399 height 51
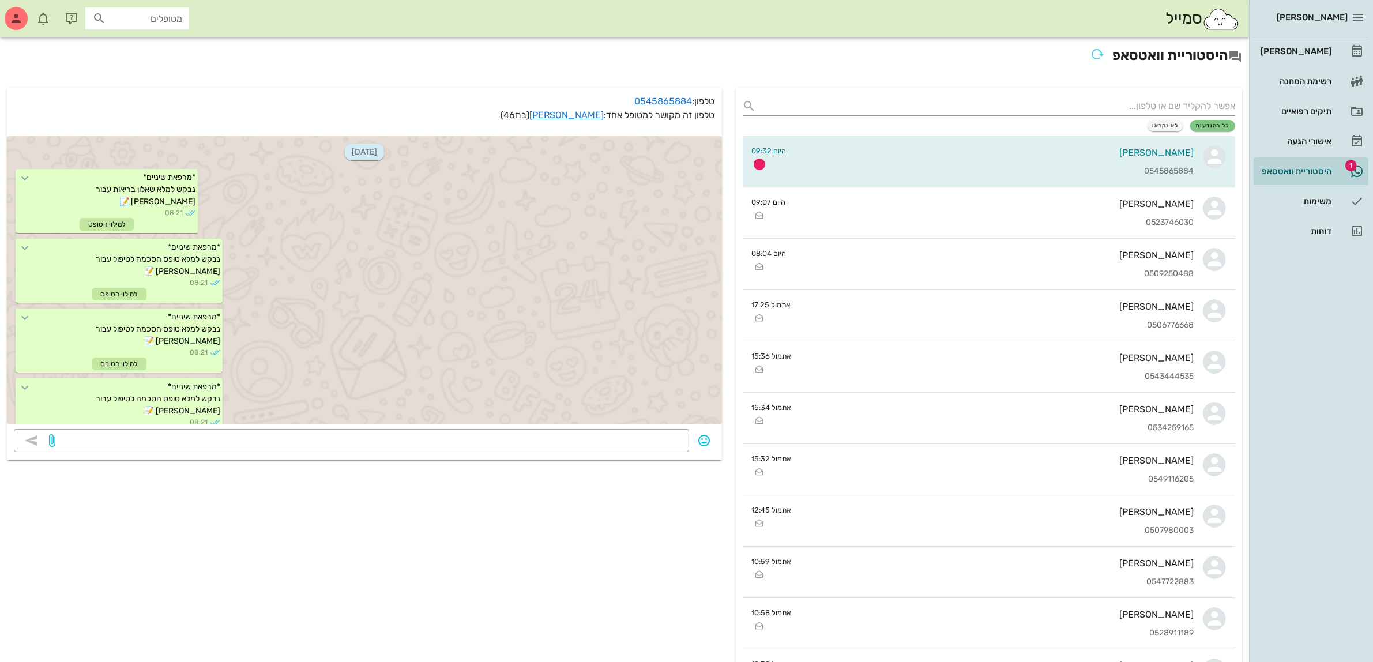
scroll to position [890, 0]
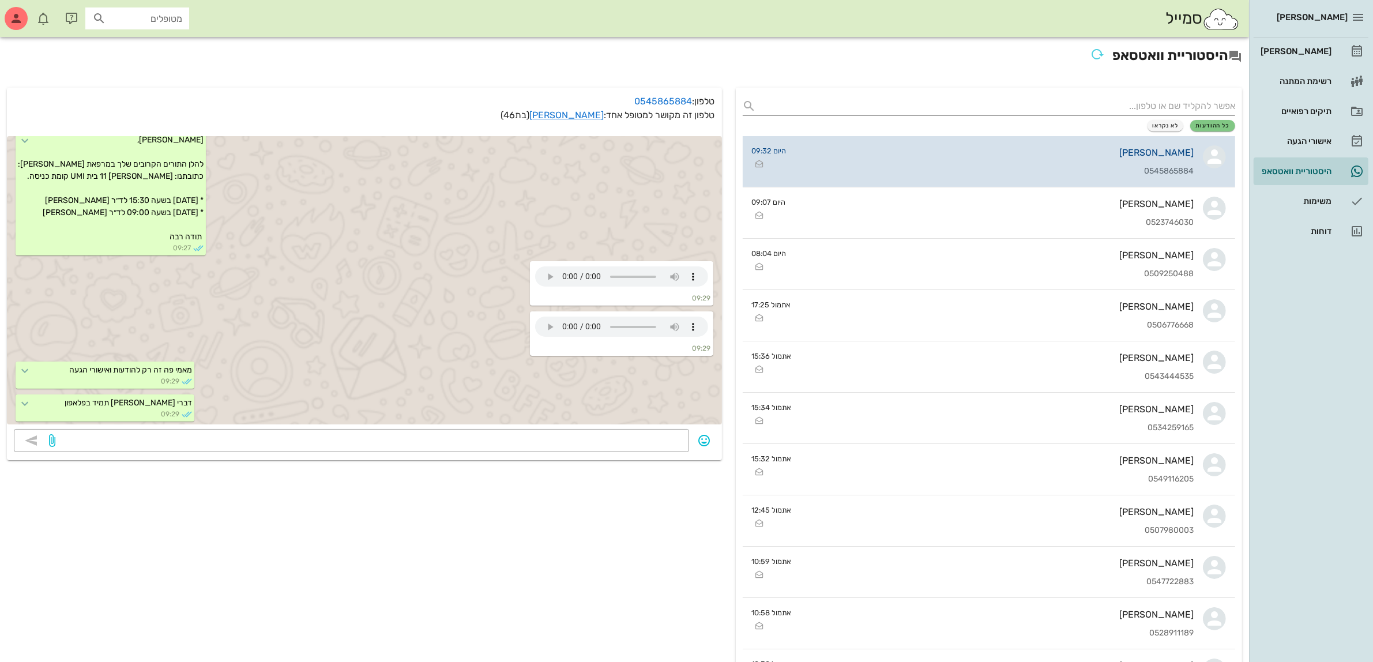
click at [1106, 159] on div "רחלי כרמלי 0545865884" at bounding box center [995, 161] width 399 height 51
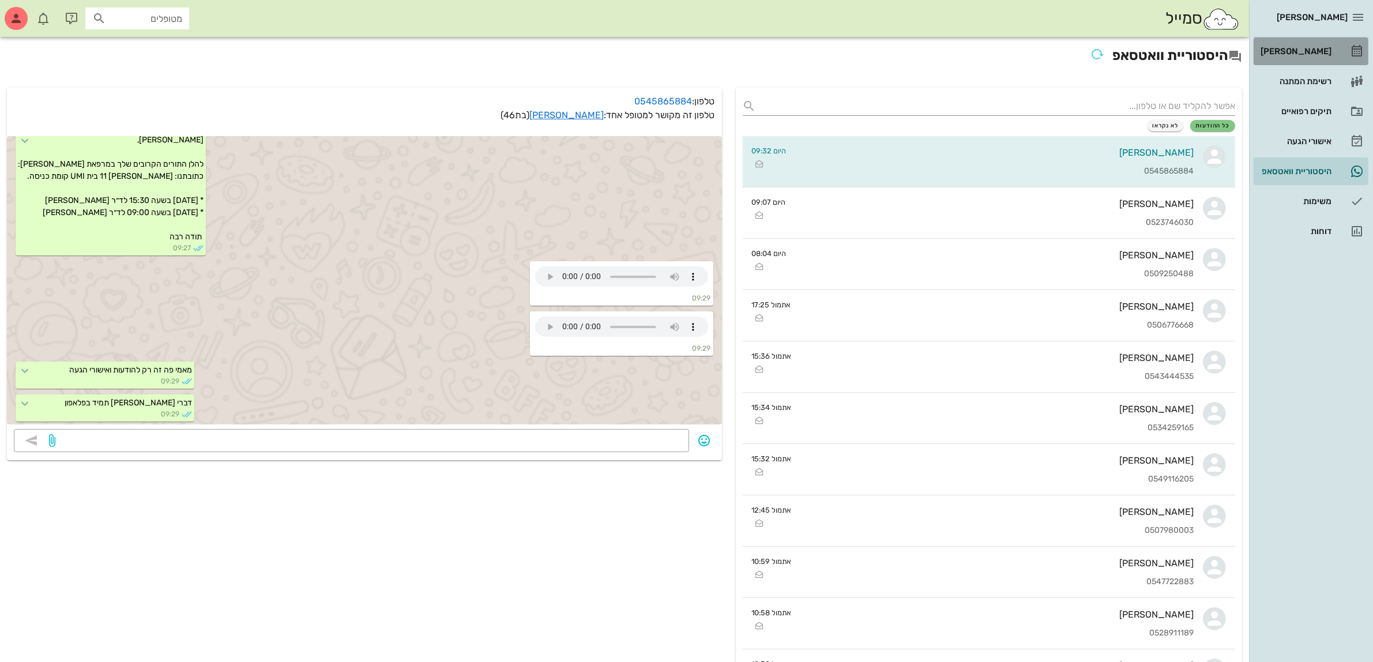
click at [1302, 55] on div "[PERSON_NAME]" at bounding box center [1295, 51] width 73 height 9
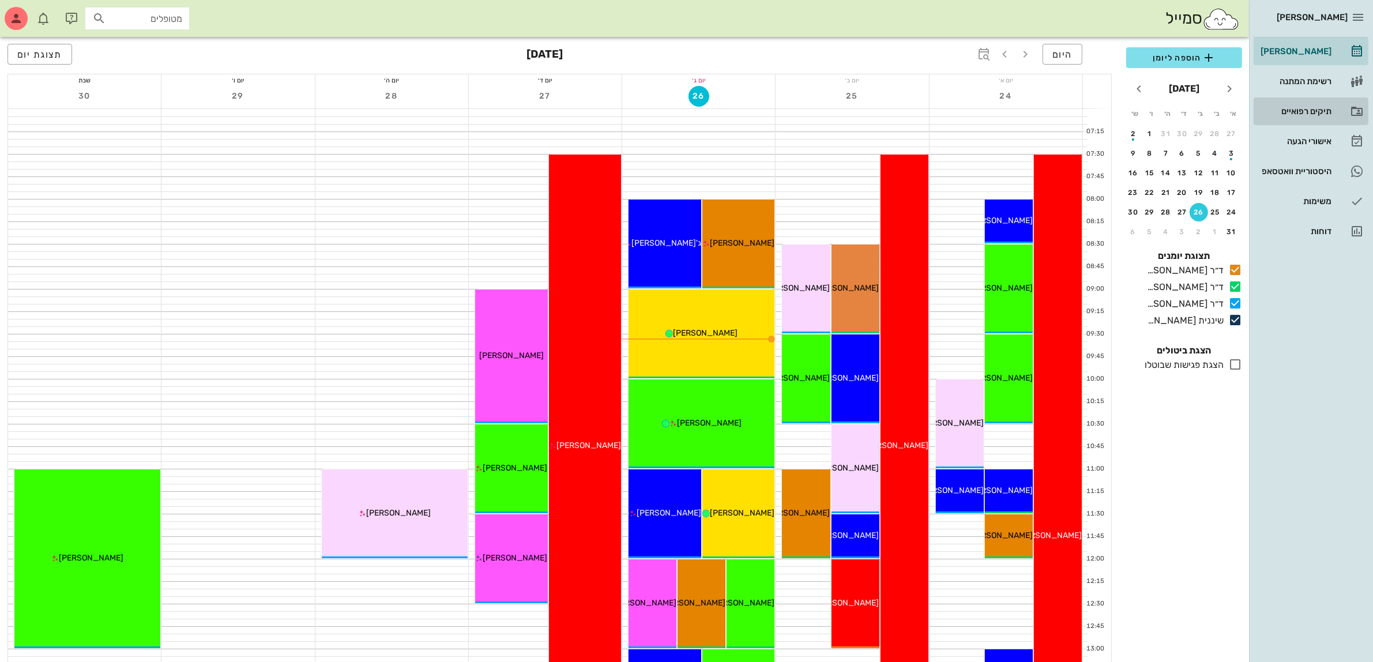
click at [1287, 107] on div "תיקים רפואיים" at bounding box center [1295, 111] width 73 height 9
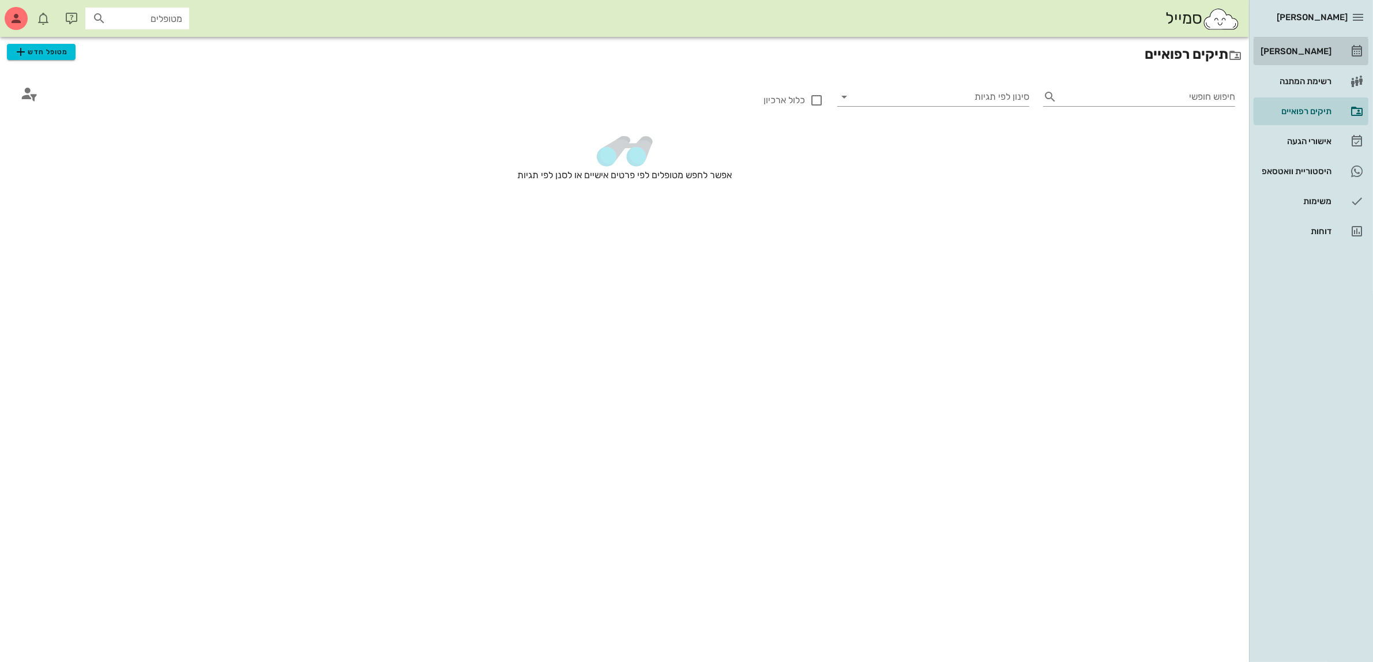
click at [1304, 48] on div "[PERSON_NAME]" at bounding box center [1295, 51] width 73 height 9
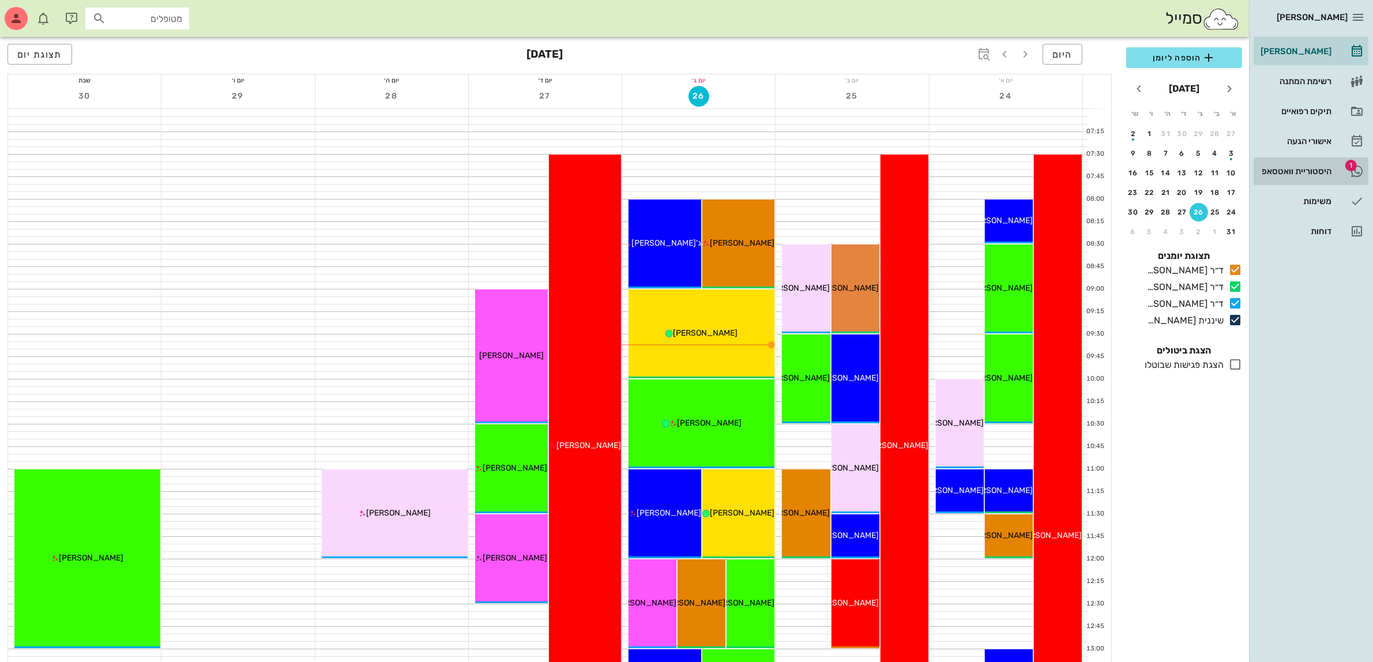
click at [1298, 171] on div "היסטוריית וואטסאפ" at bounding box center [1295, 171] width 73 height 9
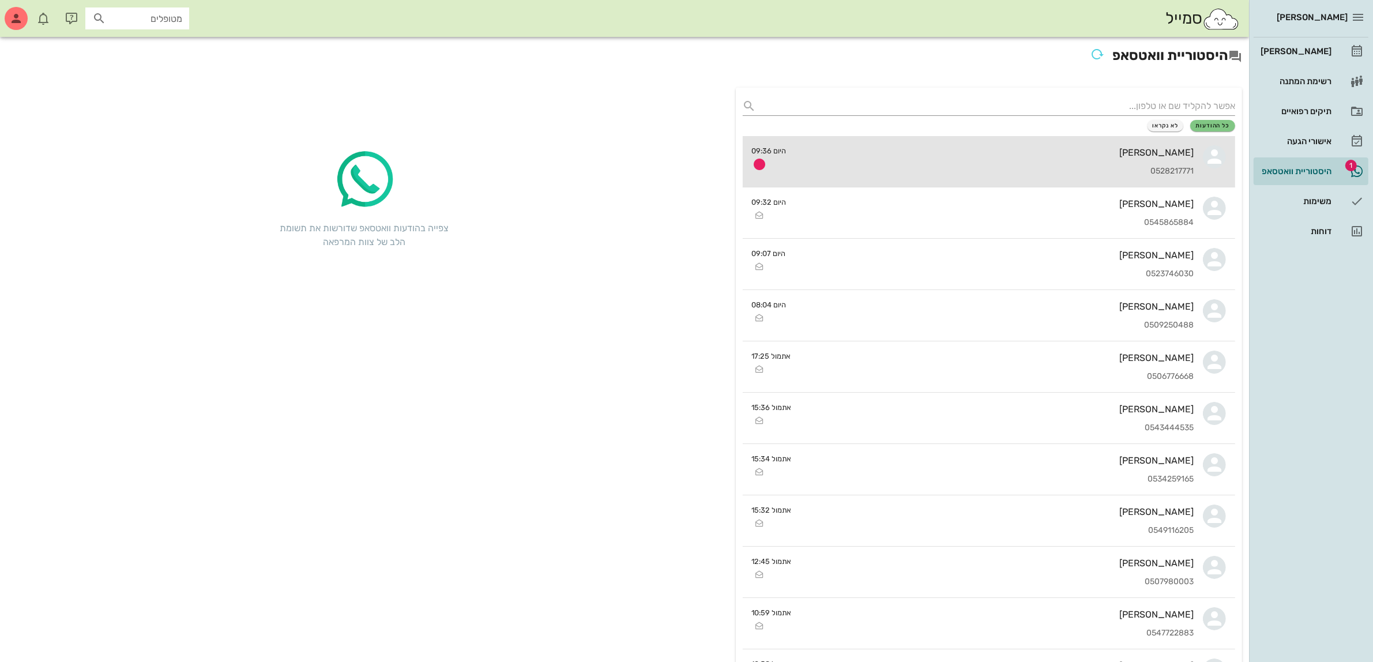
click at [1091, 168] on div "0528217771" at bounding box center [995, 172] width 399 height 10
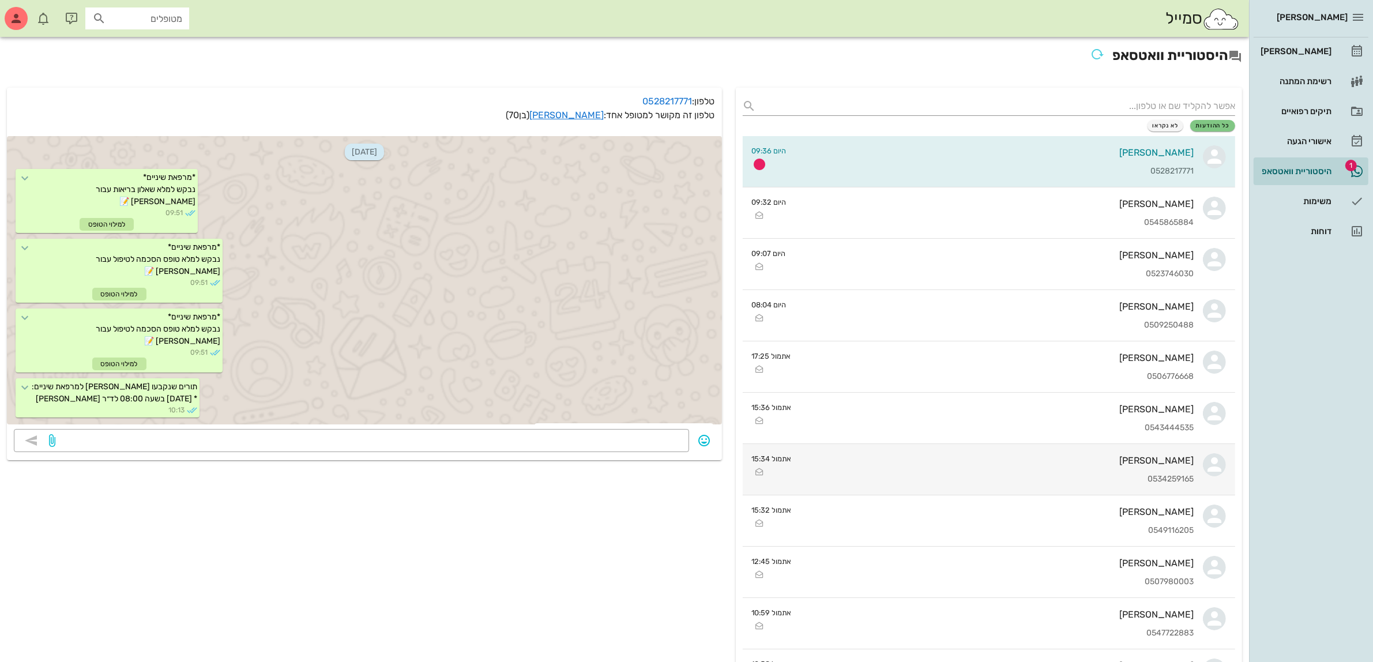
scroll to position [1048, 0]
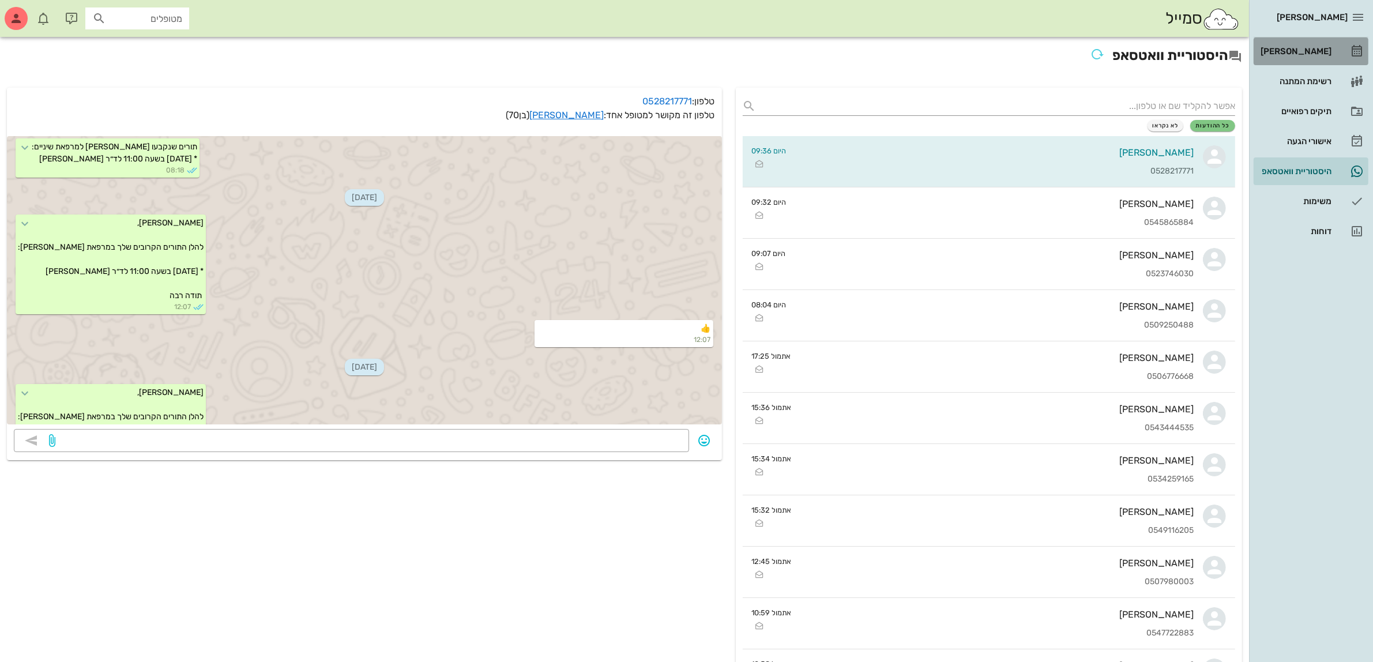
click at [1307, 45] on div "[PERSON_NAME]" at bounding box center [1295, 51] width 73 height 18
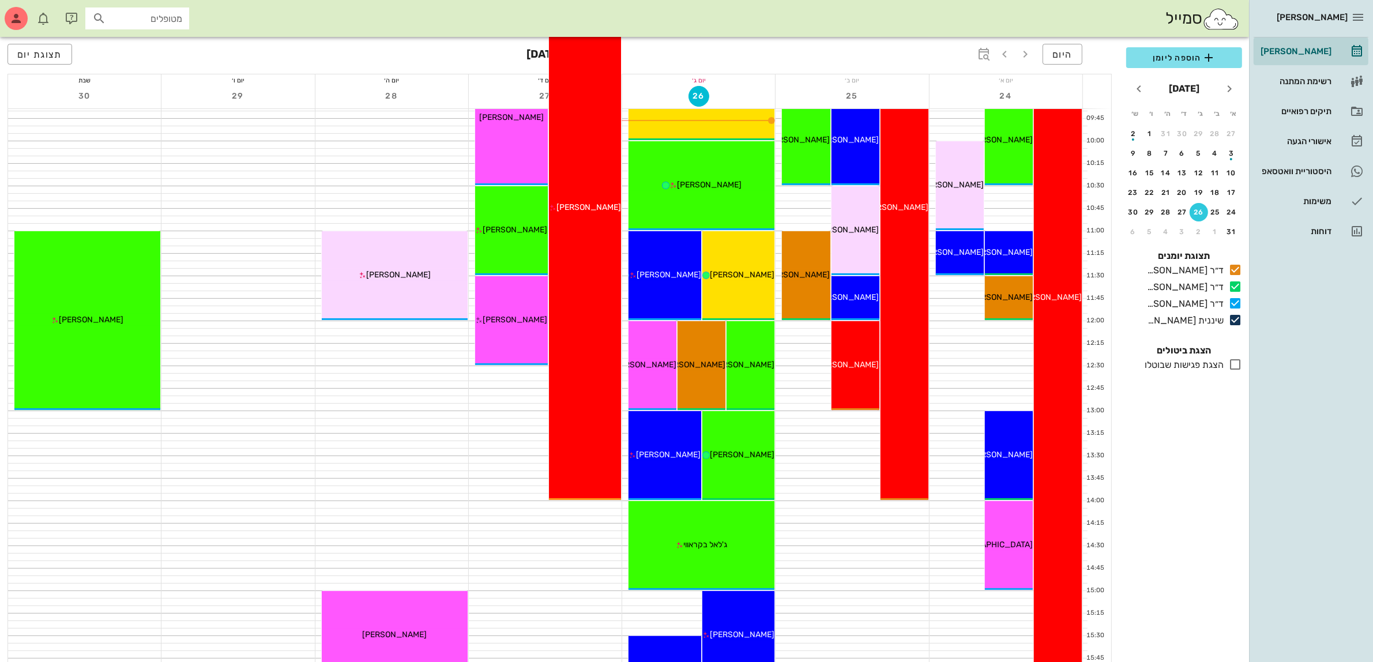
scroll to position [216, 0]
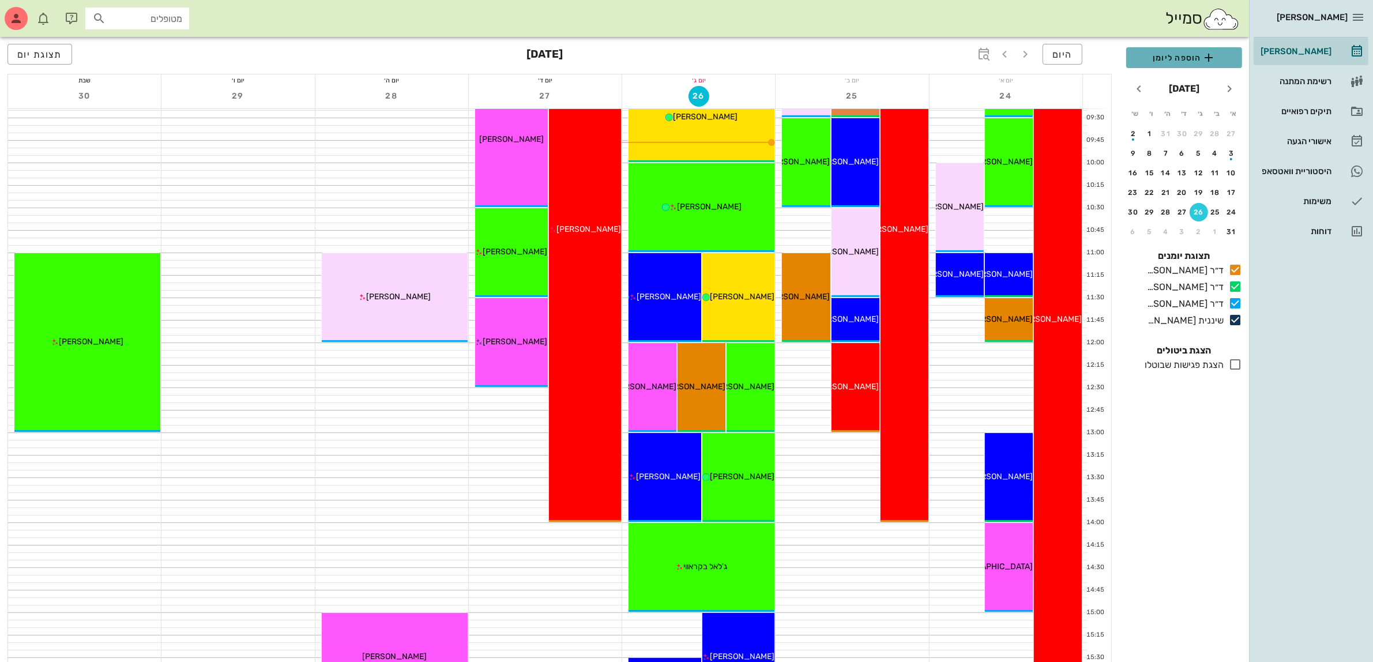
click at [1153, 56] on span "הוספה ליומן" at bounding box center [1184, 58] width 97 height 14
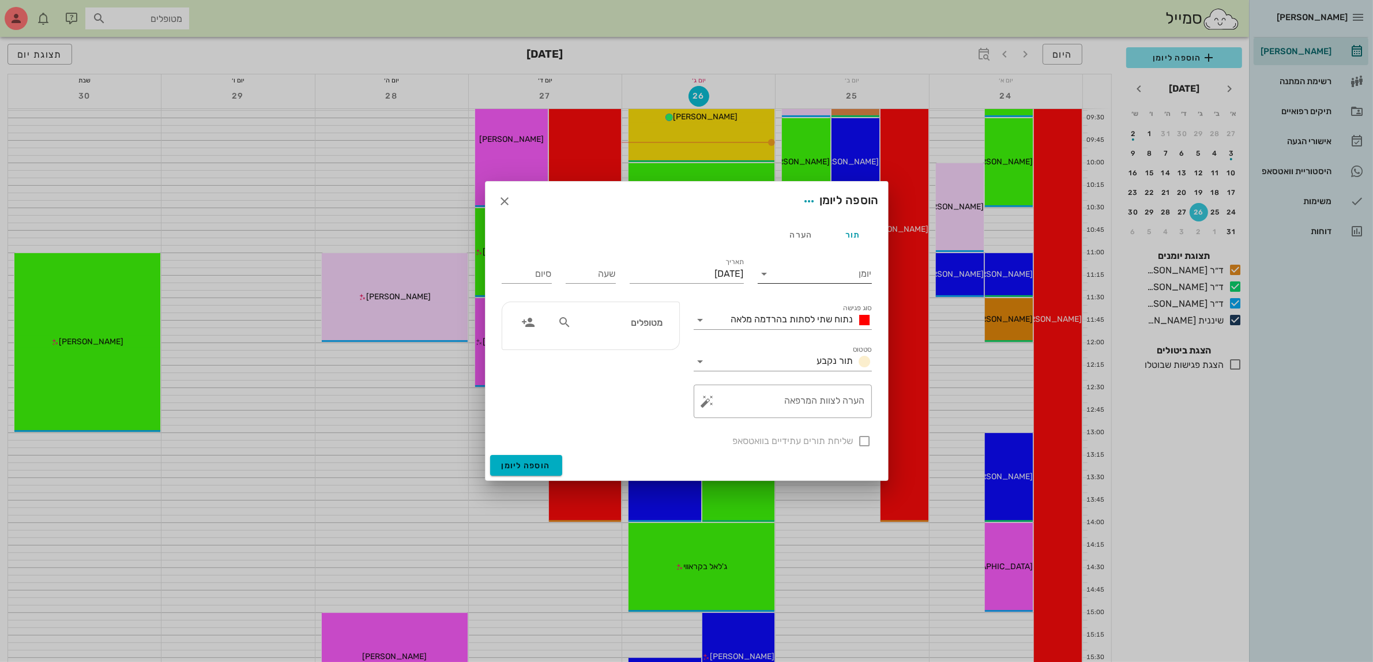
click at [786, 267] on input "יומן" at bounding box center [823, 274] width 98 height 18
click at [797, 282] on div "ד״ר [PERSON_NAME]" at bounding box center [818, 282] width 102 height 11
click at [851, 273] on div "ד״ר [PERSON_NAME]" at bounding box center [826, 274] width 88 height 10
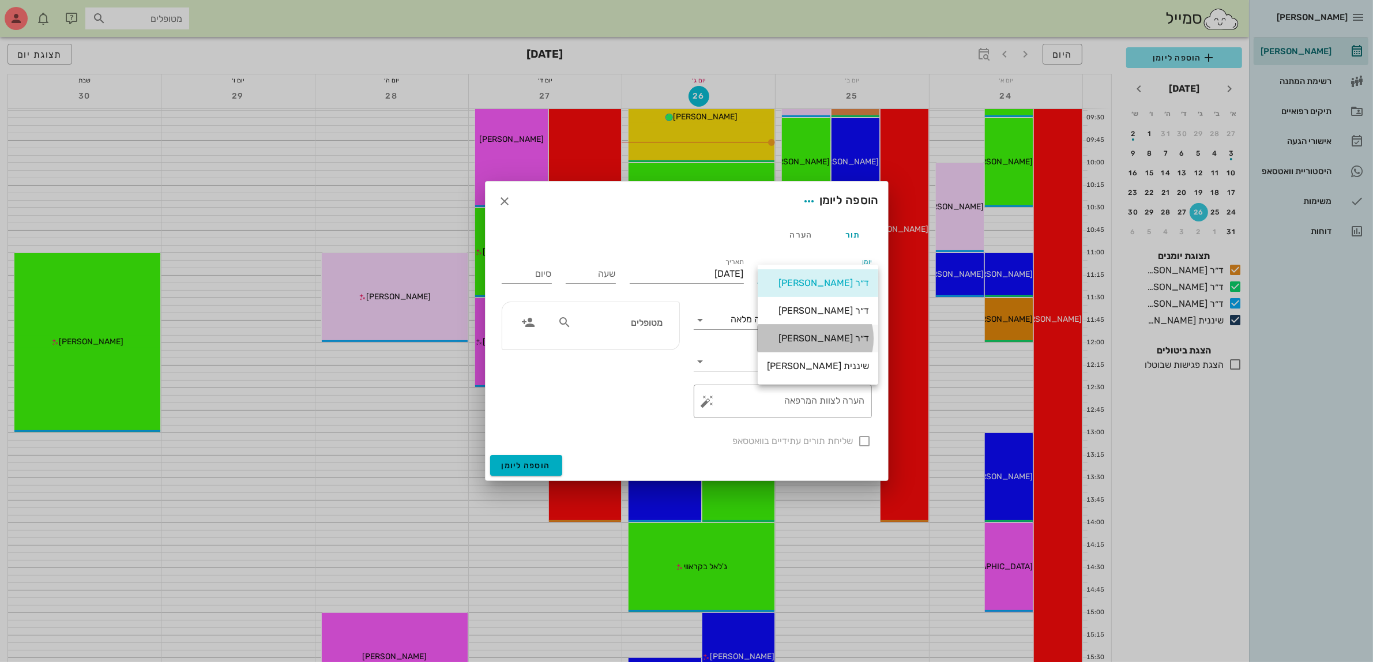
click at [831, 339] on div "ד״ר [PERSON_NAME]" at bounding box center [818, 338] width 102 height 11
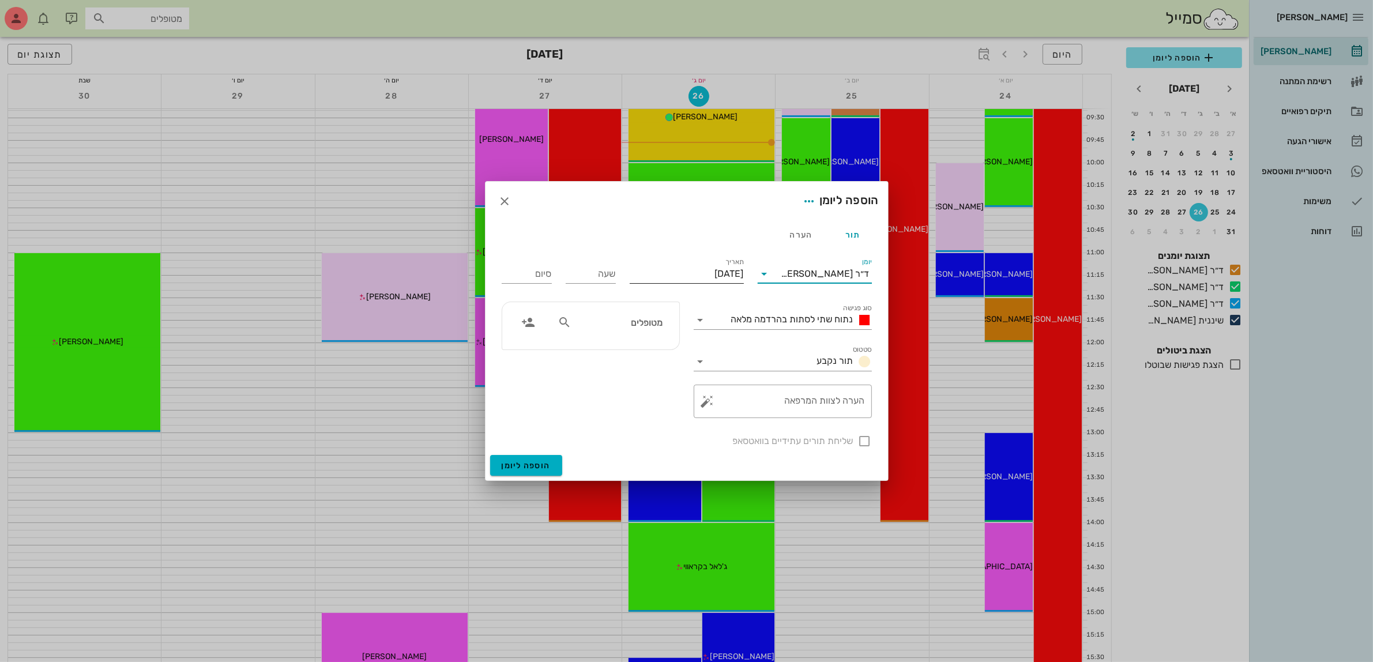
click at [696, 275] on input "[DATE]" at bounding box center [687, 274] width 114 height 18
click at [681, 417] on button "27" at bounding box center [683, 425] width 18 height 18
type input "יום רביעי, 27 באוגוסט 2025"
click at [581, 275] on input "שעה" at bounding box center [591, 274] width 50 height 18
type input "16:00"
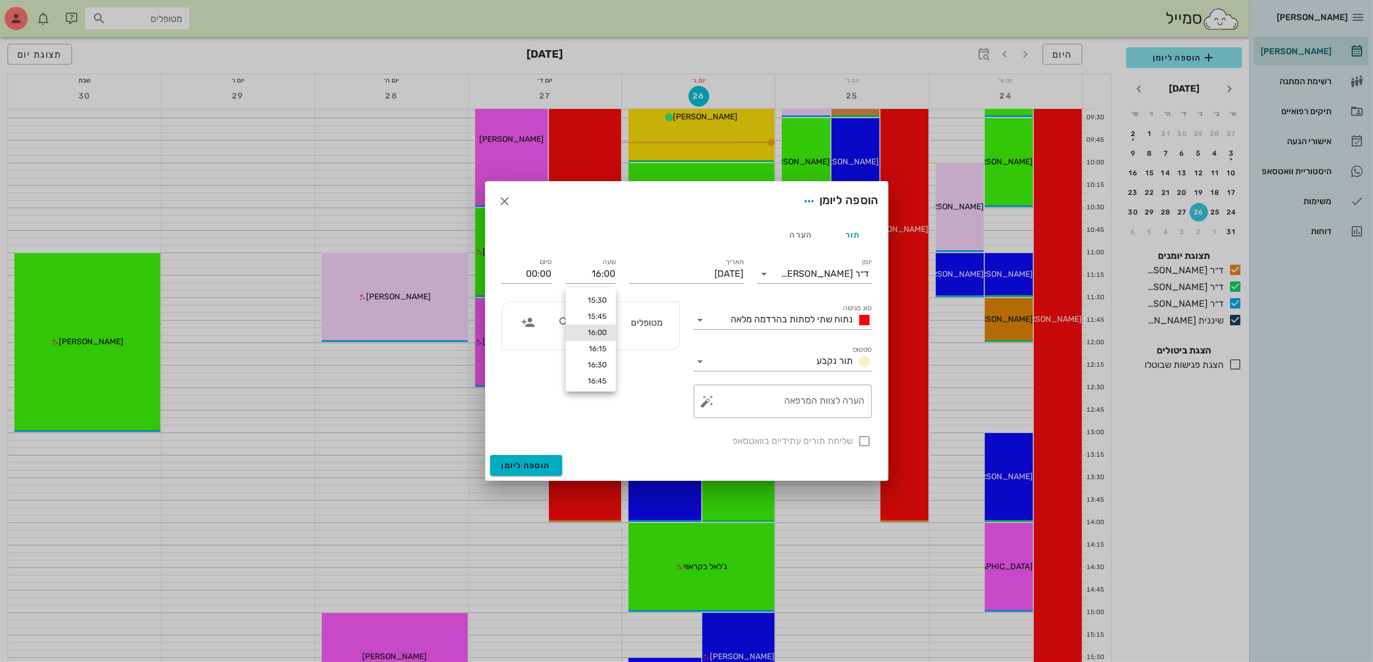
click at [554, 272] on div "סיום 00:00" at bounding box center [527, 272] width 64 height 46
click at [769, 316] on span "נתוח שתי לסתות בהרדמה מלאה" at bounding box center [792, 319] width 122 height 11
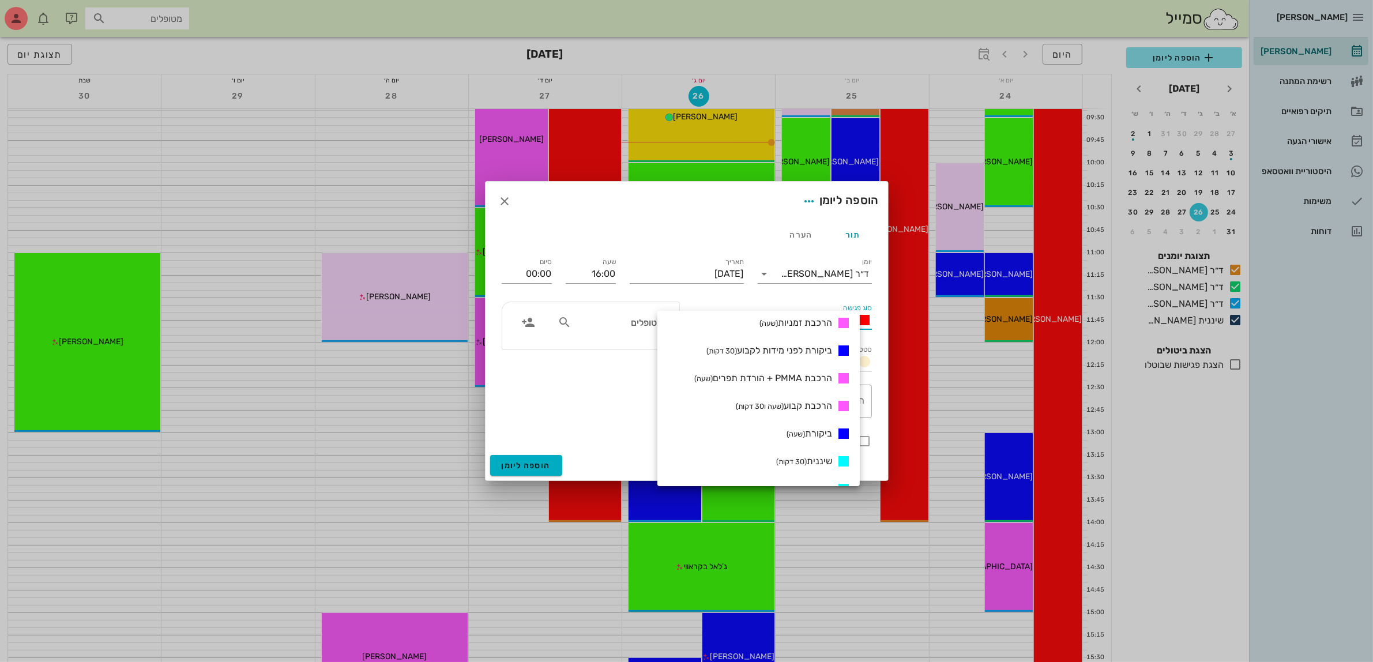
scroll to position [433, 0]
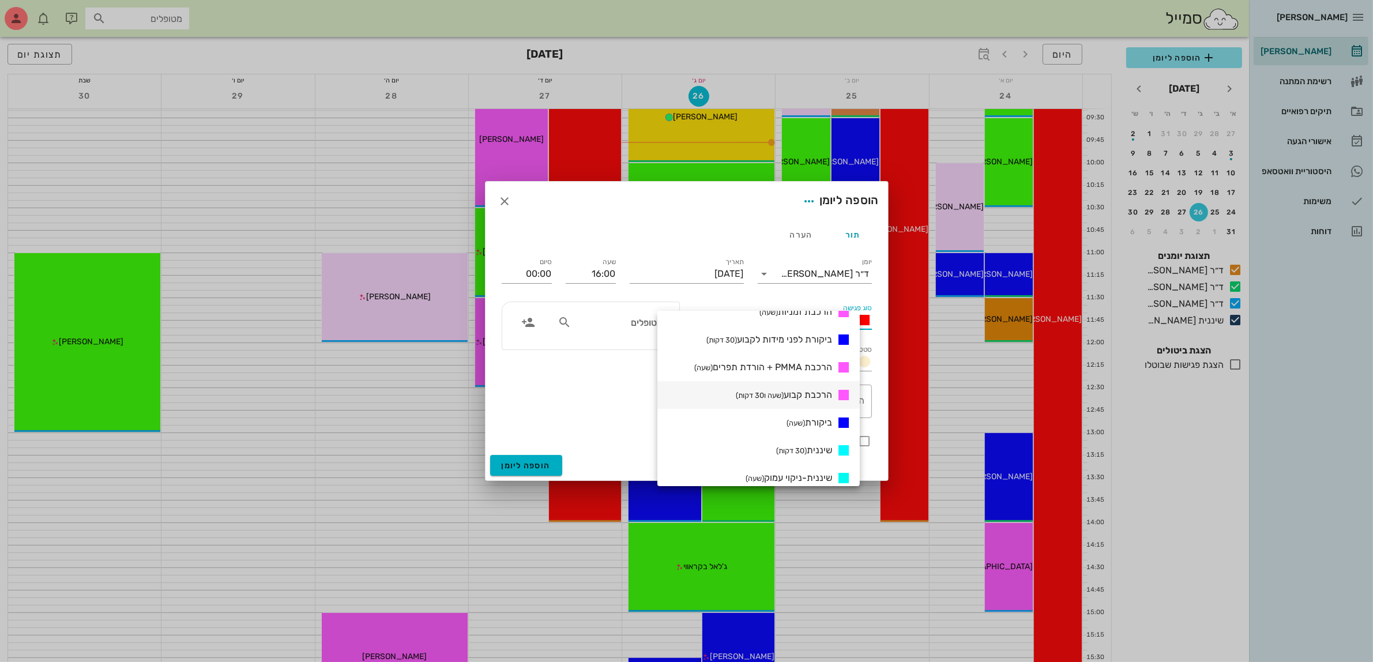
click at [820, 394] on span "הרכבת קבוע (שעה ו30 דקות)" at bounding box center [784, 394] width 96 height 11
type input "17:30"
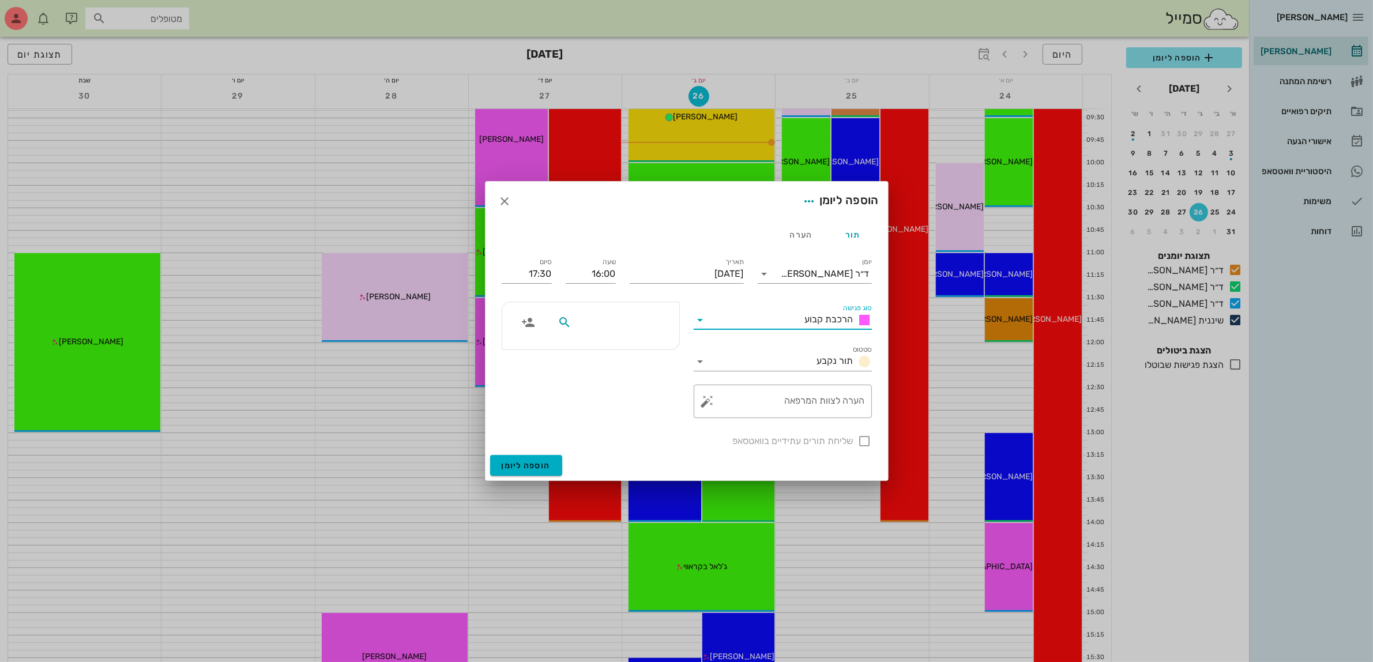
click at [648, 323] on input "text" at bounding box center [618, 322] width 89 height 15
type input "זמי"
click at [637, 352] on div "זמירה לוי" at bounding box center [617, 348] width 112 height 9
click at [863, 434] on div at bounding box center [865, 441] width 20 height 20
checkbox input "true"
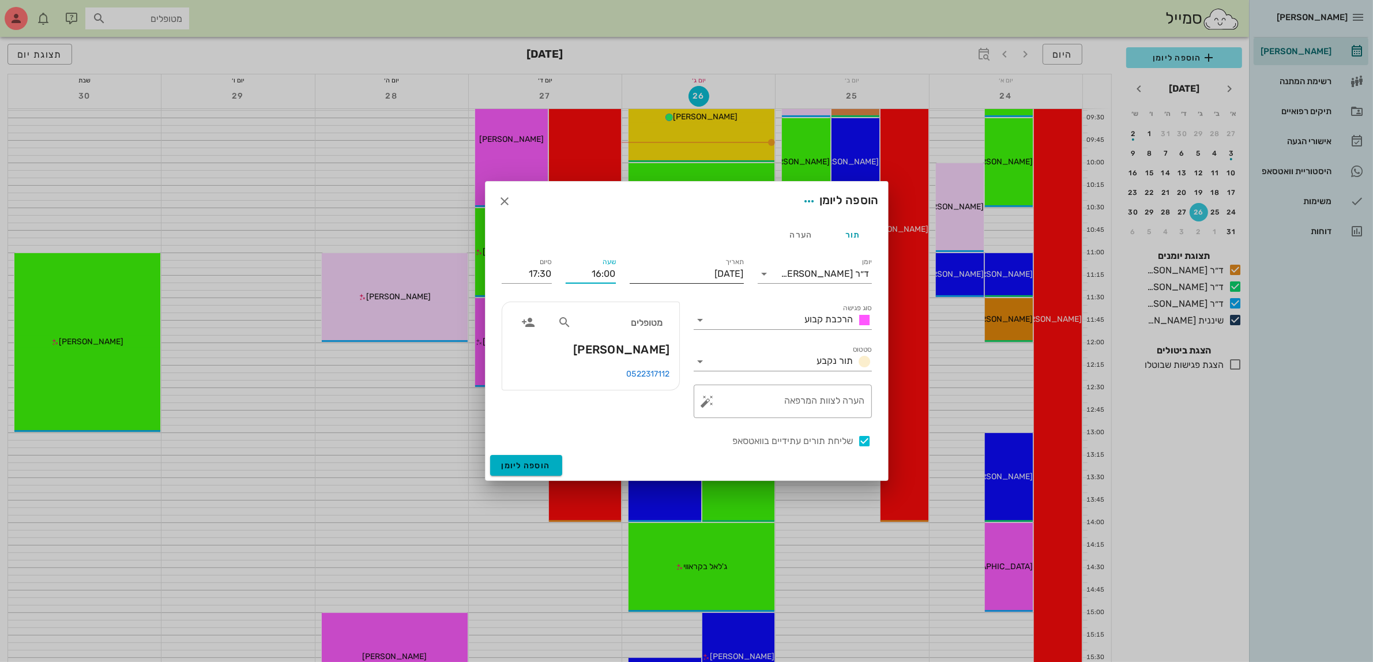
drag, startPoint x: 590, startPoint y: 275, endPoint x: 646, endPoint y: 271, distance: 56.6
click at [646, 271] on div "יומן ד״ר עמראן ביאדסה סוג פגישה הרכבת קבוע סטטוס תור נקבע תאריך יום רביעי, 27 ב…" at bounding box center [687, 352] width 384 height 207
type input "15:00"
type input "16:30"
click at [547, 271] on input "16:30" at bounding box center [527, 274] width 50 height 18
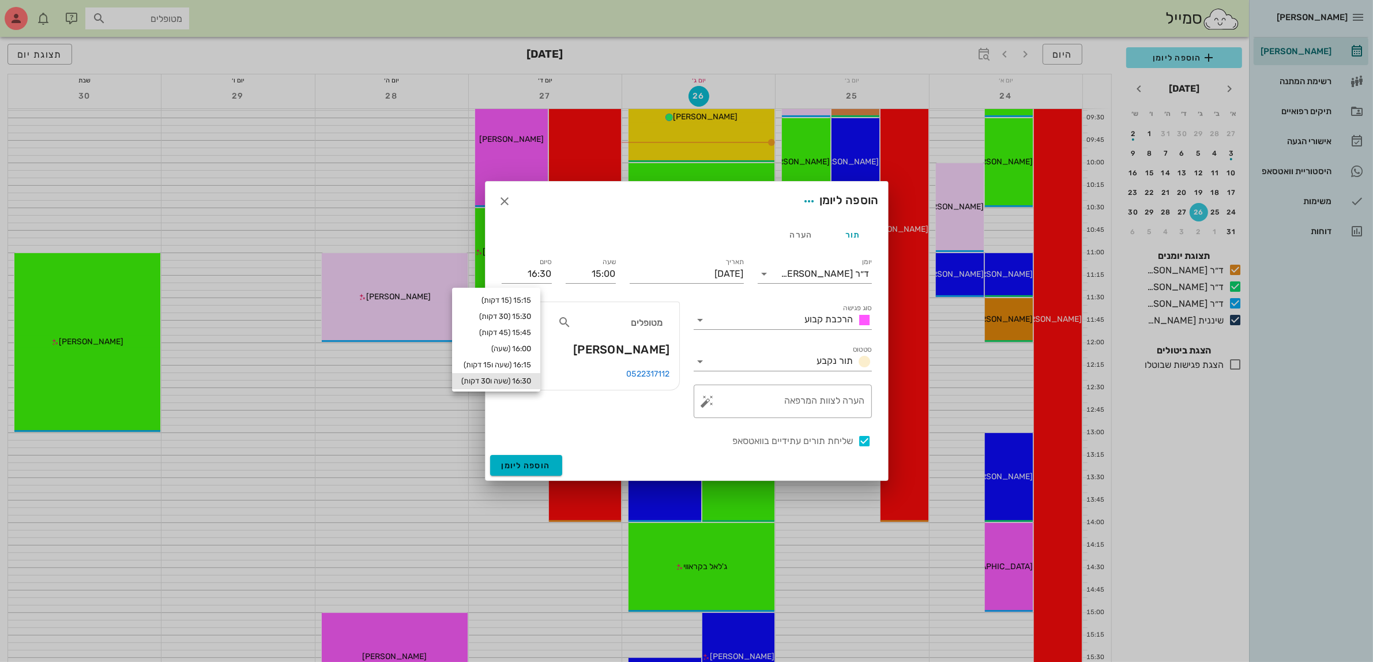
click at [628, 197] on div "הוספה ליומן" at bounding box center [687, 201] width 403 height 39
drag, startPoint x: 583, startPoint y: 273, endPoint x: 667, endPoint y: 272, distance: 84.2
click at [667, 272] on div "יומן ד״ר עמראן ביאדסה סוג פגישה הרכבת קבוע סטטוס תור נקבע תאריך יום רביעי, 27 ב…" at bounding box center [687, 352] width 384 height 207
type input "16:00"
type input "17:30"
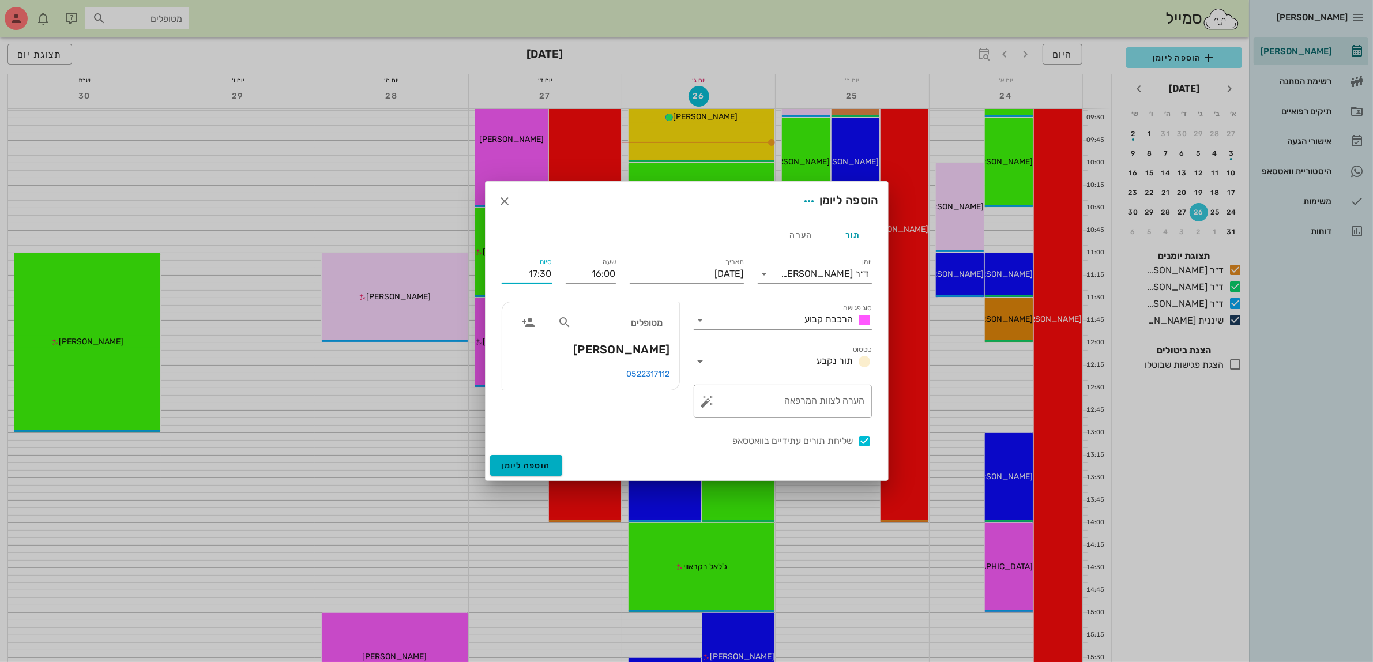
drag, startPoint x: 515, startPoint y: 270, endPoint x: 620, endPoint y: 274, distance: 105.6
click at [619, 273] on div "יומן ד״ר עמראן ביאדסה סוג פגישה הרכבת קבוע סטטוס תור נקבע תאריך יום רביעי, 27 ב…" at bounding box center [687, 352] width 384 height 207
click at [662, 418] on div "מטופלים זמירה לוי 0522317112" at bounding box center [591, 360] width 192 height 130
click at [526, 459] on button "הוספה ליומן" at bounding box center [526, 465] width 72 height 21
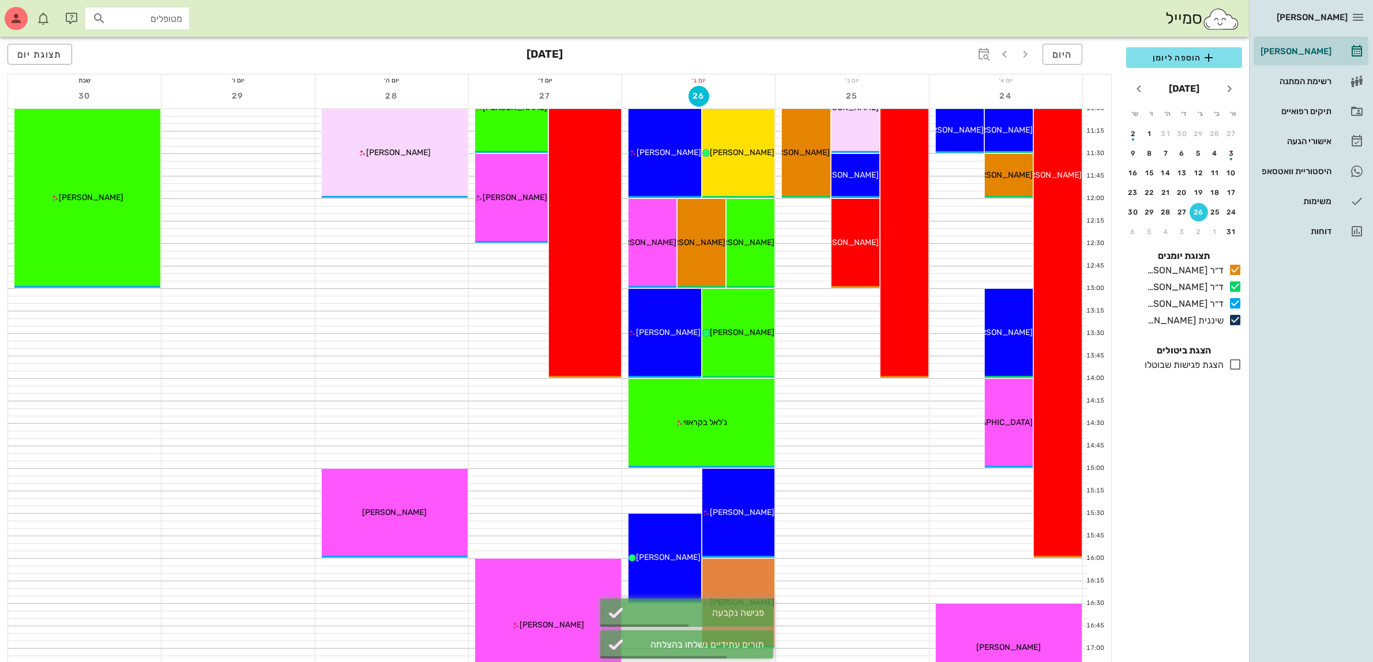
scroll to position [288, 0]
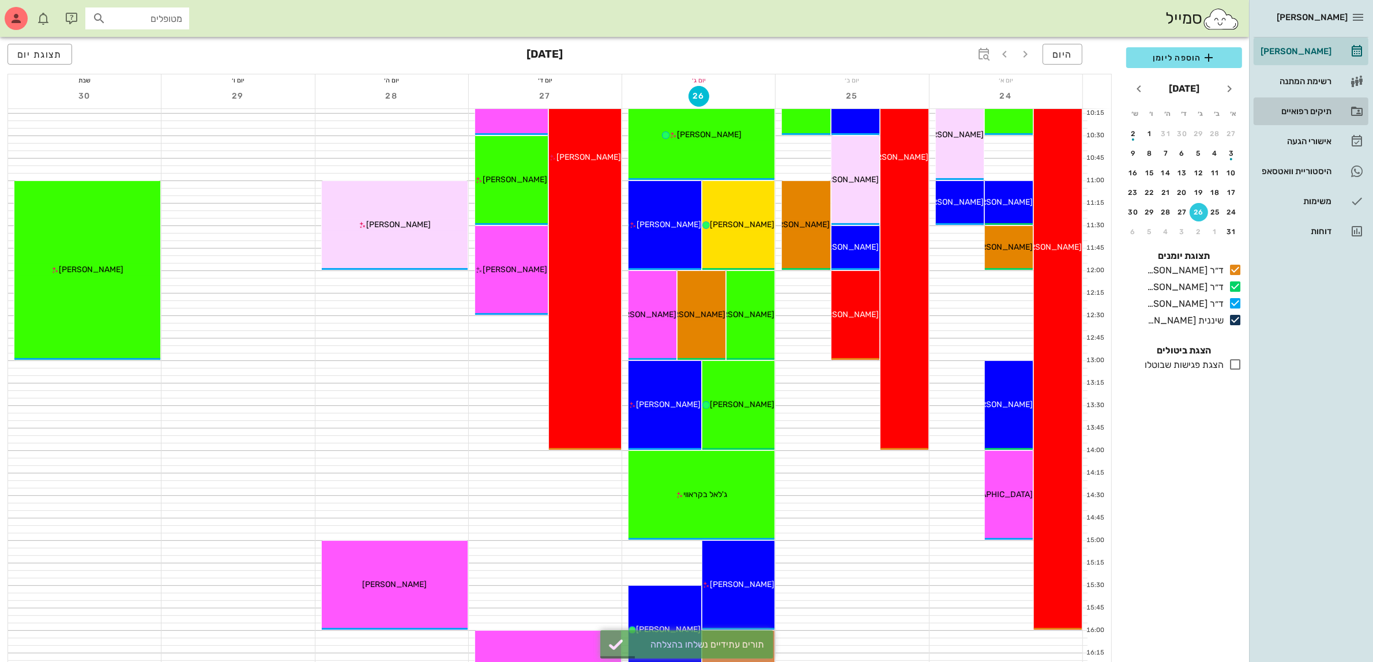
click at [1305, 107] on div "תיקים רפואיים" at bounding box center [1295, 111] width 73 height 9
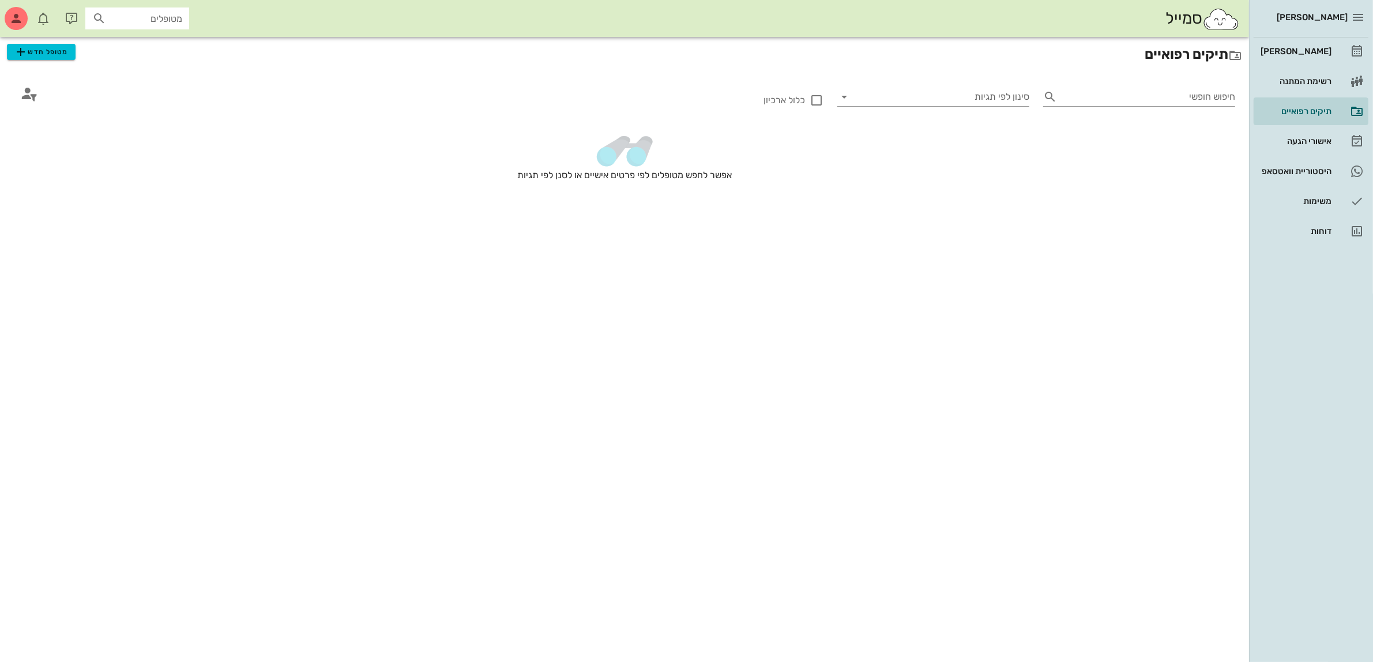
click at [1020, 534] on div "תיקים רפואיים מטופל חדש חיפוש חופשי סינון לפי תגיות כלול ארכיון אפשר לחפש מטופל…" at bounding box center [624, 349] width 1249 height 625
click at [1204, 143] on div "אפשר לחפש מטופלים לפי פרטים אישיים או לסנן לפי תגיות" at bounding box center [625, 172] width 1236 height 95
click at [1285, 47] on div "[PERSON_NAME]" at bounding box center [1295, 51] width 73 height 9
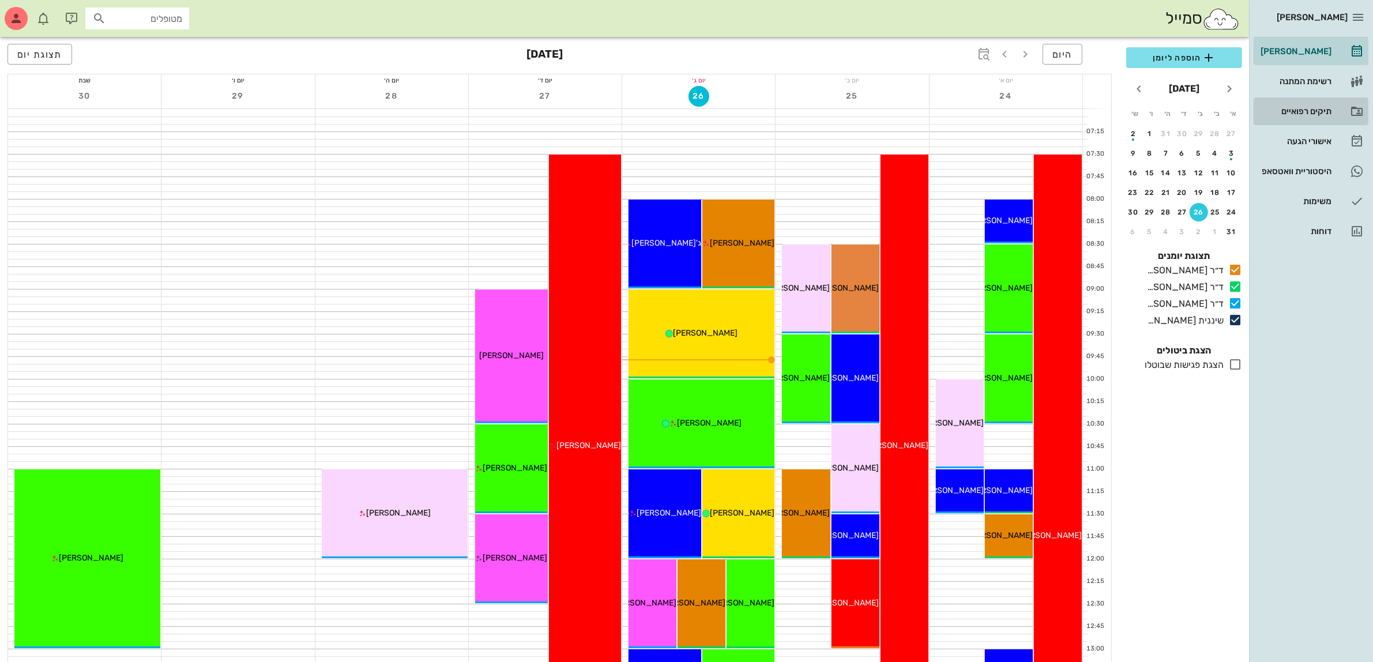
click at [1304, 110] on div "תיקים רפואיים" at bounding box center [1295, 111] width 73 height 9
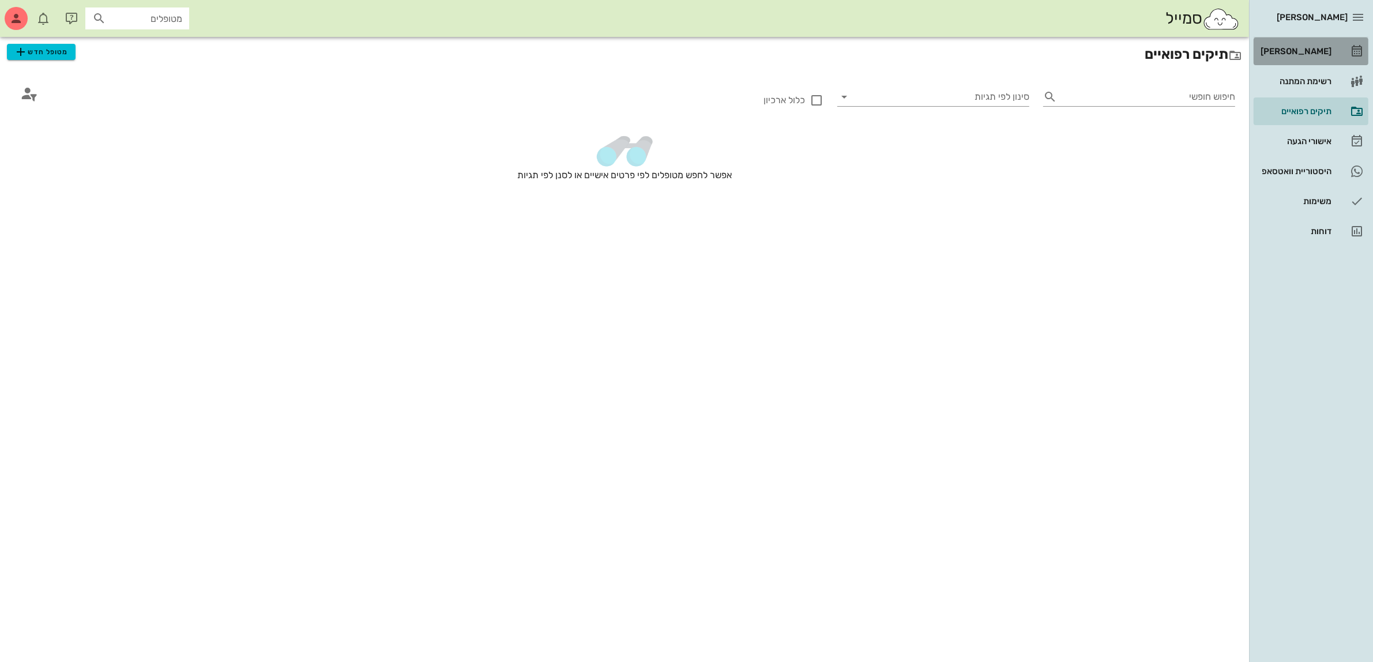
click at [1312, 55] on div "[PERSON_NAME]" at bounding box center [1295, 51] width 73 height 9
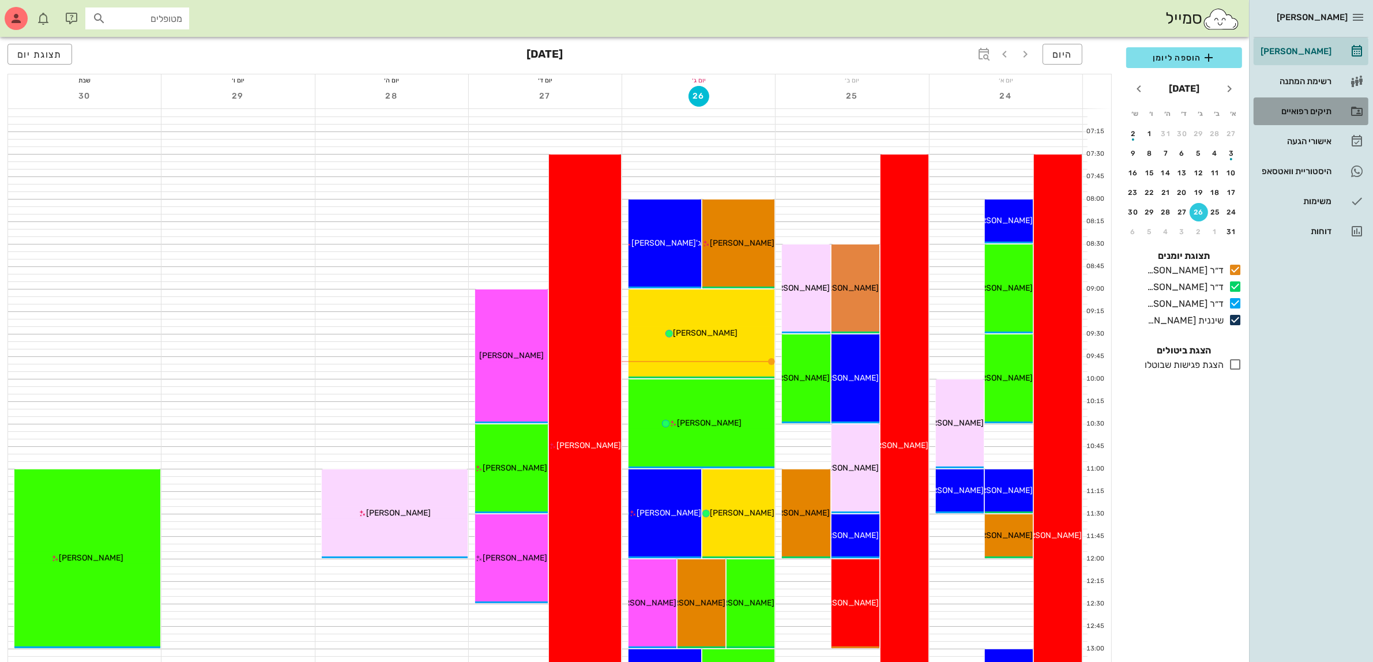
click at [1322, 111] on div "תיקים רפואיים" at bounding box center [1295, 111] width 73 height 9
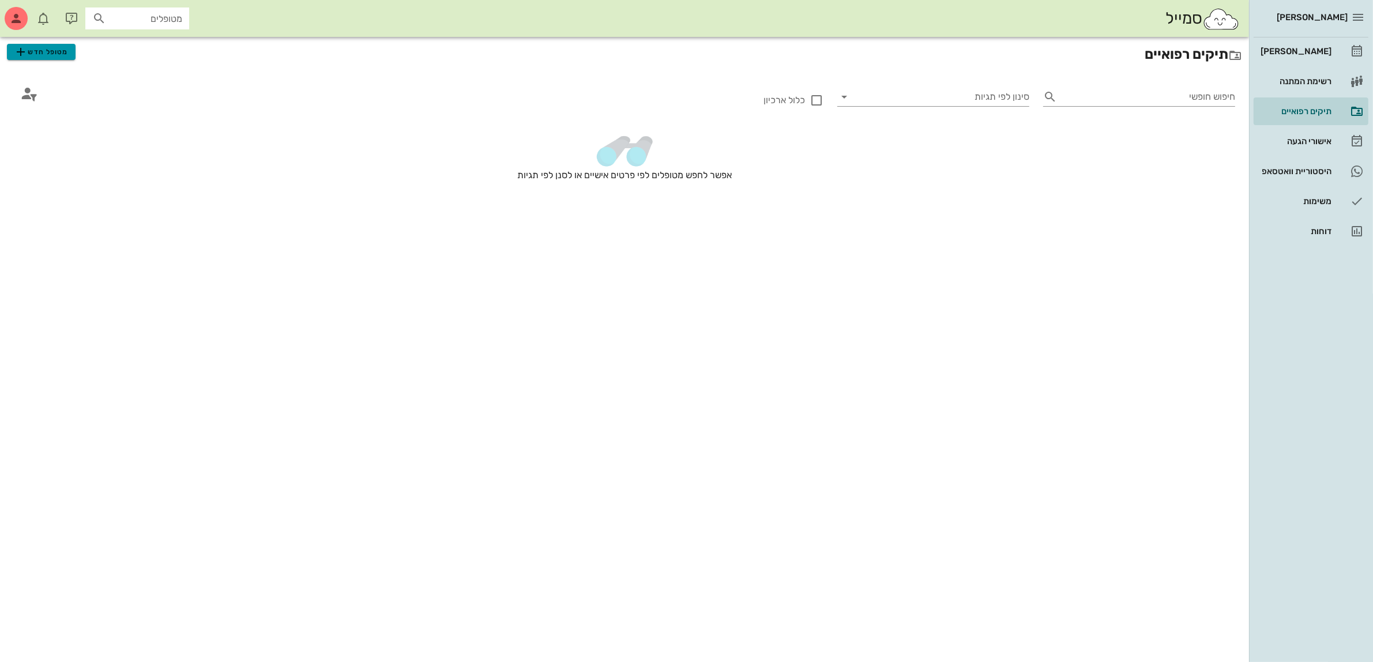
click at [40, 55] on span "מטופל חדש" at bounding box center [41, 52] width 54 height 14
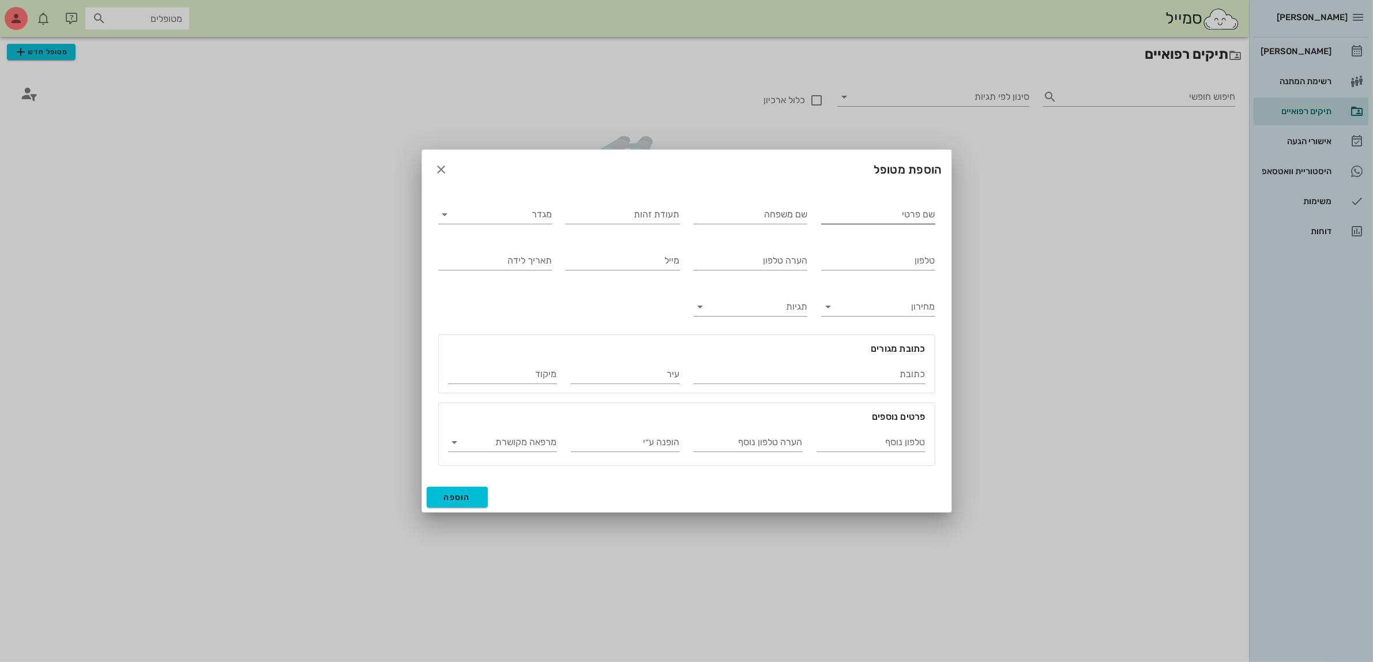
click at [855, 223] on div "שם פרטי" at bounding box center [878, 214] width 114 height 18
type input "צחי"
type input "אנקר"
click at [508, 217] on input "מגדר" at bounding box center [505, 214] width 96 height 18
click at [538, 219] on div "זכר" at bounding box center [495, 223] width 95 height 11
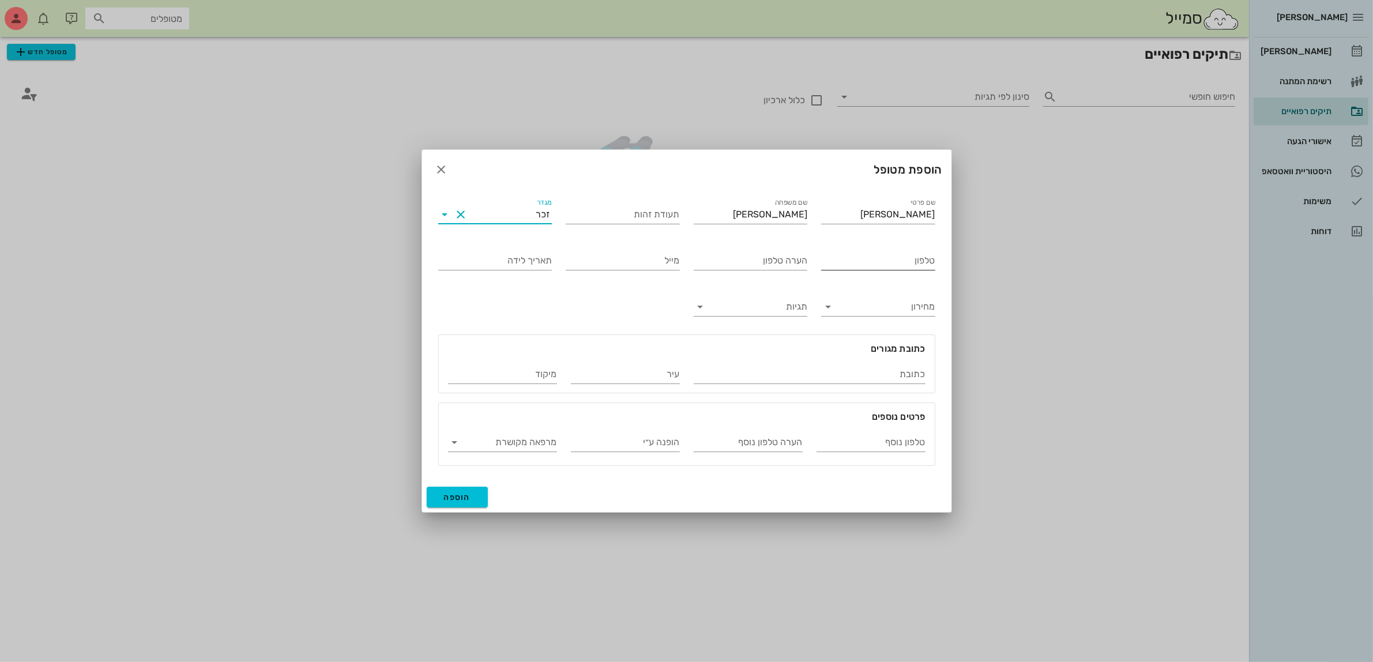
click at [871, 255] on input "טלפון" at bounding box center [878, 261] width 114 height 18
type input "052-2941883"
click at [840, 442] on input "טלפון נוסף" at bounding box center [871, 442] width 109 height 18
type input "052-3946106"
click at [738, 442] on input "הערה טלפון נוסף" at bounding box center [748, 442] width 109 height 18
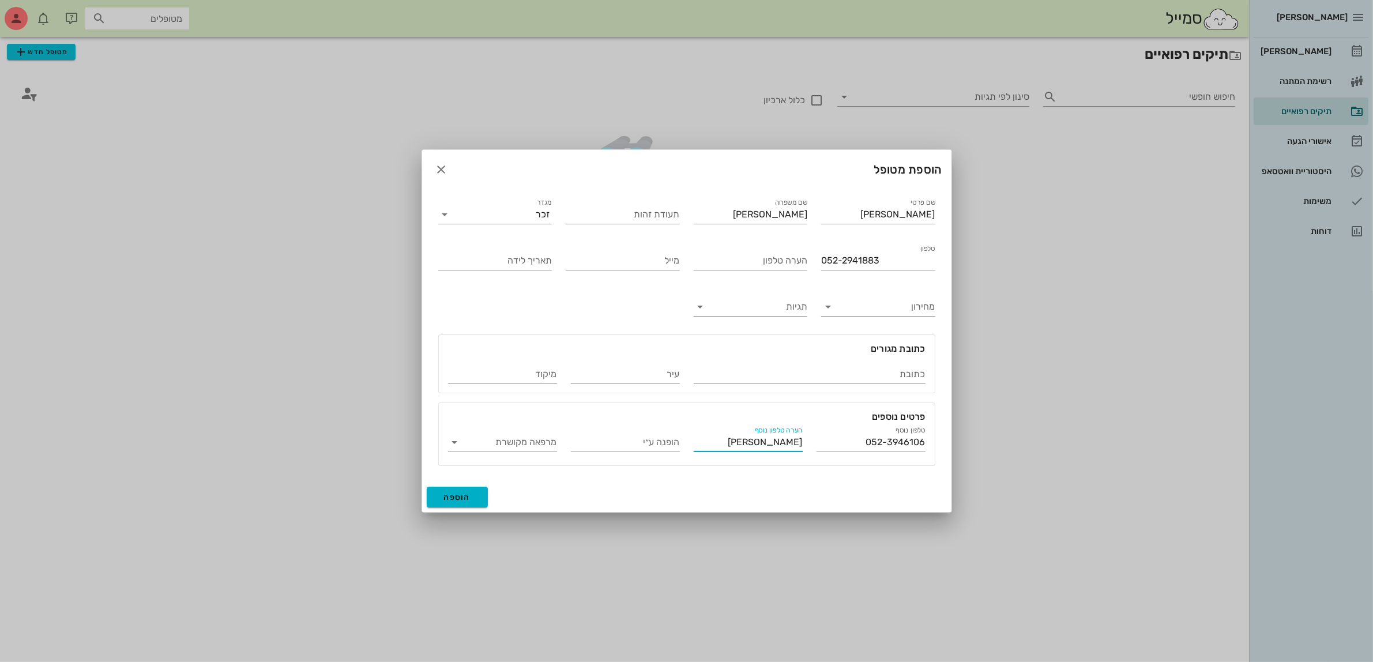
type input "ורד אישתו"
click at [461, 503] on button "הוספה" at bounding box center [458, 497] width 62 height 21
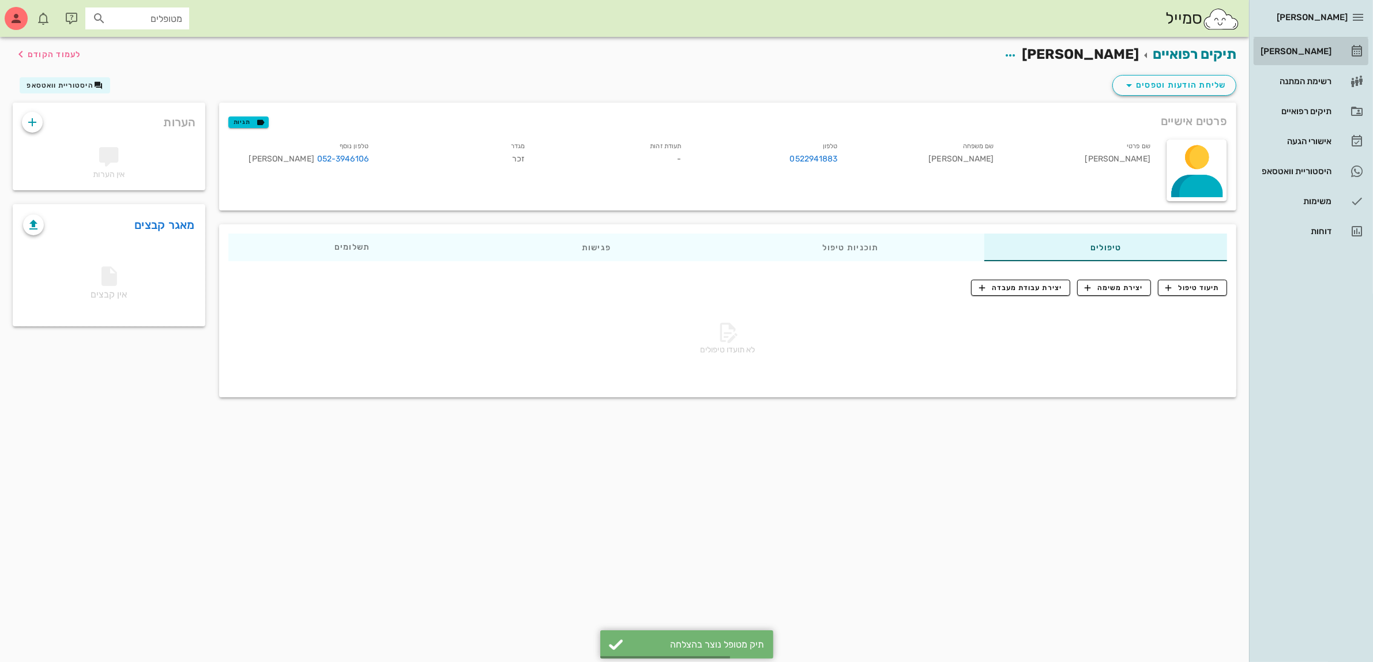
click at [1298, 51] on div "[PERSON_NAME]" at bounding box center [1295, 51] width 73 height 9
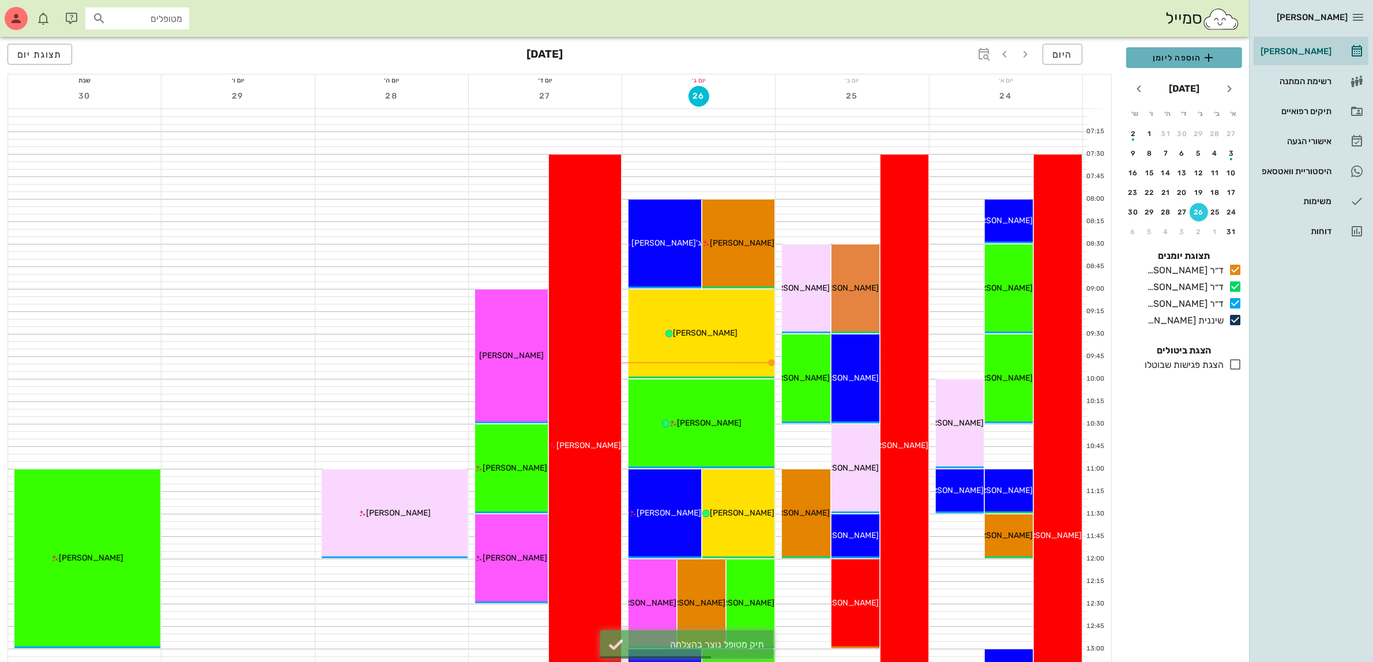
click at [1181, 59] on span "הוספה ליומן" at bounding box center [1184, 58] width 97 height 14
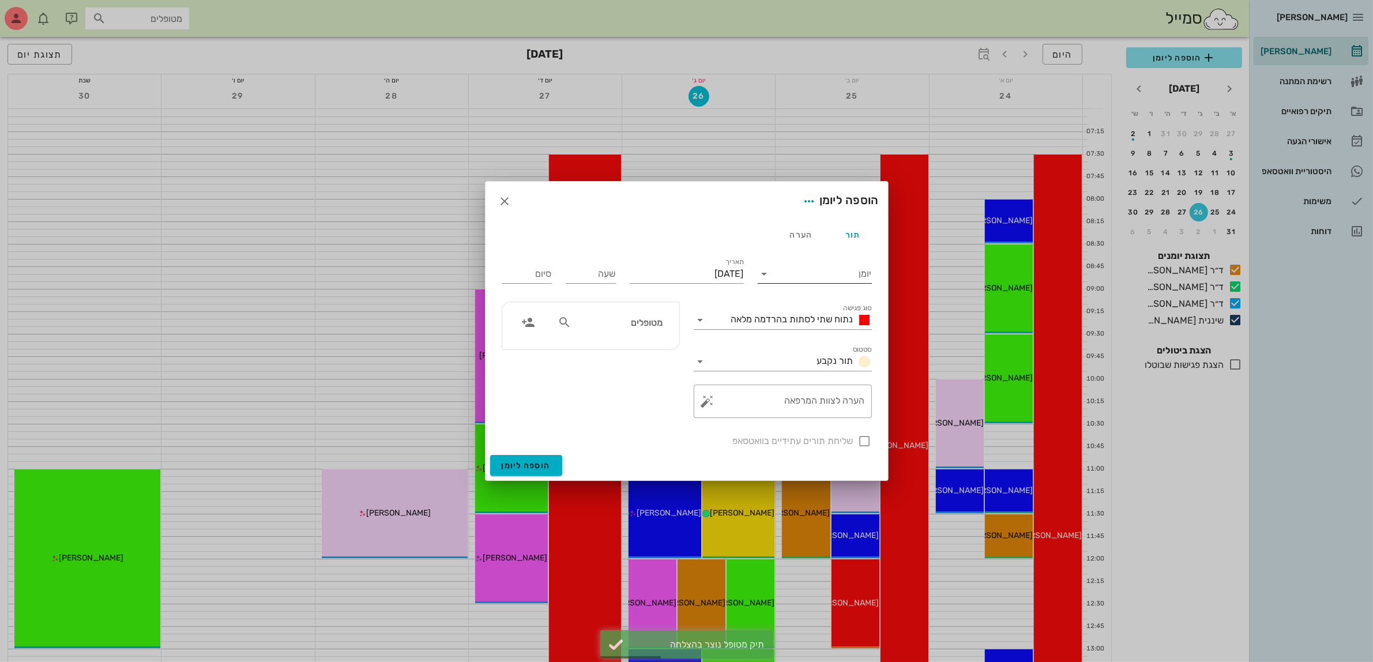
click at [802, 274] on input "יומן" at bounding box center [823, 274] width 98 height 18
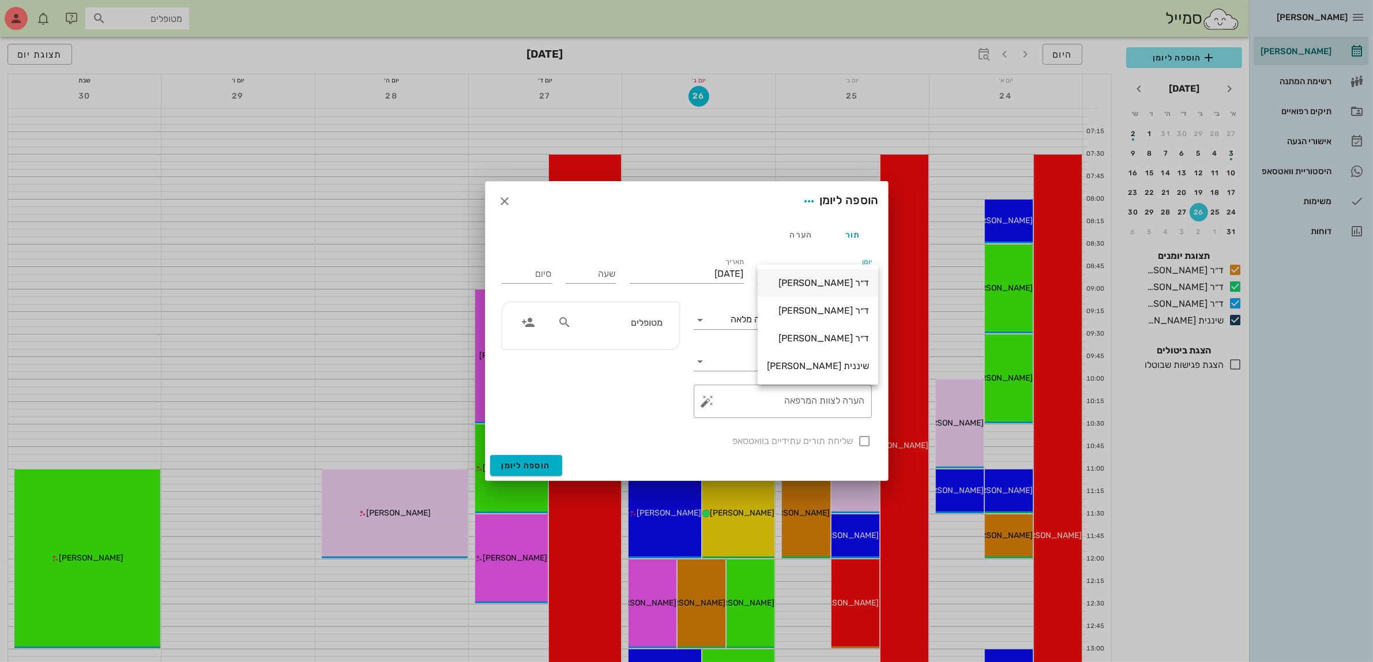
click at [829, 280] on div "ד״ר [PERSON_NAME]" at bounding box center [818, 282] width 102 height 11
click at [719, 268] on input "[DATE]" at bounding box center [687, 274] width 114 height 18
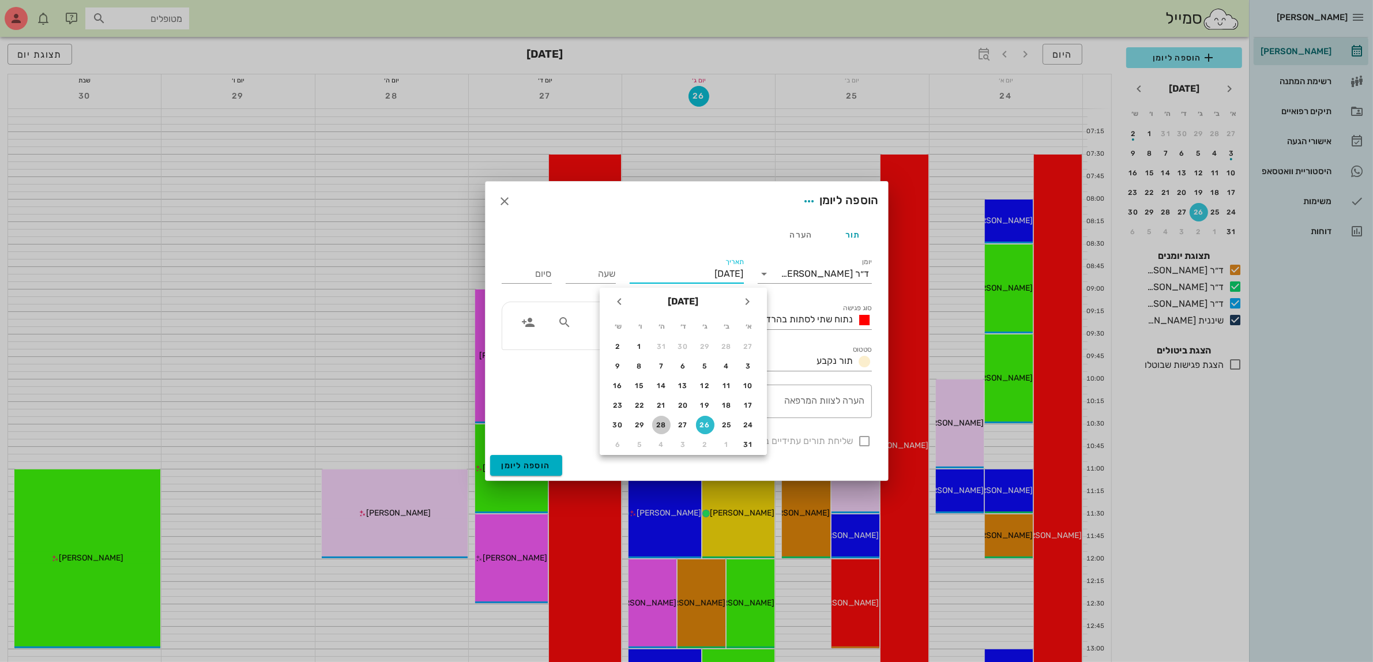
click at [660, 422] on div "28" at bounding box center [661, 425] width 18 height 8
type input "יום חמישי, 28 באוגוסט 2025"
click at [595, 275] on input "שעה" at bounding box center [591, 274] width 50 height 18
type input "0730"
type input "15:30"
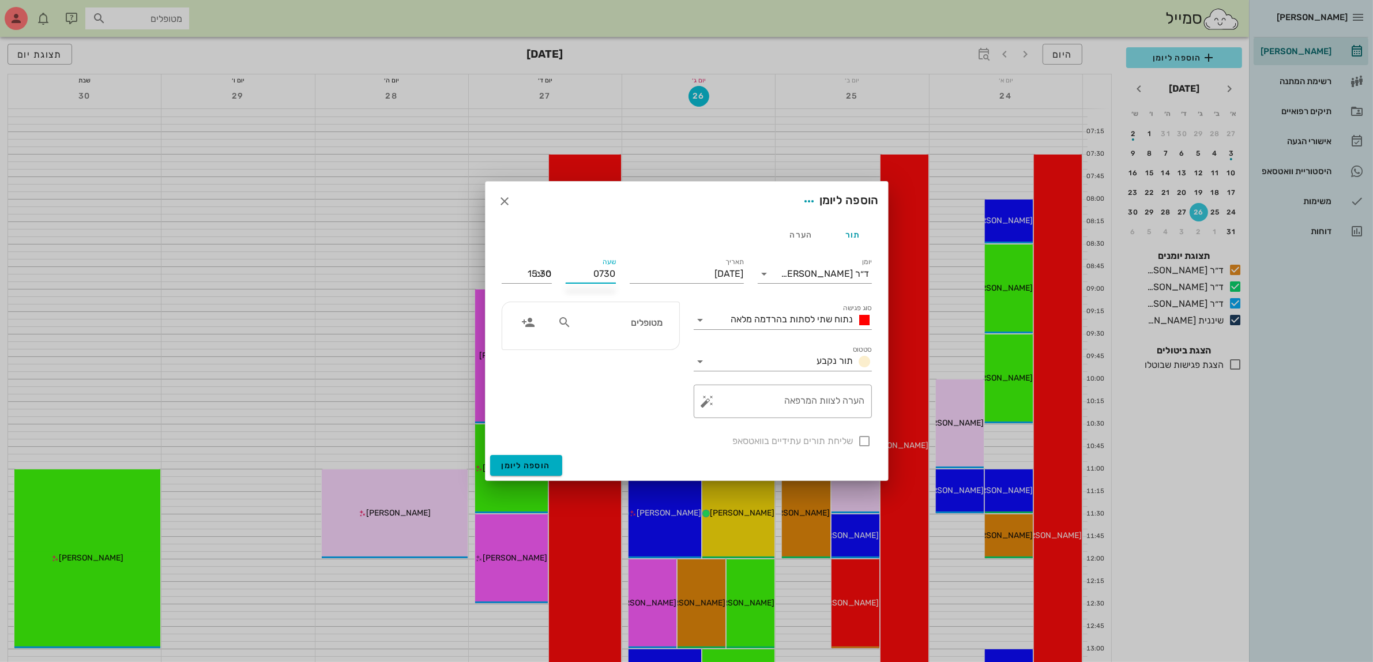
type input "07:30"
type input "14:00"
click at [762, 361] on input "סטטוס" at bounding box center [761, 361] width 103 height 18
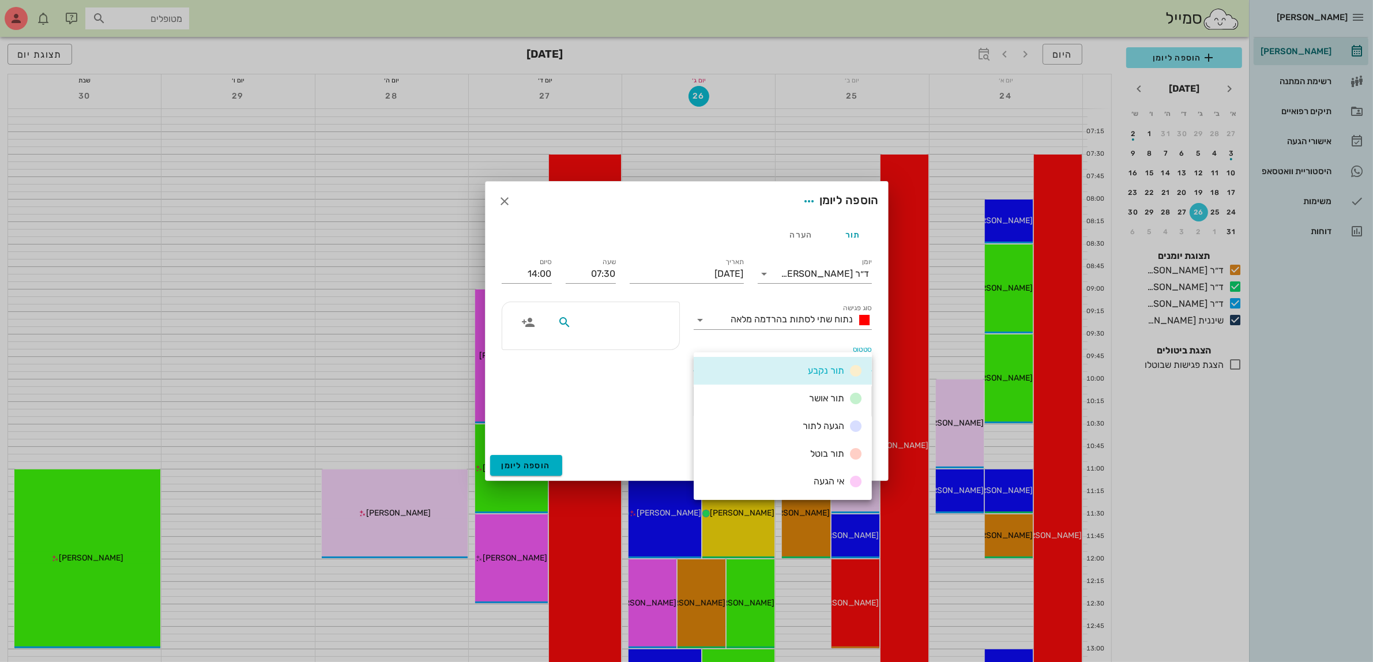
click at [639, 323] on input "text" at bounding box center [618, 322] width 89 height 15
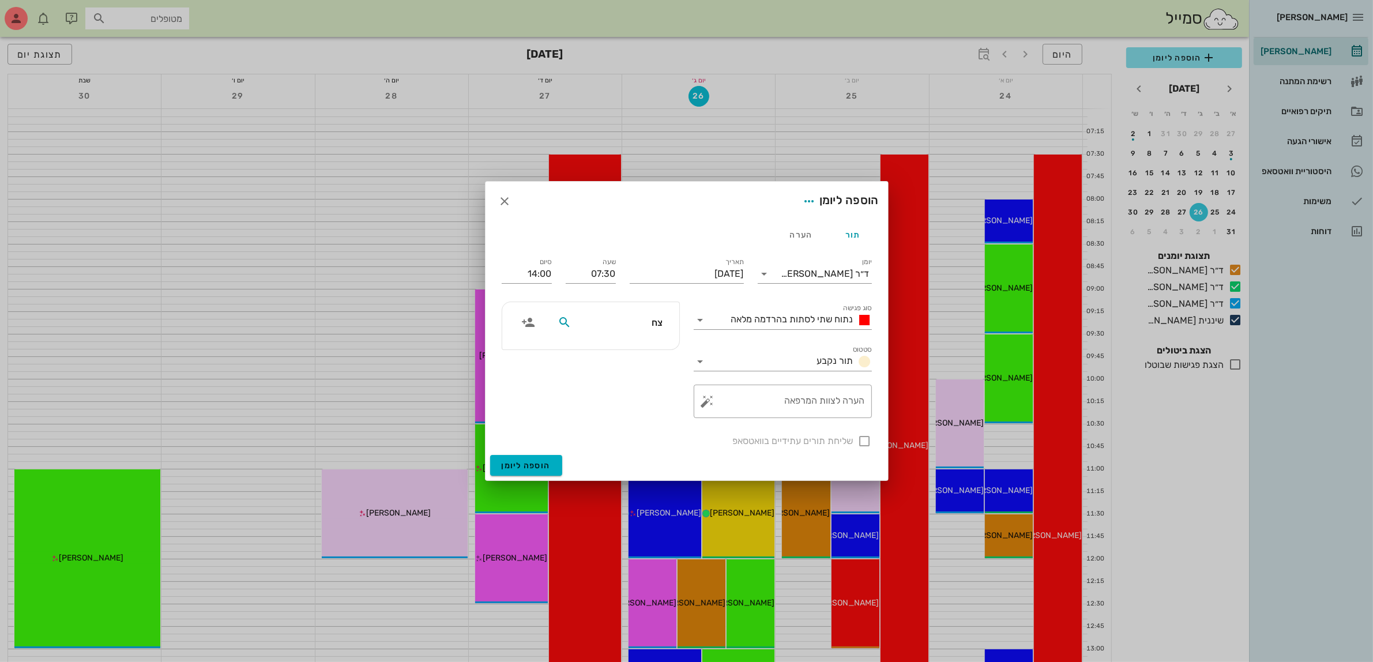
type input "צחי"
click at [636, 356] on div "0522941883" at bounding box center [619, 358] width 117 height 9
click at [861, 440] on div at bounding box center [865, 441] width 20 height 20
checkbox input "true"
click at [519, 463] on span "הוספה ליומן" at bounding box center [526, 466] width 49 height 10
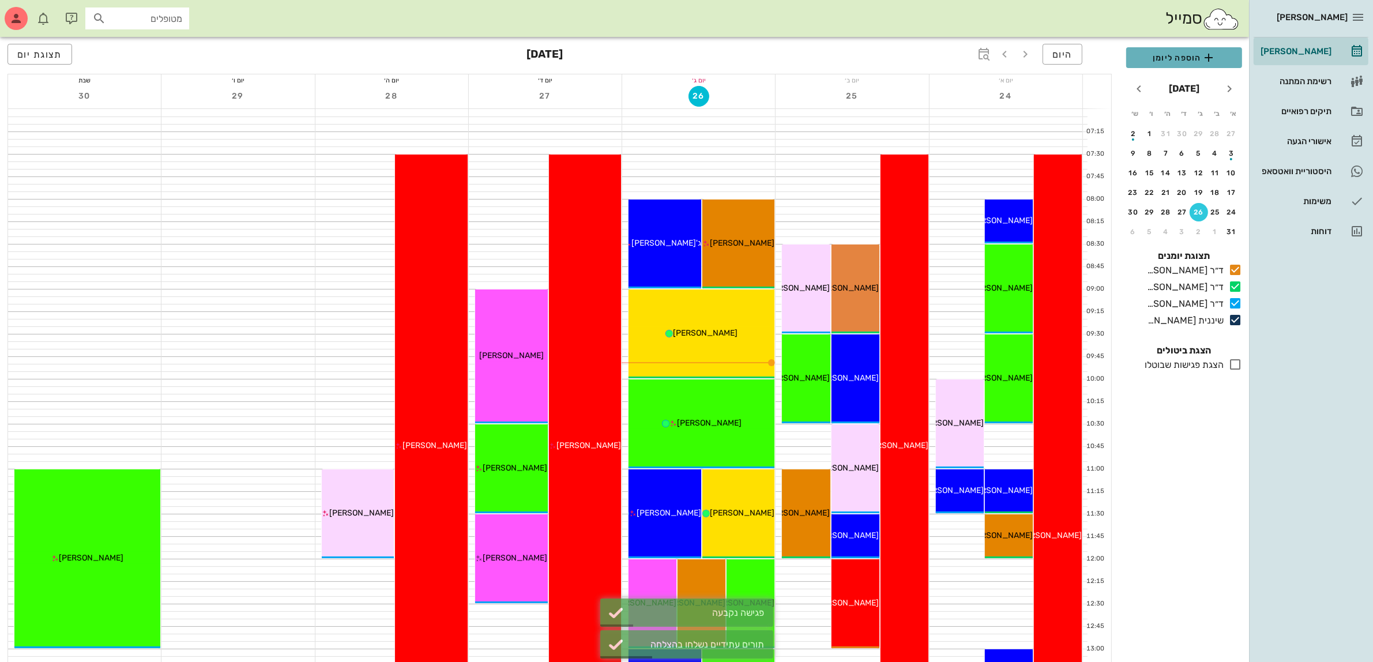
click at [1158, 54] on span "הוספה ליומן" at bounding box center [1184, 58] width 97 height 14
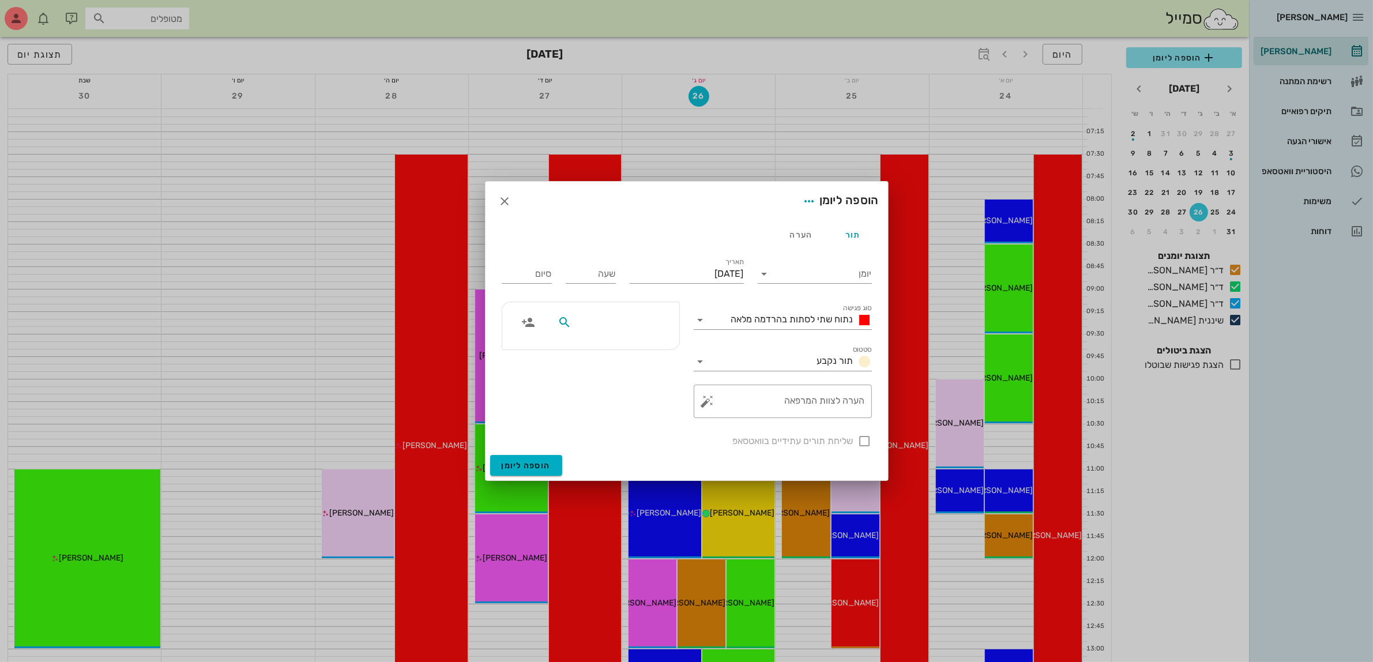
click at [629, 326] on input "text" at bounding box center [618, 322] width 89 height 15
type input "מרי"
click at [625, 355] on div "0525647425" at bounding box center [605, 358] width 127 height 9
click at [789, 273] on input "יומן" at bounding box center [823, 274] width 98 height 18
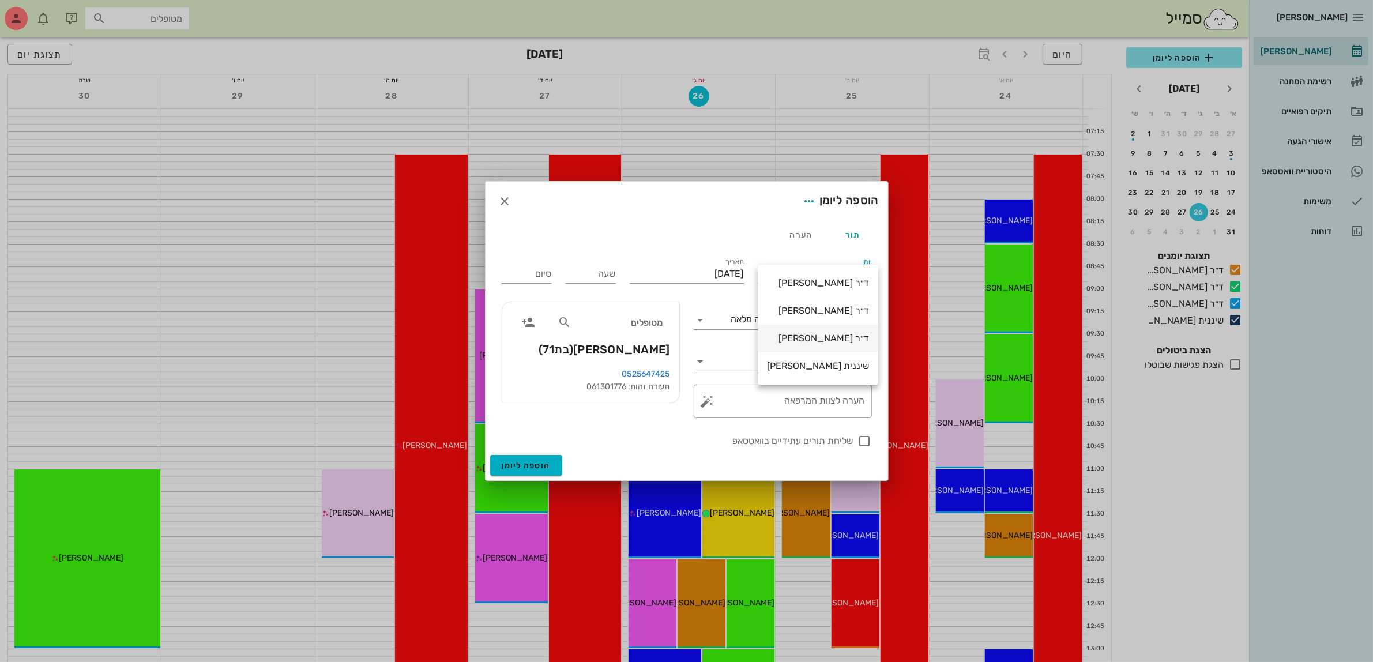
click at [794, 338] on div "ד״ר [PERSON_NAME]" at bounding box center [818, 338] width 102 height 11
click at [734, 274] on input "[DATE]" at bounding box center [687, 274] width 114 height 18
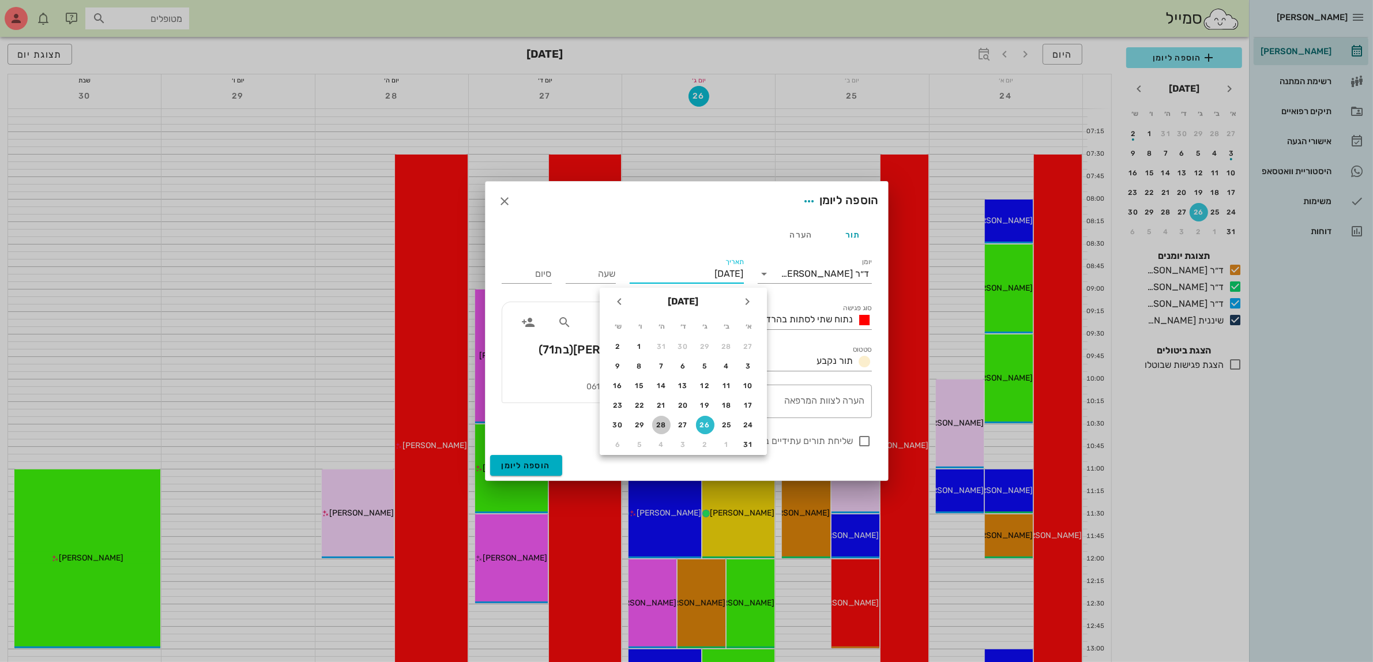
click at [660, 422] on div "28" at bounding box center [661, 425] width 18 height 8
type input "יום חמישי, 28 באוגוסט 2025"
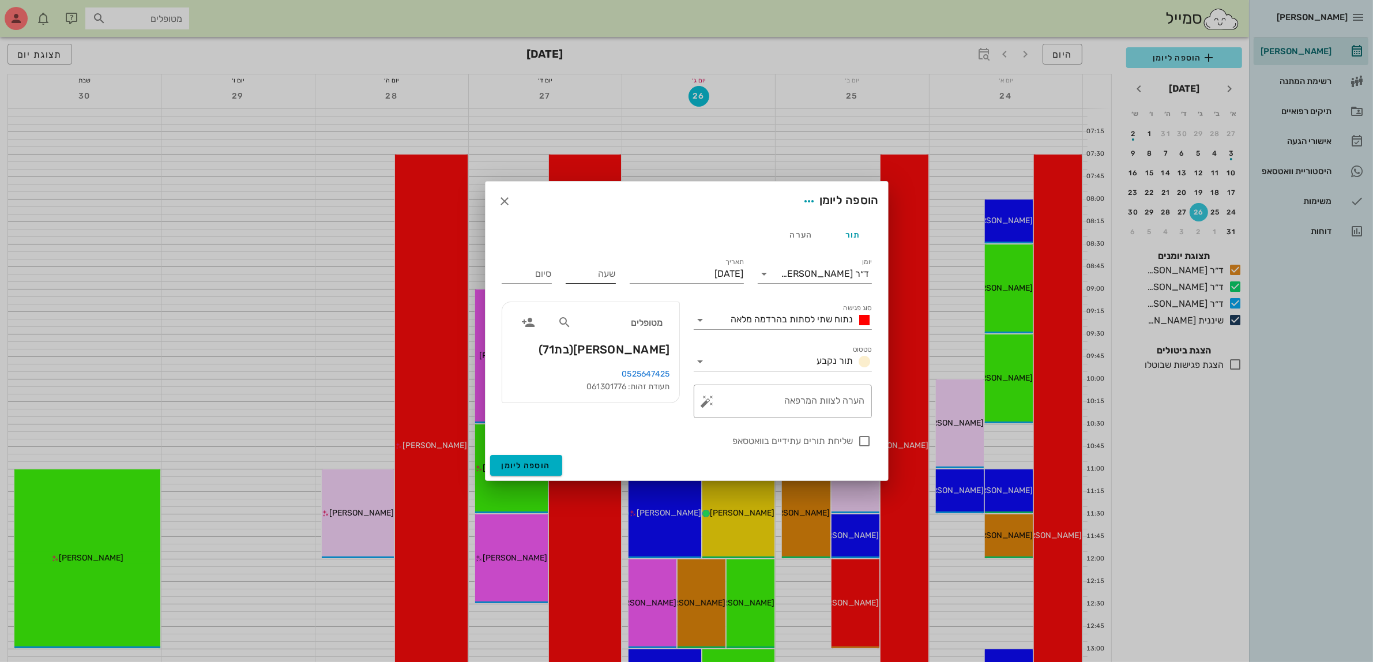
click at [603, 273] on input "שעה" at bounding box center [591, 274] width 50 height 18
type input "08:30"
click at [527, 278] on div "סיום 16:30" at bounding box center [527, 273] width 50 height 30
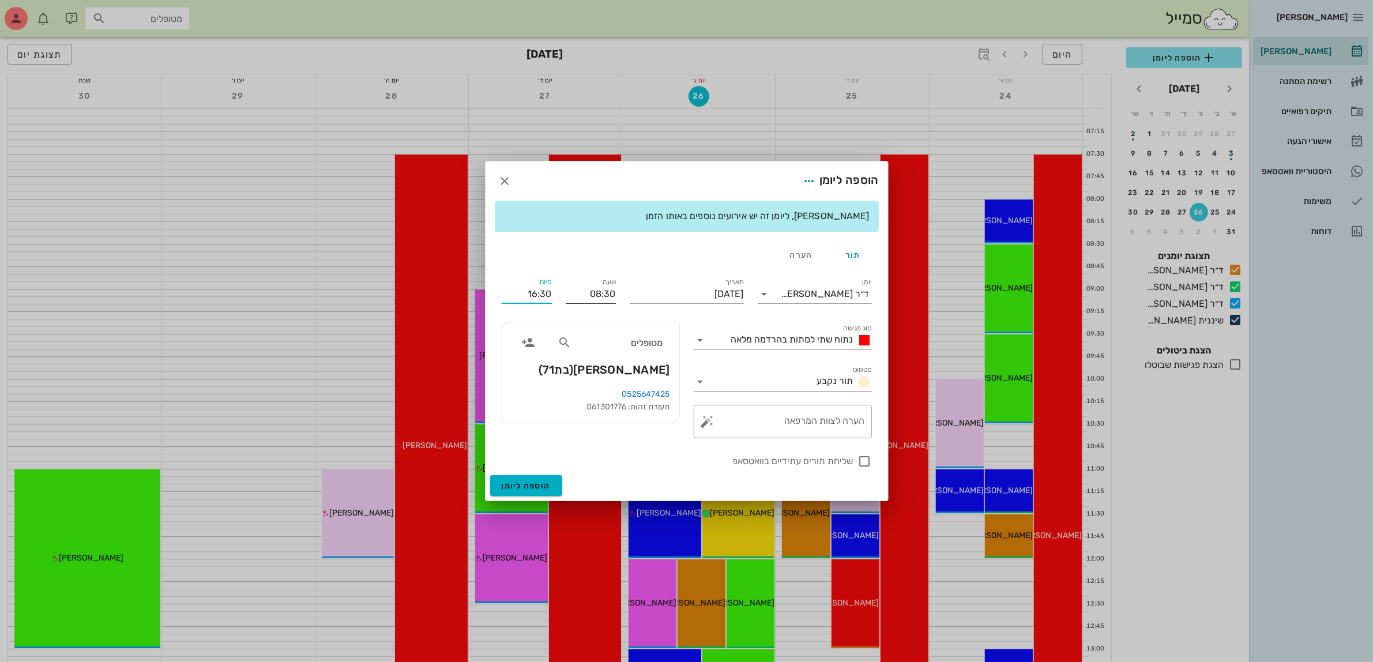
drag, startPoint x: 526, startPoint y: 290, endPoint x: 613, endPoint y: 288, distance: 87.1
click at [613, 288] on div "יומן ד״ר עמראן ביאדסה סוג פגישה נתוח שתי לסתות בהרדמה מלאה סטטוס תור נקבע תאריך…" at bounding box center [687, 372] width 384 height 207
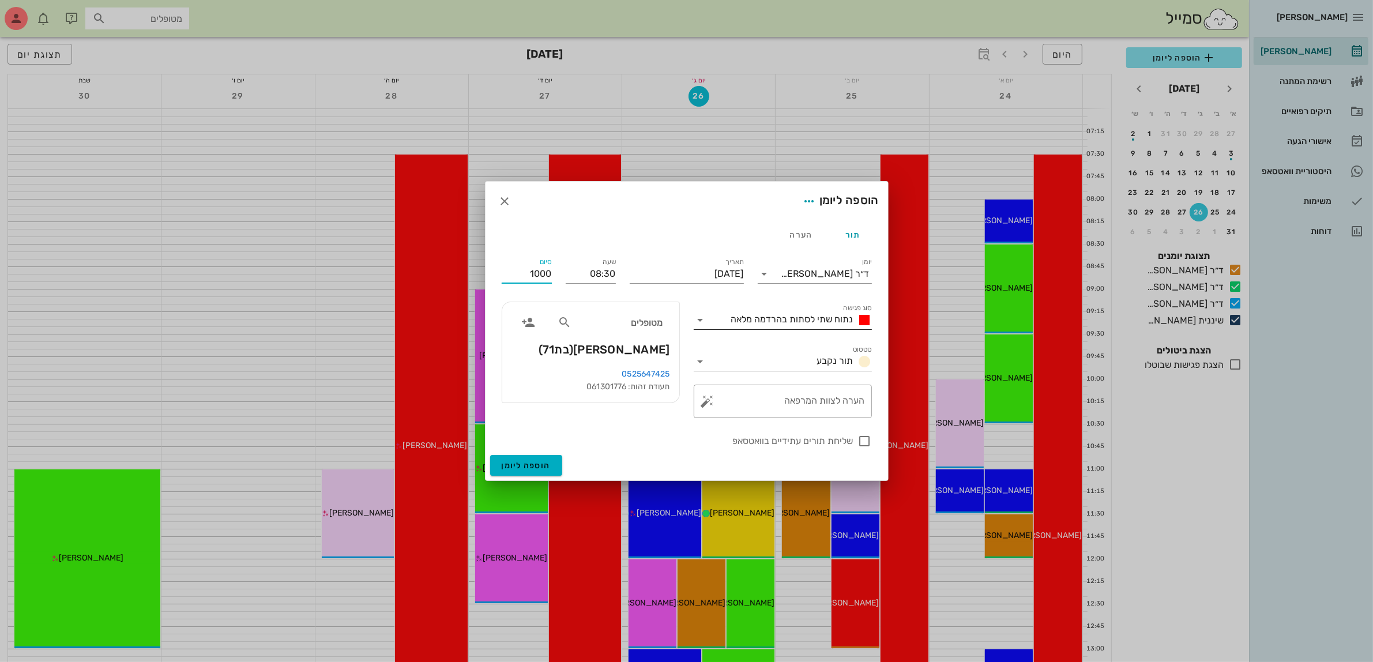
click at [816, 321] on span "נתוח שתי לסתות בהרדמה מלאה" at bounding box center [792, 319] width 122 height 11
type input "10:00"
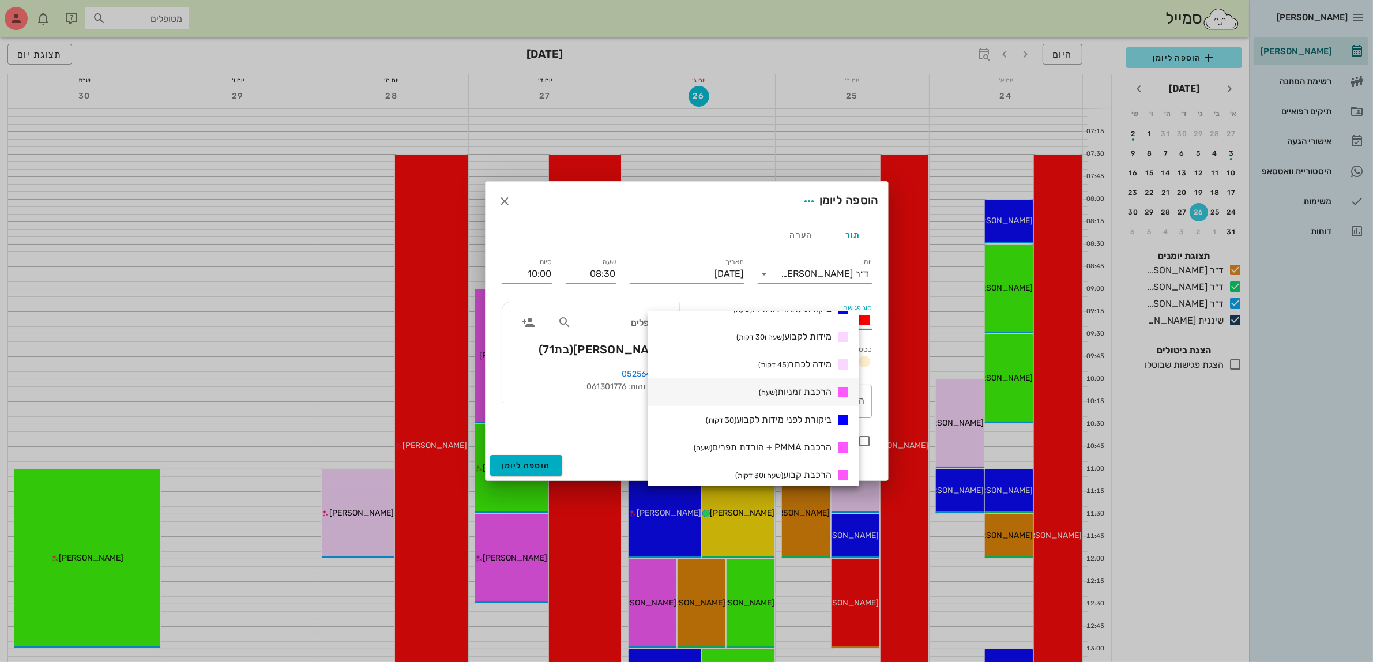
scroll to position [433, 0]
click at [808, 393] on span "הרכבת קבוע (שעה ו30 דקות)" at bounding box center [783, 394] width 96 height 11
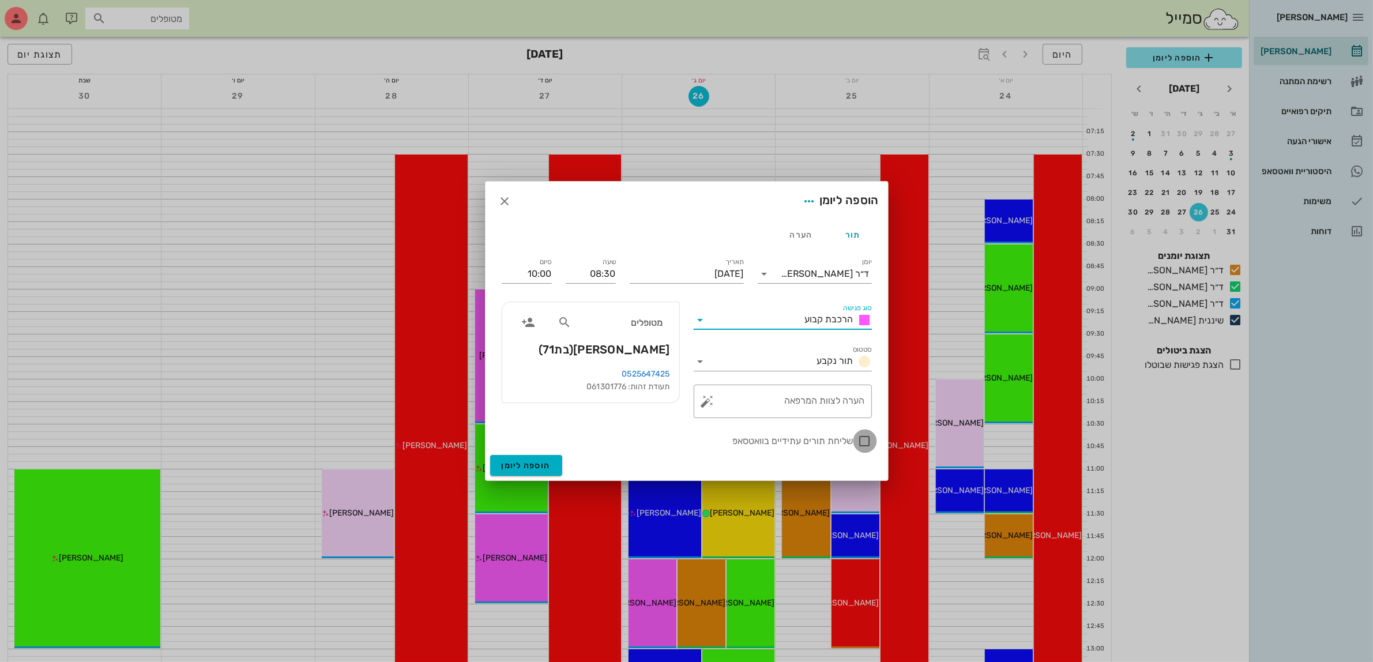
click at [863, 442] on div at bounding box center [865, 441] width 20 height 20
checkbox input "true"
click at [531, 468] on span "הוספה ליומן" at bounding box center [526, 466] width 49 height 10
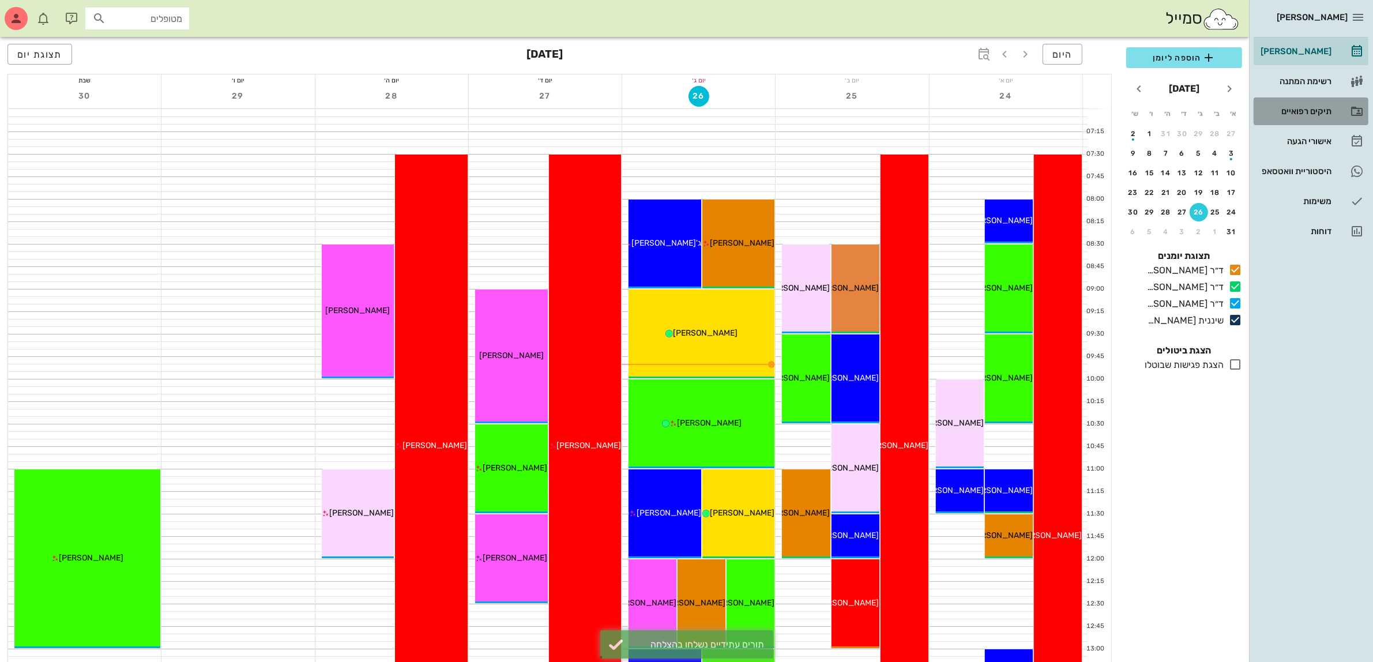
click at [1311, 110] on div "תיקים רפואיים" at bounding box center [1295, 111] width 73 height 9
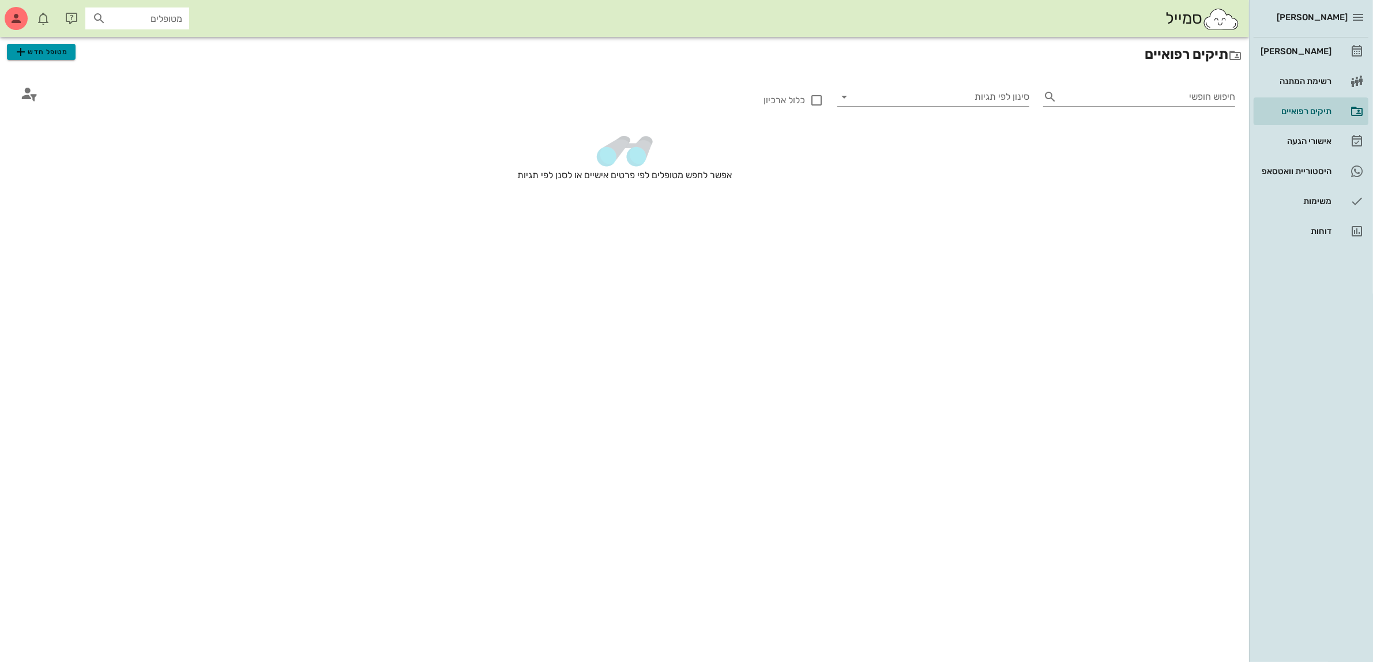
click at [64, 56] on span "מטופל חדש" at bounding box center [41, 52] width 54 height 14
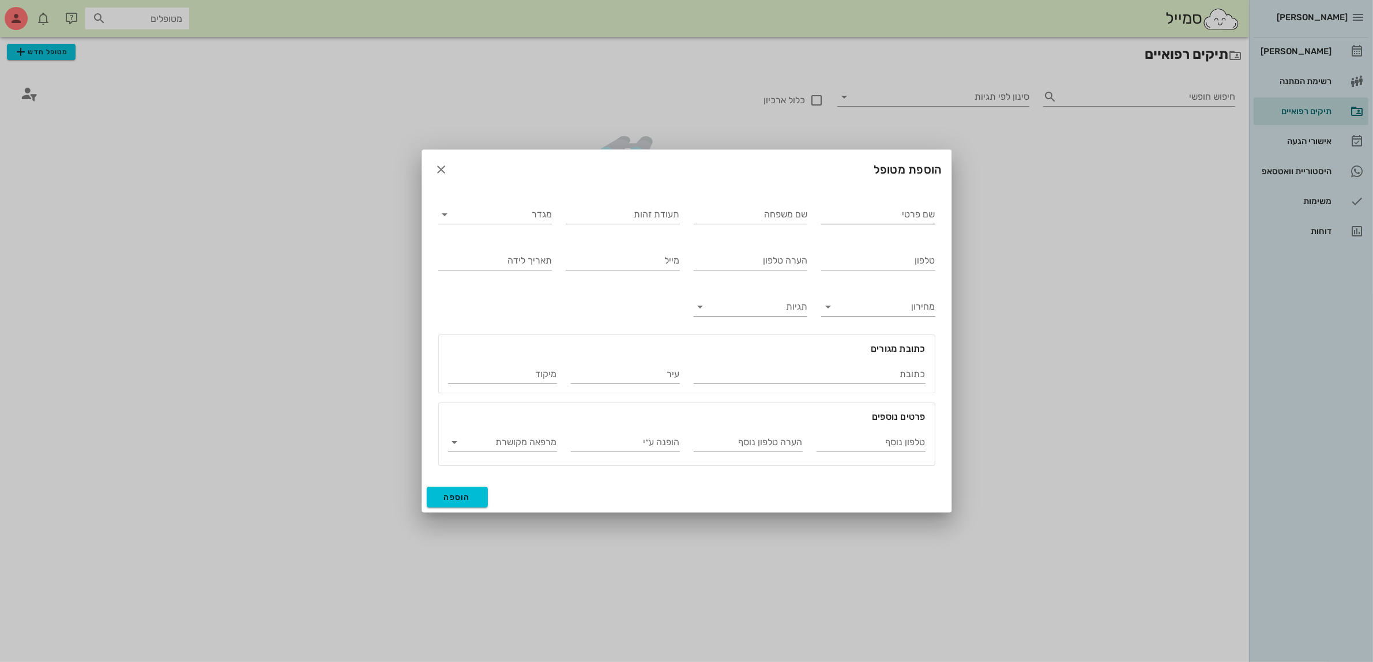
click at [872, 215] on input "שם פרטי" at bounding box center [878, 214] width 114 height 18
type input "ז'רמין"
type input "זריהן"
click at [505, 206] on input "מגדר" at bounding box center [505, 214] width 96 height 18
click at [532, 248] on div "נקבה" at bounding box center [495, 251] width 95 height 11
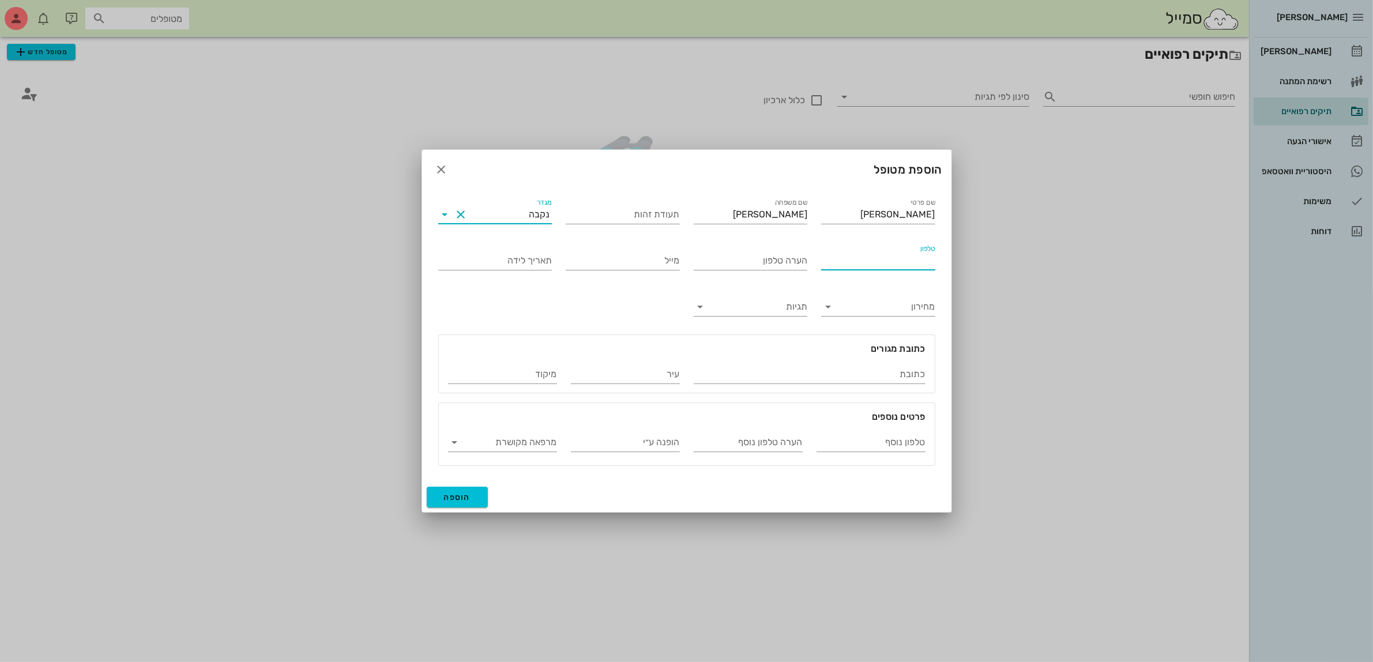
click at [876, 260] on input "טלפון" at bounding box center [878, 261] width 114 height 18
drag, startPoint x: 900, startPoint y: 215, endPoint x: 1076, endPoint y: 217, distance: 176.5
click at [1076, 217] on div "ביאדסה דנט יומן מרפאה רשימת המתנה תיקים רפואיים אישורי הגעה היסטוריית וואטסאפ מ…" at bounding box center [686, 331] width 1373 height 662
type input "ג'רמין"
click at [905, 260] on input "טלפון" at bounding box center [878, 261] width 114 height 18
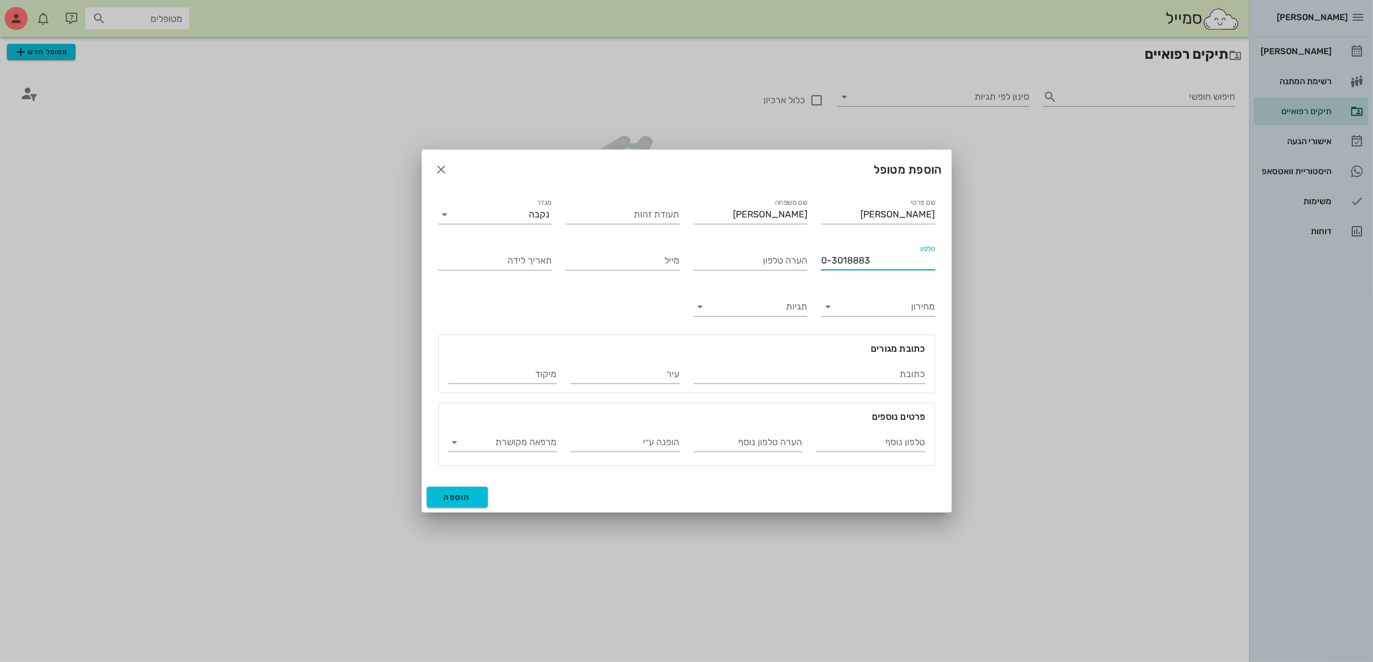
drag, startPoint x: 877, startPoint y: 261, endPoint x: 609, endPoint y: 279, distance: 268.2
click at [609, 278] on div "שם פרטי ג'רמין שם משפחה זריהן תעודת זהות מגדר נקבה טלפון 0-3018883 הערה טלפון מ…" at bounding box center [686, 331] width 511 height 284
type input "050-3018883"
click at [449, 495] on span "הוספה" at bounding box center [457, 498] width 27 height 10
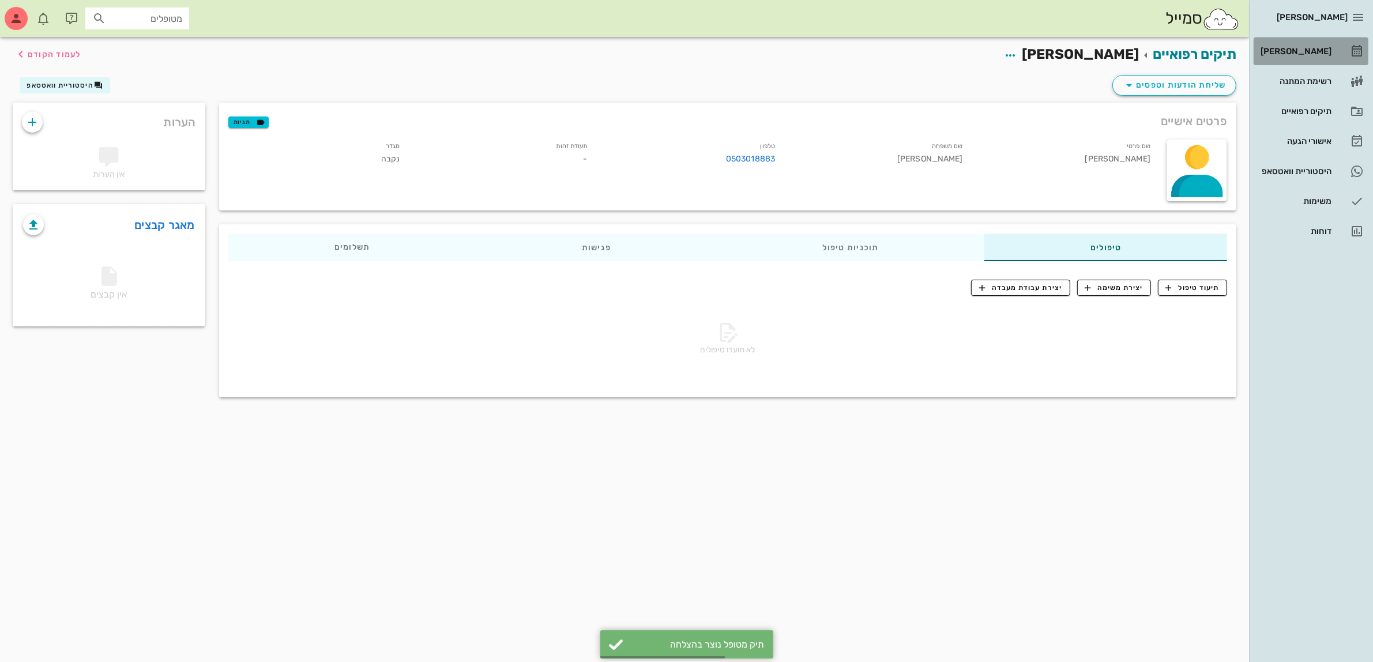
click at [1286, 47] on div "[PERSON_NAME]" at bounding box center [1295, 51] width 73 height 9
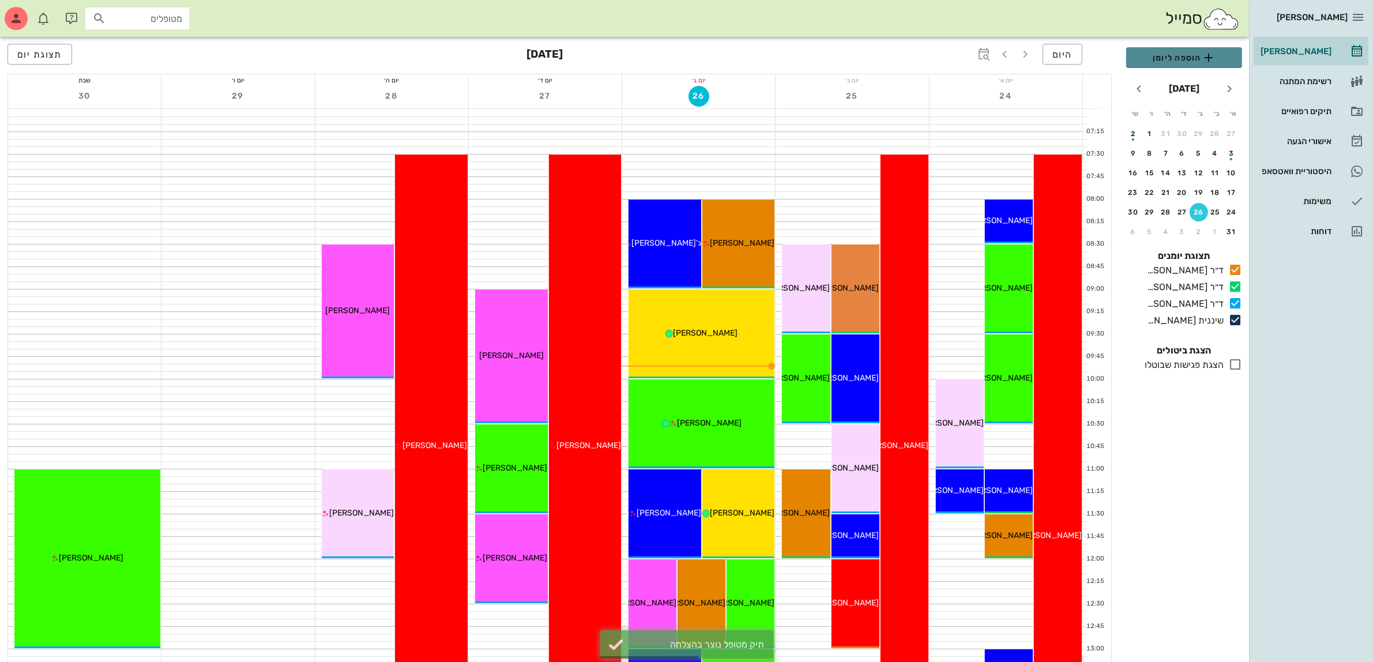
click at [1194, 57] on span "הוספה ליומן" at bounding box center [1184, 58] width 97 height 14
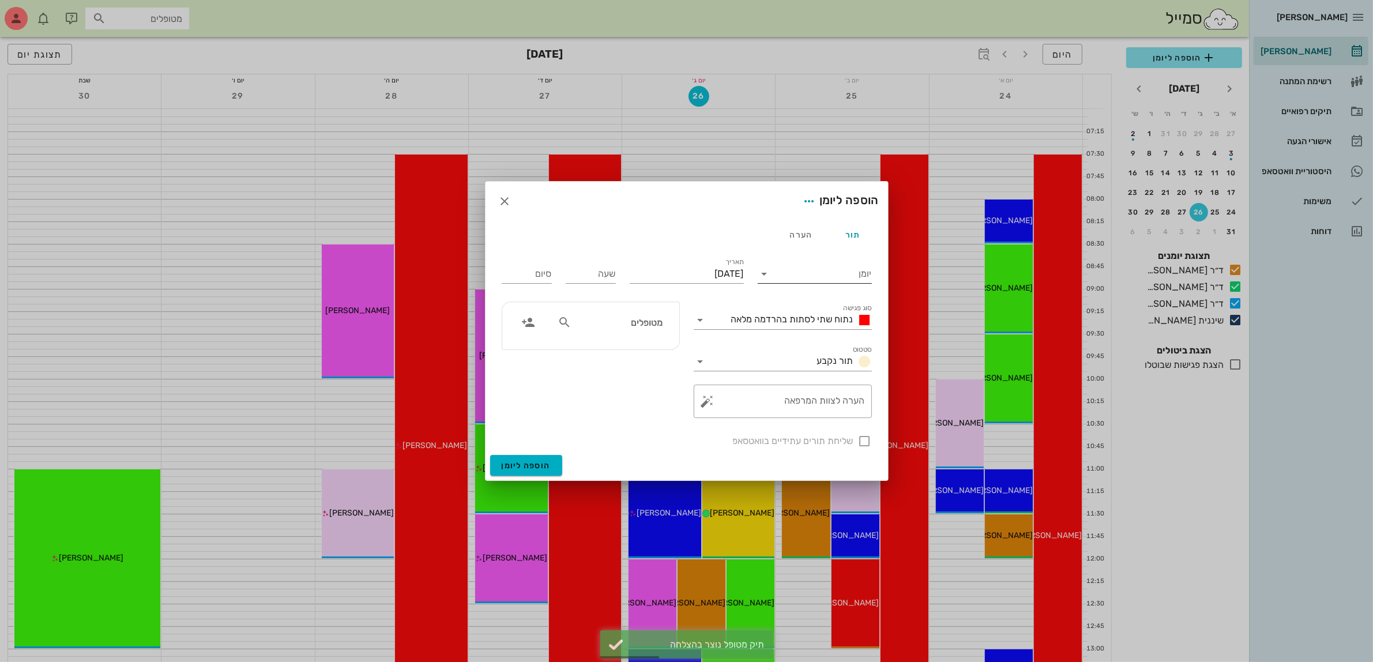
click at [854, 271] on input "יומן" at bounding box center [823, 274] width 98 height 18
click at [832, 339] on div "ד״ר [PERSON_NAME]" at bounding box center [818, 338] width 102 height 11
click at [722, 271] on input "[DATE]" at bounding box center [687, 274] width 114 height 18
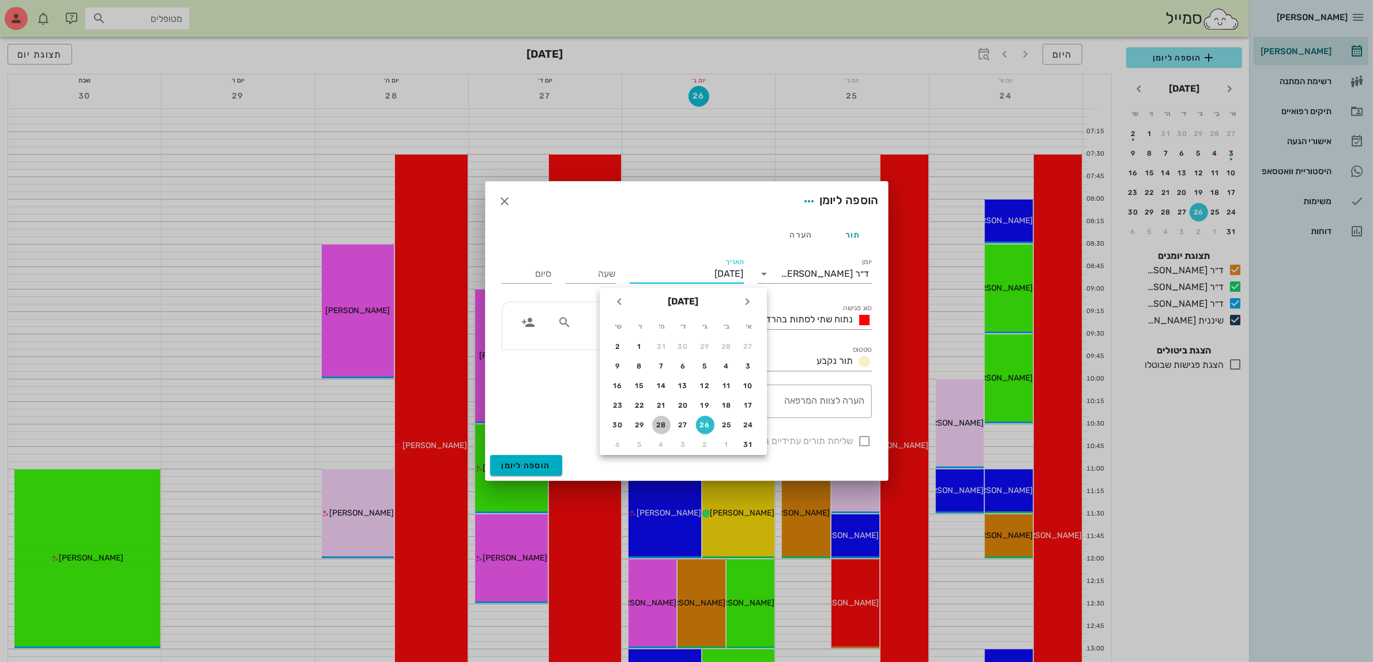
click at [658, 421] on div "28" at bounding box center [661, 425] width 18 height 8
type input "יום חמישי, 28 באוגוסט 2025"
click at [594, 268] on input "שעה" at bounding box center [591, 274] width 50 height 18
type input "10:00"
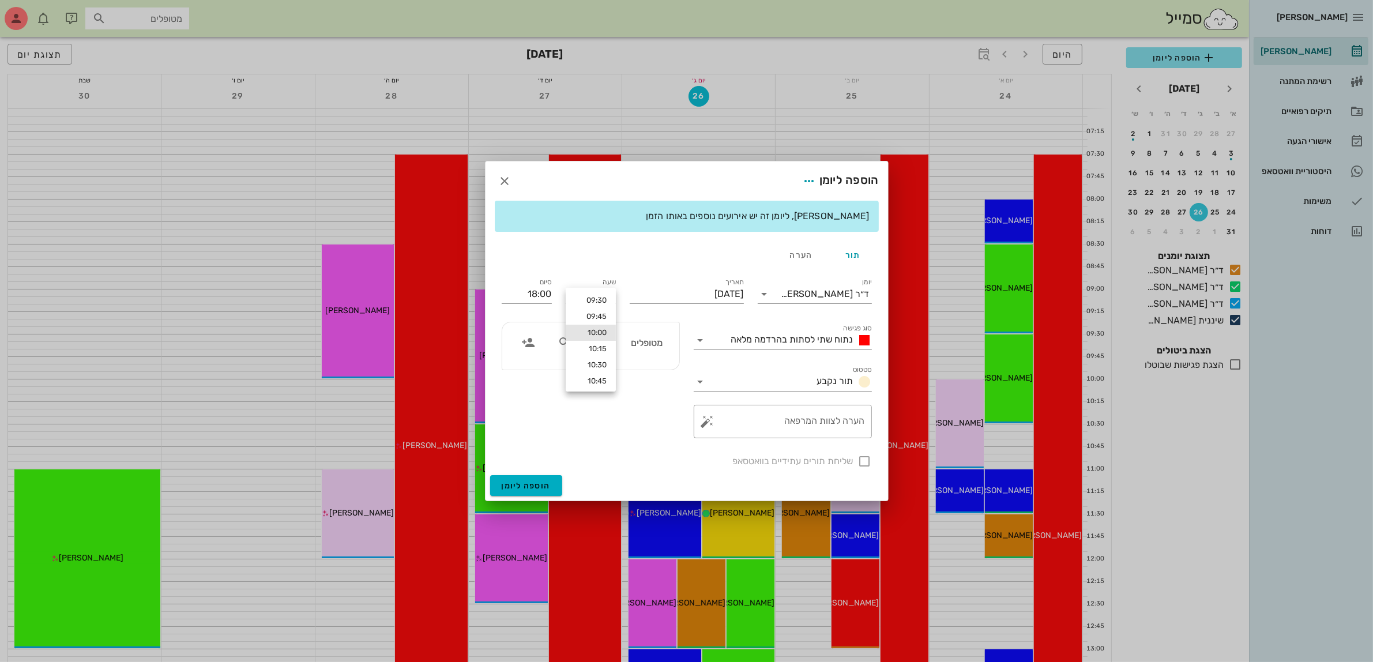
click at [553, 269] on div "סיום 18:00" at bounding box center [527, 292] width 64 height 46
drag, startPoint x: 532, startPoint y: 287, endPoint x: 625, endPoint y: 289, distance: 92.3
click at [625, 289] on div "יומן ד״ר עמראן ביאדסה סוג פגישה נתוח שתי לסתות בהרדמה מלאה סטטוס תור נקבע תאריך…" at bounding box center [687, 372] width 384 height 207
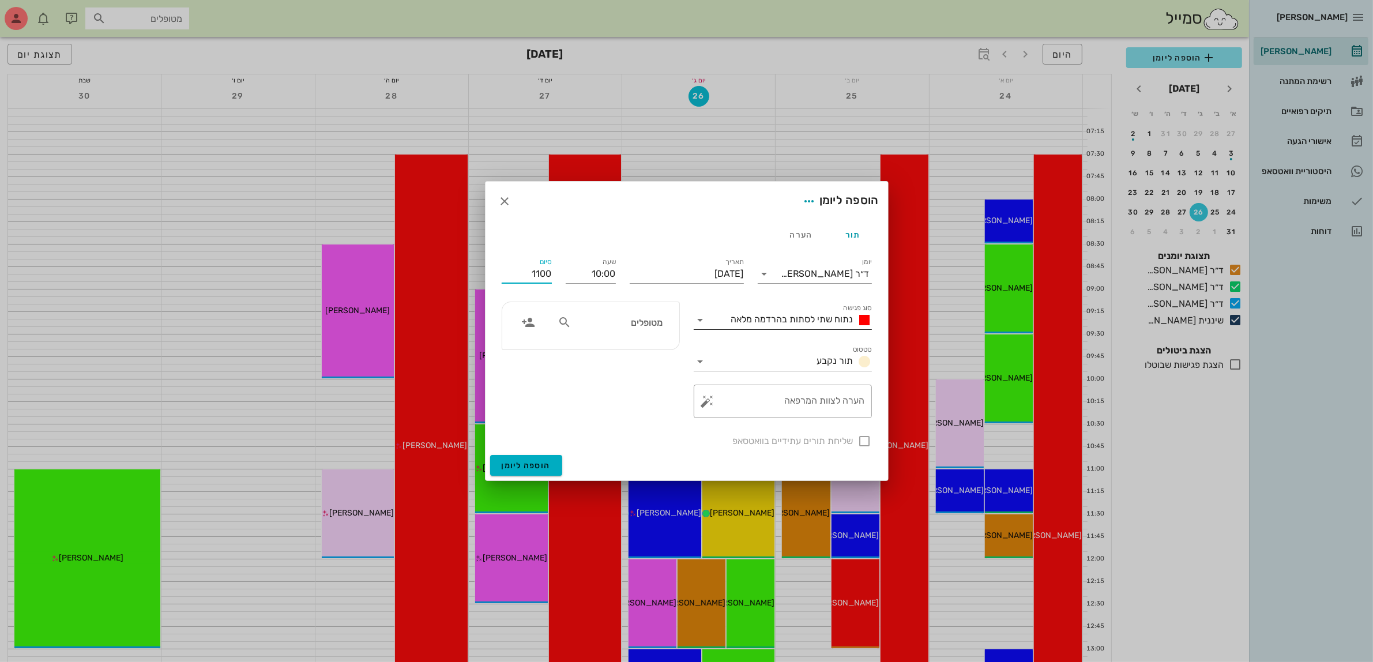
click at [752, 326] on div "נתוח שתי לסתות בהרדמה מלאה" at bounding box center [799, 320] width 145 height 14
type input "11:00"
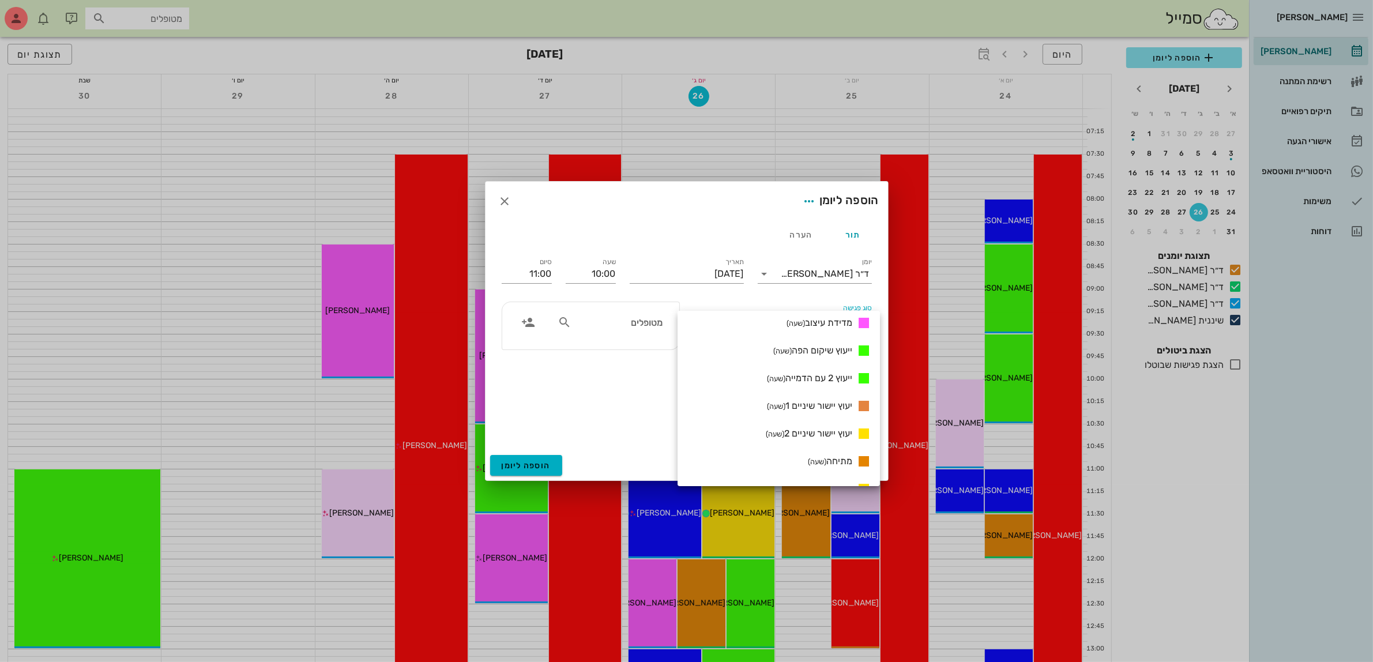
scroll to position [649, 0]
click at [812, 339] on span "ייעוץ שיקום הפה (שעה)" at bounding box center [813, 344] width 79 height 11
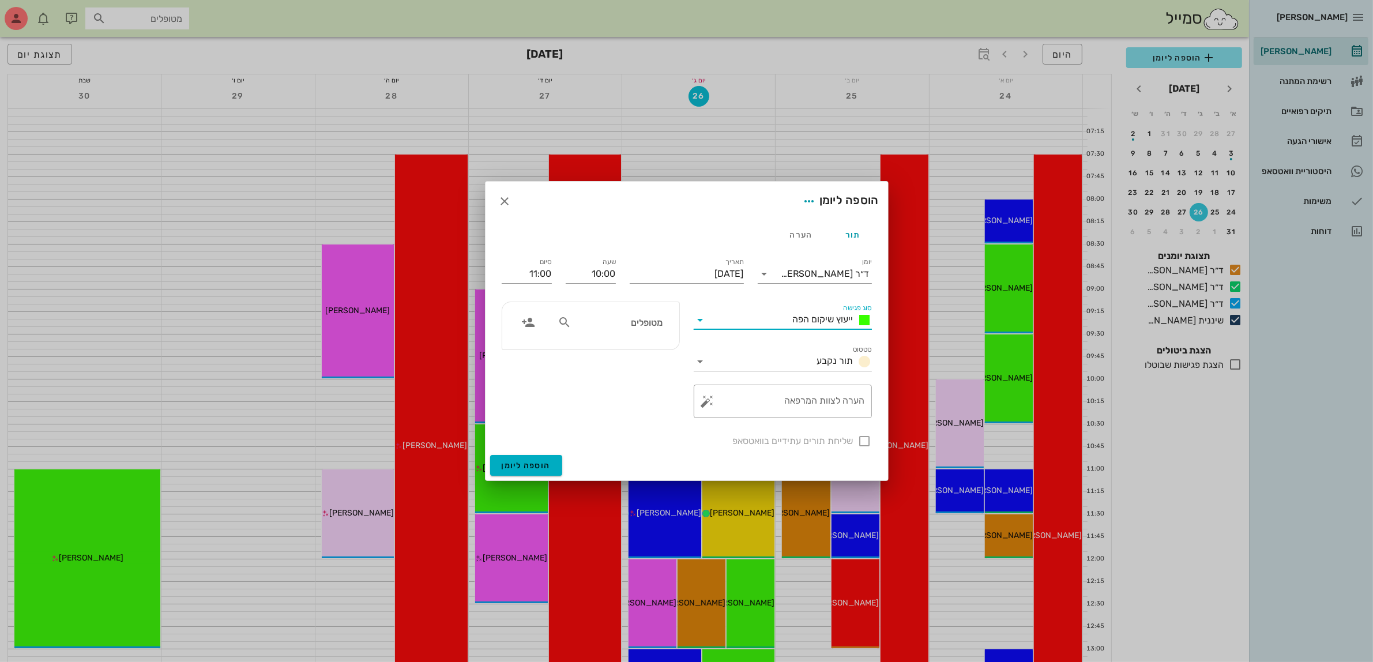
click at [653, 316] on input "מטופלים" at bounding box center [618, 322] width 89 height 15
type input "ג'רמ"
click at [630, 347] on div "ג'רמין זריהן" at bounding box center [620, 348] width 118 height 9
click at [873, 442] on div at bounding box center [865, 441] width 20 height 20
checkbox input "true"
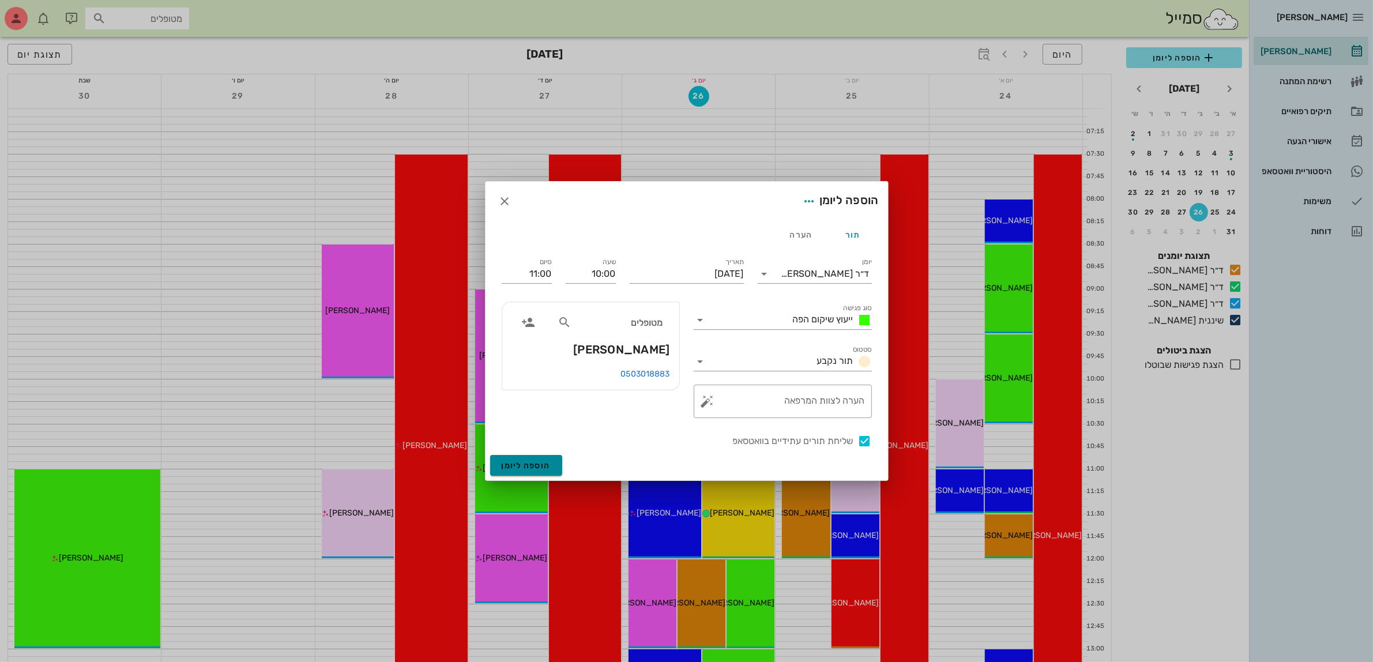
click at [528, 468] on span "הוספה ליומן" at bounding box center [526, 466] width 49 height 10
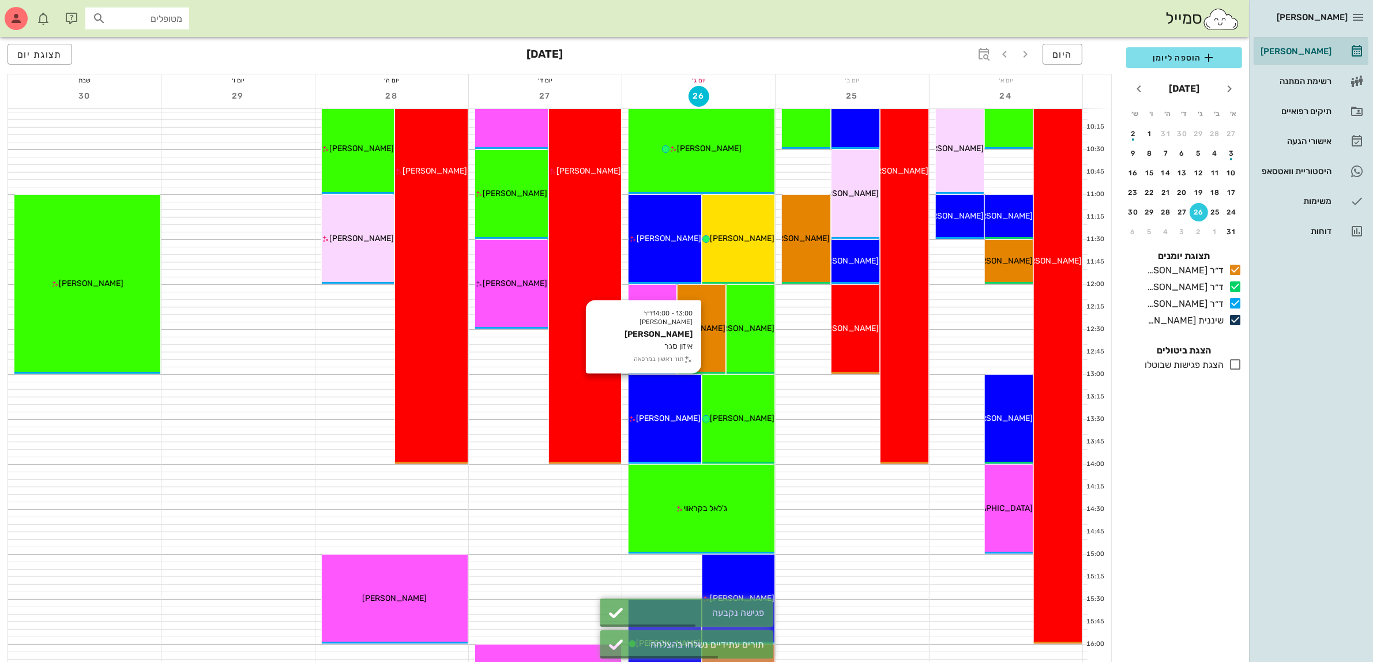
scroll to position [288, 0]
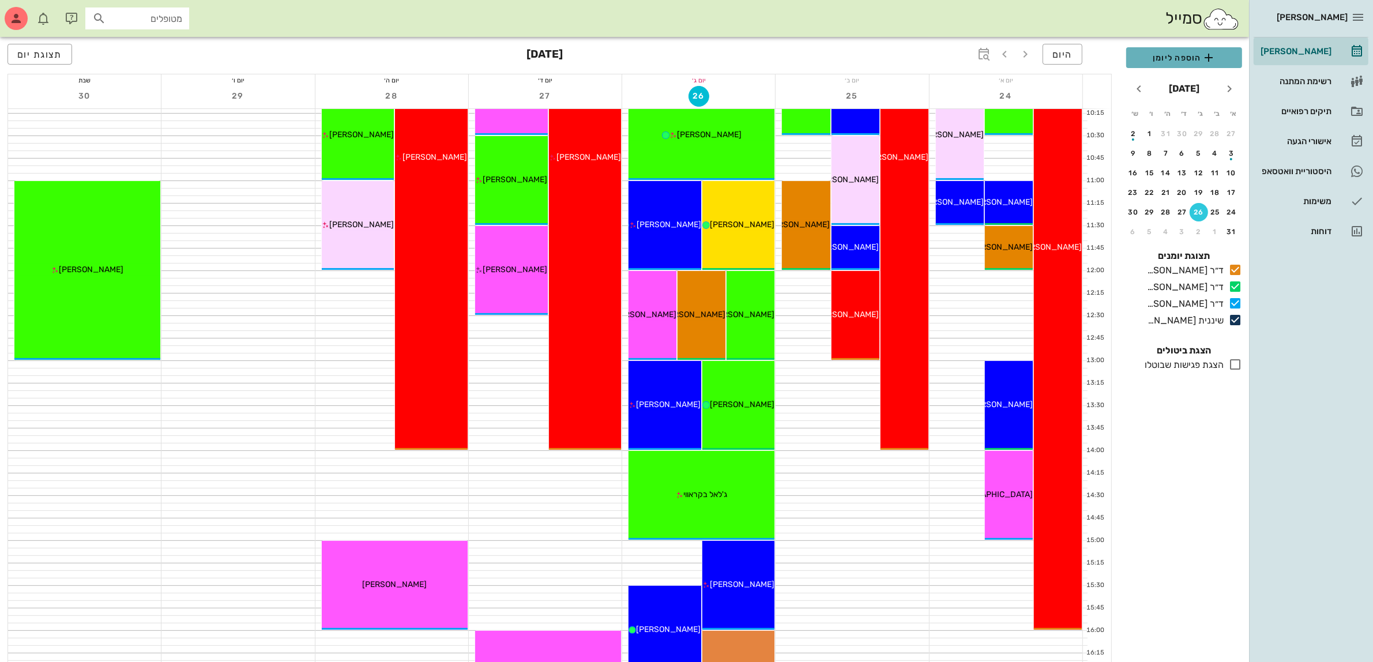
click at [1189, 59] on span "הוספה ליומן" at bounding box center [1184, 58] width 97 height 14
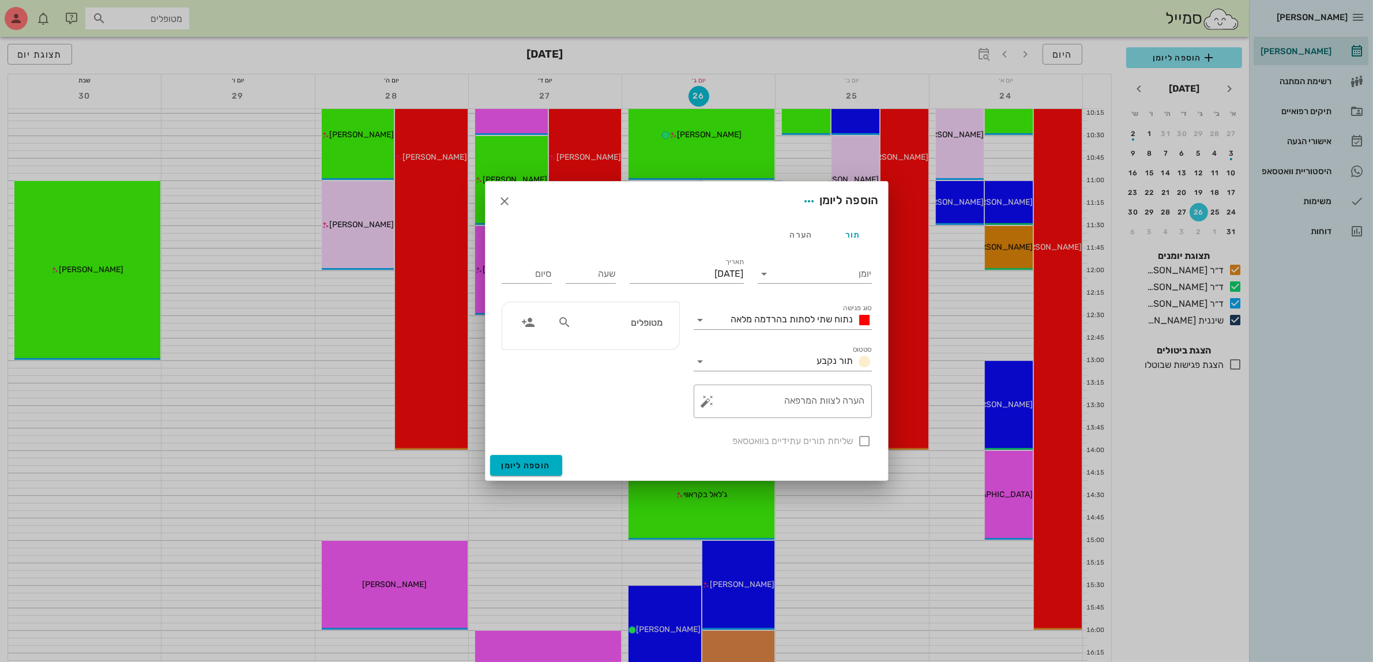
click at [642, 329] on input "מטופלים" at bounding box center [618, 322] width 89 height 15
type input "גיל"
click at [640, 350] on div "גילה רחמים 056592439" at bounding box center [597, 348] width 127 height 9
click at [799, 267] on input "יומן" at bounding box center [823, 274] width 98 height 18
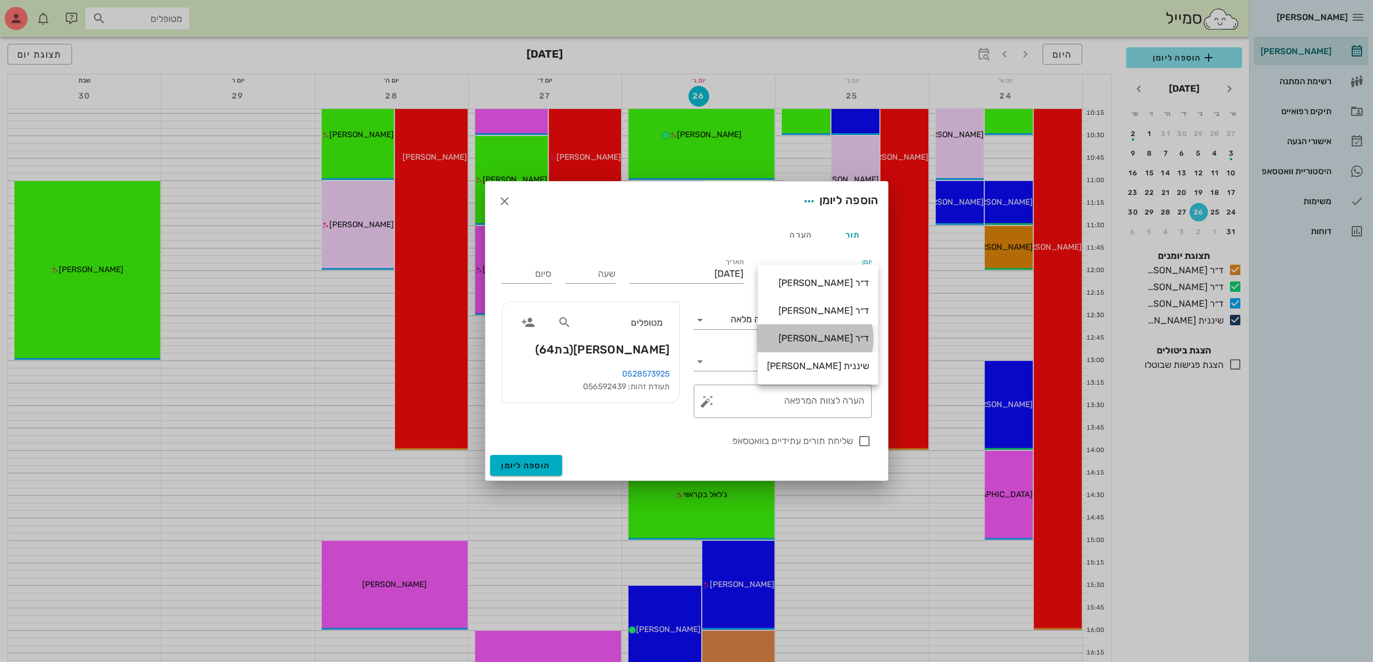
click at [808, 341] on div "ד״ר [PERSON_NAME]" at bounding box center [818, 338] width 102 height 11
click at [701, 270] on input "[DATE]" at bounding box center [687, 274] width 114 height 18
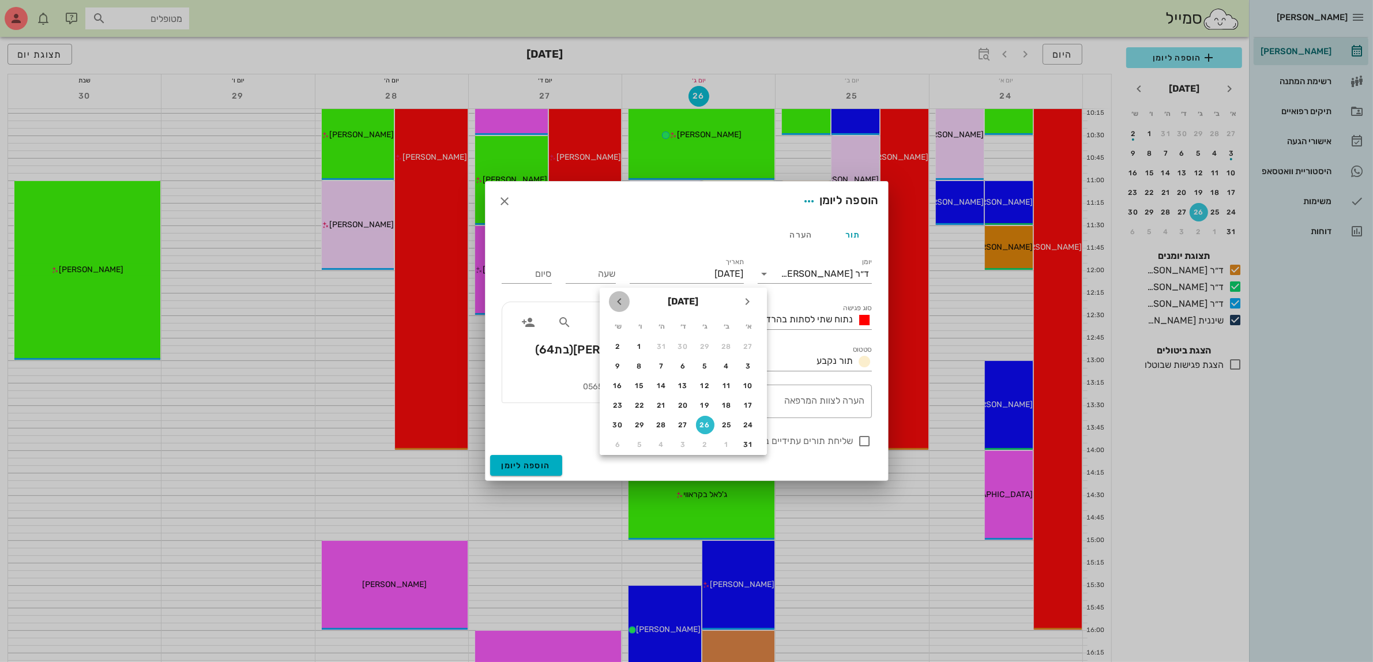
click at [622, 302] on icon "חודש הבא" at bounding box center [620, 302] width 14 height 14
click at [722, 362] on div "8" at bounding box center [727, 366] width 18 height 8
type input "יום שני, 8 בספטמבר 2025"
click at [606, 280] on input "שעה" at bounding box center [591, 274] width 50 height 18
type input "12:00"
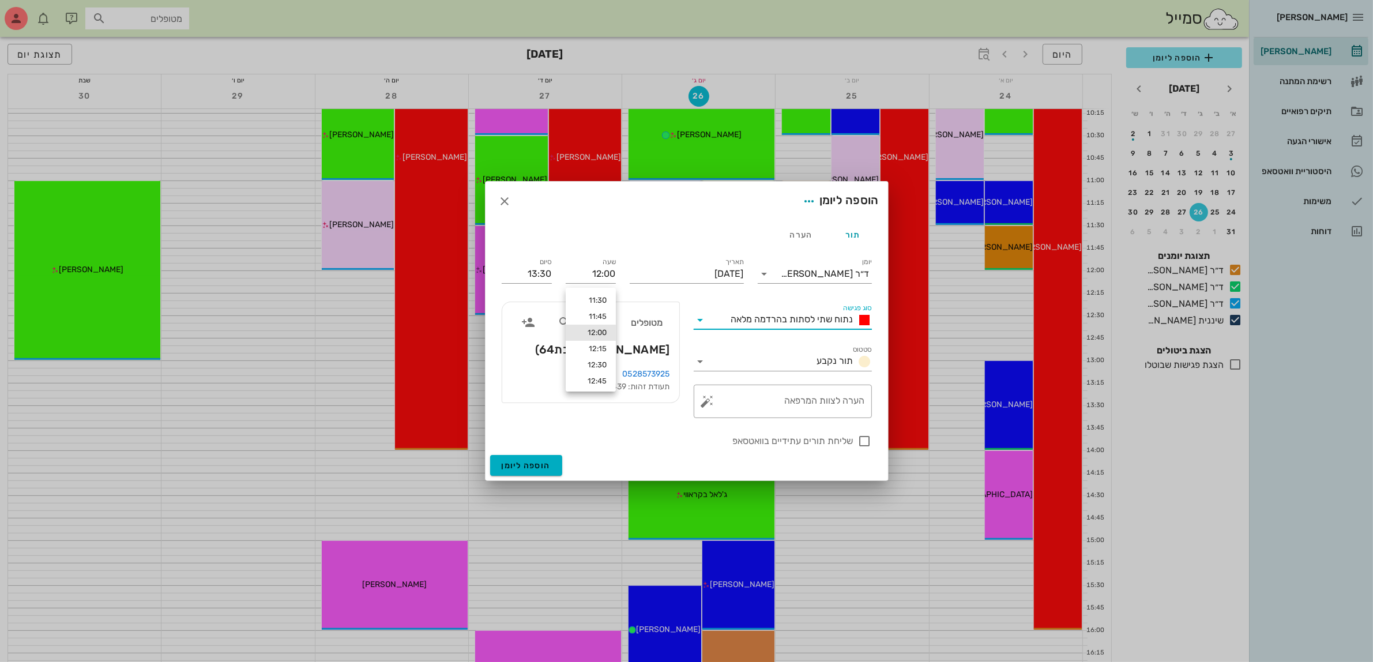
click at [786, 322] on span "נתוח שתי לסתות בהרדמה מלאה" at bounding box center [792, 319] width 122 height 11
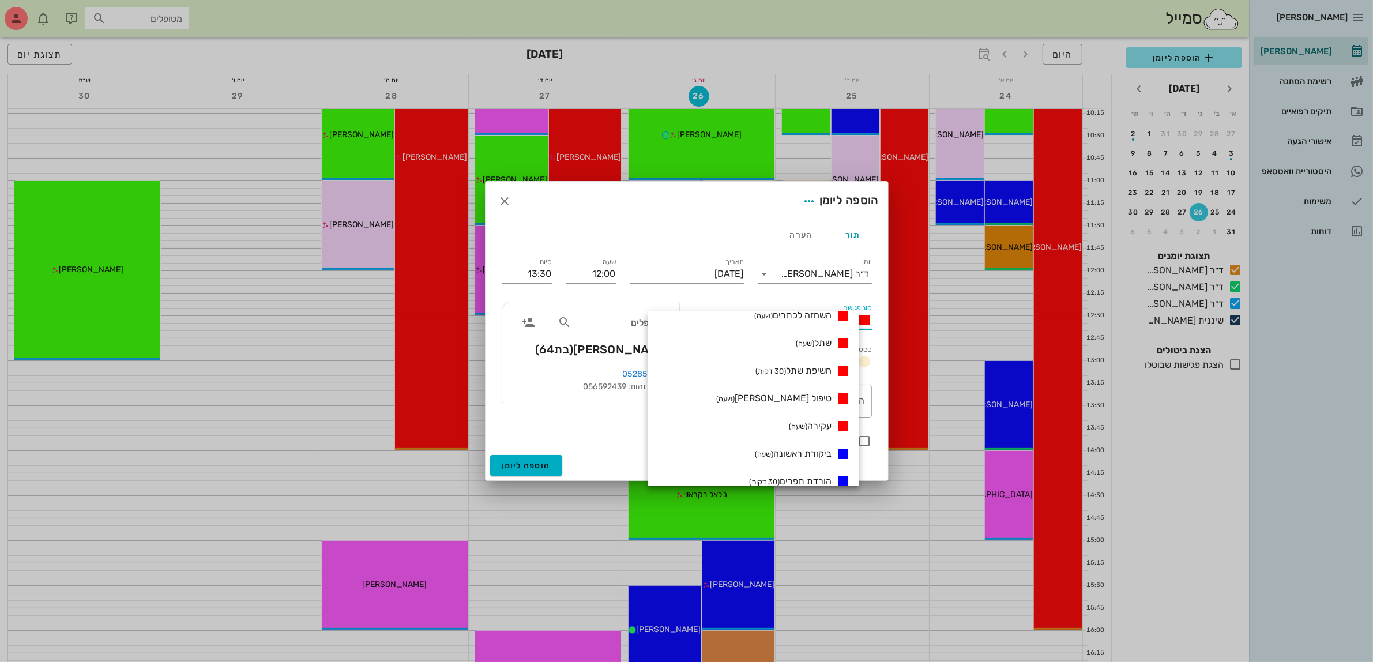
scroll to position [361, 0]
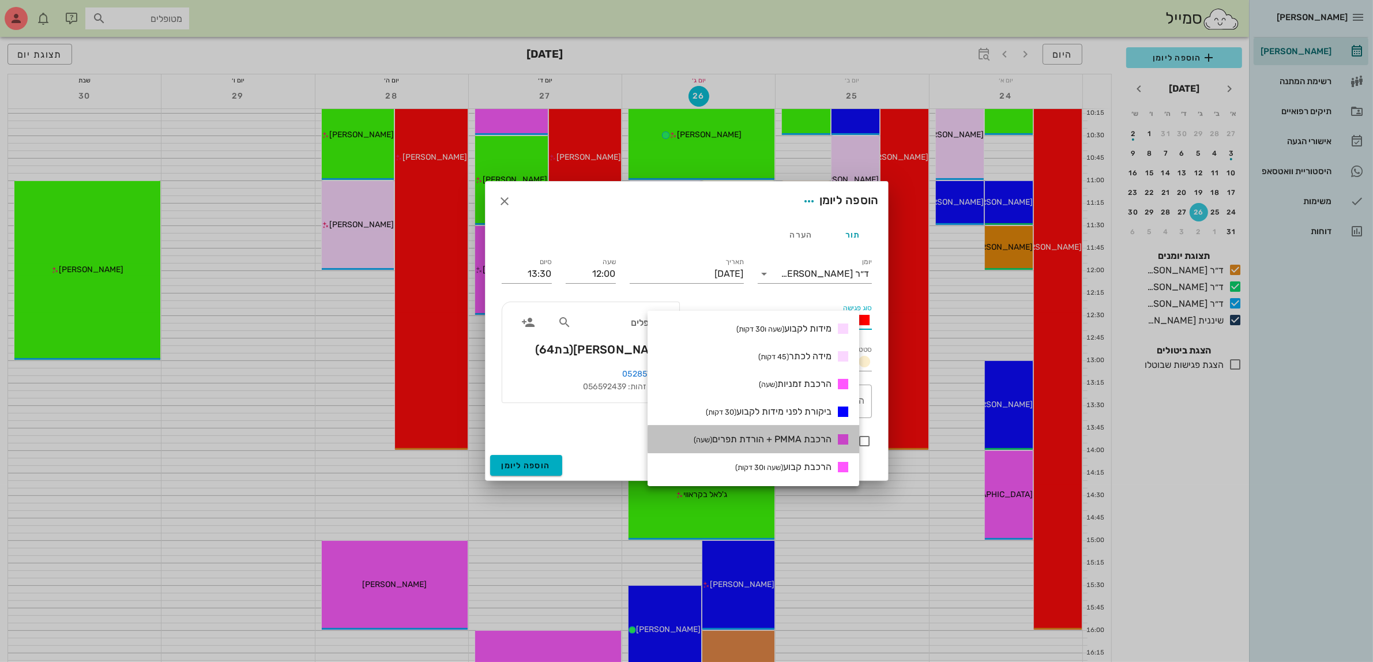
click at [802, 442] on span "הרכבת PMMA + הורדת תפרים (שעה)" at bounding box center [763, 439] width 138 height 11
type input "13:00"
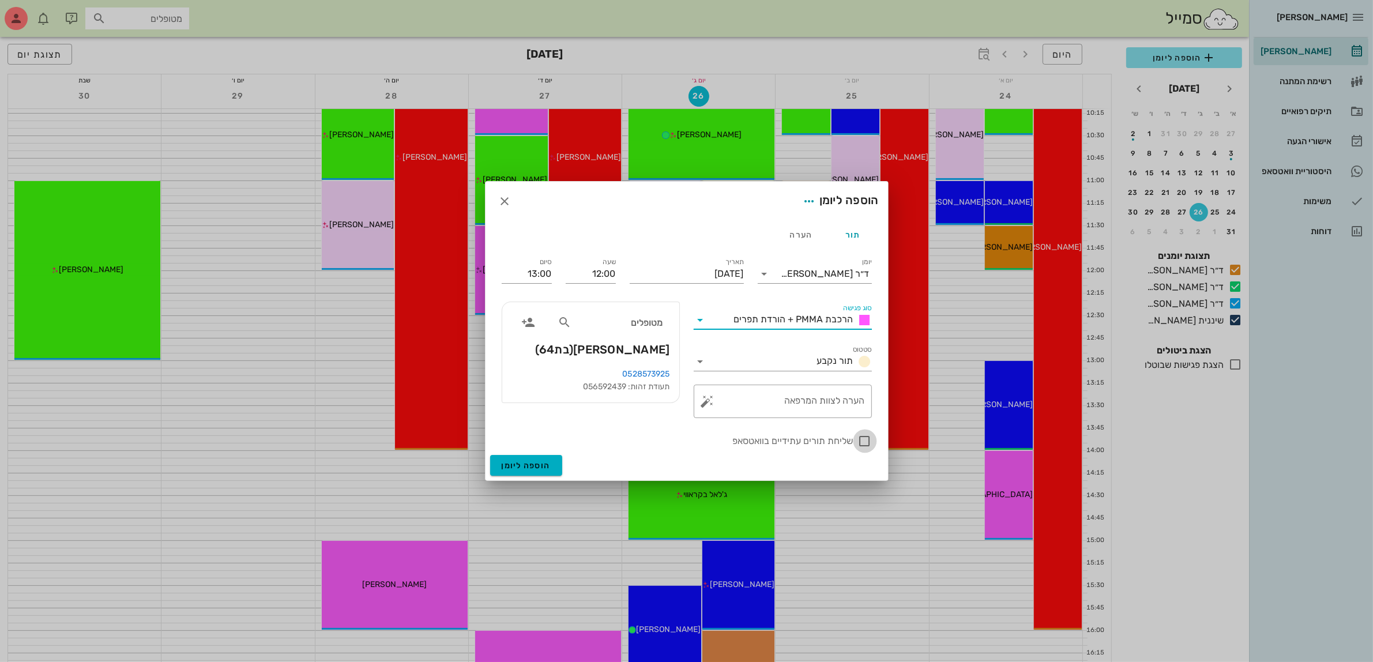
click at [864, 440] on div at bounding box center [865, 441] width 20 height 20
checkbox input "true"
drag, startPoint x: 537, startPoint y: 269, endPoint x: 576, endPoint y: 268, distance: 38.7
click at [576, 268] on div "יומן ד״ר עמראן ביאדסה סוג פגישה הרכבת PMMA + הורדת תפרים סטטוס תור נקבע תאריך י…" at bounding box center [687, 352] width 384 height 207
type input "13:30"
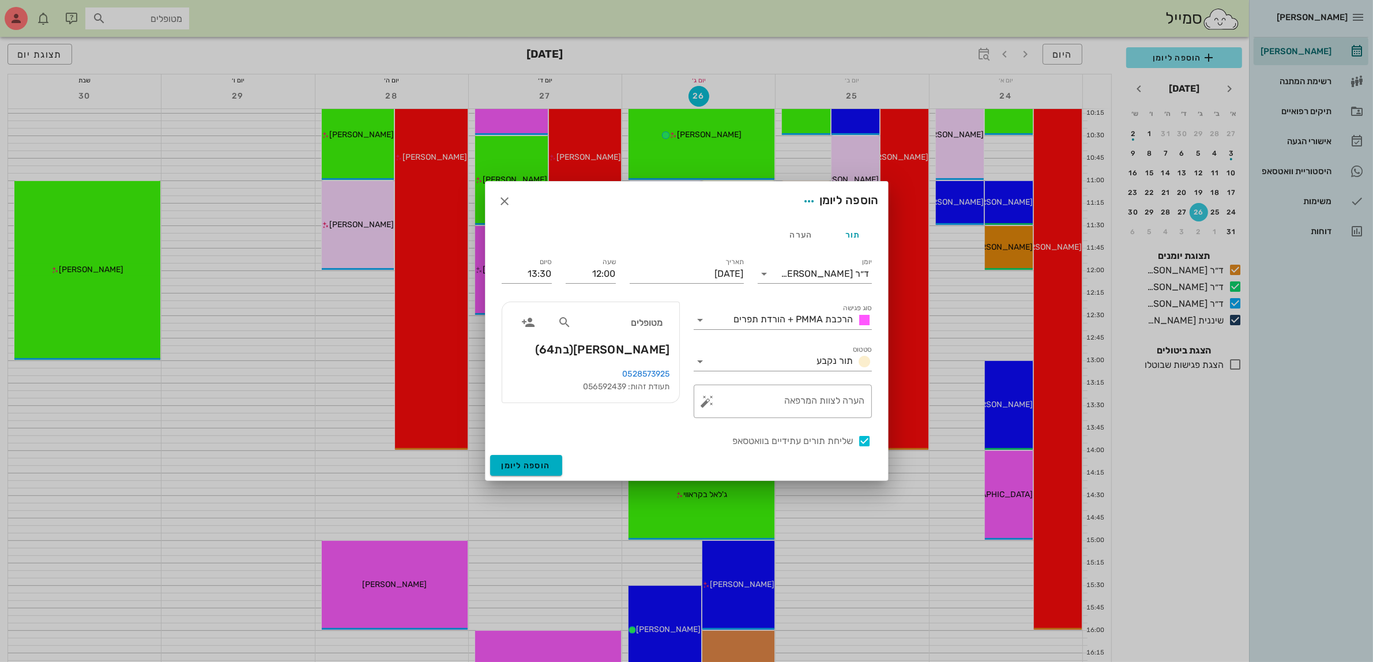
click at [526, 355] on div "מטופלים גילה רחמים (בת 64 )" at bounding box center [590, 335] width 177 height 66
click at [537, 466] on span "הוספה ליומן" at bounding box center [526, 466] width 49 height 10
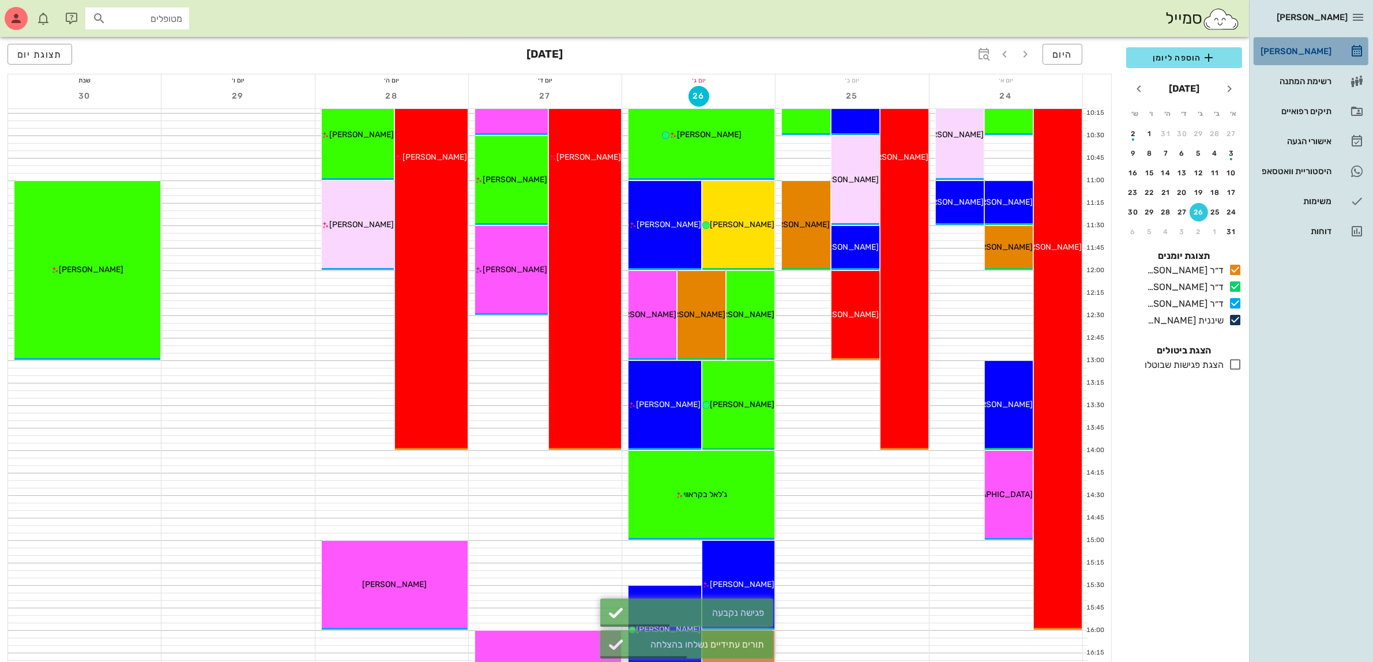
click at [1305, 47] on div "[PERSON_NAME]" at bounding box center [1295, 51] width 73 height 9
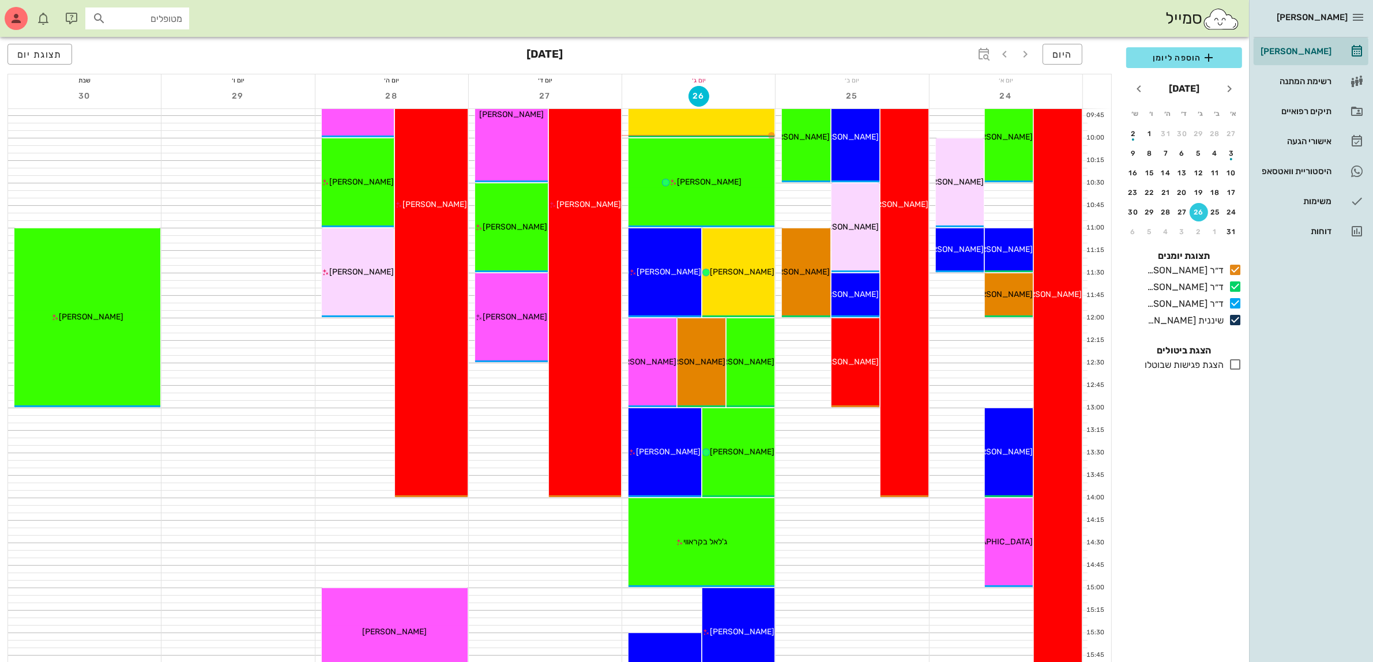
scroll to position [216, 0]
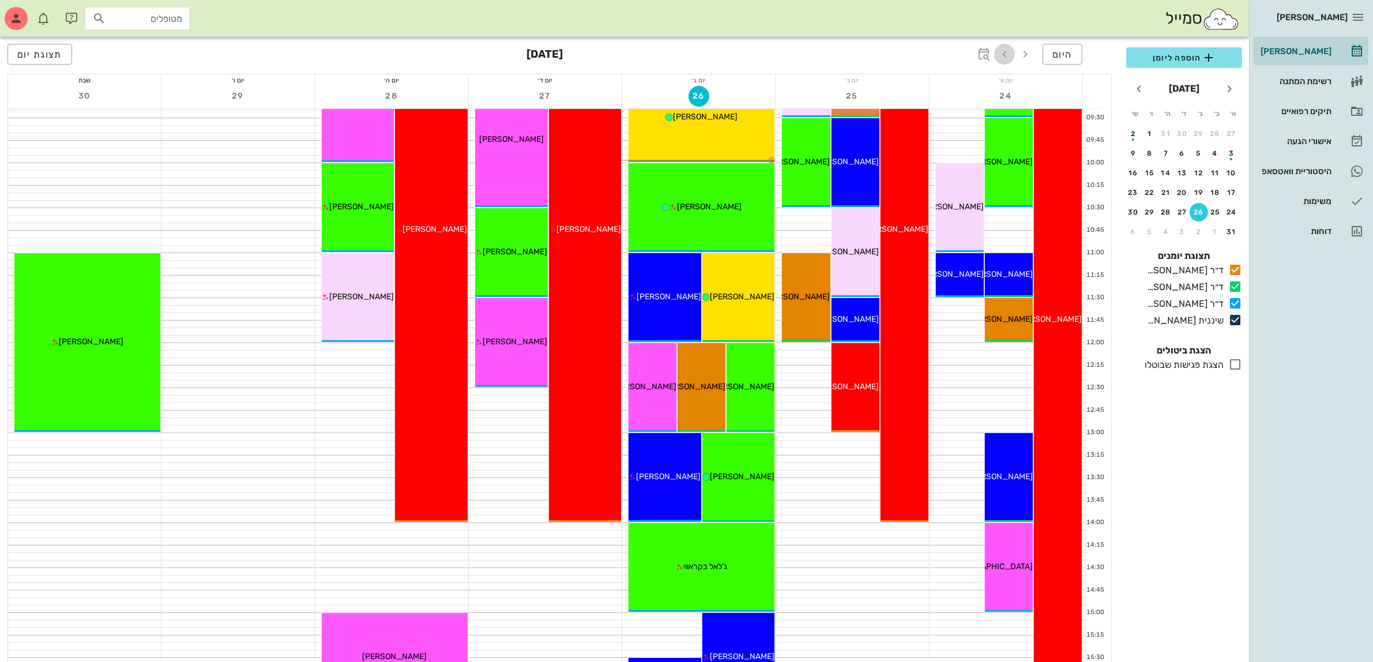
click at [1001, 51] on icon "button" at bounding box center [1005, 54] width 14 height 14
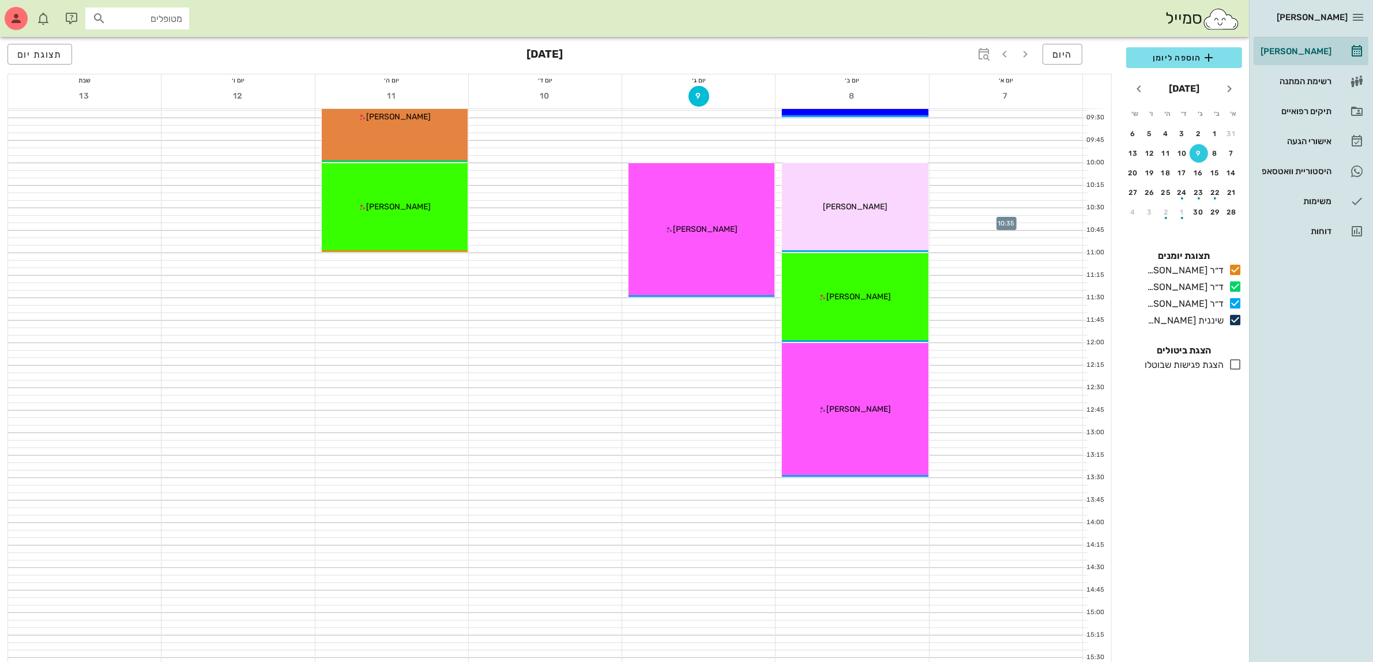
click at [1011, 216] on div at bounding box center [1006, 219] width 153 height 7
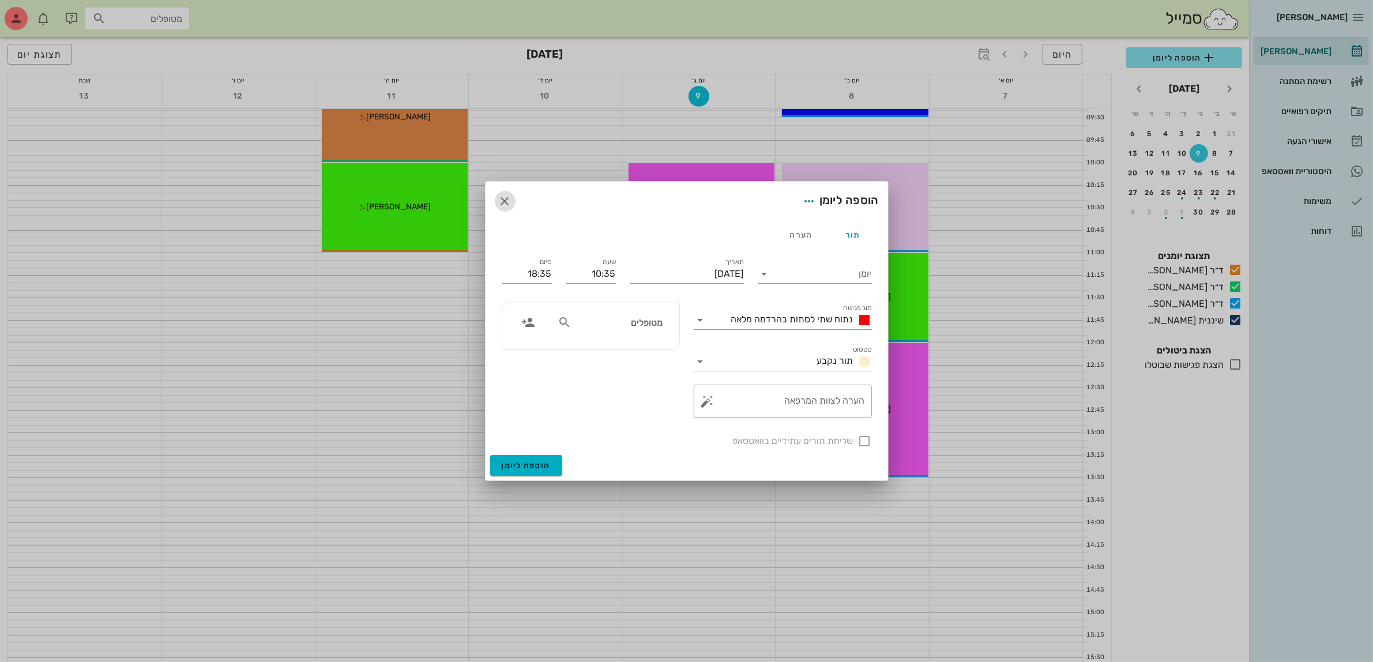
click at [506, 205] on icon "button" at bounding box center [505, 201] width 14 height 14
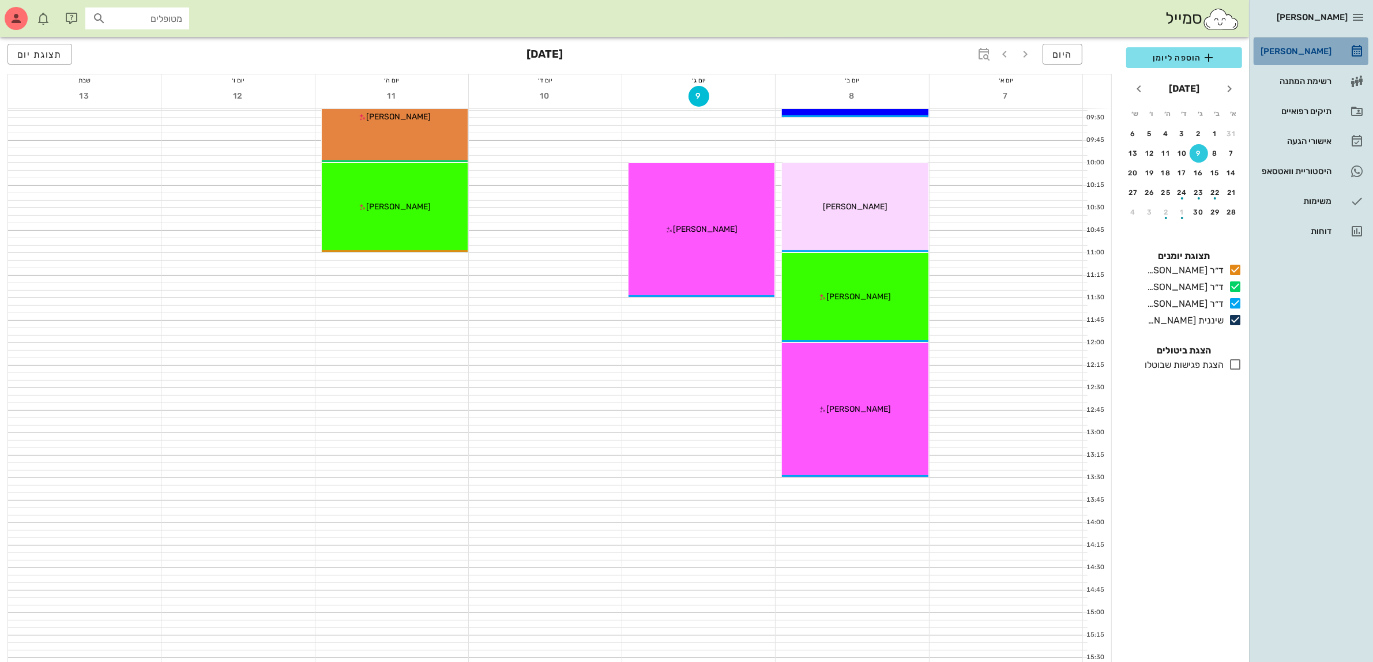
click at [1318, 48] on div "[PERSON_NAME]" at bounding box center [1295, 51] width 73 height 9
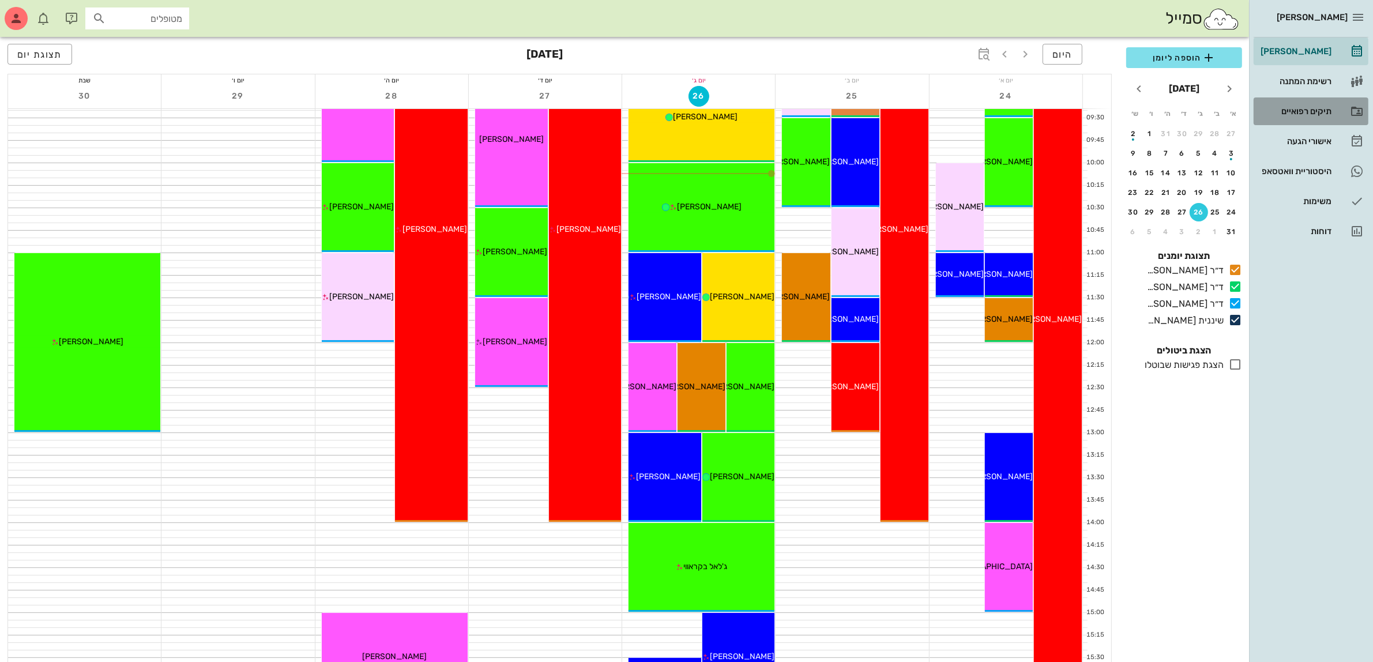
click at [1290, 112] on div "תיקים רפואיים" at bounding box center [1295, 111] width 73 height 9
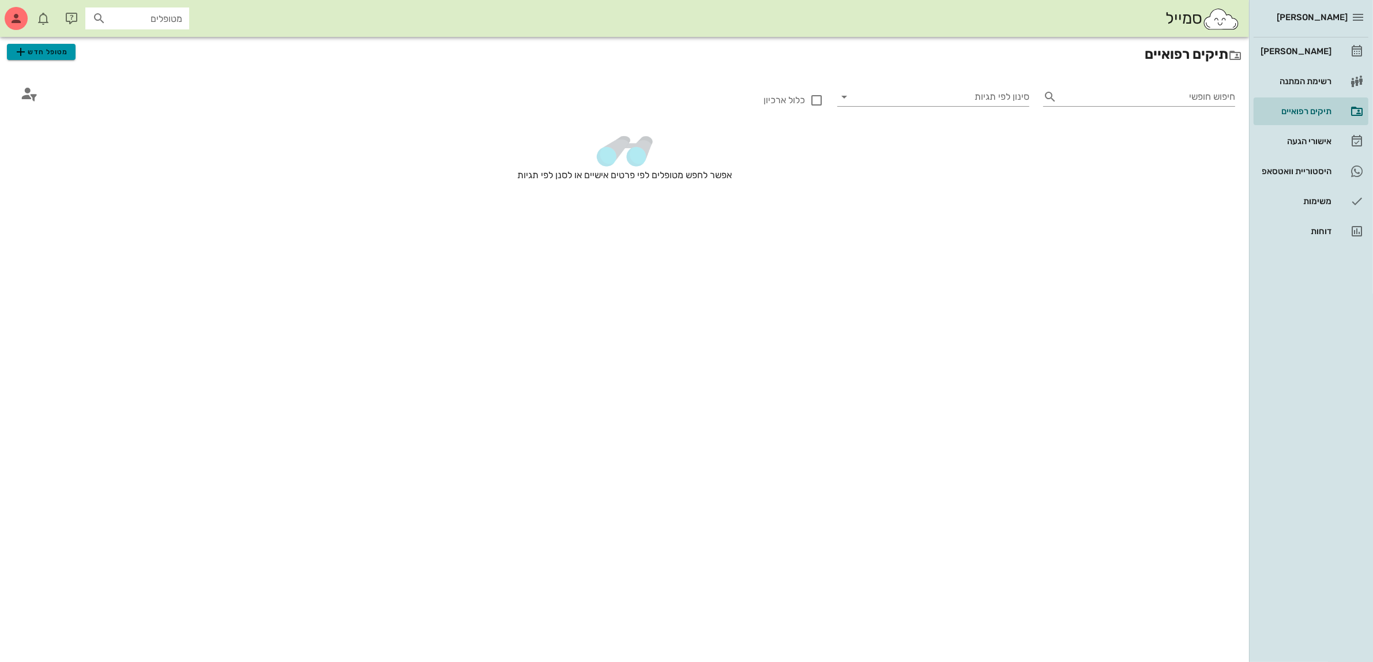
click at [63, 56] on span "מטופל חדש" at bounding box center [41, 52] width 54 height 14
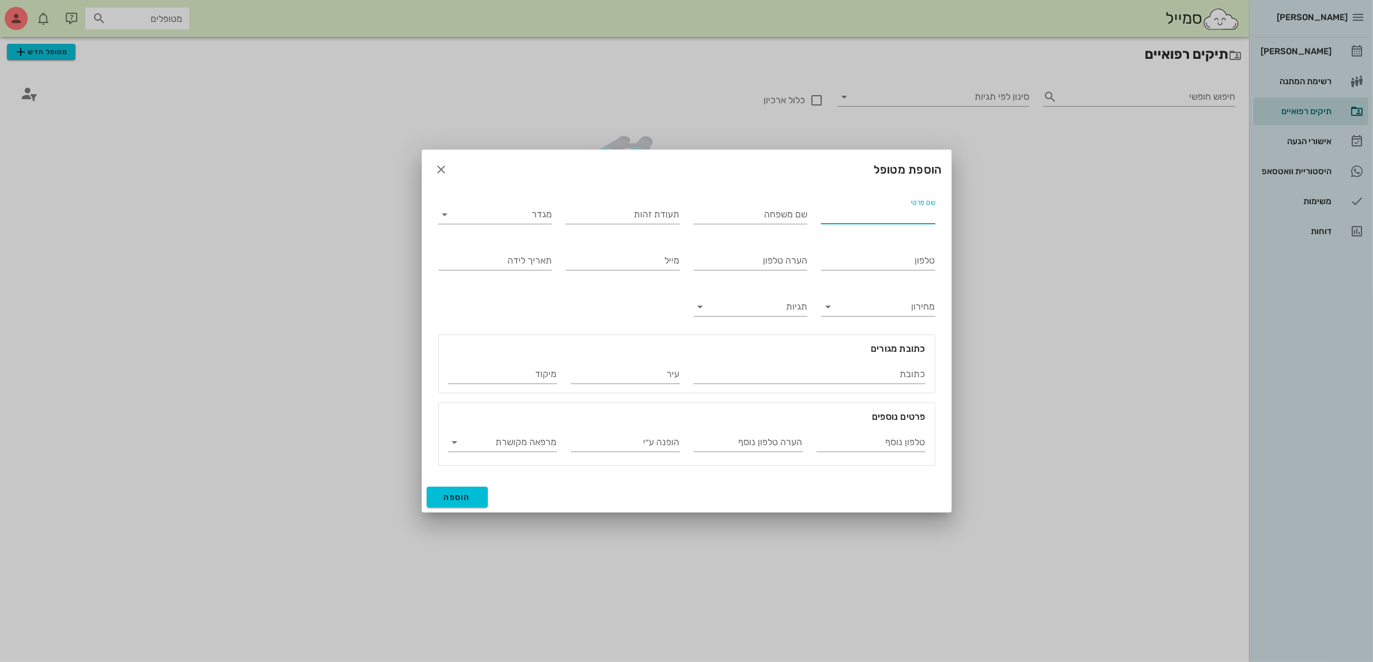
click at [909, 215] on input "שם פרטי" at bounding box center [878, 214] width 114 height 18
type input "נטלי"
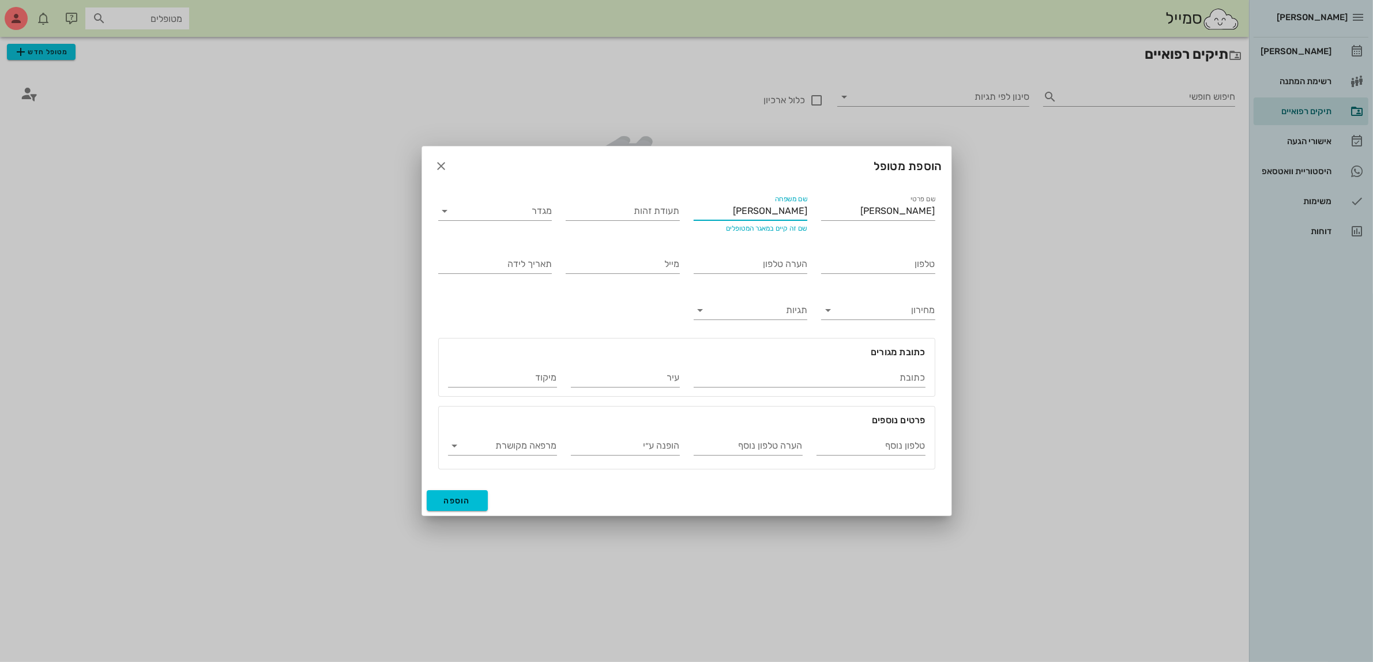
type input "מורלי"
click at [528, 199] on div "מגדר" at bounding box center [495, 207] width 114 height 25
click at [526, 214] on input "מגדר" at bounding box center [505, 211] width 96 height 18
click at [437, 165] on icon "button" at bounding box center [442, 166] width 14 height 14
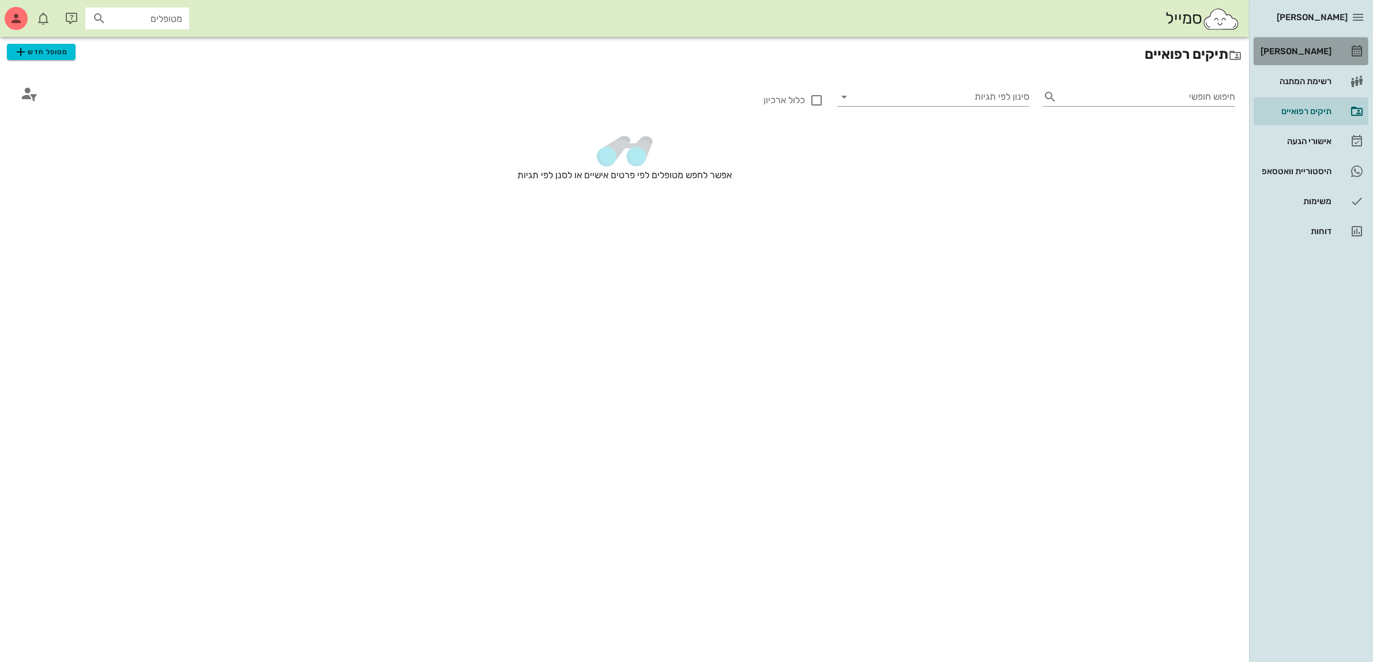
click at [1301, 47] on div "[PERSON_NAME]" at bounding box center [1295, 51] width 73 height 9
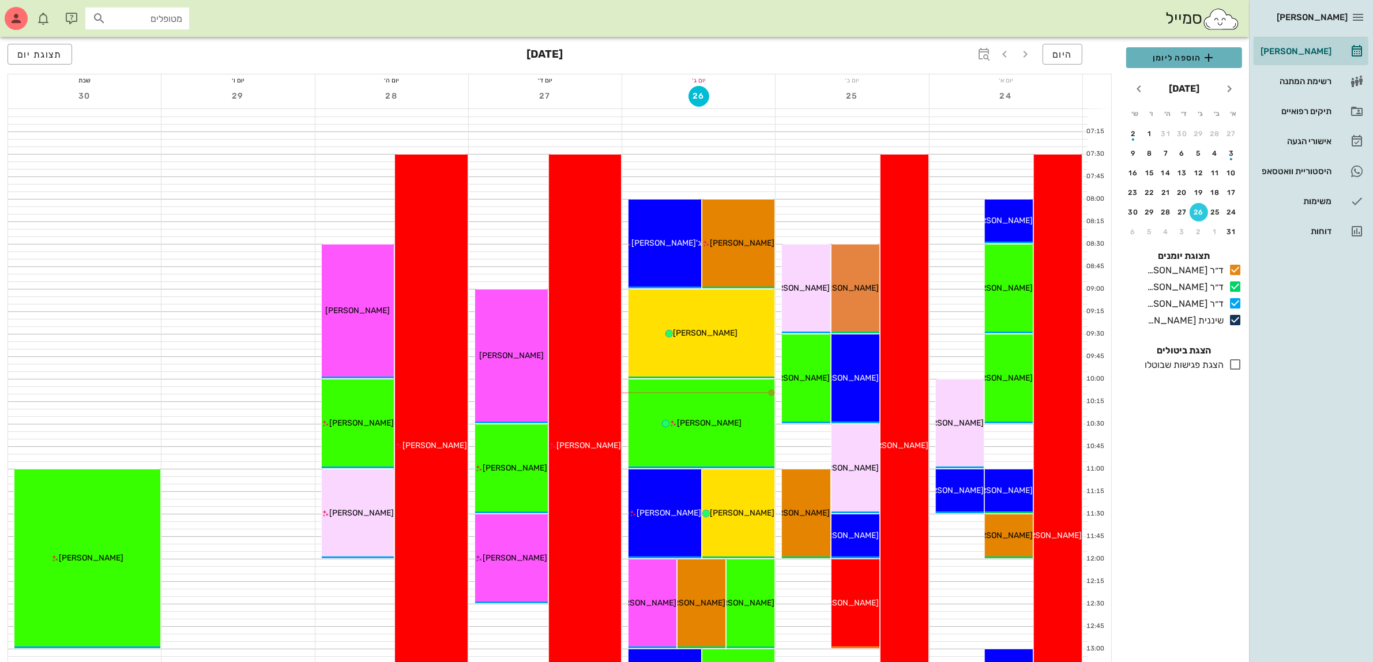
click at [1159, 61] on span "הוספה ליומן" at bounding box center [1184, 58] width 97 height 14
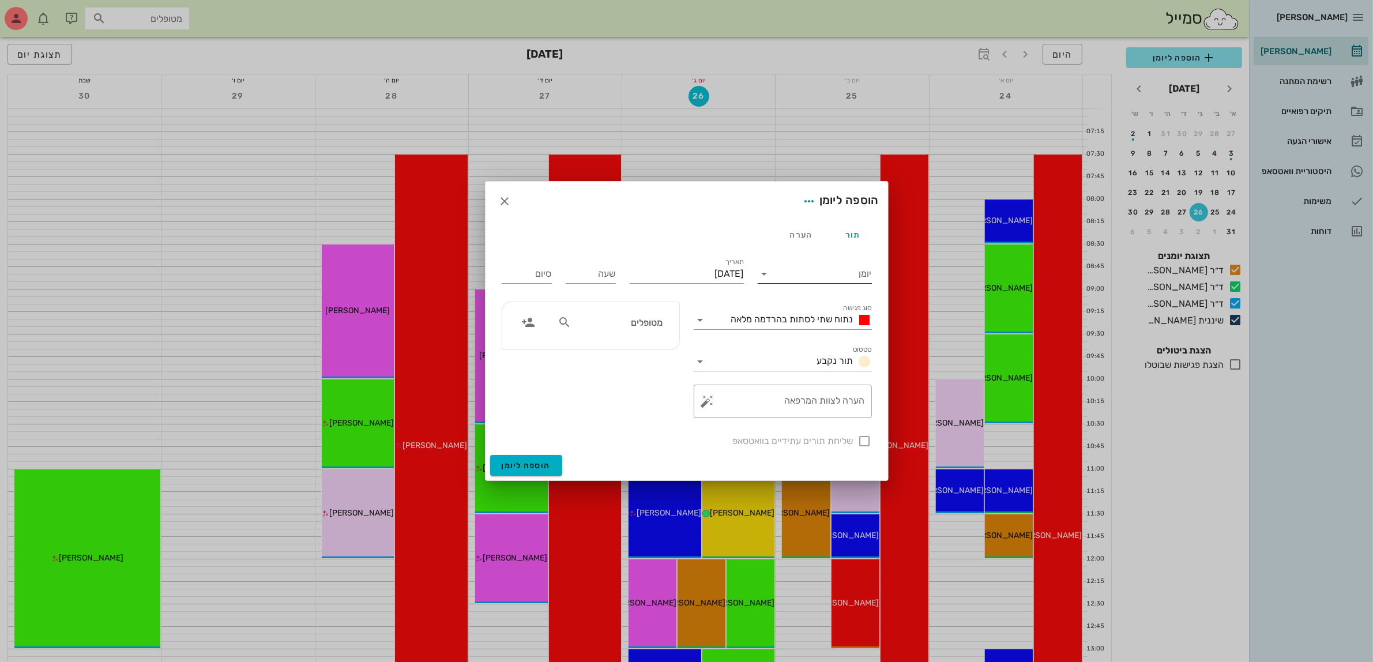
click at [786, 278] on input "יומן" at bounding box center [823, 274] width 98 height 18
click at [808, 309] on div "ד״ר [PERSON_NAME]" at bounding box center [818, 310] width 102 height 11
click at [832, 316] on span "נתוח שתי לסתות בהרדמה מלאה" at bounding box center [792, 319] width 122 height 11
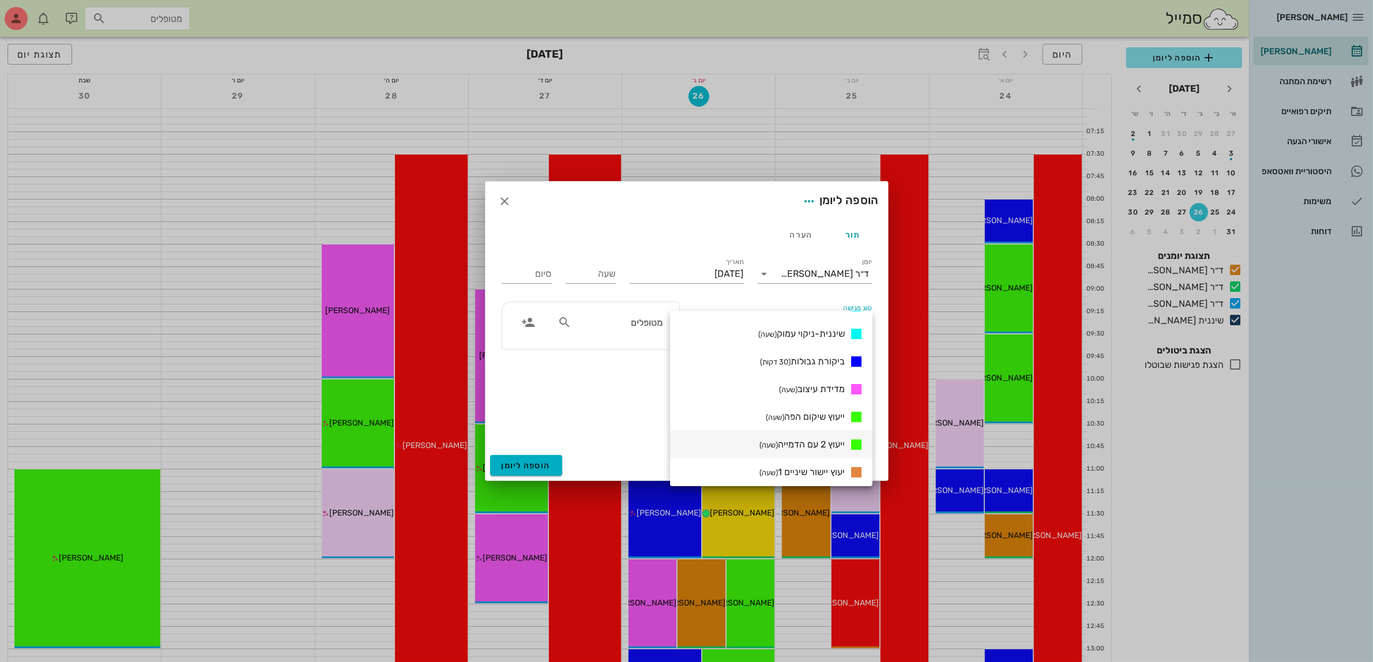
scroll to position [721, 0]
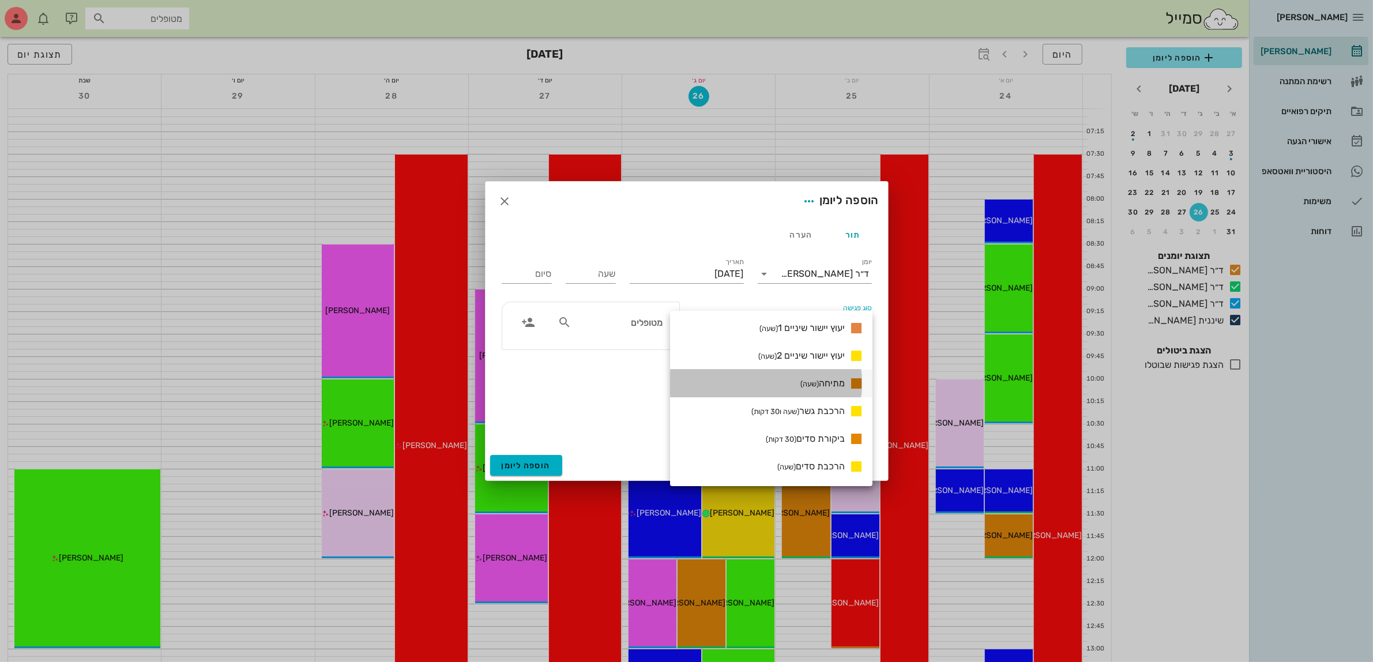
click at [814, 378] on span "מתיחה (שעה)" at bounding box center [823, 383] width 44 height 11
type input "01:00"
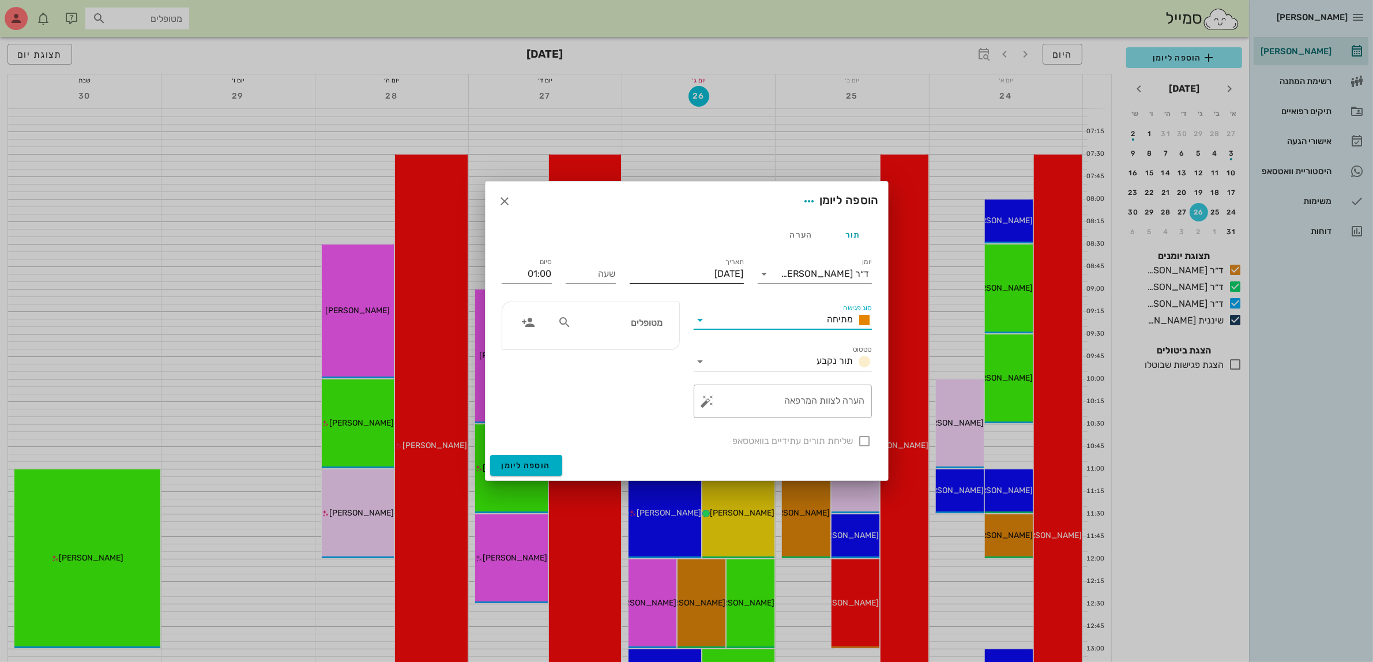
click at [721, 287] on div "תאריך יום שלישי, 26 באוגוסט 2025" at bounding box center [687, 276] width 114 height 23
click at [716, 277] on input "[DATE]" at bounding box center [687, 274] width 114 height 18
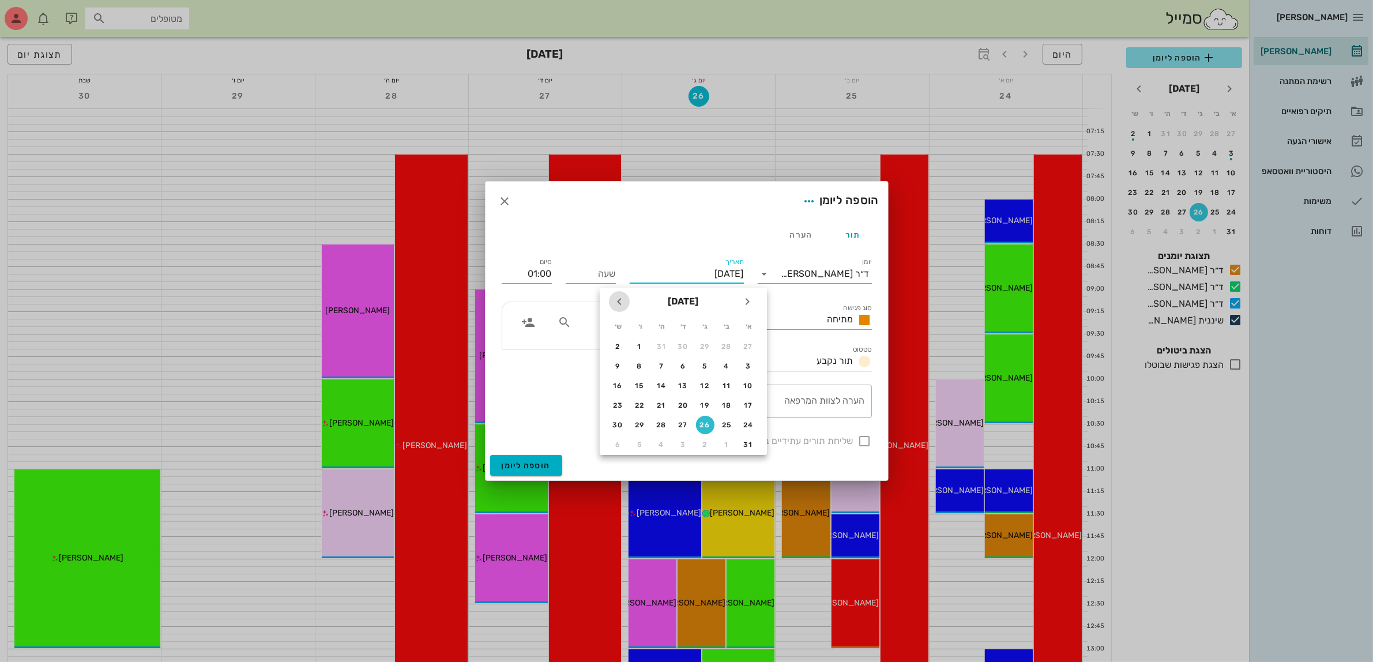
click at [621, 299] on icon "חודש הבא" at bounding box center [620, 302] width 14 height 14
click at [748, 362] on div "5" at bounding box center [749, 366] width 18 height 8
type input "יום ראשון, 5 באוקטובר 2025"
drag, startPoint x: 587, startPoint y: 275, endPoint x: 635, endPoint y: 279, distance: 48.0
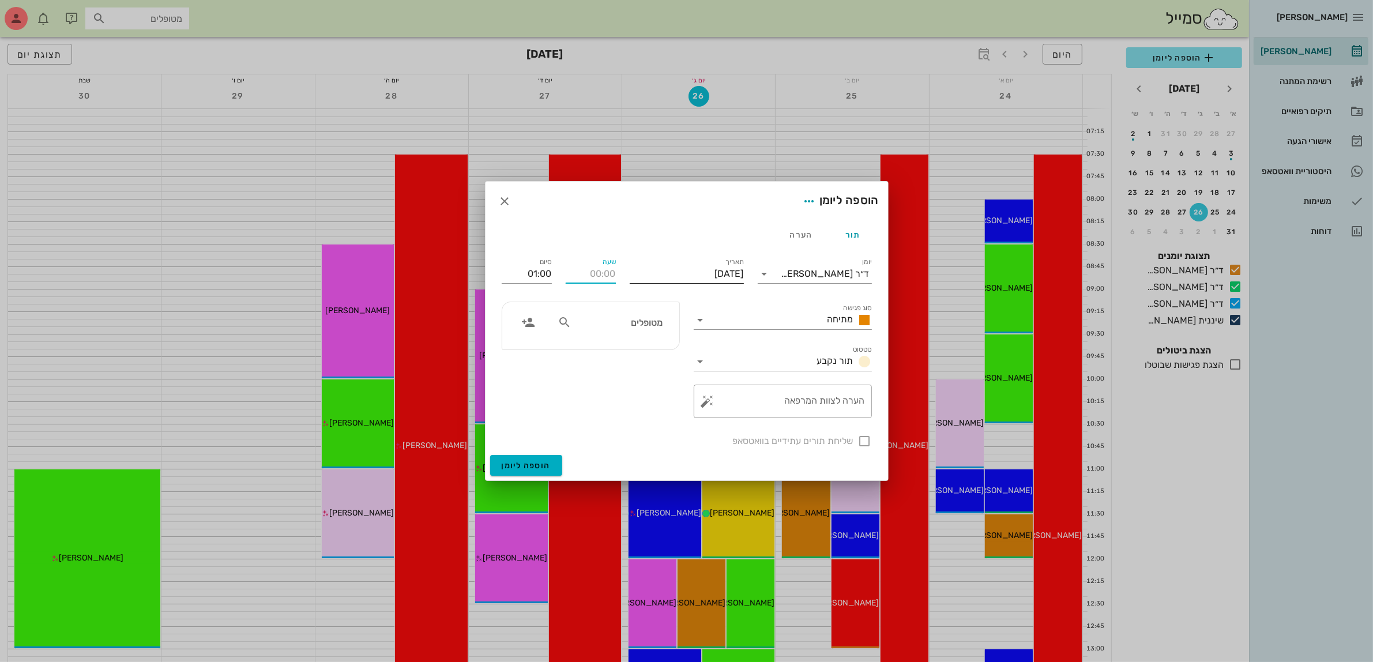
click at [635, 279] on div "יומן ד״ר מוחמד ביאדסה סוג פגישה מתיחה סטטוס תור נקבע תאריך יום ראשון, 5 באוקטוב…" at bounding box center [687, 352] width 384 height 207
type input "08:30"
type input "09:30"
click at [644, 325] on input "text" at bounding box center [618, 322] width 89 height 15
type input "נטל"
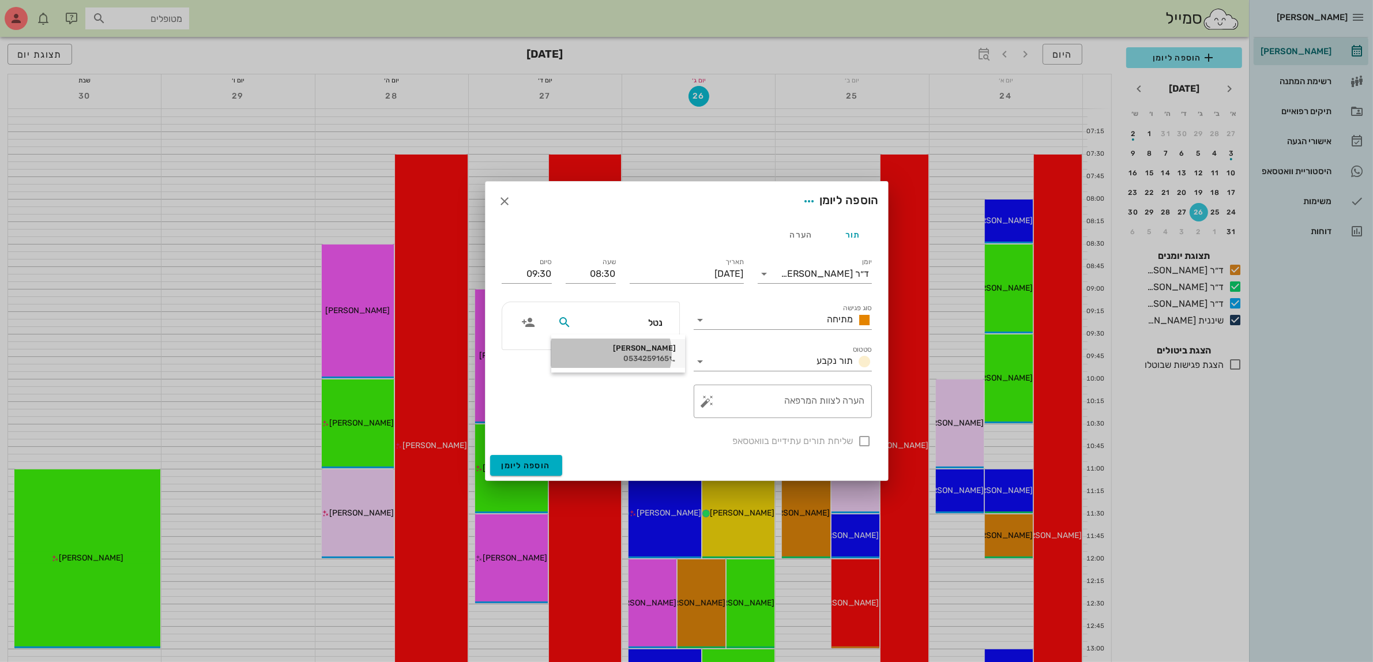
click at [644, 344] on div "[PERSON_NAME]" at bounding box center [618, 348] width 115 height 9
click at [795, 411] on textarea "הערה לצוות המרפאה" at bounding box center [787, 405] width 155 height 28
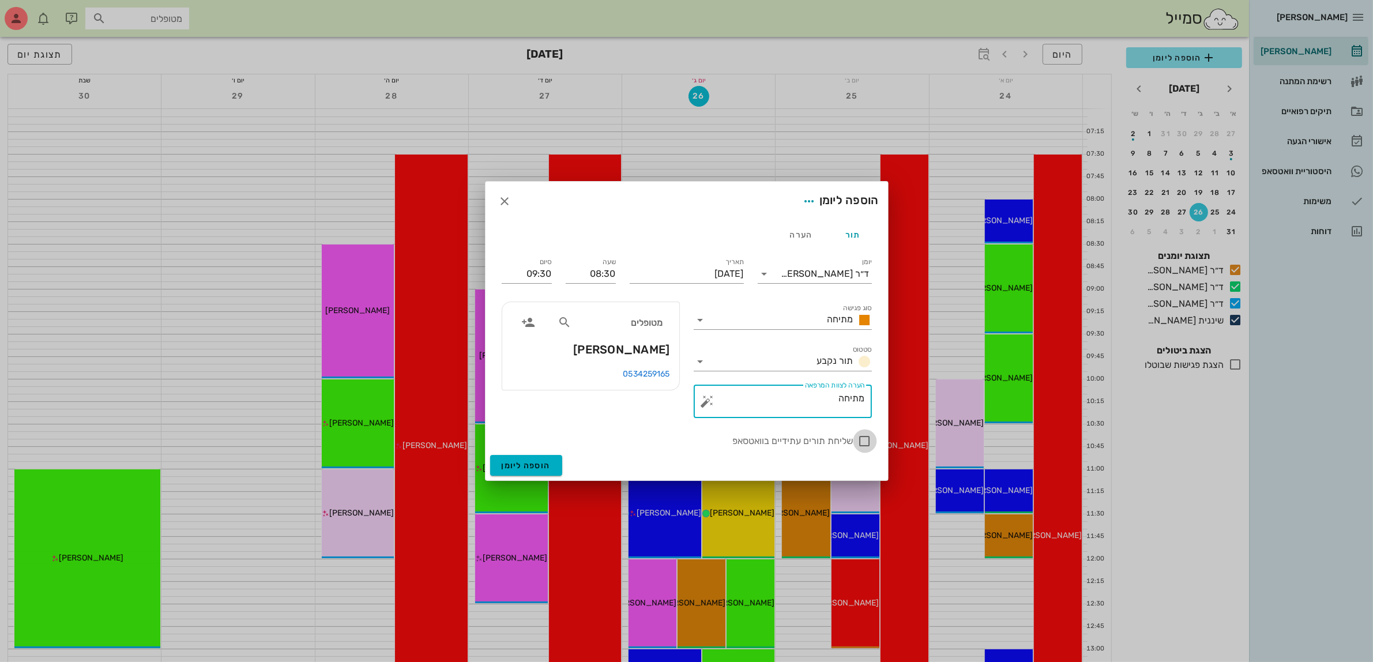
type textarea "מתיחה"
click at [861, 436] on div at bounding box center [865, 441] width 20 height 20
checkbox input "true"
click at [523, 463] on span "הוספה ליומן" at bounding box center [526, 466] width 49 height 10
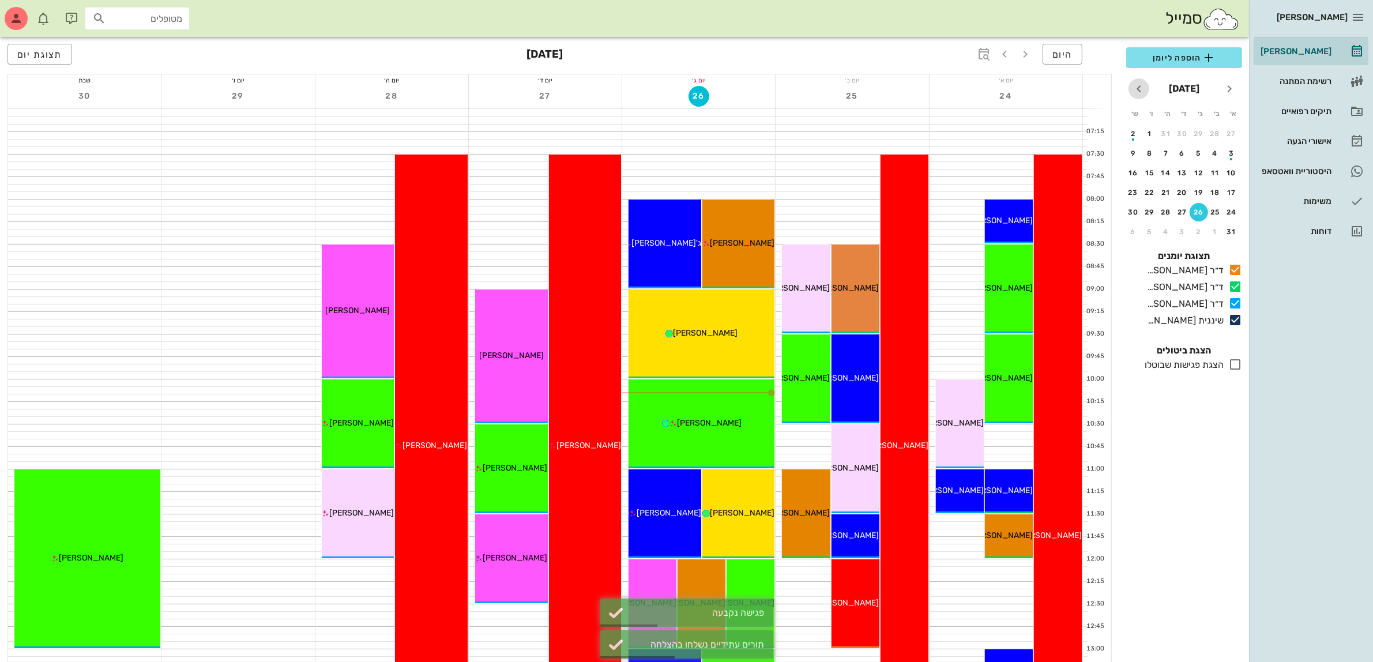
click at [1136, 91] on icon "חודש הבא" at bounding box center [1139, 89] width 14 height 14
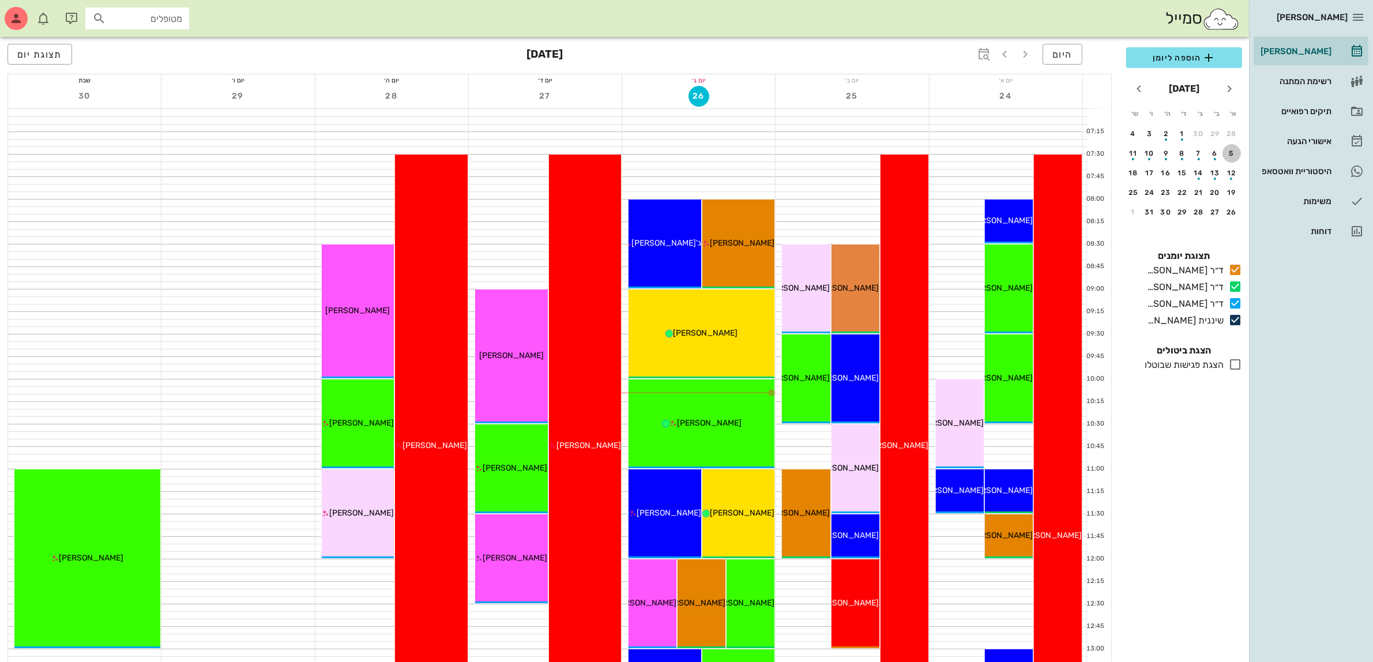
click at [1233, 153] on div "5" at bounding box center [1232, 153] width 18 height 8
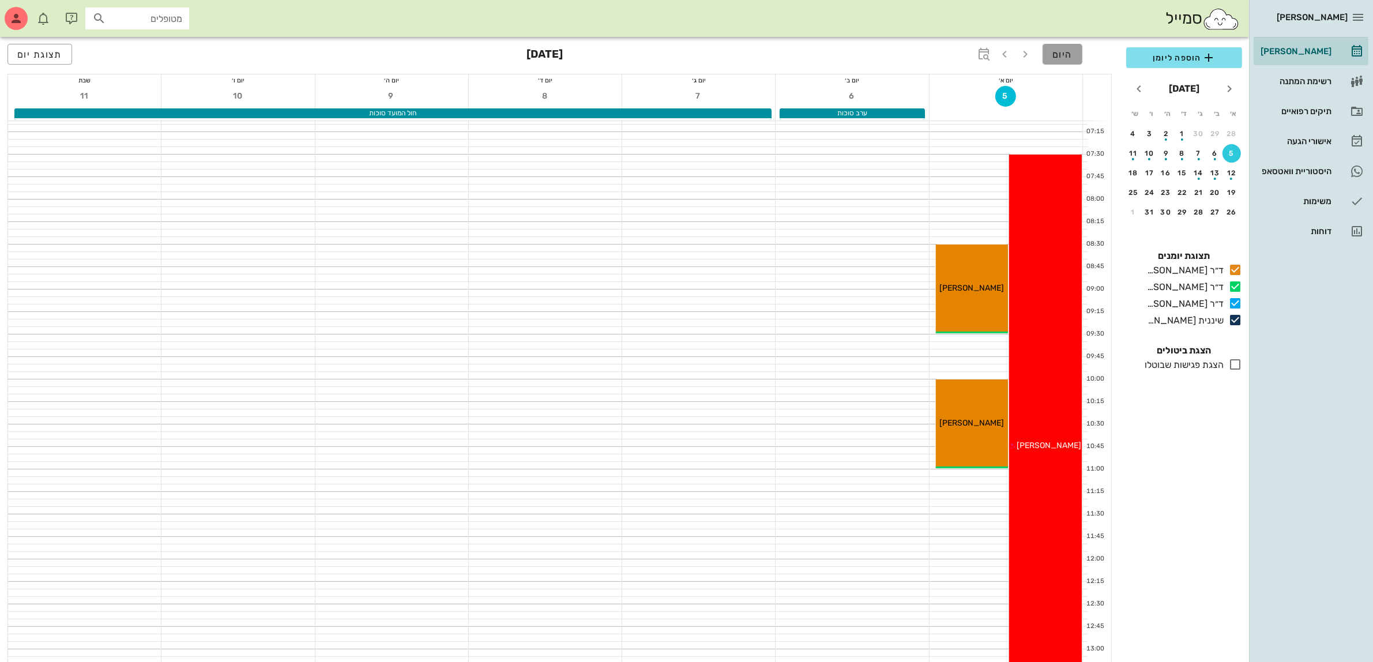
click at [1065, 52] on span "היום" at bounding box center [1063, 54] width 20 height 11
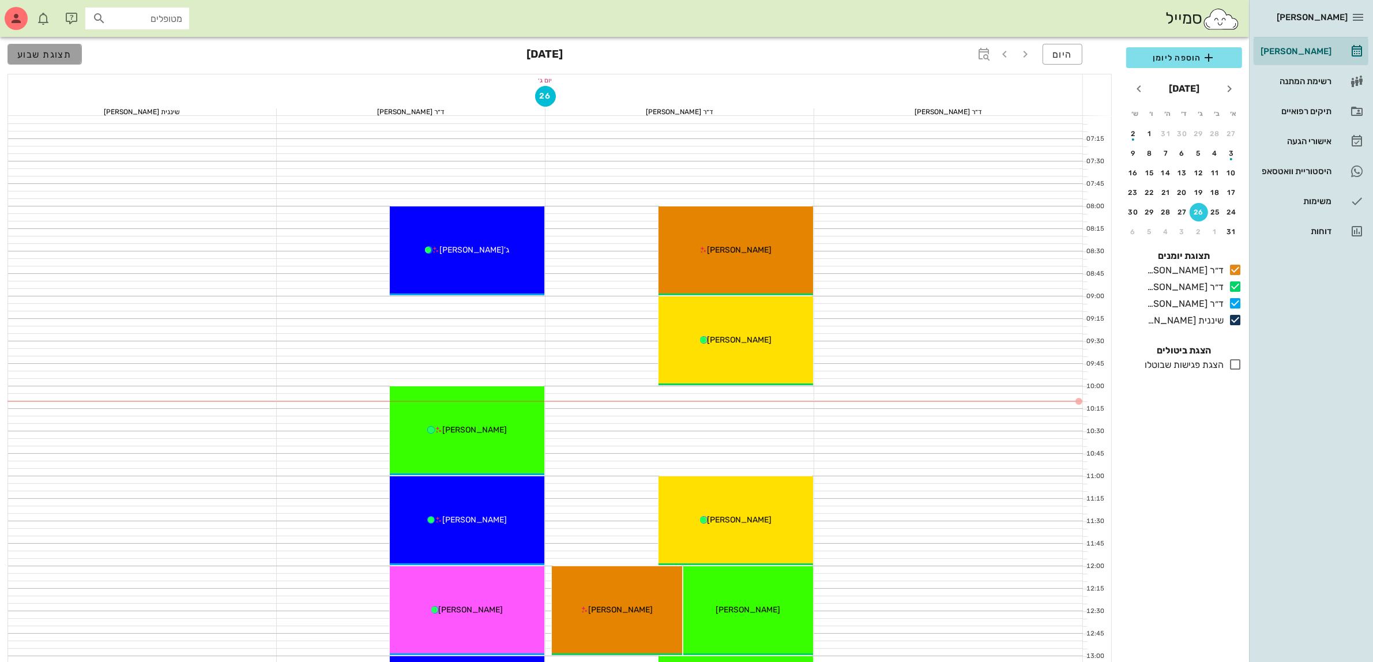
click at [65, 57] on span "תצוגת שבוע" at bounding box center [44, 54] width 55 height 11
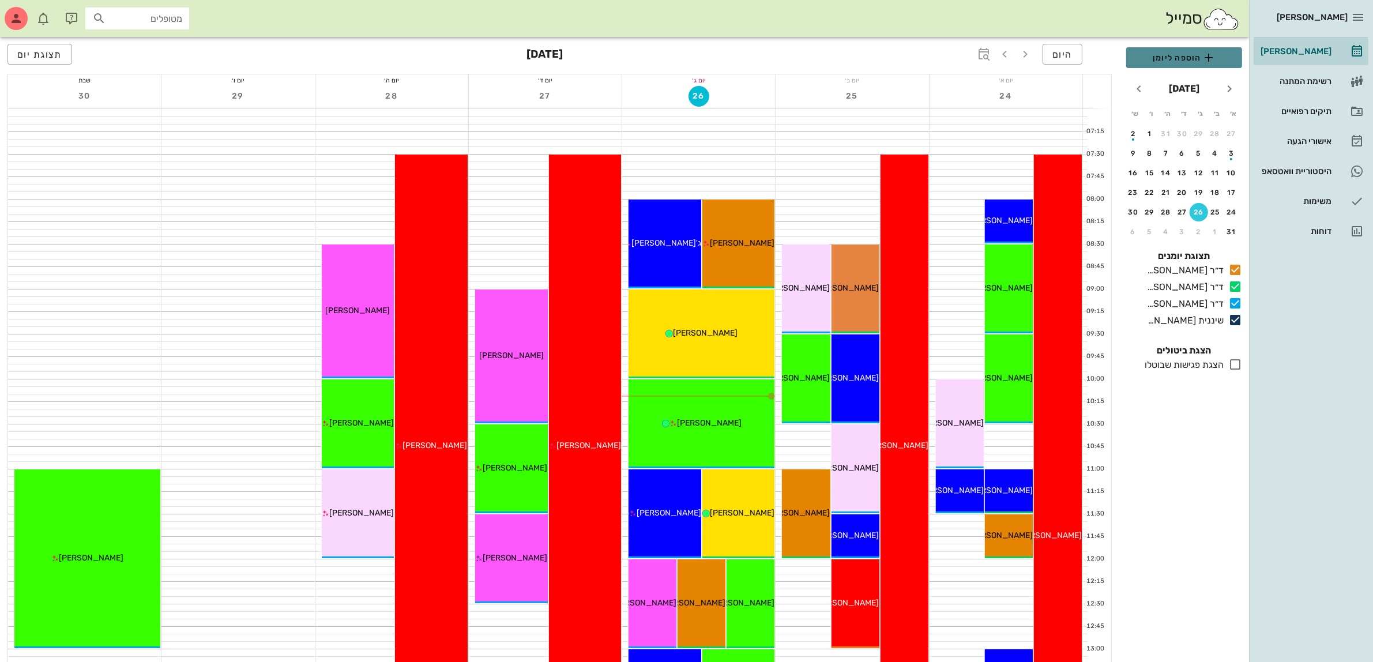
click at [1166, 53] on span "הוספה ליומן" at bounding box center [1184, 58] width 97 height 14
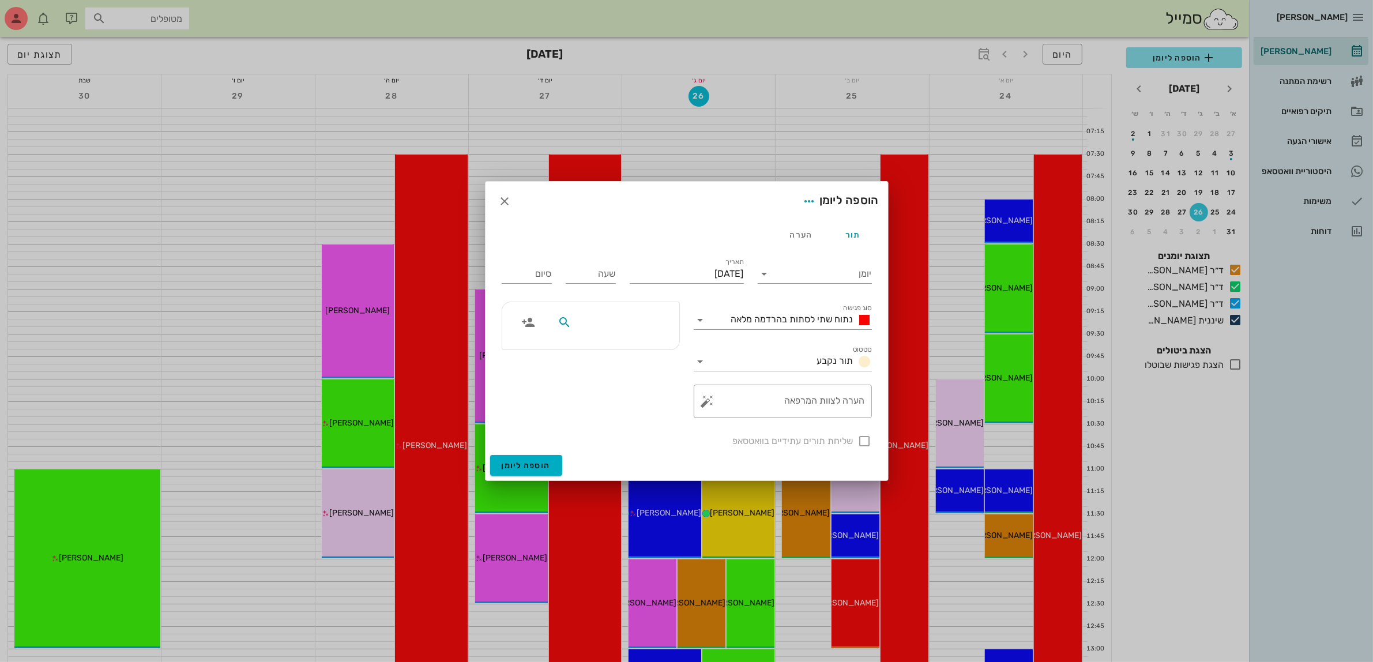
click at [606, 318] on input "text" at bounding box center [618, 322] width 89 height 15
type input "ענת"
drag, startPoint x: 635, startPoint y: 376, endPoint x: 678, endPoint y: 346, distance: 52.3
click at [635, 376] on div "ענת רחמני" at bounding box center [620, 377] width 119 height 9
click at [782, 272] on input "יומן" at bounding box center [823, 274] width 98 height 18
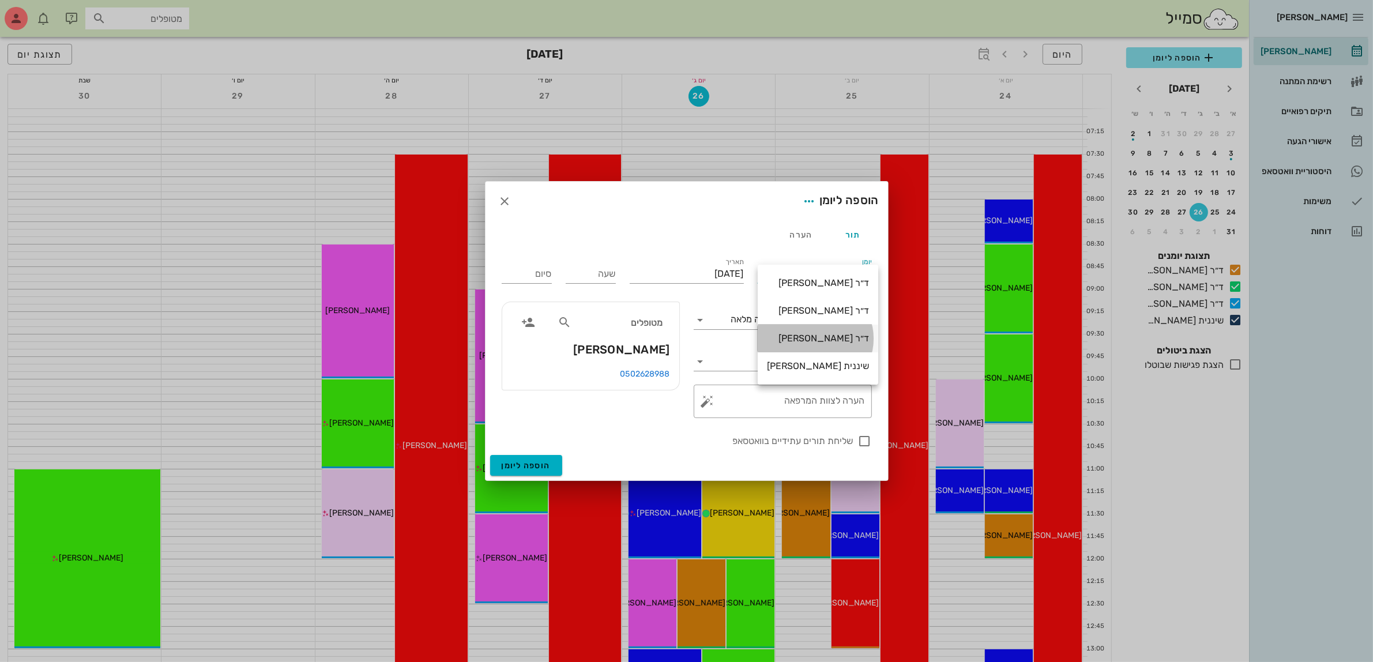
click at [801, 333] on div "ד״ר [PERSON_NAME]" at bounding box center [818, 338] width 102 height 11
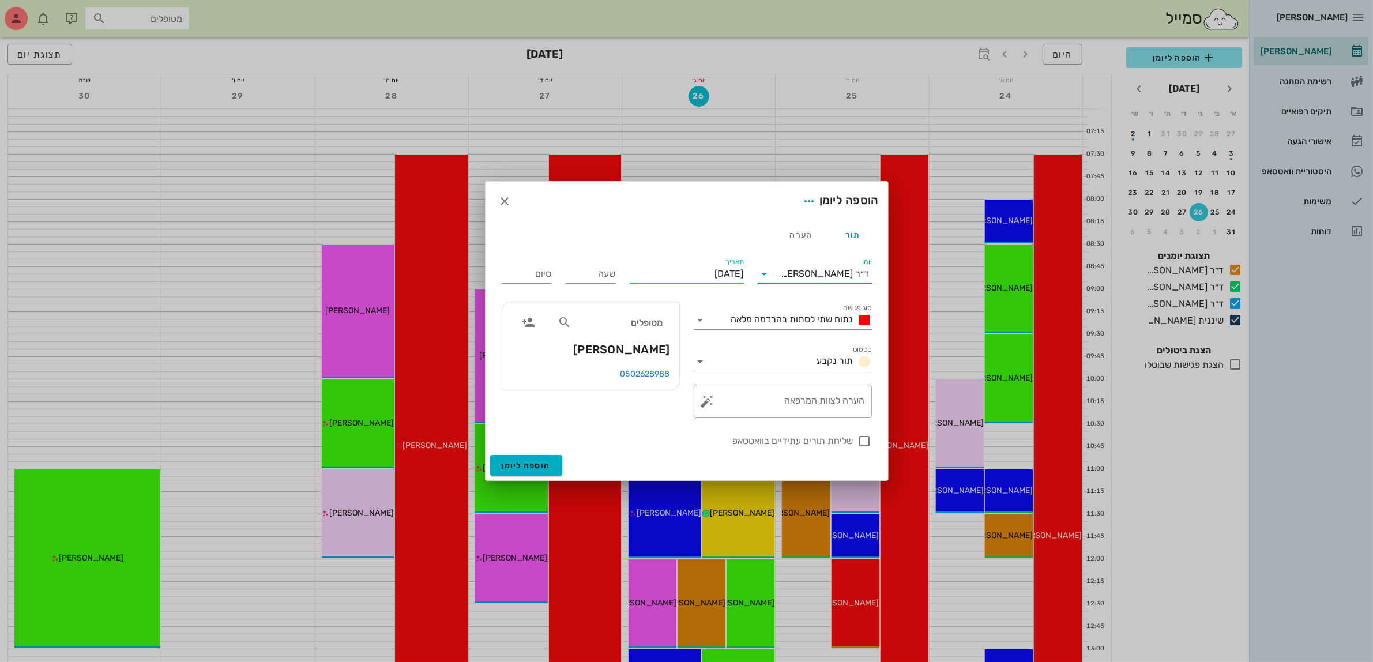
click at [710, 272] on input "[DATE]" at bounding box center [687, 274] width 114 height 18
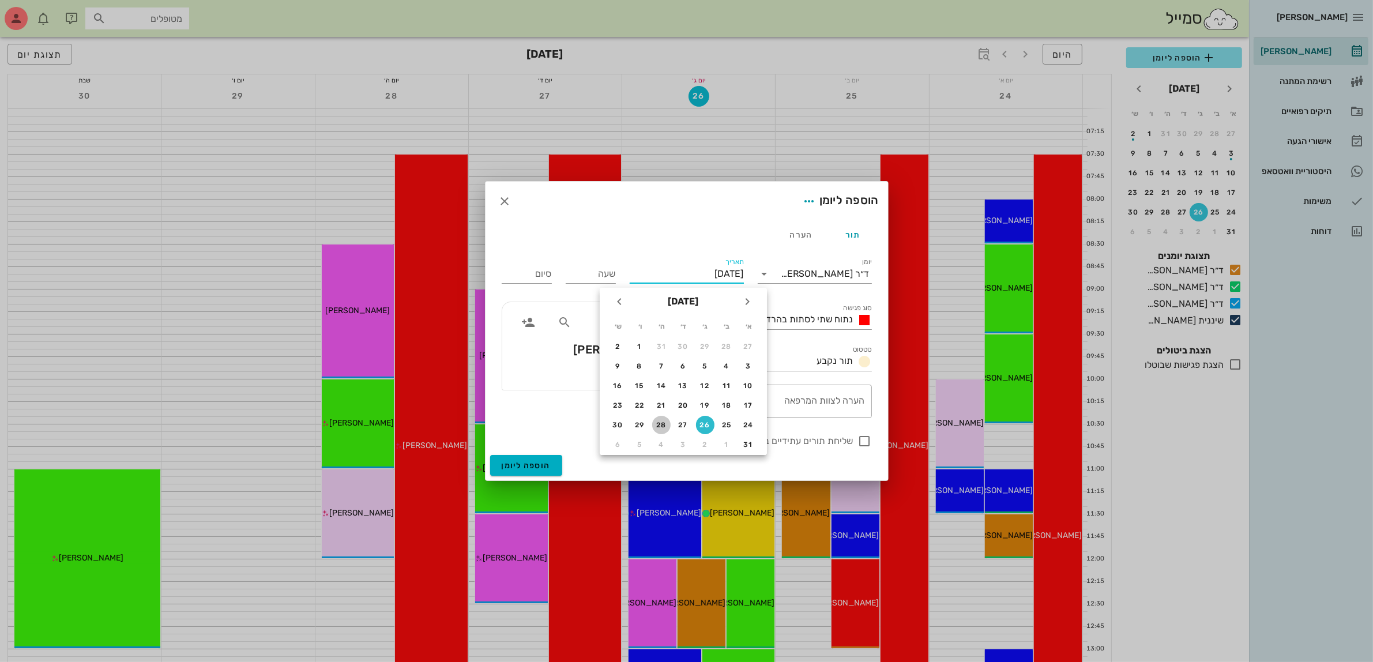
click at [661, 417] on button "28" at bounding box center [661, 425] width 18 height 18
type input "יום חמישי, 28 באוגוסט 2025"
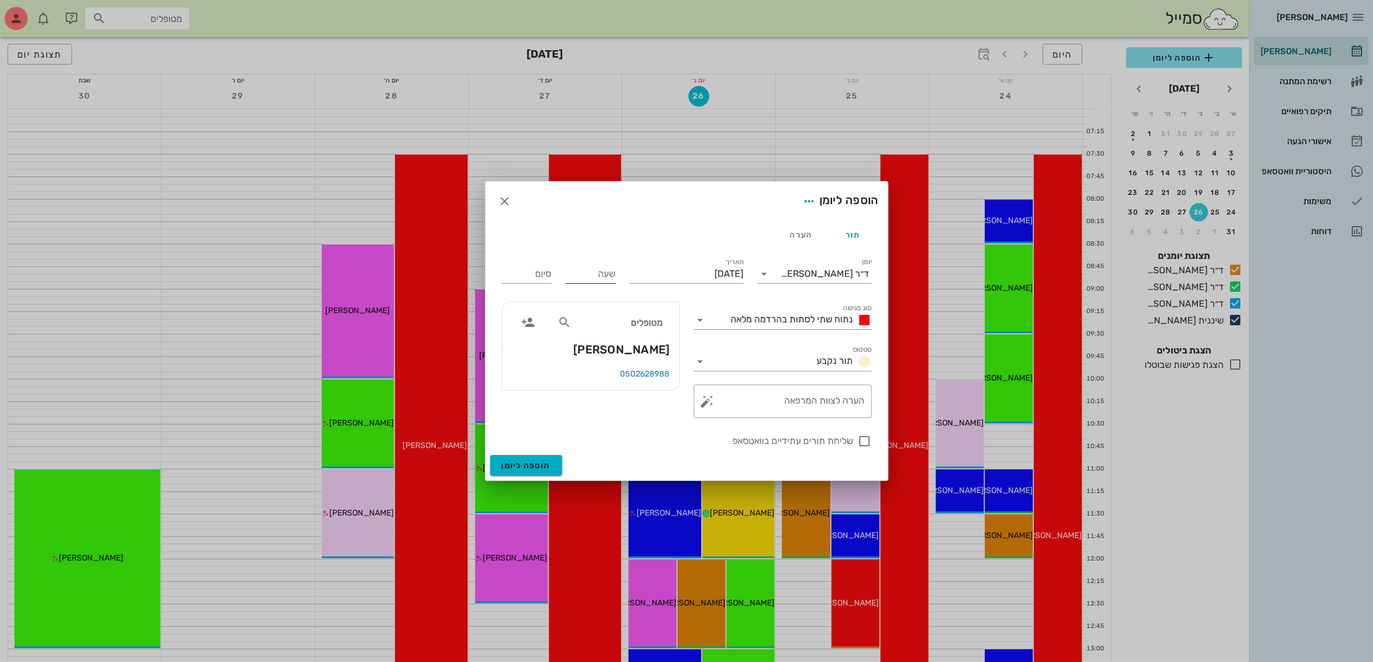
click at [588, 280] on input "שעה" at bounding box center [591, 274] width 50 height 18
type input "10:00"
type input "18:00"
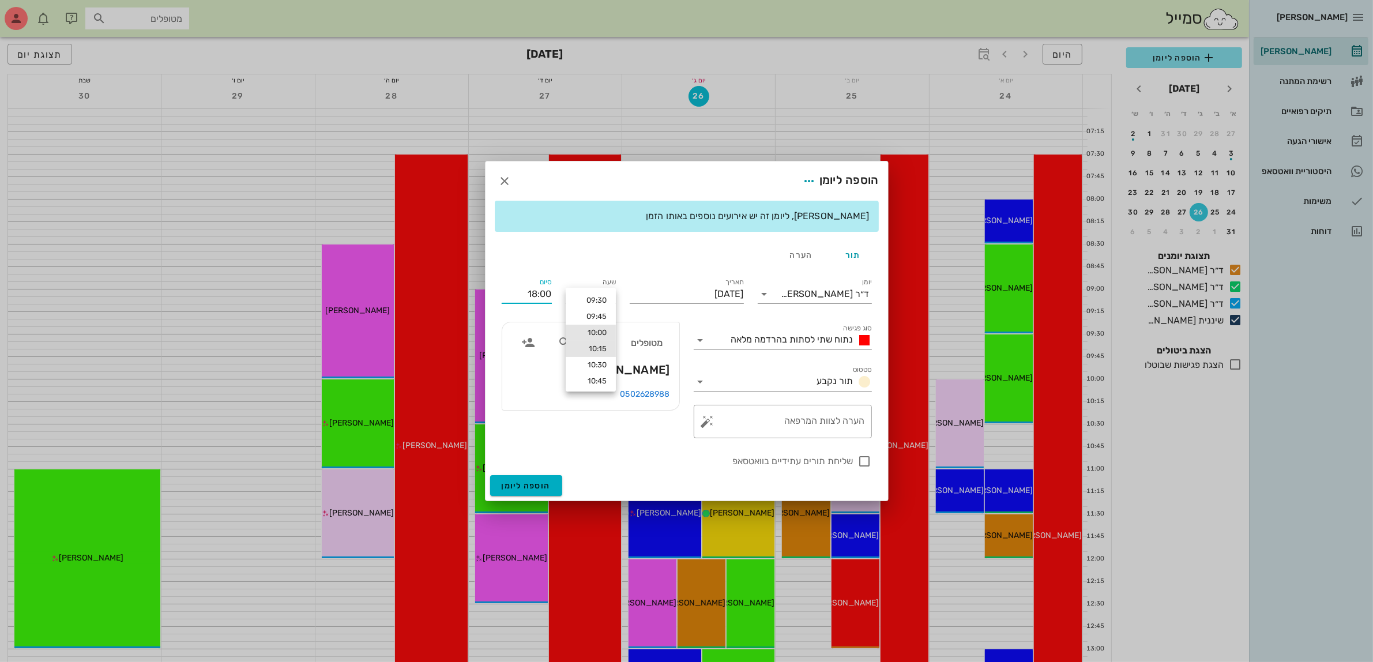
click at [595, 346] on div "10:15" at bounding box center [591, 348] width 32 height 9
type input "10:15"
type input "18:15"
drag, startPoint x: 519, startPoint y: 292, endPoint x: 682, endPoint y: 298, distance: 163.4
click at [682, 298] on div "יומן ד״ר עמראן ביאדסה סוג פגישה נתוח שתי לסתות בהרדמה מלאה סטטוס תור נקבע תאריך…" at bounding box center [687, 372] width 384 height 207
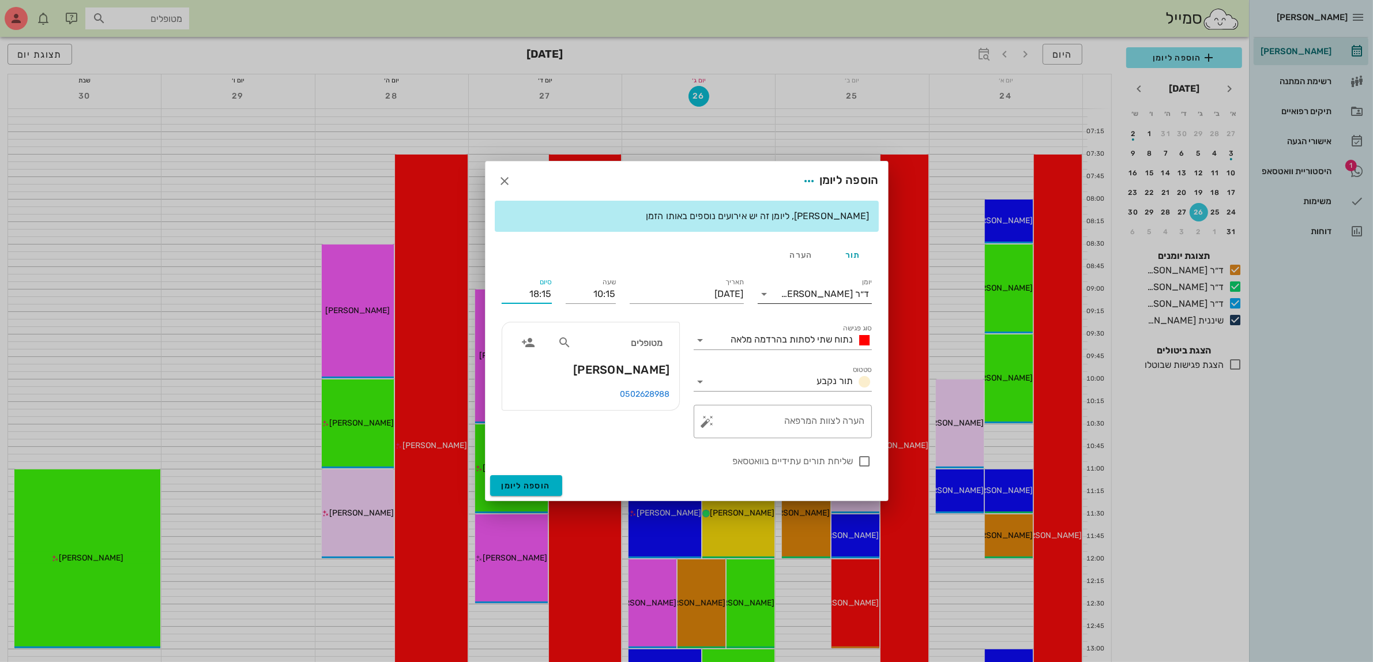
click at [806, 295] on div "ד״ר [PERSON_NAME]" at bounding box center [826, 294] width 88 height 10
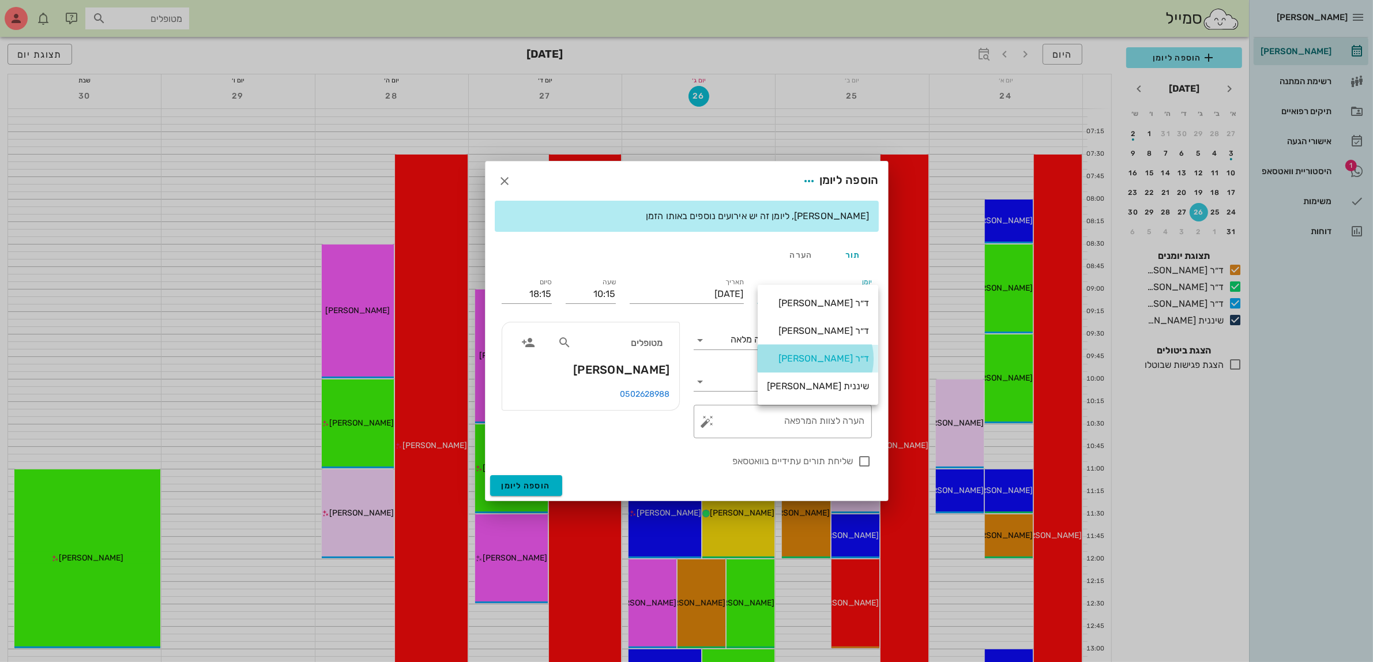
click at [809, 359] on div "ד״ר [PERSON_NAME]" at bounding box center [818, 358] width 102 height 11
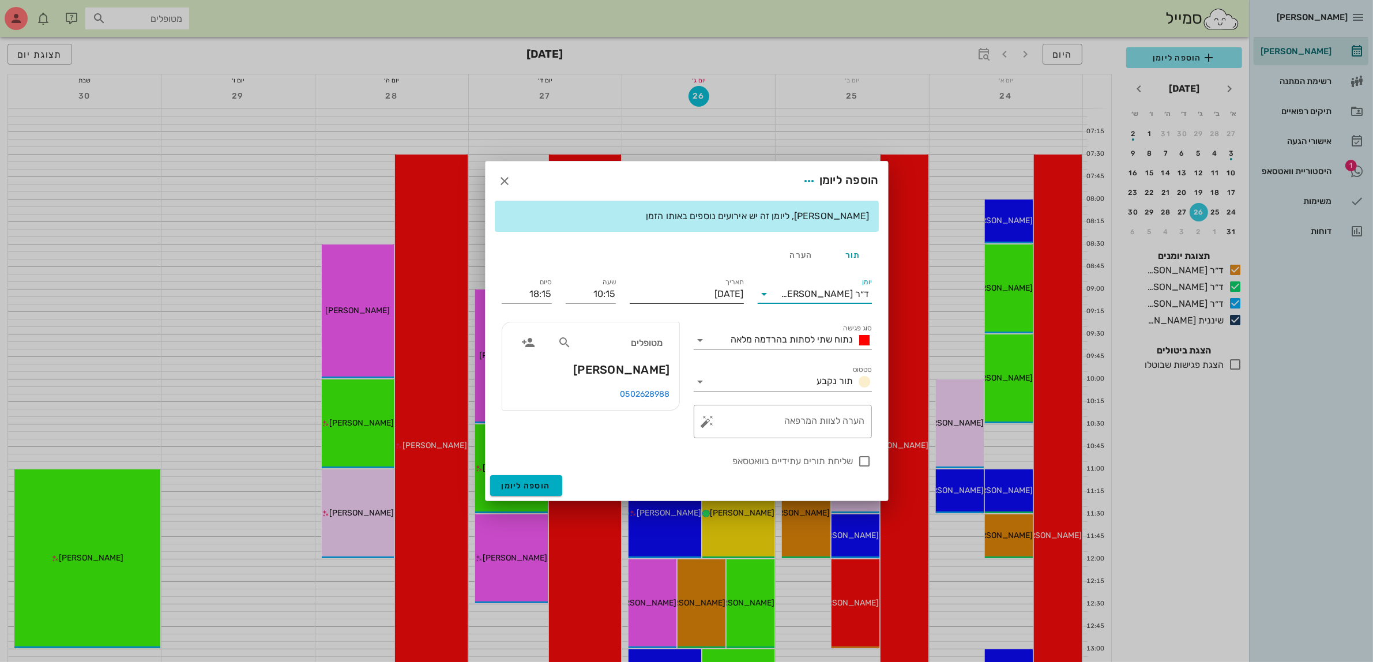
click at [734, 290] on input "יום חמישי, 28 באוגוסט 2025" at bounding box center [687, 294] width 114 height 18
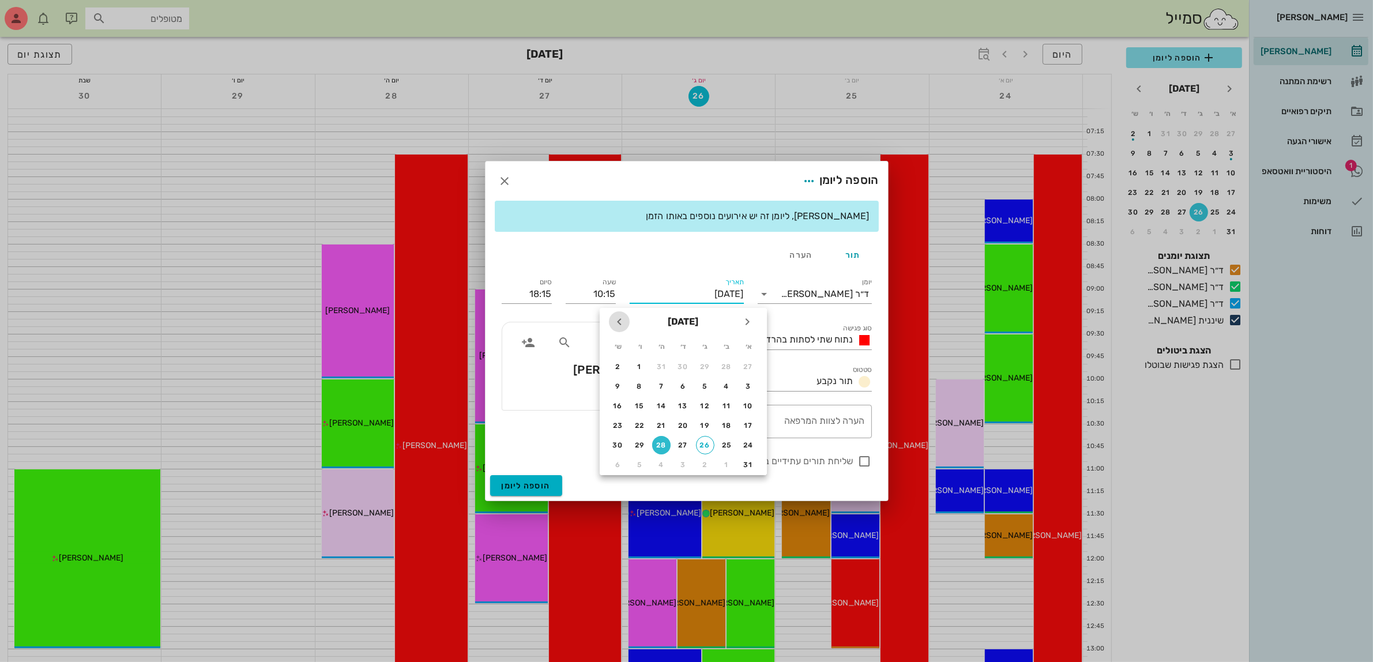
click at [620, 321] on icon "חודש הבא" at bounding box center [620, 322] width 14 height 14
click at [704, 380] on button "9" at bounding box center [705, 386] width 18 height 18
type input "יום שלישי, 9 בספטמבר 2025"
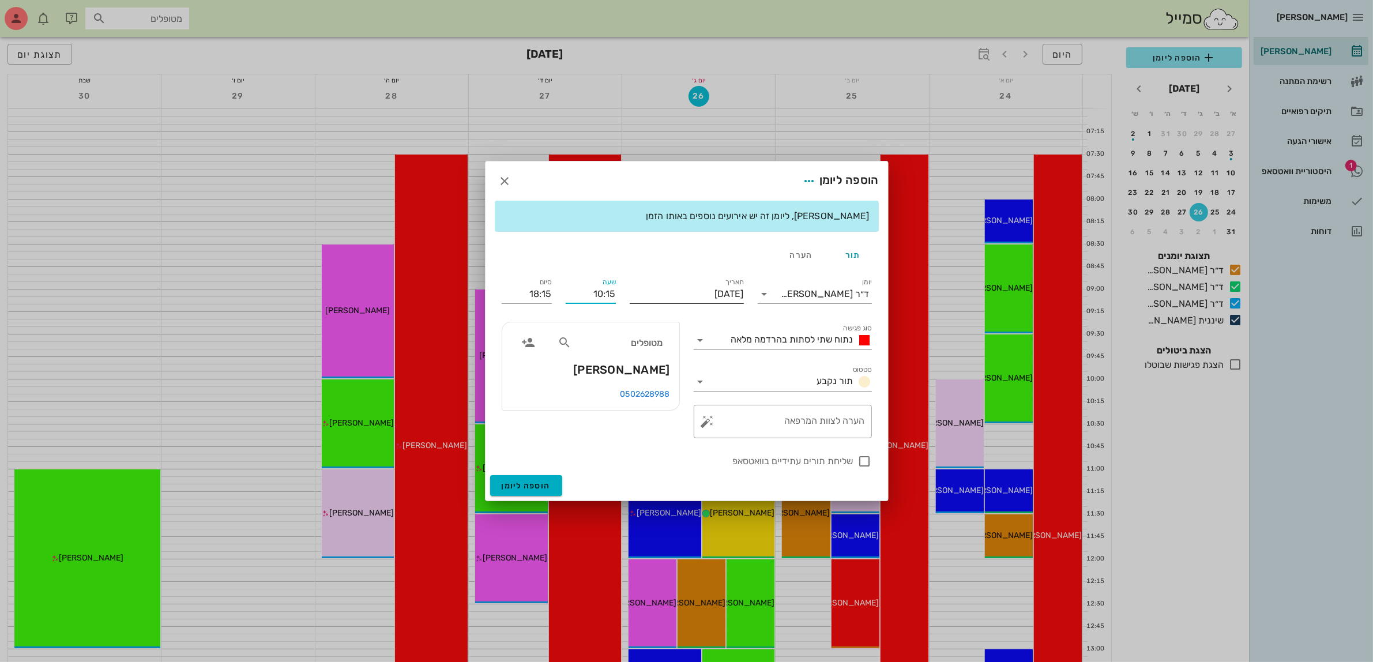
drag, startPoint x: 591, startPoint y: 294, endPoint x: 690, endPoint y: 295, distance: 99.2
click at [690, 295] on div "יומן ד״ר עמראן ביאדסה סוג פגישה נתוח שתי לסתות בהרדמה מלאה סטטוס תור נקבע תאריך…" at bounding box center [687, 372] width 384 height 207
type input "1200"
type input "20:00"
type input "12:00"
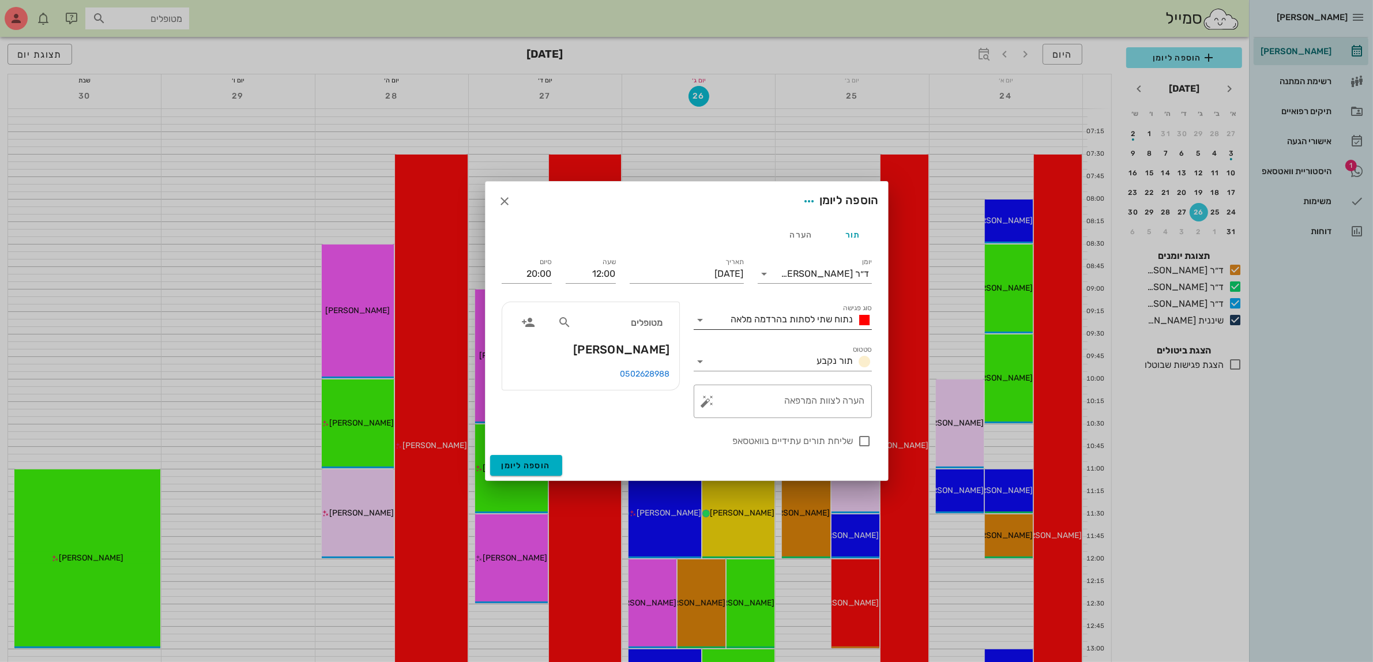
click at [748, 309] on div "סוג פגישה נתוח שתי לסתות בהרדמה מלאה" at bounding box center [783, 316] width 178 height 25
click at [780, 321] on span "נתוח שתי לסתות בהרדמה מלאה" at bounding box center [792, 319] width 122 height 11
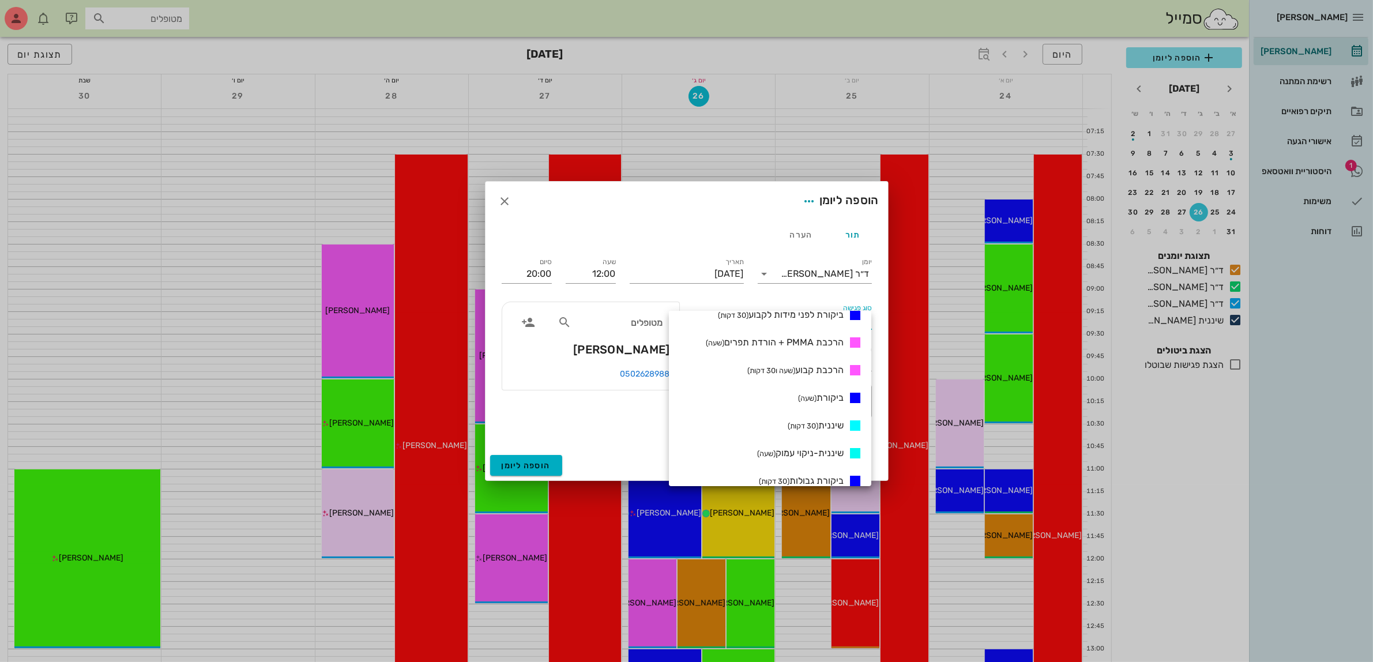
scroll to position [436, 0]
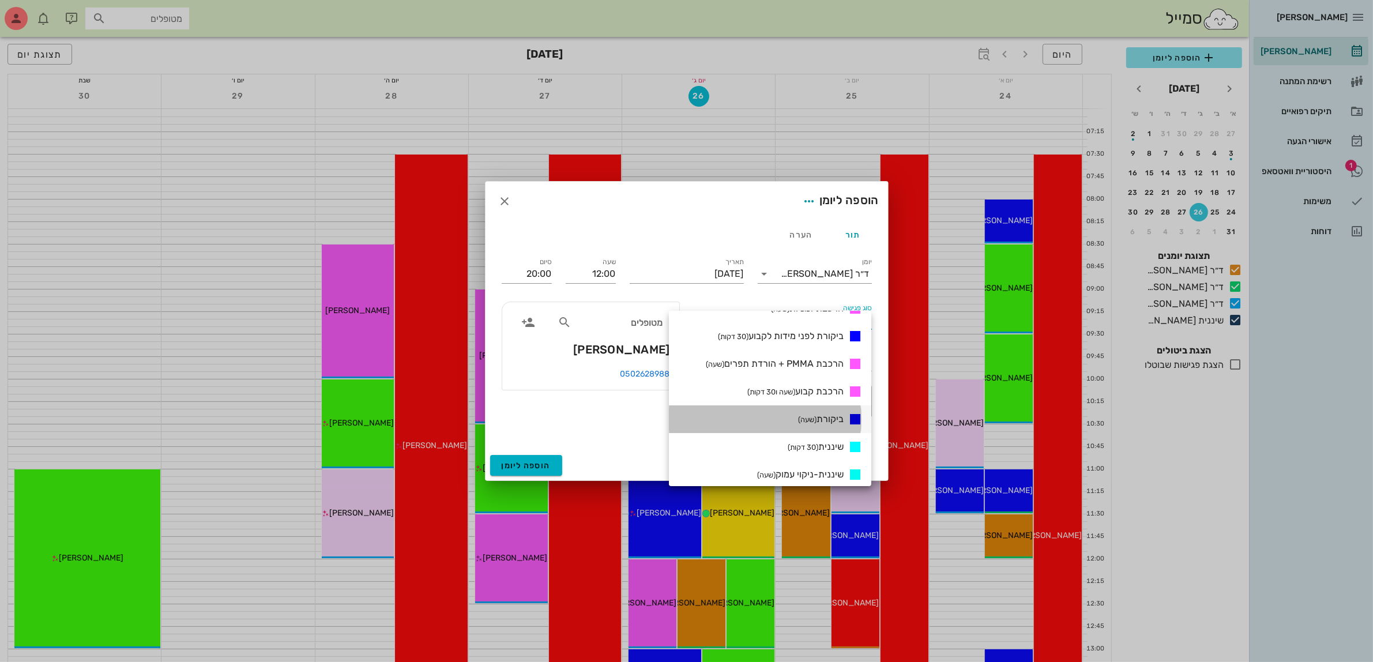
click at [820, 419] on span "ביקורת (שעה)" at bounding box center [821, 419] width 46 height 11
type input "13:00"
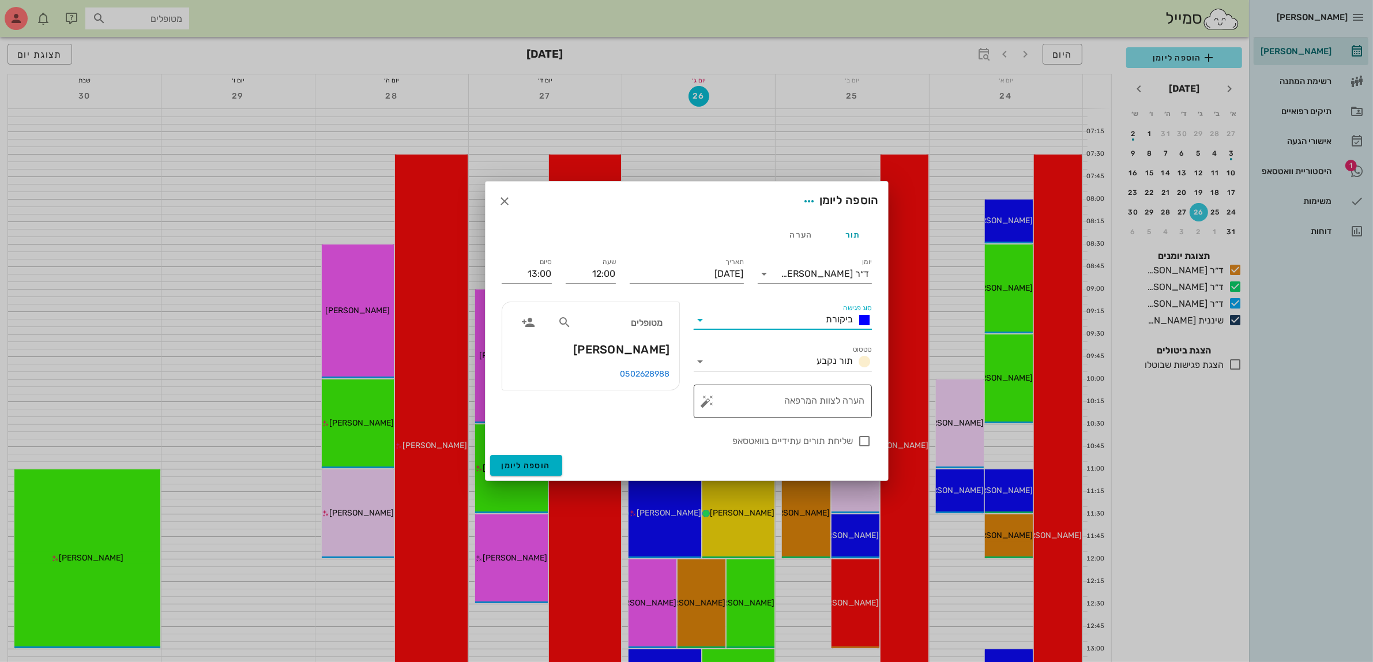
click at [793, 400] on textarea "הערה לצוות המרפאה" at bounding box center [787, 405] width 155 height 28
type textarea "קומפוזיט"
click at [860, 441] on div at bounding box center [865, 441] width 20 height 20
checkbox input "true"
drag, startPoint x: 586, startPoint y: 272, endPoint x: 667, endPoint y: 260, distance: 82.7
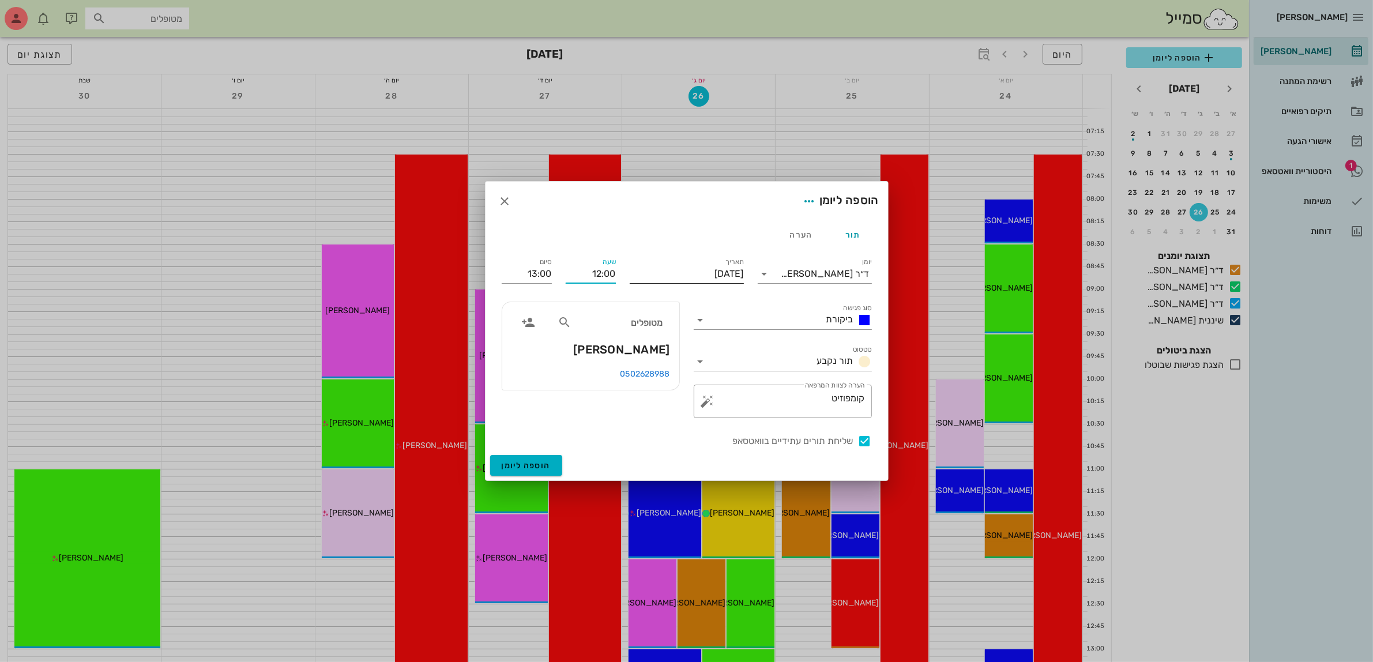
click at [667, 260] on div "יומן ד״ר עמראן ביאדסה סוג פגישה ביקורת סטטוס תור נקבע תאריך יום שלישי, 9 בספטמב…" at bounding box center [687, 352] width 384 height 207
click at [561, 321] on icon at bounding box center [565, 323] width 14 height 14
type input "שרה"
click at [624, 412] on div "0525771460" at bounding box center [597, 416] width 127 height 9
click at [531, 461] on span "הוספה ליומן" at bounding box center [526, 466] width 49 height 10
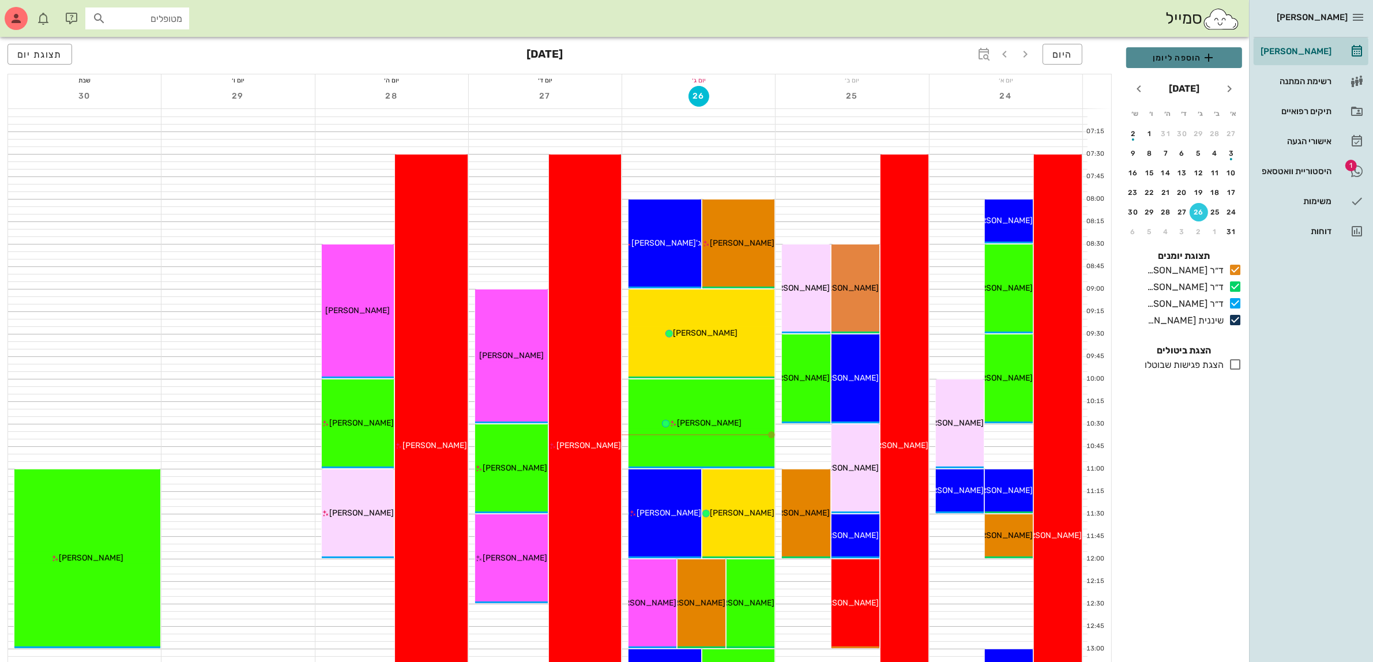
click at [1174, 47] on button "הוספה ליומן" at bounding box center [1185, 57] width 116 height 21
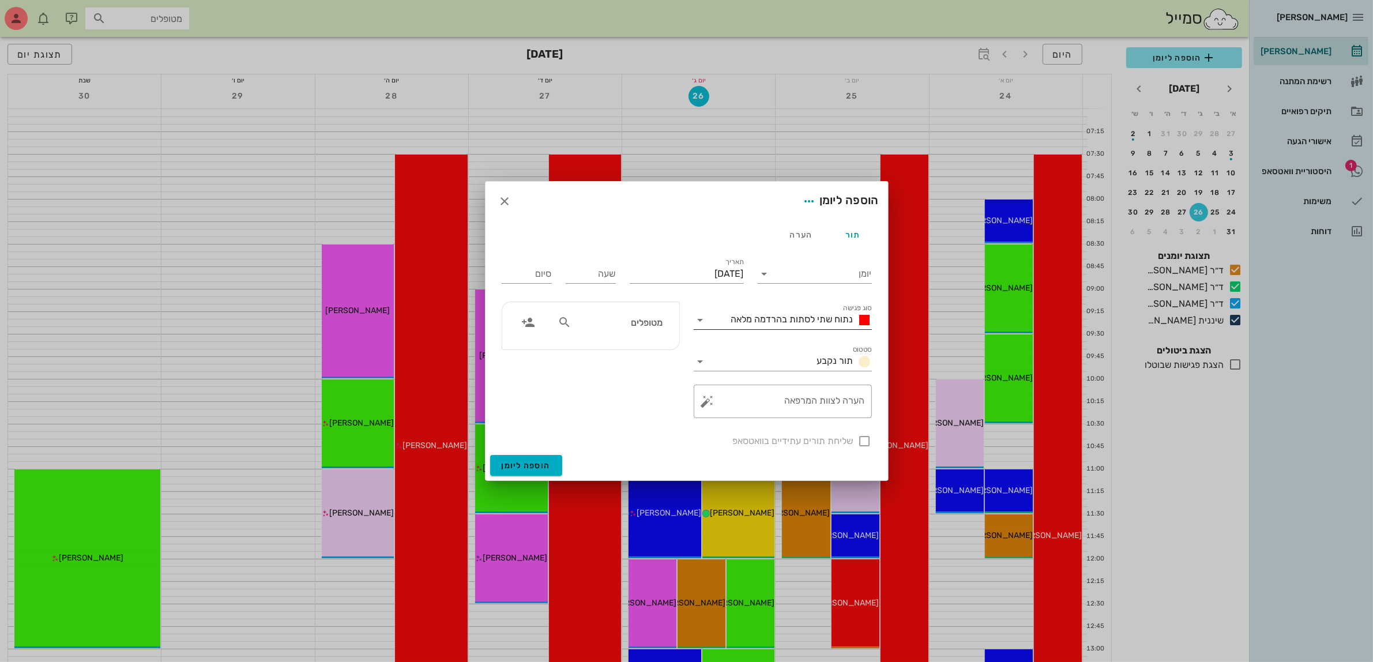
click at [786, 323] on span "נתוח שתי לסתות בהרדמה מלאה" at bounding box center [792, 319] width 122 height 11
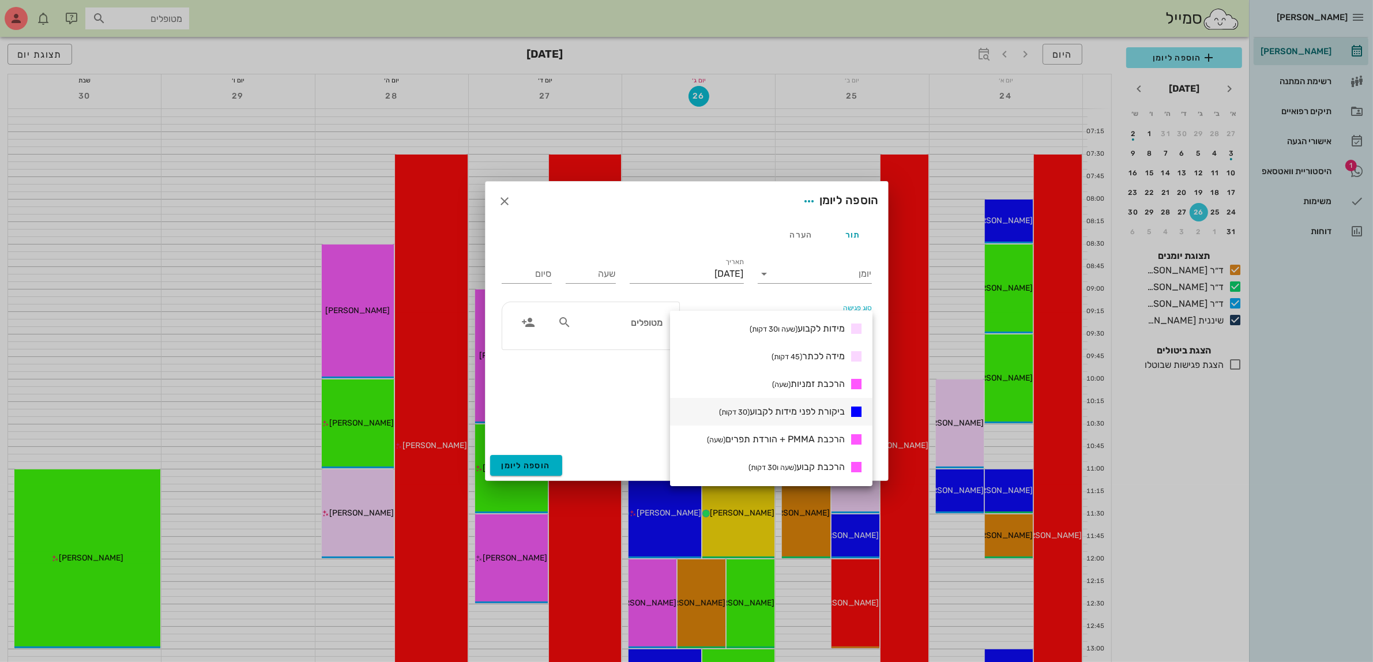
scroll to position [433, 0]
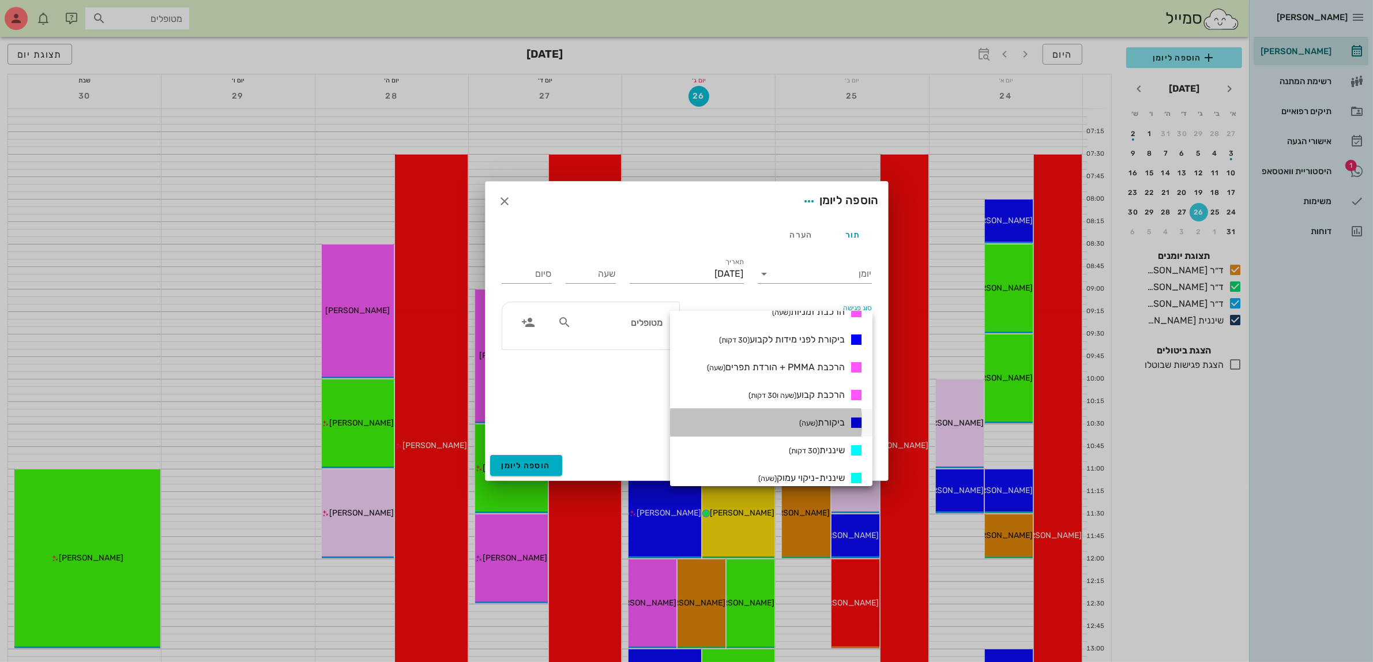
click at [827, 425] on span "ביקורת (שעה)" at bounding box center [823, 422] width 46 height 11
type input "01:00"
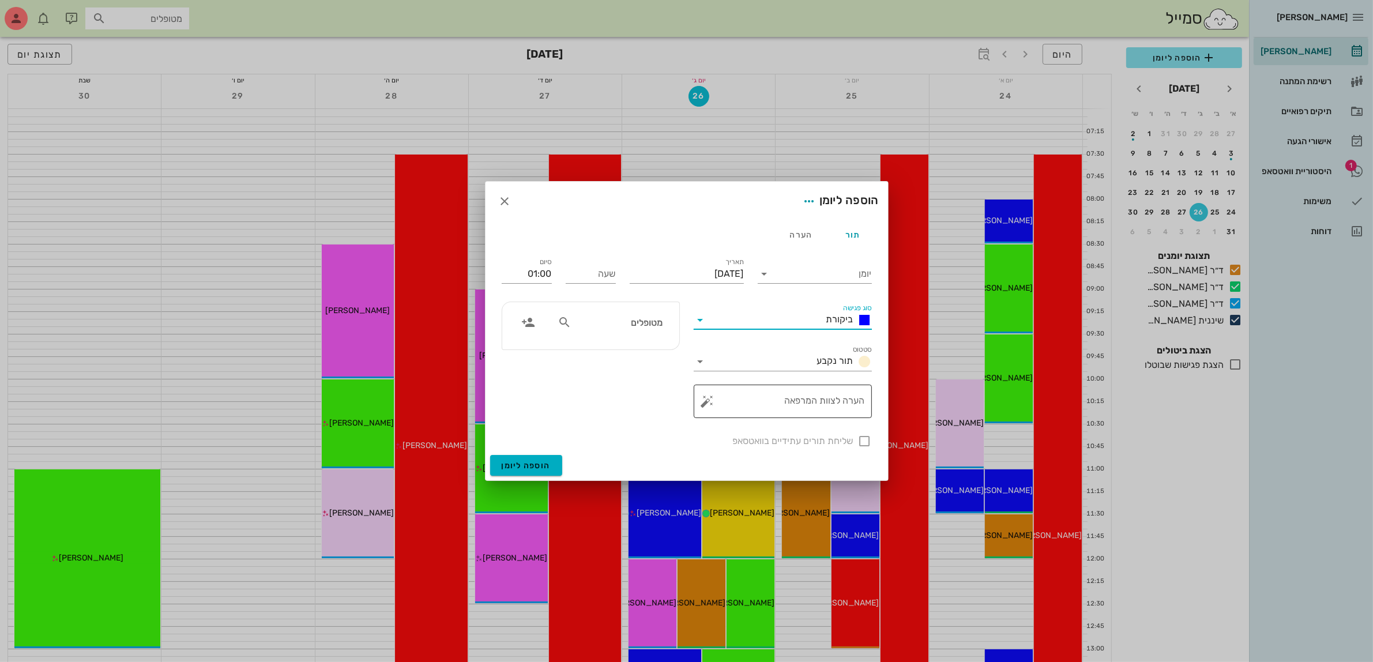
click at [825, 405] on textarea "הערה לצוות המרפאה" at bounding box center [787, 405] width 155 height 28
type textarea "ביקורת לפני הרכבה"
click at [864, 446] on div "שליחת תורים עתידיים בוואטסאפ" at bounding box center [687, 440] width 384 height 30
click at [652, 327] on input "מטופלים" at bounding box center [618, 322] width 89 height 15
type input "ענת"
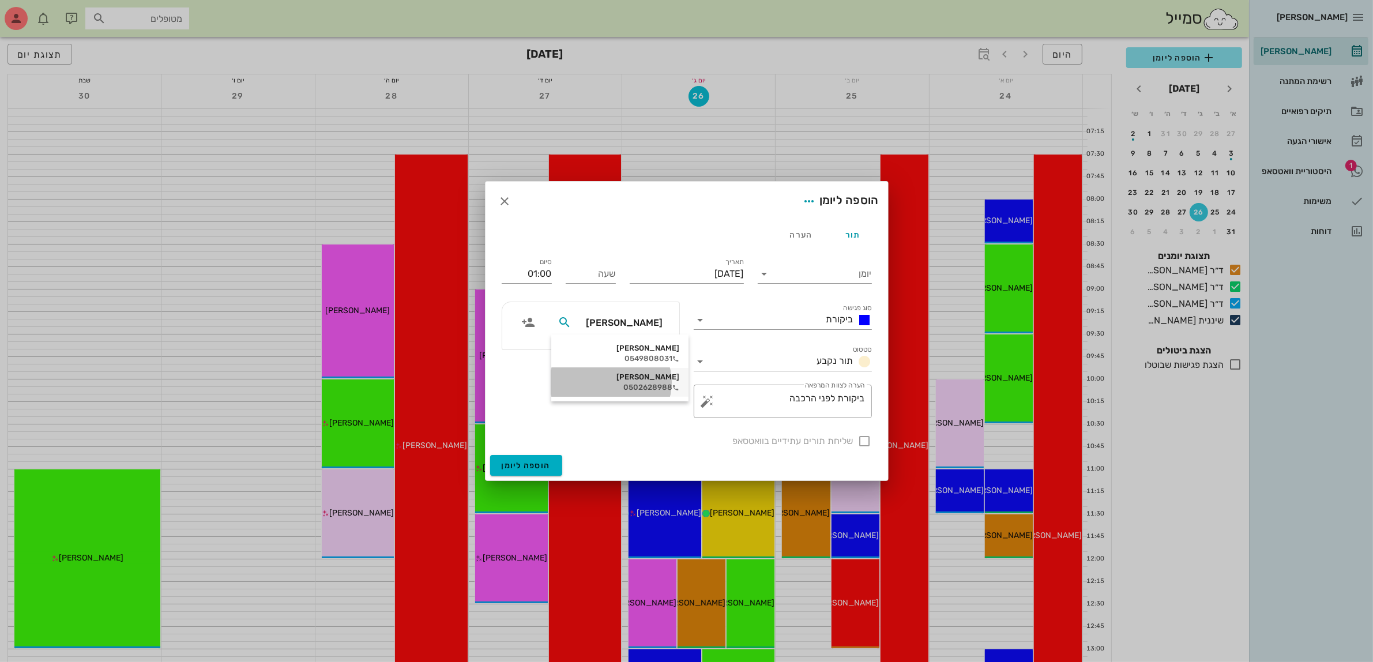
click at [636, 386] on div "0502628988" at bounding box center [620, 387] width 119 height 9
click at [861, 440] on div at bounding box center [865, 441] width 20 height 20
checkbox input "true"
click at [692, 272] on input "[DATE]" at bounding box center [687, 274] width 114 height 18
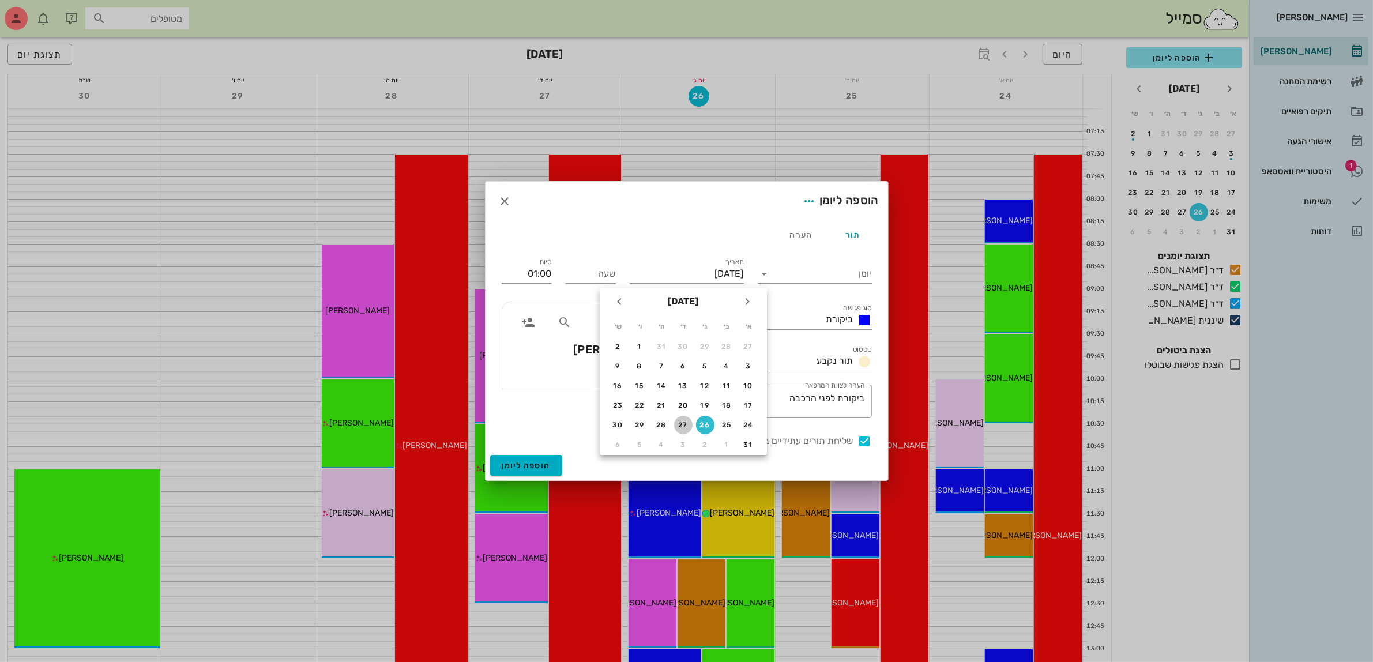
click at [687, 421] on div "27" at bounding box center [683, 425] width 18 height 8
click at [673, 276] on input "יום רביעי, 27 באוגוסט 2025" at bounding box center [687, 274] width 114 height 18
click at [656, 421] on div "28" at bounding box center [661, 425] width 18 height 8
type input "יום חמישי, 28 באוגוסט 2025"
click at [595, 272] on input "שעה" at bounding box center [591, 274] width 50 height 18
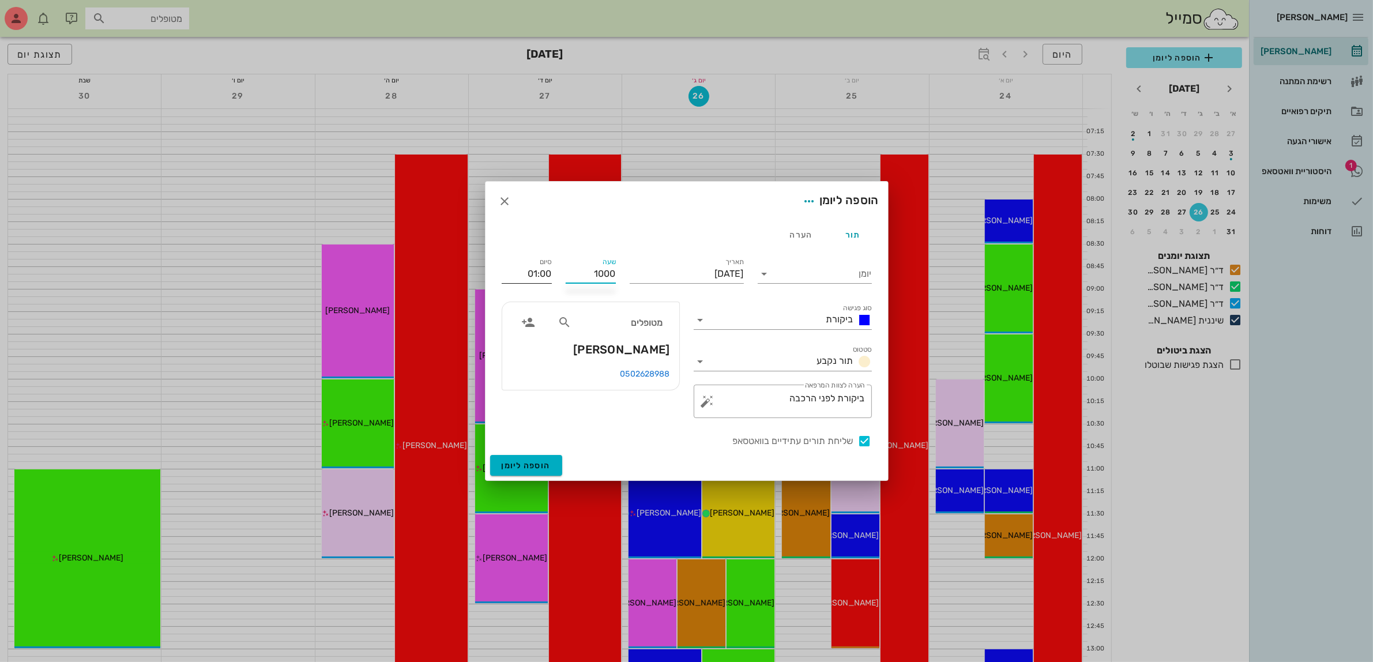
type input "10:00"
drag, startPoint x: 516, startPoint y: 270, endPoint x: 575, endPoint y: 278, distance: 59.4
click at [575, 278] on div "יומן סוג פגישה ביקורת סטטוס תור נקבע תאריך יום חמישי, 28 באוגוסט 2025 שעה 10:00…" at bounding box center [687, 352] width 384 height 207
type input "10:30"
click at [829, 275] on input "יומן" at bounding box center [823, 274] width 98 height 18
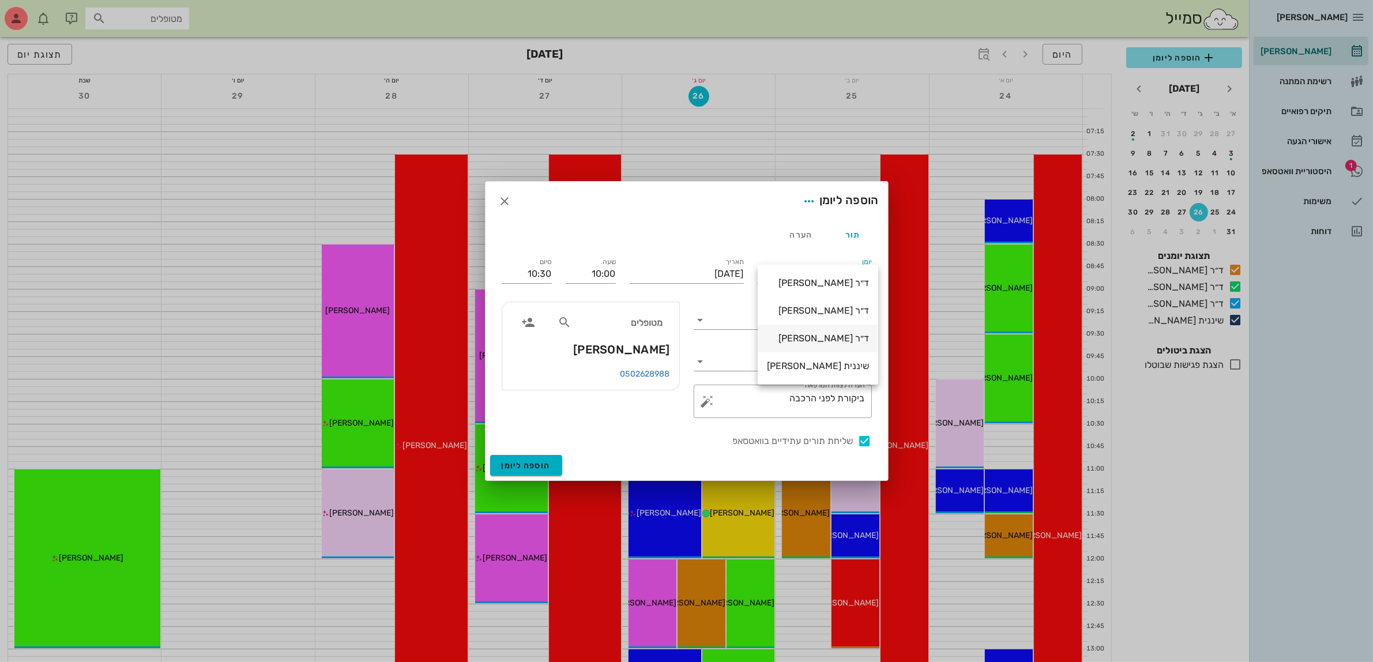
click at [815, 335] on div "ד״ר [PERSON_NAME]" at bounding box center [818, 338] width 102 height 11
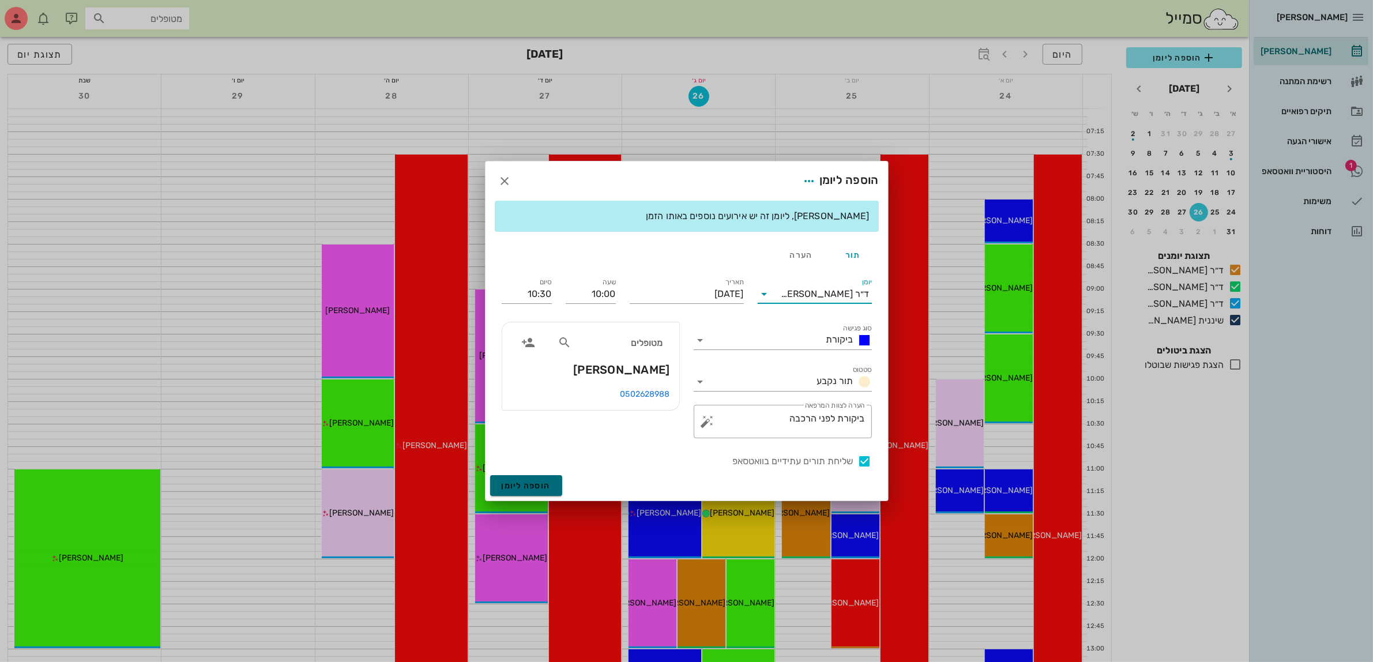
click at [529, 486] on span "הוספה ליומן" at bounding box center [526, 486] width 49 height 10
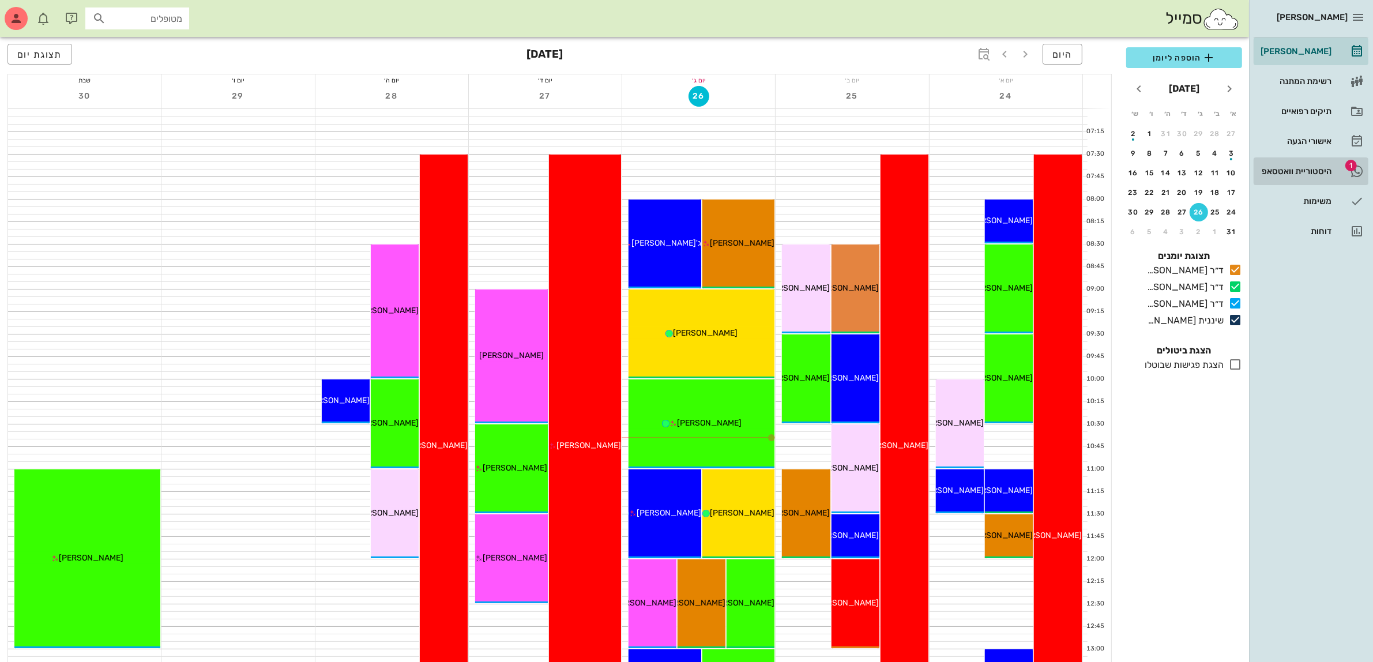
click at [1297, 163] on div "היסטוריית וואטסאפ" at bounding box center [1295, 171] width 73 height 18
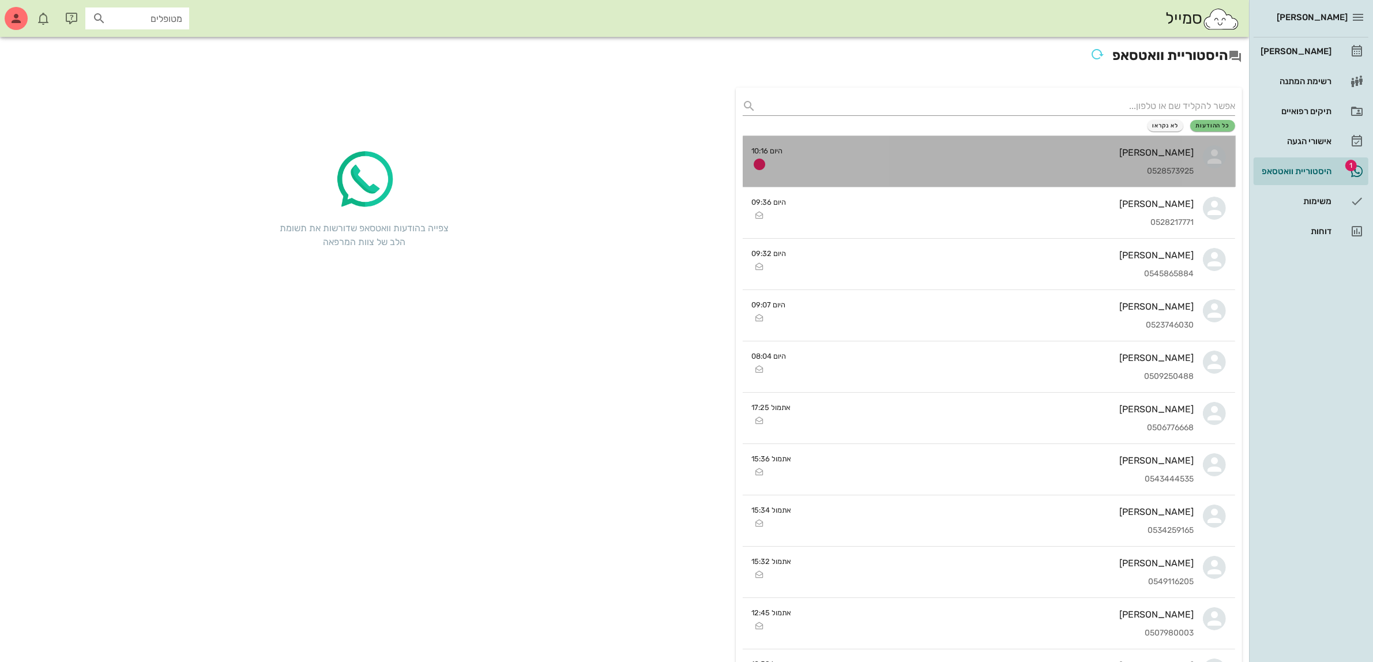
click at [1024, 151] on div "[PERSON_NAME]" at bounding box center [994, 152] width 402 height 11
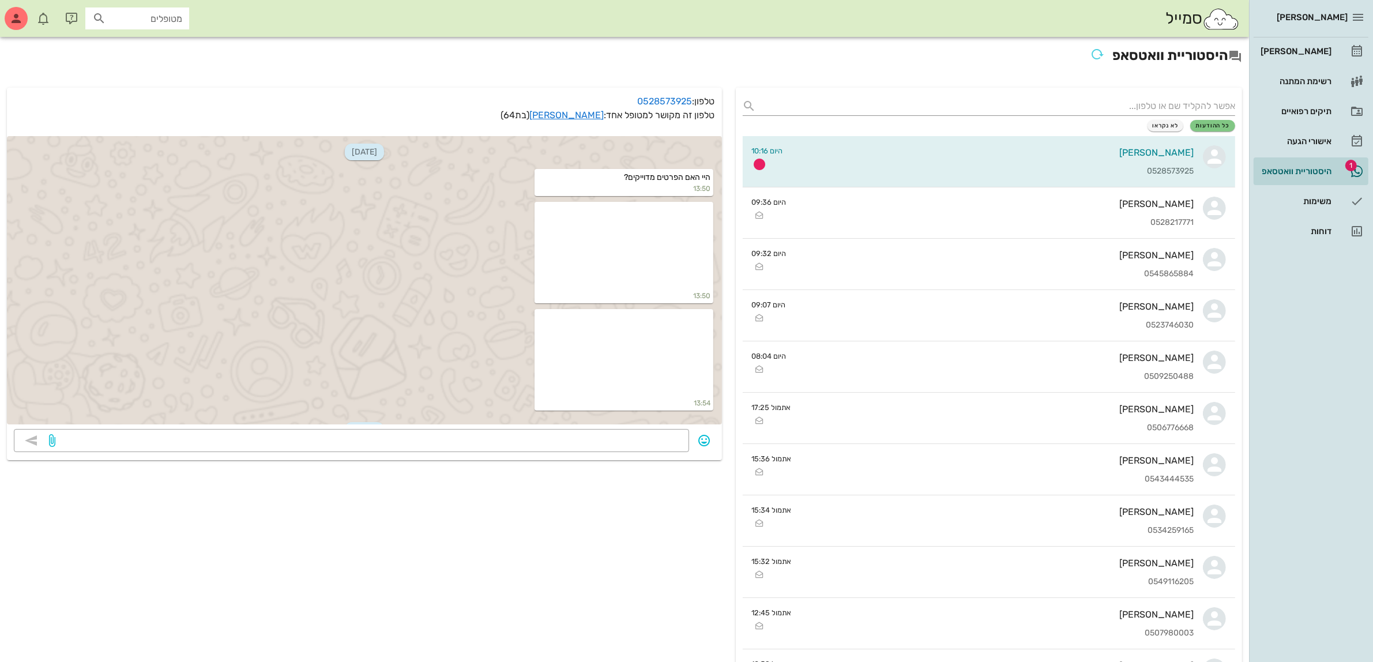
scroll to position [1204, 0]
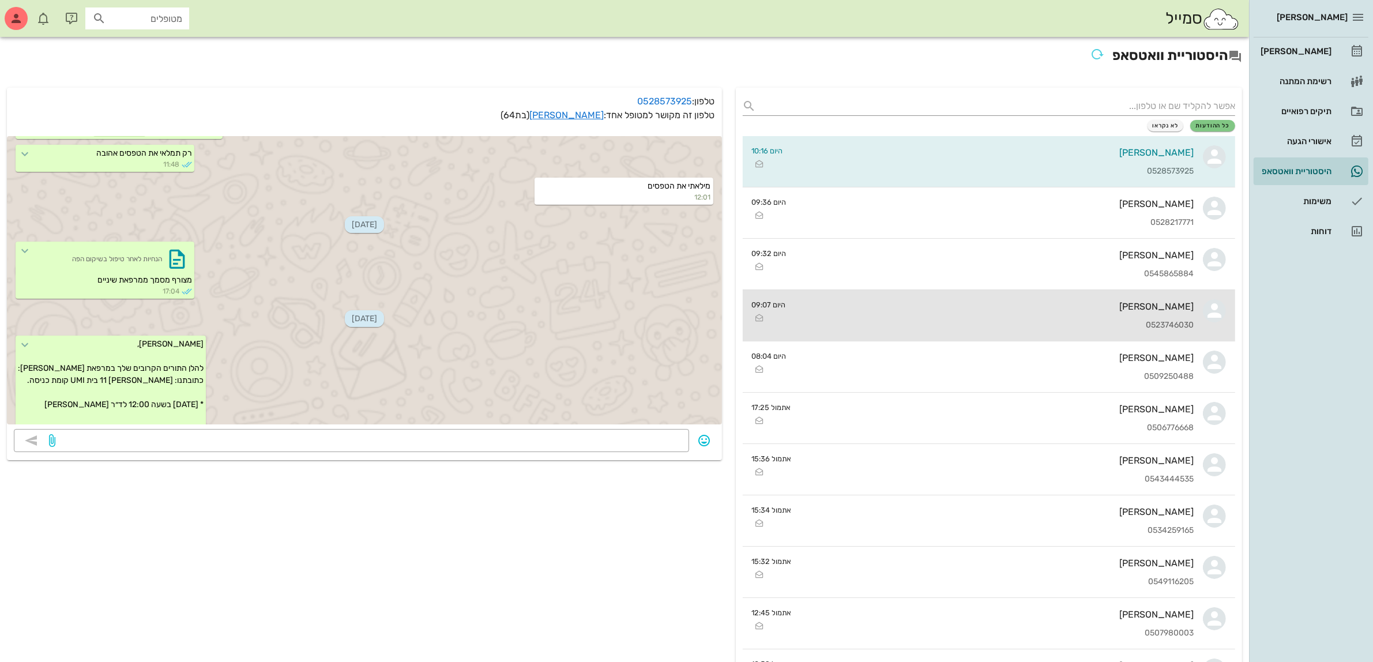
click at [1015, 332] on div "ויקטור גואטה 0523746030" at bounding box center [994, 315] width 399 height 51
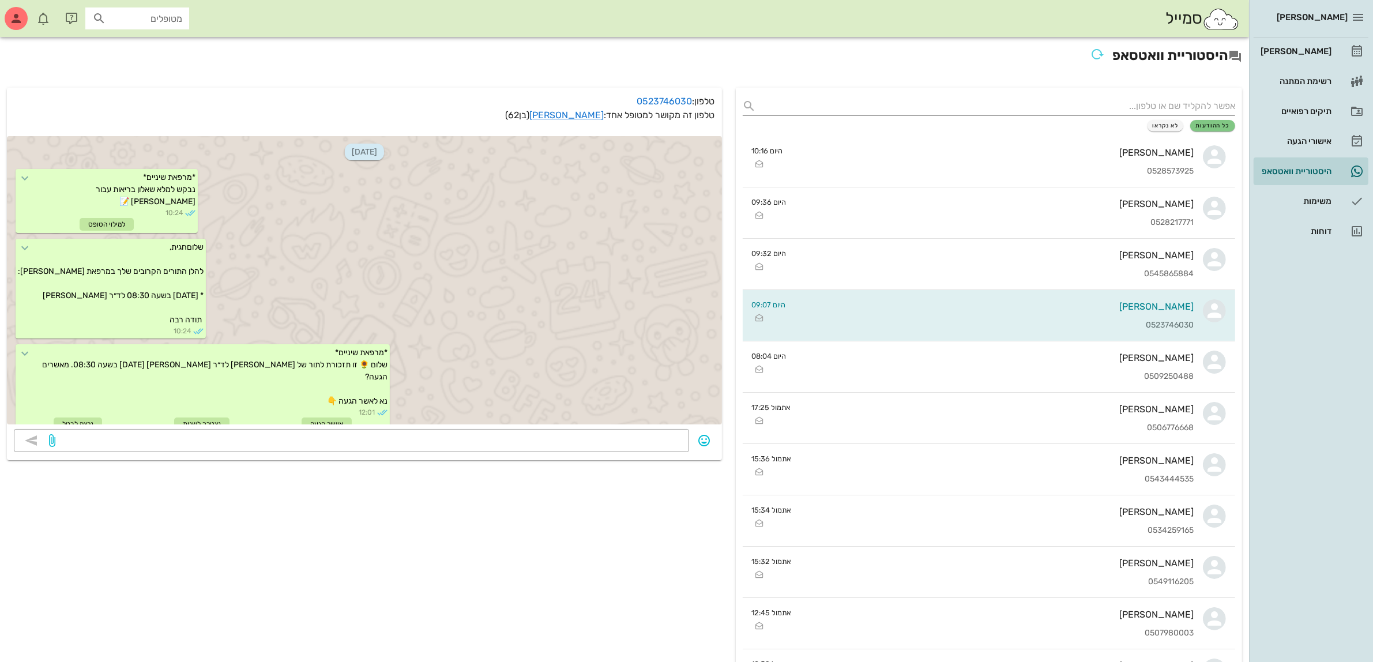
scroll to position [581, 0]
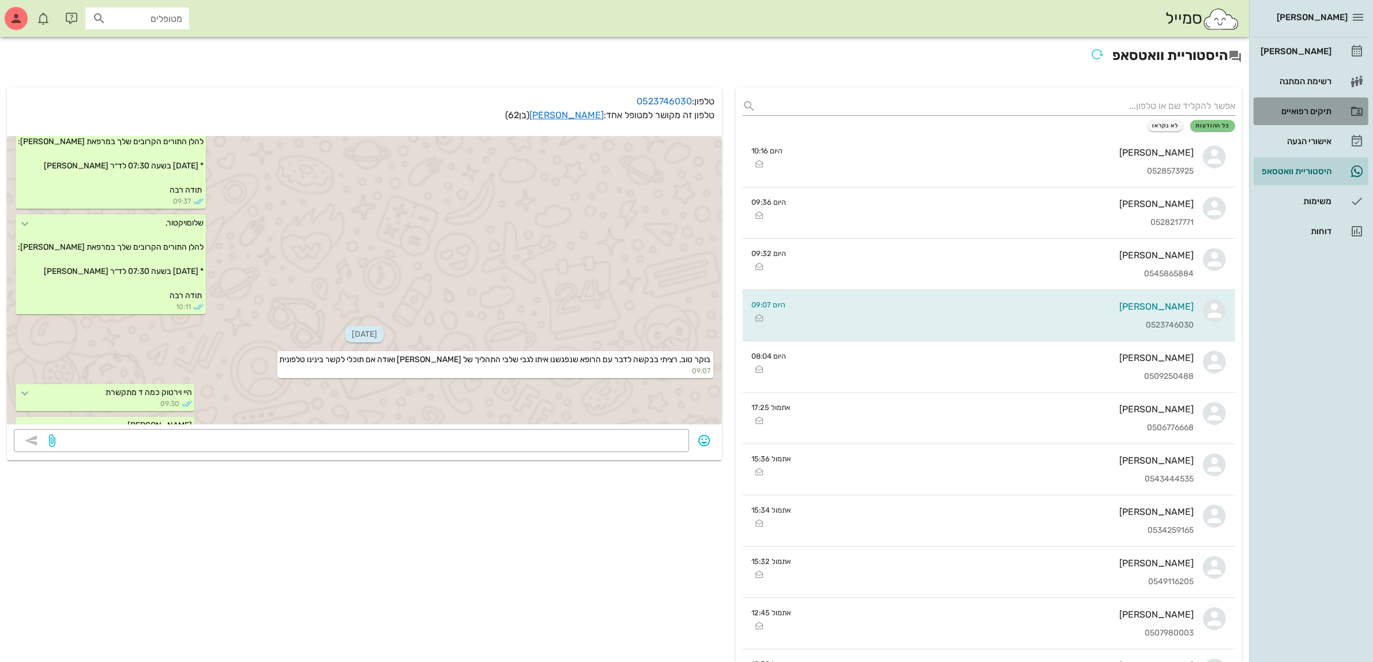
click at [1292, 105] on div "תיקים רפואיים" at bounding box center [1295, 111] width 73 height 18
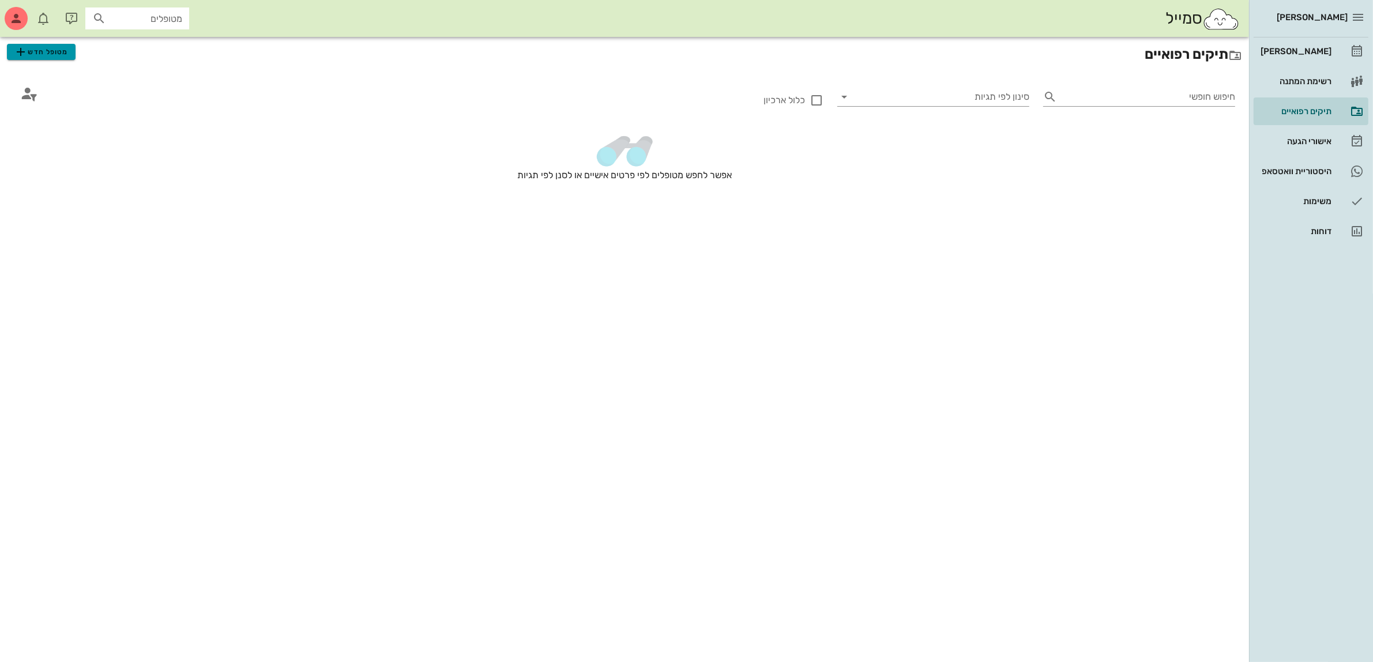
click at [29, 53] on span "מטופל חדש" at bounding box center [41, 52] width 54 height 14
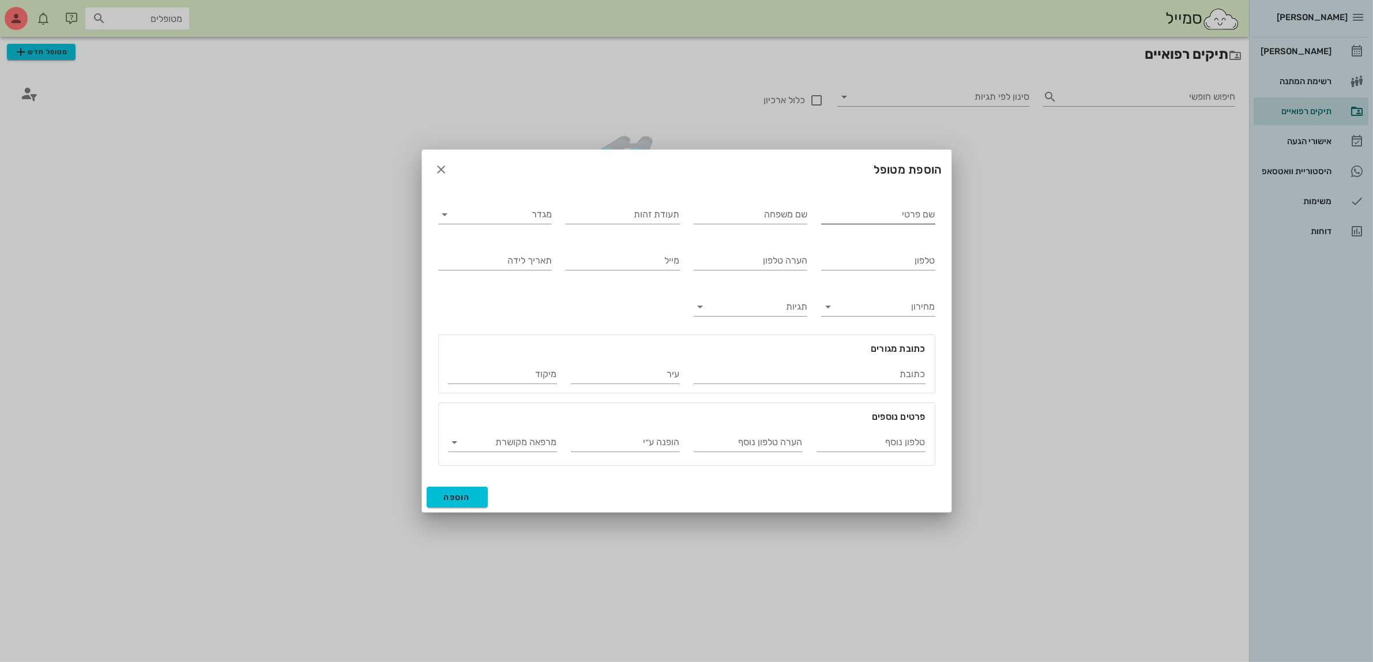
click at [897, 212] on input "שם פרטי" at bounding box center [878, 214] width 114 height 18
type input "י"
type input "עלי"
click at [500, 217] on input "מגדר" at bounding box center [505, 214] width 96 height 18
click at [534, 253] on div "נקבה" at bounding box center [495, 251] width 95 height 11
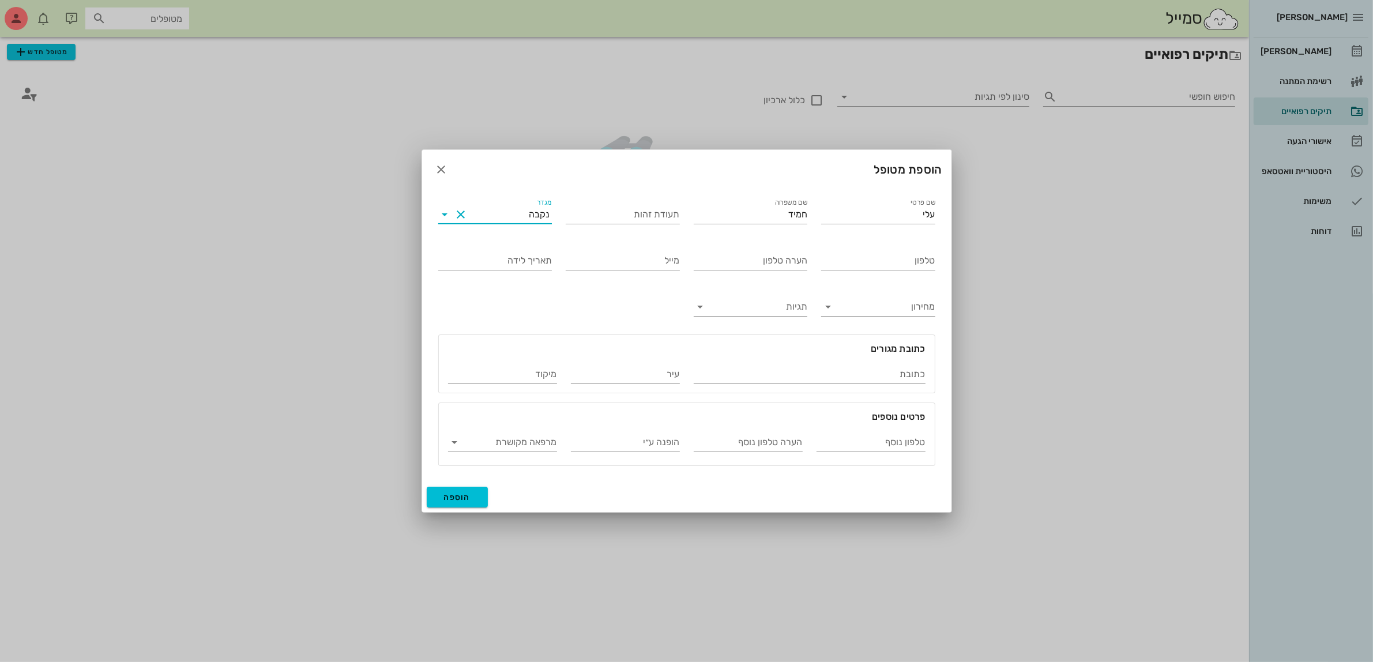
click at [494, 208] on input "מגדר" at bounding box center [500, 214] width 59 height 18
click at [526, 221] on div "זכר" at bounding box center [495, 223] width 95 height 11
click at [874, 261] on input "טלפון" at bounding box center [878, 261] width 114 height 18
click at [802, 212] on input "חמיד" at bounding box center [751, 214] width 114 height 18
type input "חאמיד"
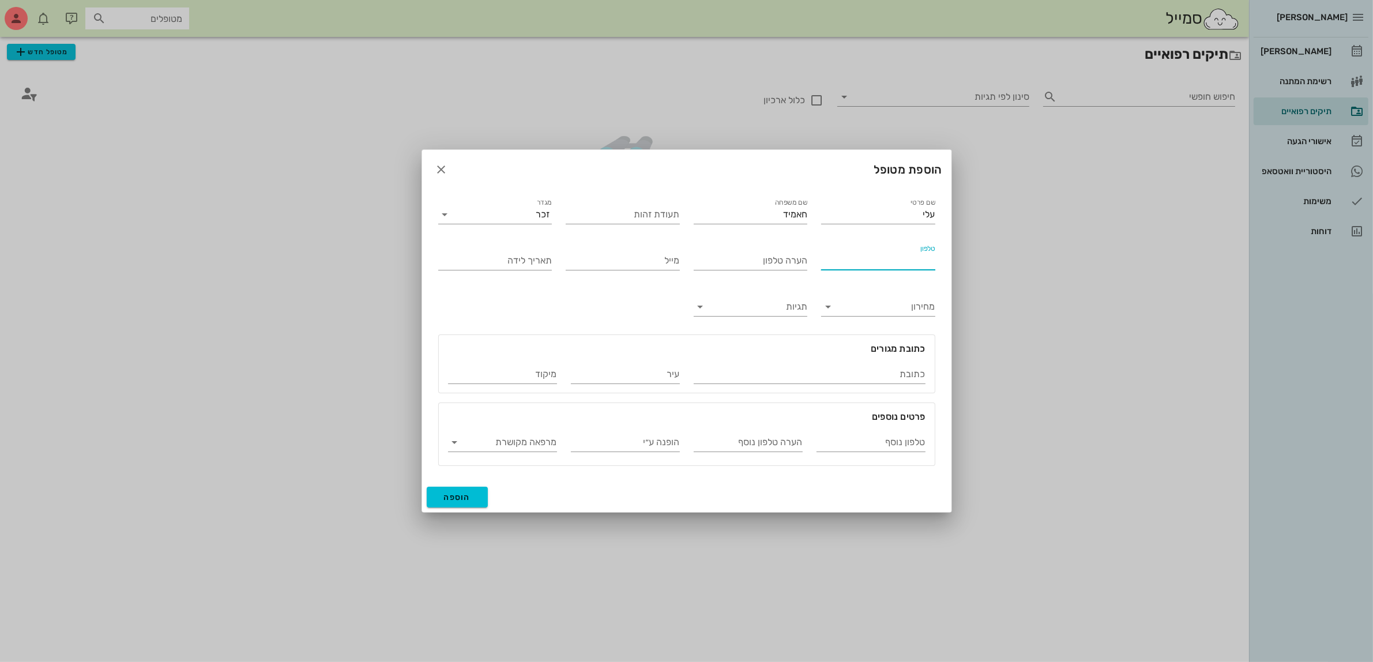
click at [870, 264] on input "טלפון" at bounding box center [878, 261] width 114 height 18
type input "054-3312610"
click at [459, 493] on span "הוספה" at bounding box center [457, 498] width 27 height 10
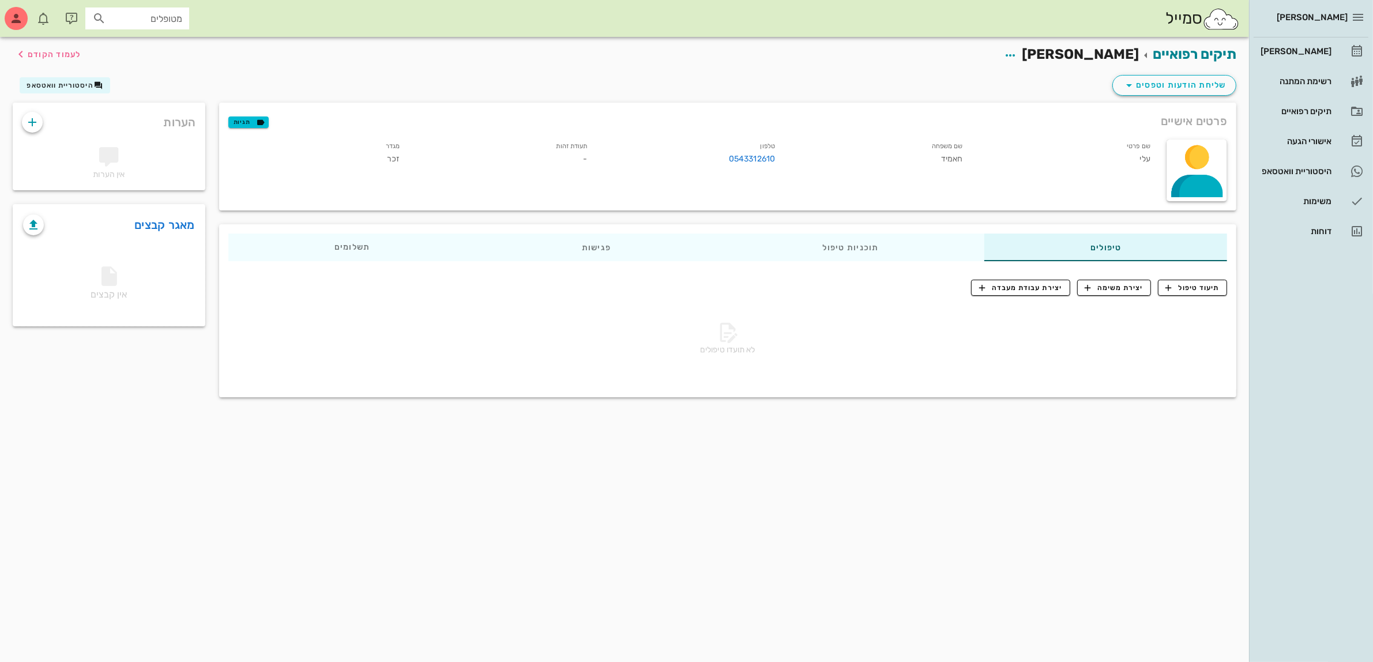
drag, startPoint x: 1038, startPoint y: 14, endPoint x: 1038, endPoint y: 0, distance: 14.4
click at [1038, 13] on div "סמייל מטופלים" at bounding box center [624, 18] width 1249 height 37
click at [1303, 49] on div "[PERSON_NAME]" at bounding box center [1295, 51] width 73 height 9
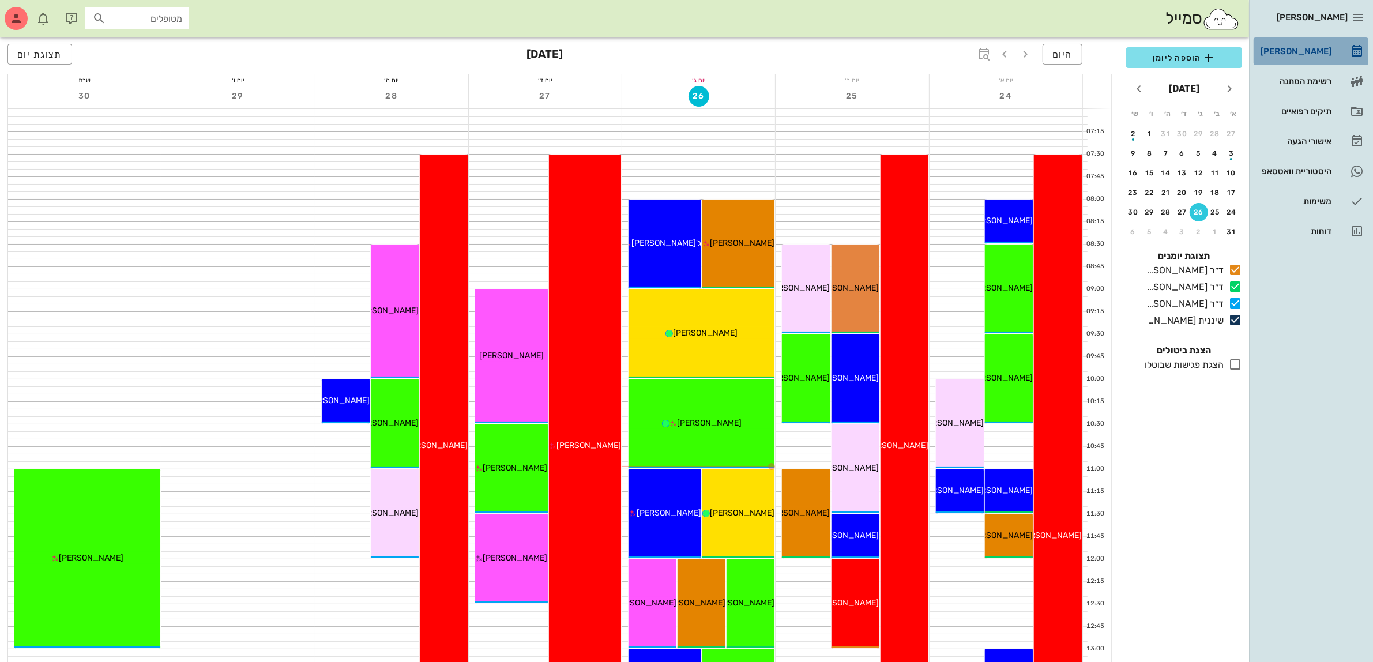
click at [1278, 43] on div "[PERSON_NAME]" at bounding box center [1295, 51] width 73 height 18
click at [1184, 51] on span "הוספה ליומן" at bounding box center [1184, 58] width 97 height 14
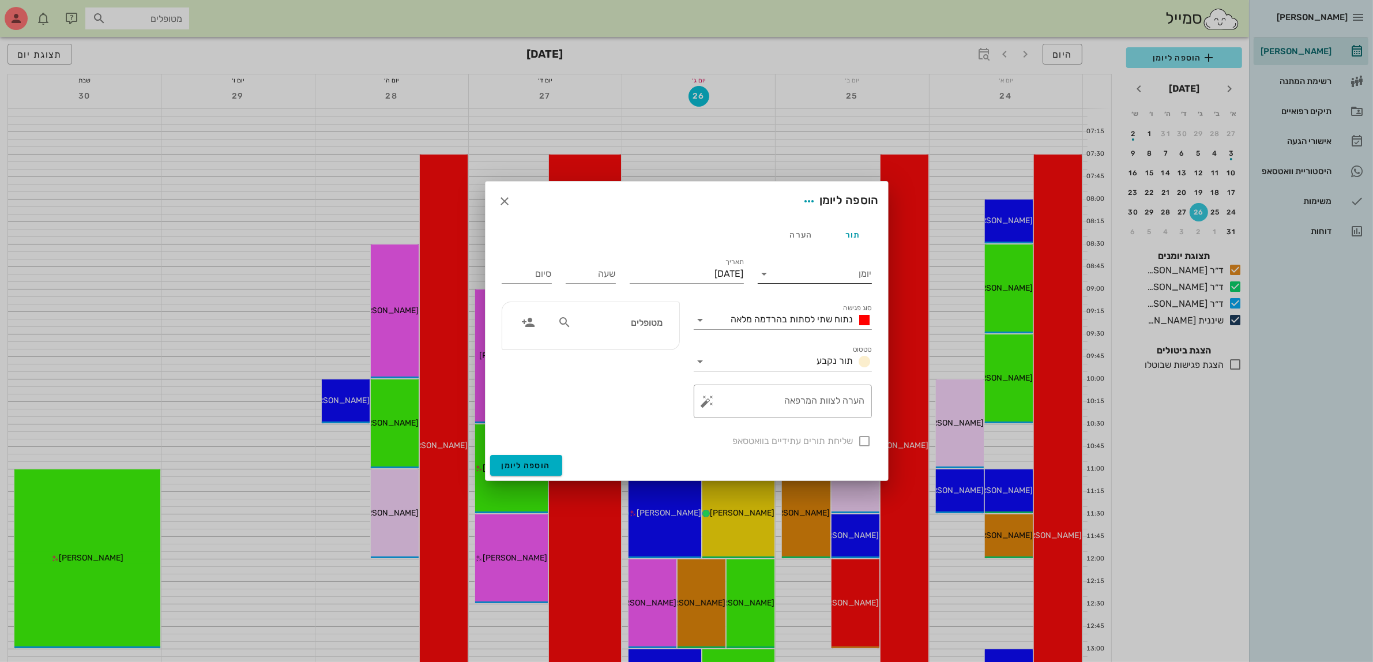
click at [847, 268] on input "יומן" at bounding box center [823, 274] width 98 height 18
click at [828, 341] on div "ד״ר [PERSON_NAME]" at bounding box center [818, 338] width 102 height 11
click at [696, 273] on input "[DATE]" at bounding box center [687, 274] width 114 height 18
click at [669, 273] on input "[DATE]" at bounding box center [687, 274] width 114 height 18
click at [682, 278] on input "[DATE]" at bounding box center [687, 274] width 114 height 18
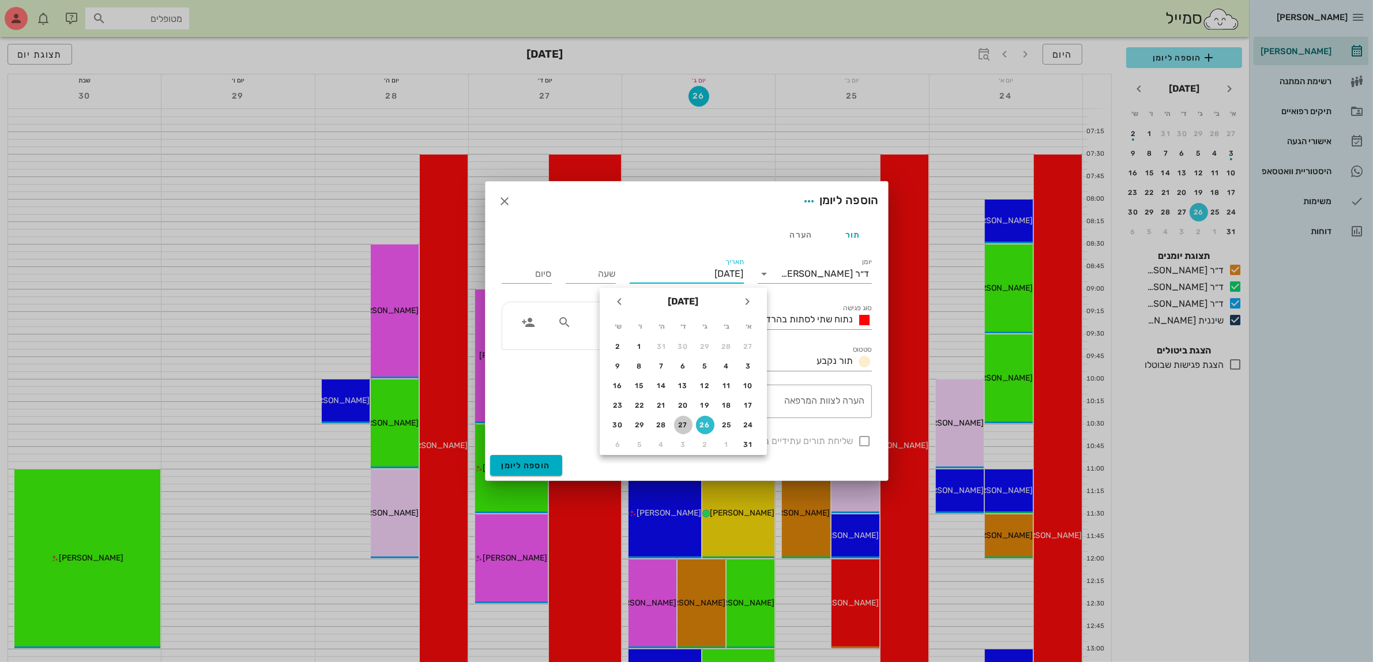
click at [681, 421] on div "27" at bounding box center [683, 425] width 18 height 8
type input "יום רביעי, 27 באוגוסט 2025"
click at [589, 278] on input "שעה" at bounding box center [591, 274] width 50 height 18
type input "08:00"
click at [526, 276] on div "סיום 16:00" at bounding box center [527, 272] width 64 height 46
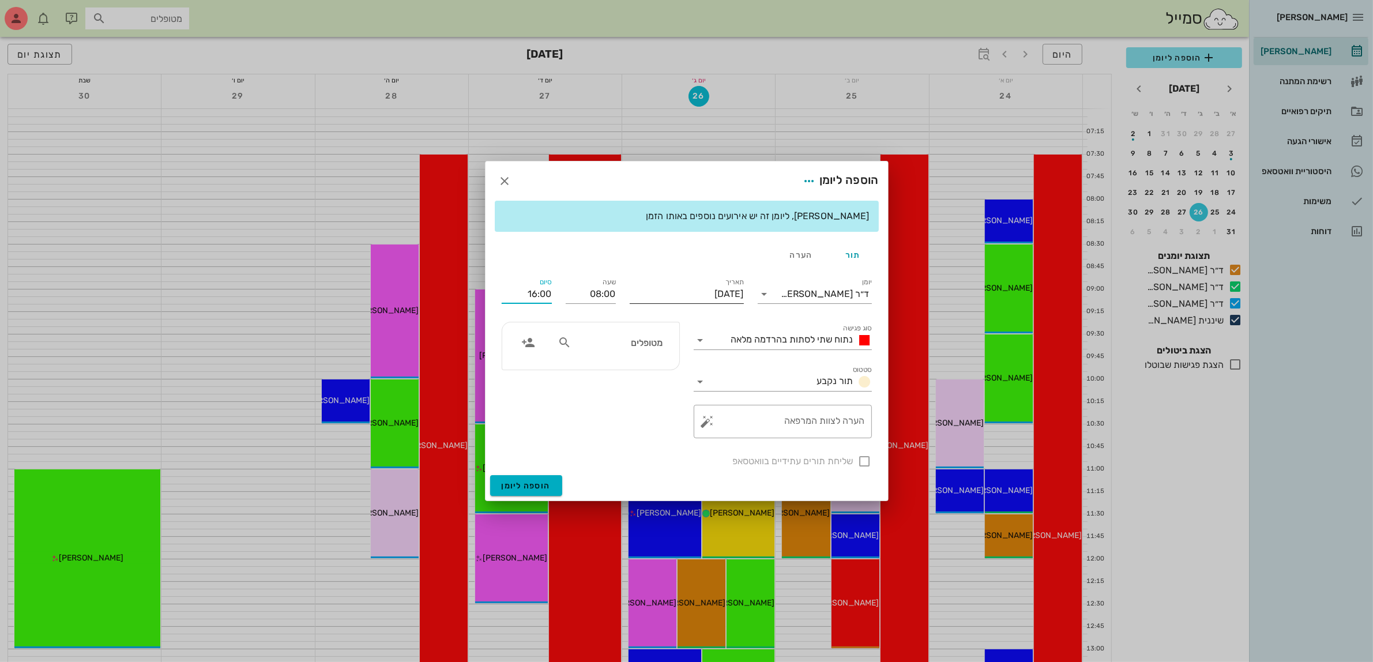
drag, startPoint x: 515, startPoint y: 287, endPoint x: 648, endPoint y: 290, distance: 133.3
click at [648, 290] on div "יומן ד״ר עמראן ביאדסה סוג פגישה נתוח שתי לסתות בהרדמה מלאה סטטוס תור נקבע תאריך…" at bounding box center [687, 372] width 384 height 207
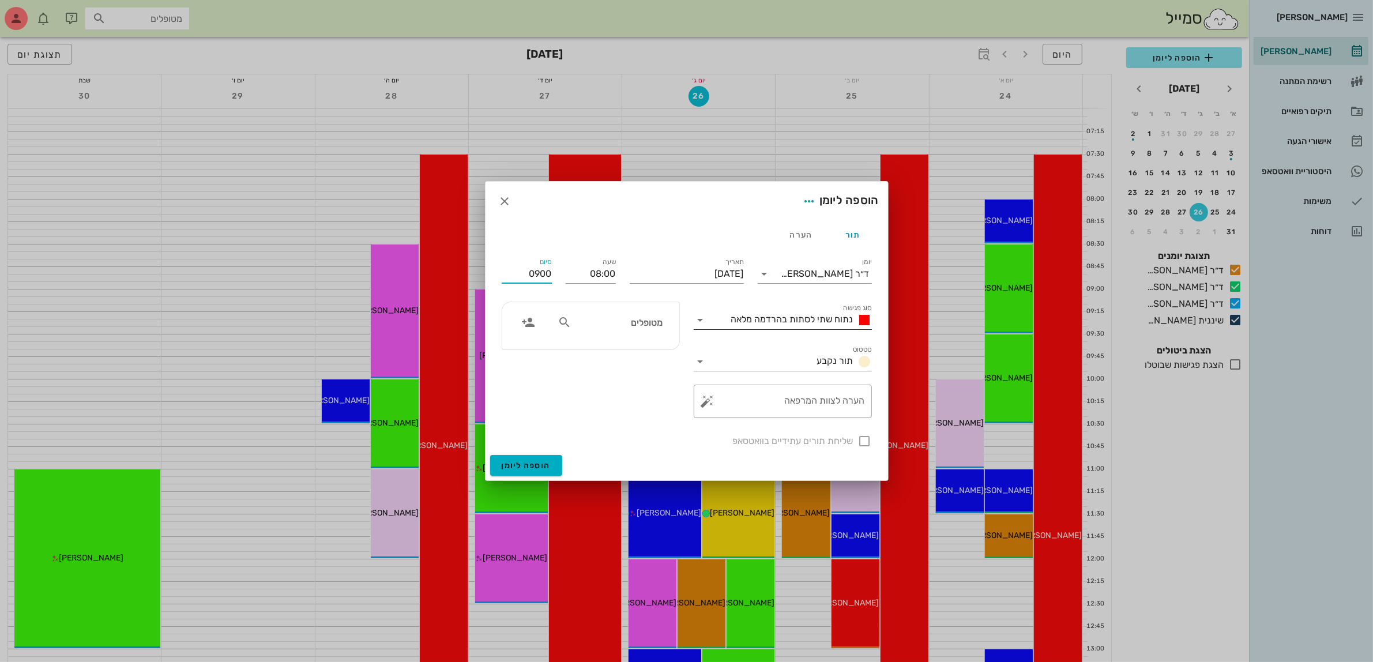
click at [750, 319] on span "נתוח שתי לסתות בהרדמה מלאה" at bounding box center [792, 319] width 122 height 11
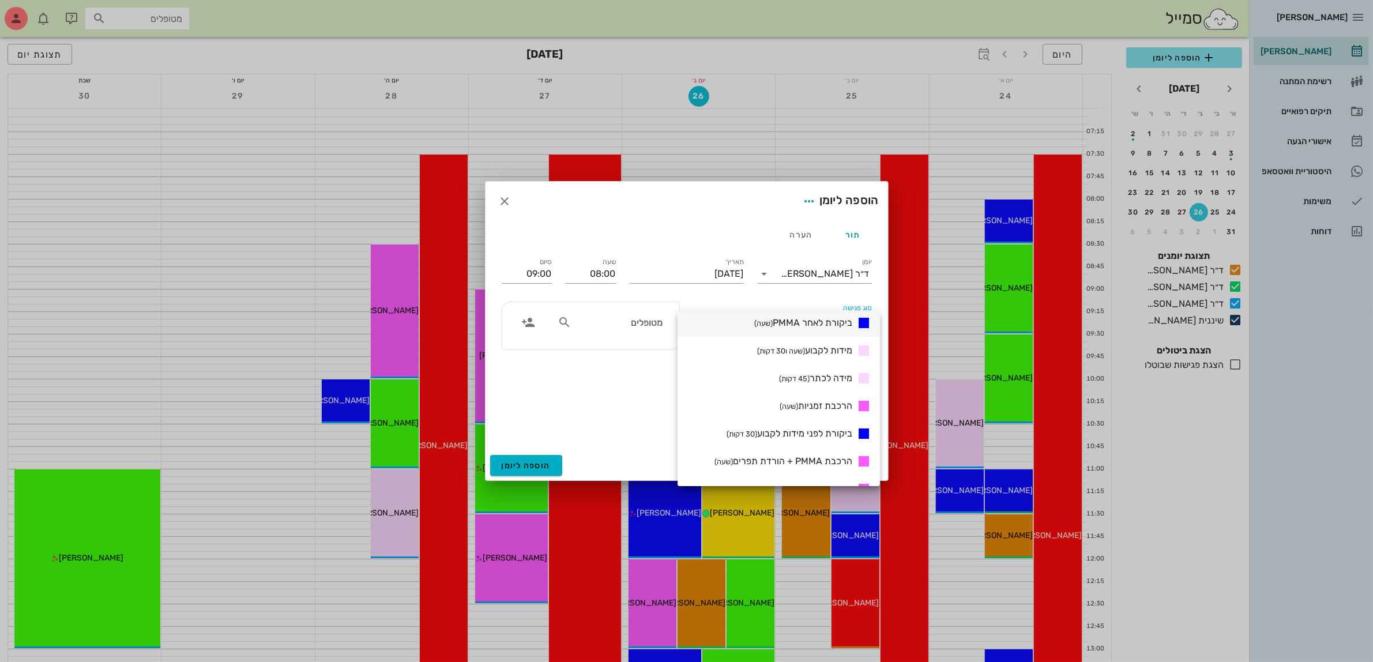
scroll to position [361, 0]
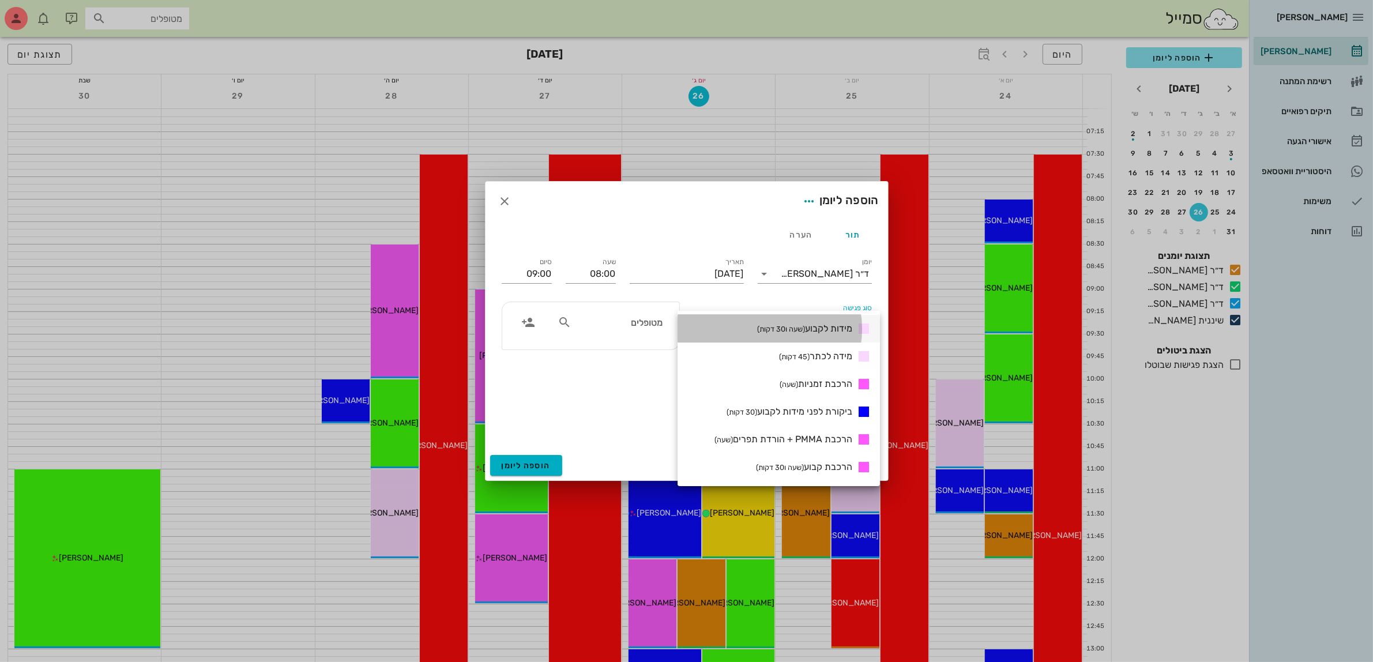
click at [817, 326] on span "מידות לקבוע (שעה ו30 דקות)" at bounding box center [804, 328] width 95 height 11
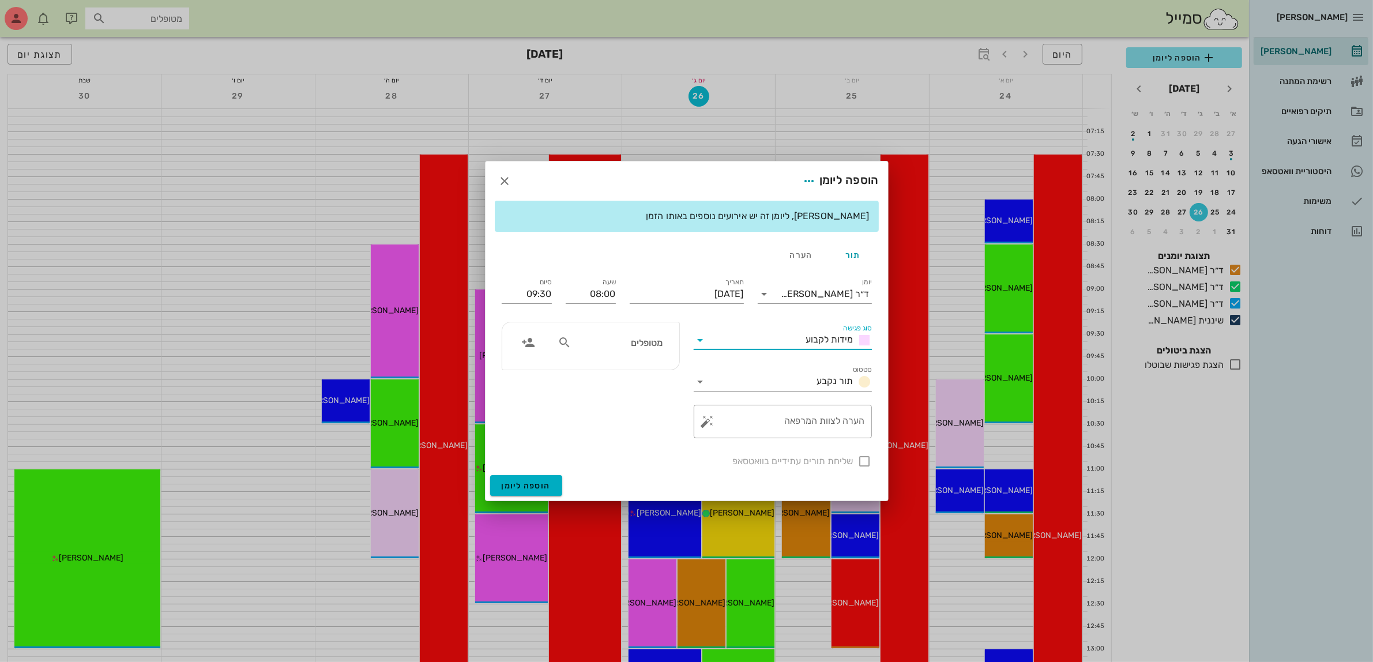
scroll to position [0, 0]
drag, startPoint x: 520, startPoint y: 290, endPoint x: 605, endPoint y: 293, distance: 84.9
click at [605, 293] on div "יומן ד״ר עמראן ביאדסה סוג פגישה מידות לקבוע סטטוס תור נקבע תאריך יום רביעי, 27 …" at bounding box center [687, 372] width 384 height 207
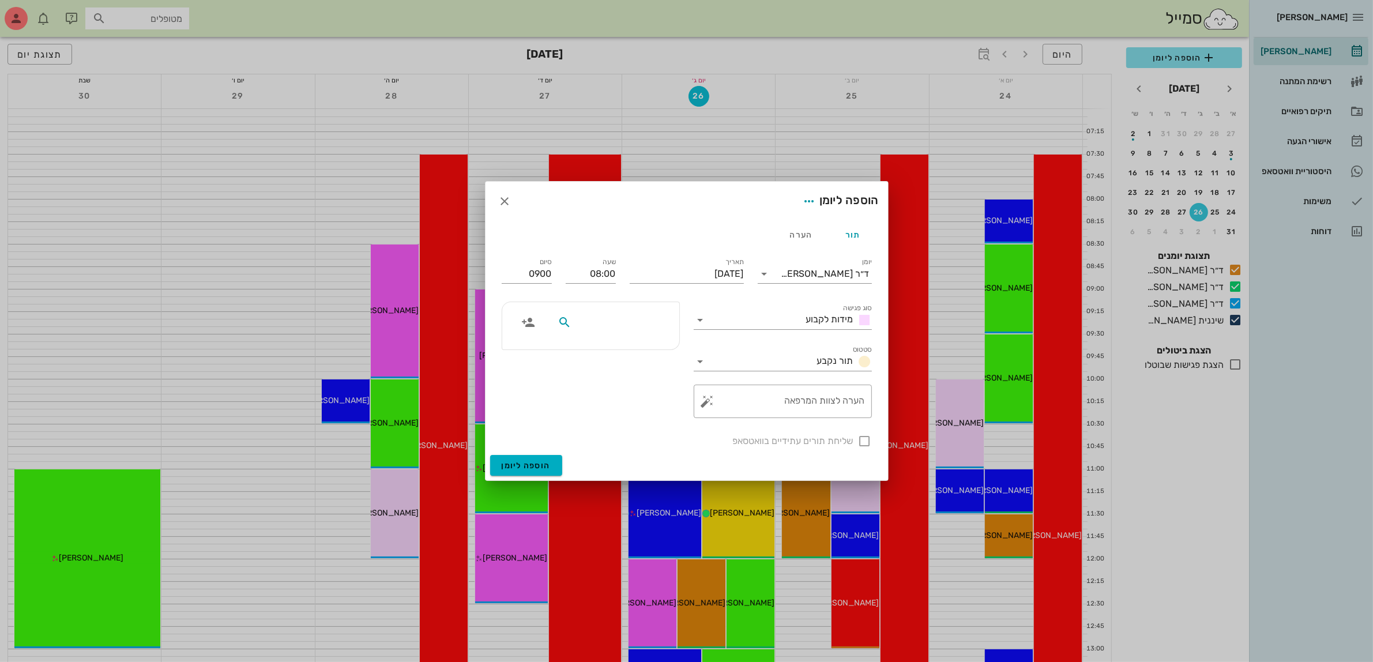
type input "09:00"
click at [599, 327] on input "text" at bounding box center [618, 322] width 89 height 15
click at [609, 321] on input "text" at bounding box center [618, 322] width 89 height 15
type input "עלי"
click at [626, 349] on div "עלי חאמיד" at bounding box center [618, 348] width 115 height 9
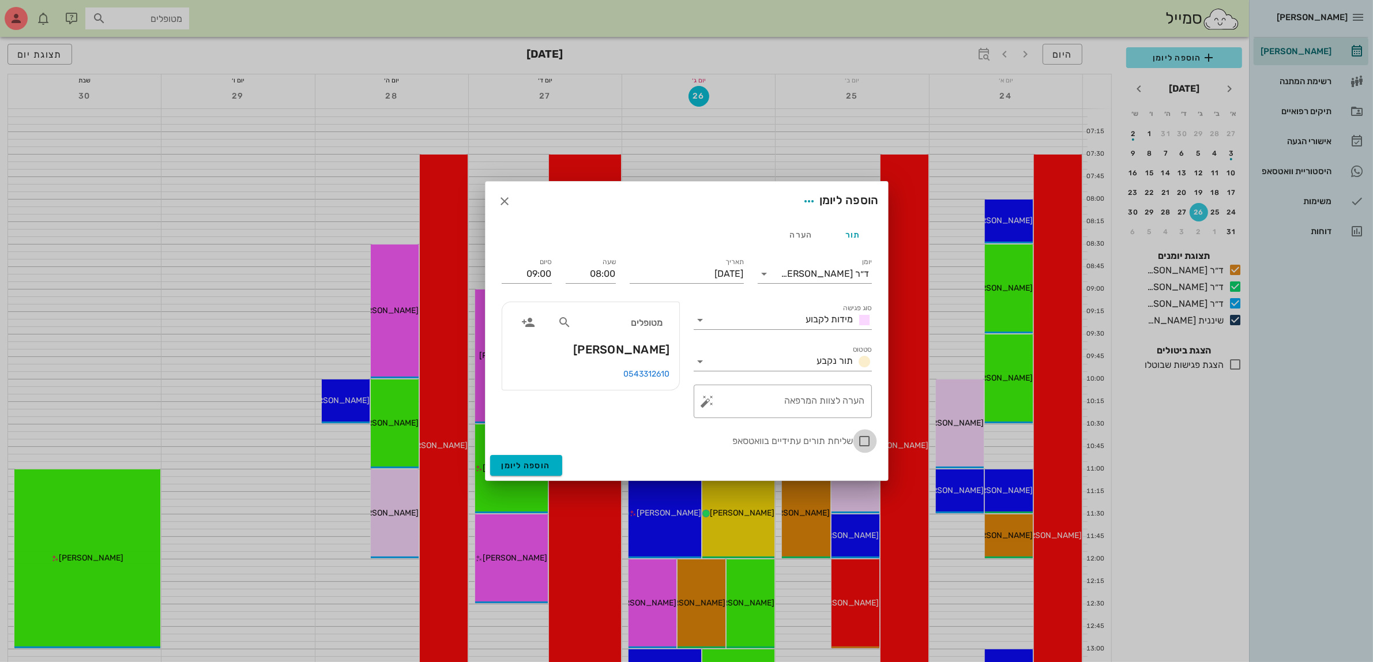
click at [861, 445] on div at bounding box center [865, 441] width 20 height 20
checkbox input "true"
click at [524, 461] on span "הוספה ליומן" at bounding box center [526, 466] width 49 height 10
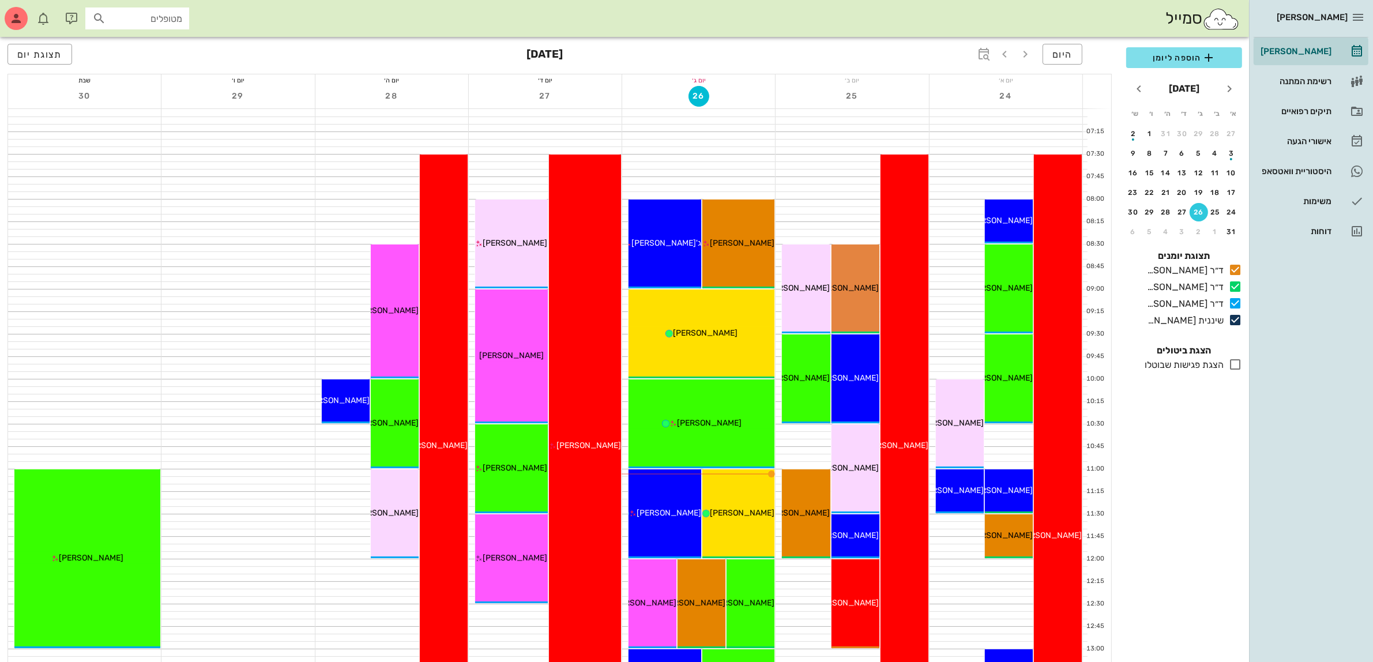
click at [828, 64] on div "היום אוגוסט 2025 תצוגת יום" at bounding box center [559, 55] width 1105 height 37
